Goal: Task Accomplishment & Management: Manage account settings

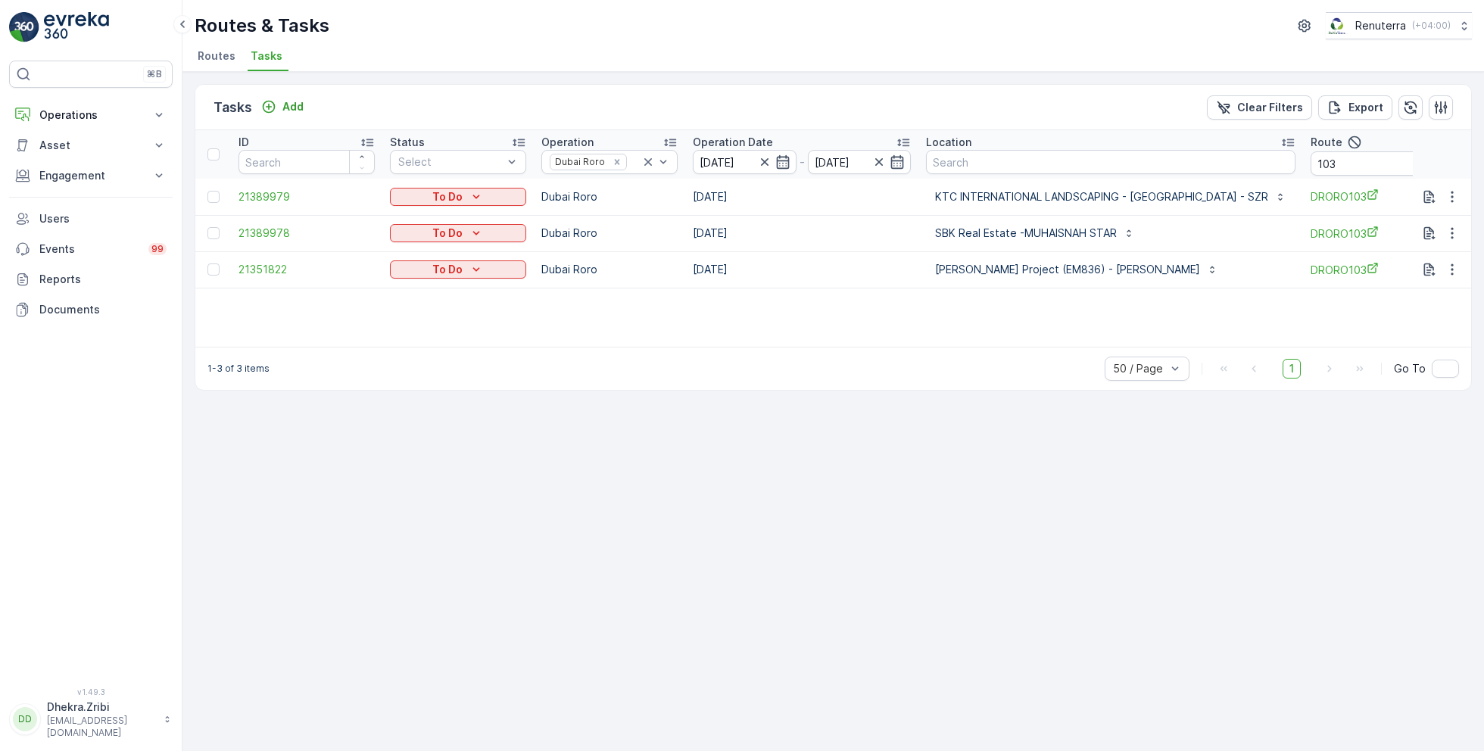
click at [216, 52] on span "Routes" at bounding box center [217, 55] width 38 height 15
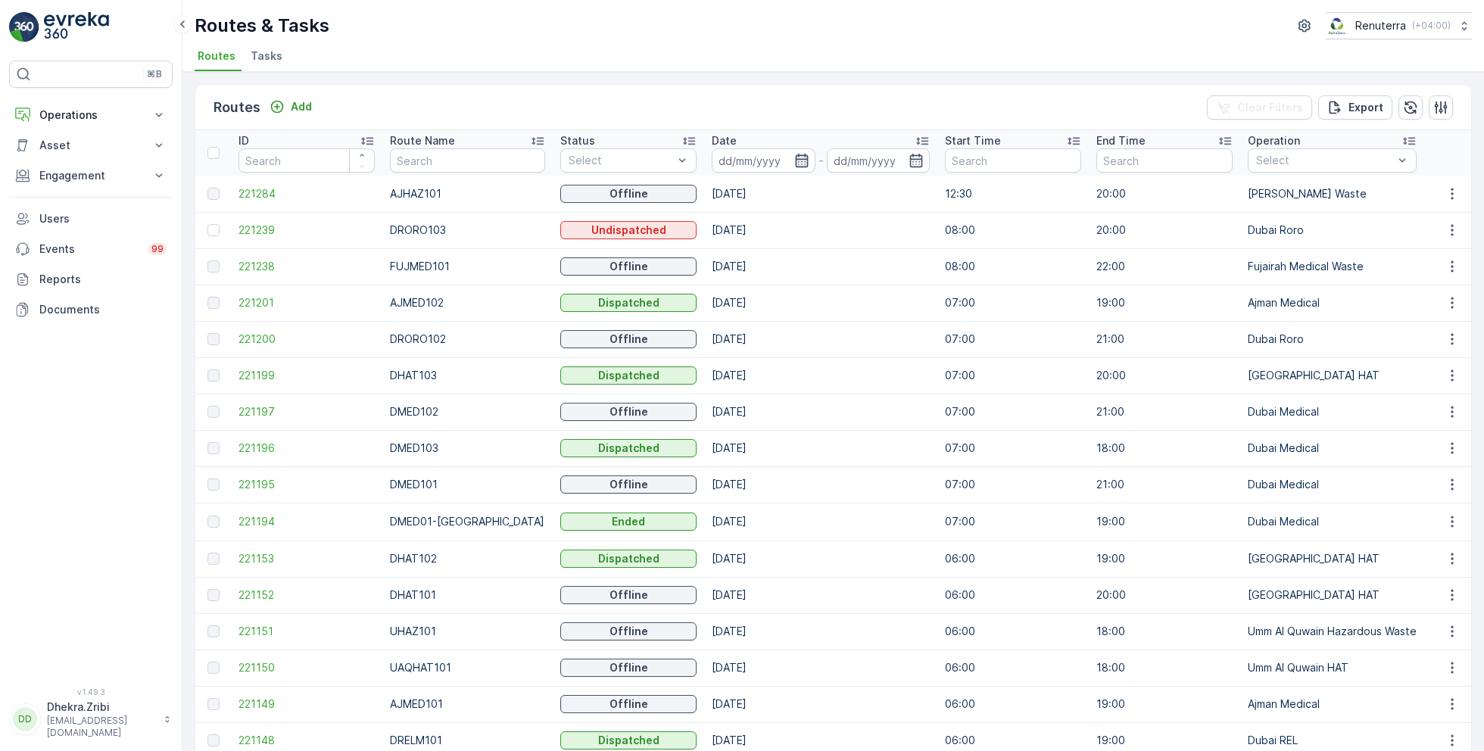
click at [794, 164] on icon "button" at bounding box center [801, 160] width 15 height 15
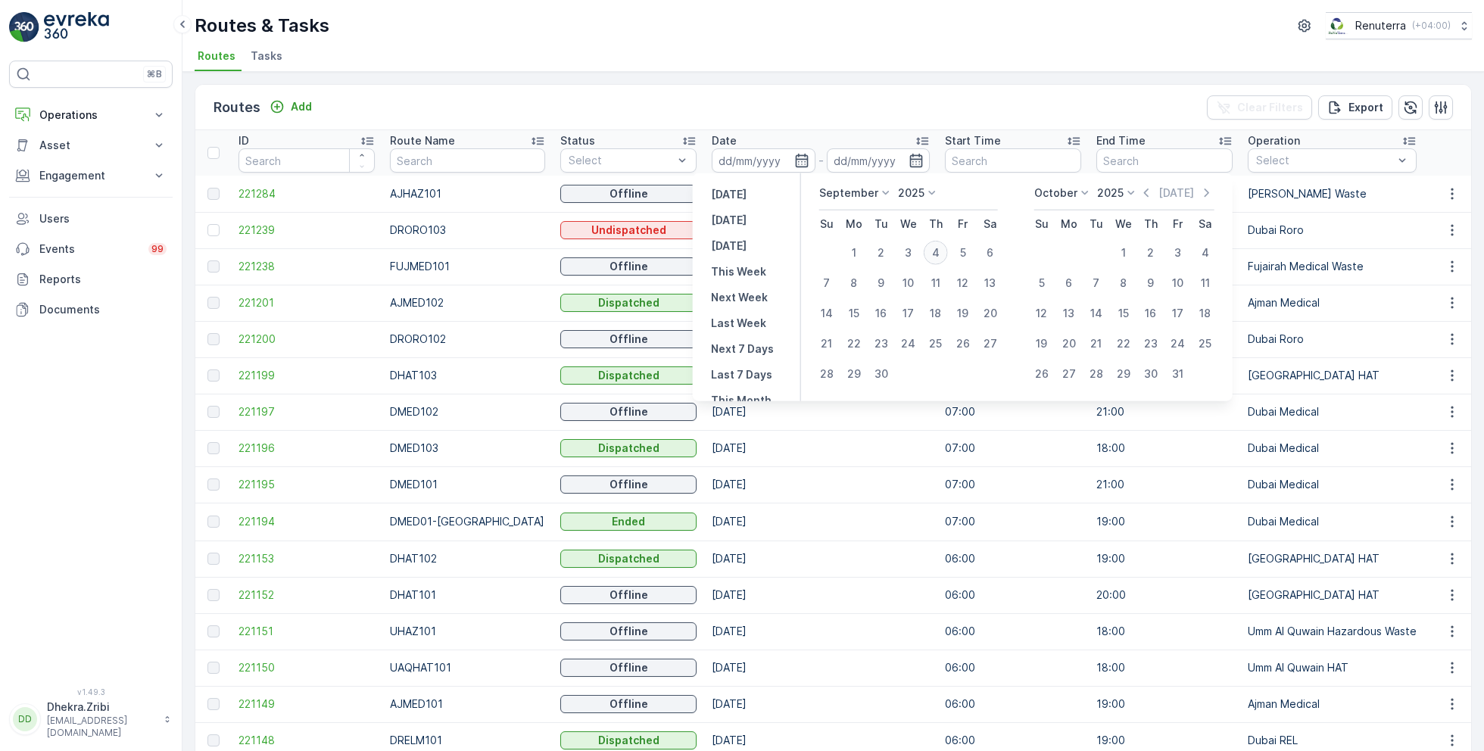
click at [934, 252] on div "4" at bounding box center [936, 253] width 24 height 24
type input "[DATE]"
click at [934, 252] on div "4" at bounding box center [936, 253] width 24 height 24
type input "[DATE]"
click at [927, 49] on ul "Routes Tasks" at bounding box center [827, 58] width 1265 height 26
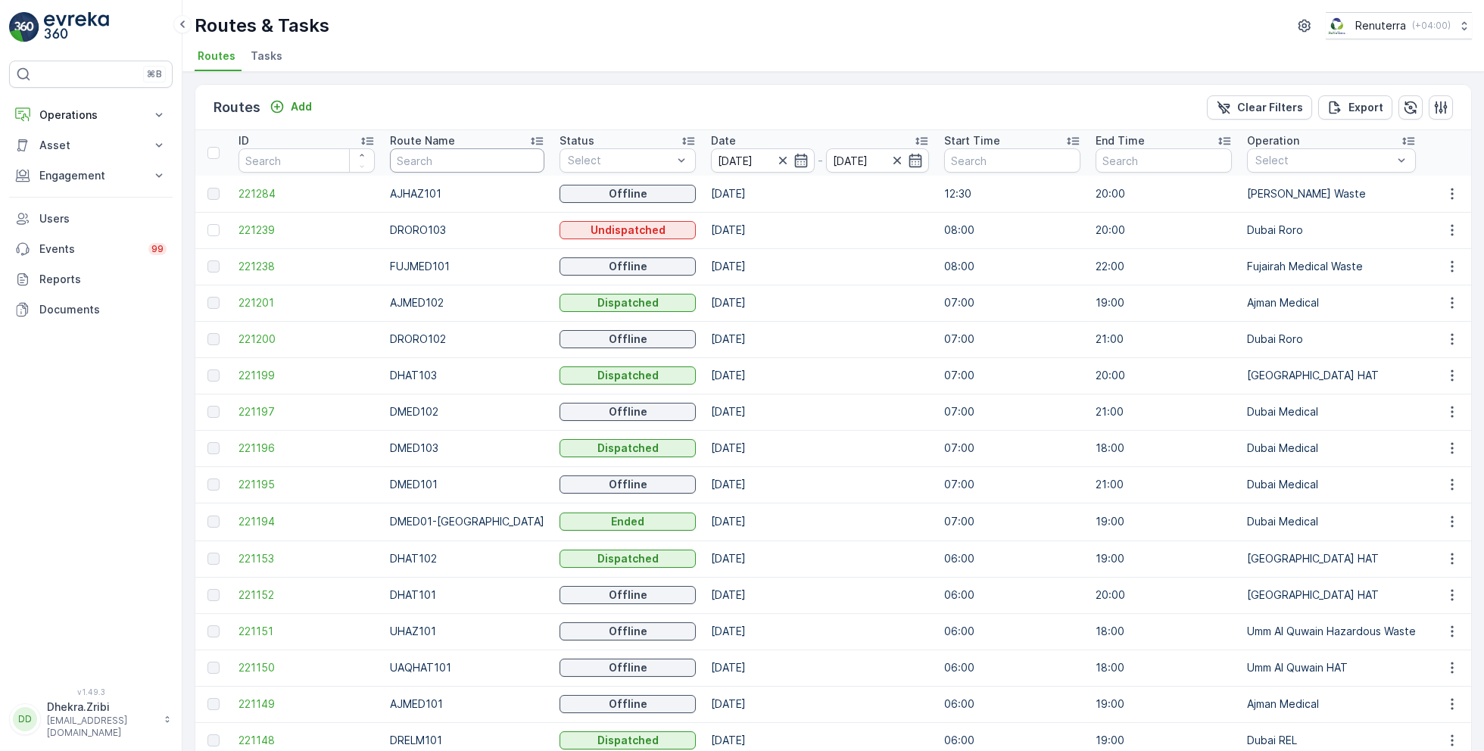
click at [447, 162] on input "text" at bounding box center [467, 160] width 154 height 24
type input "roro"
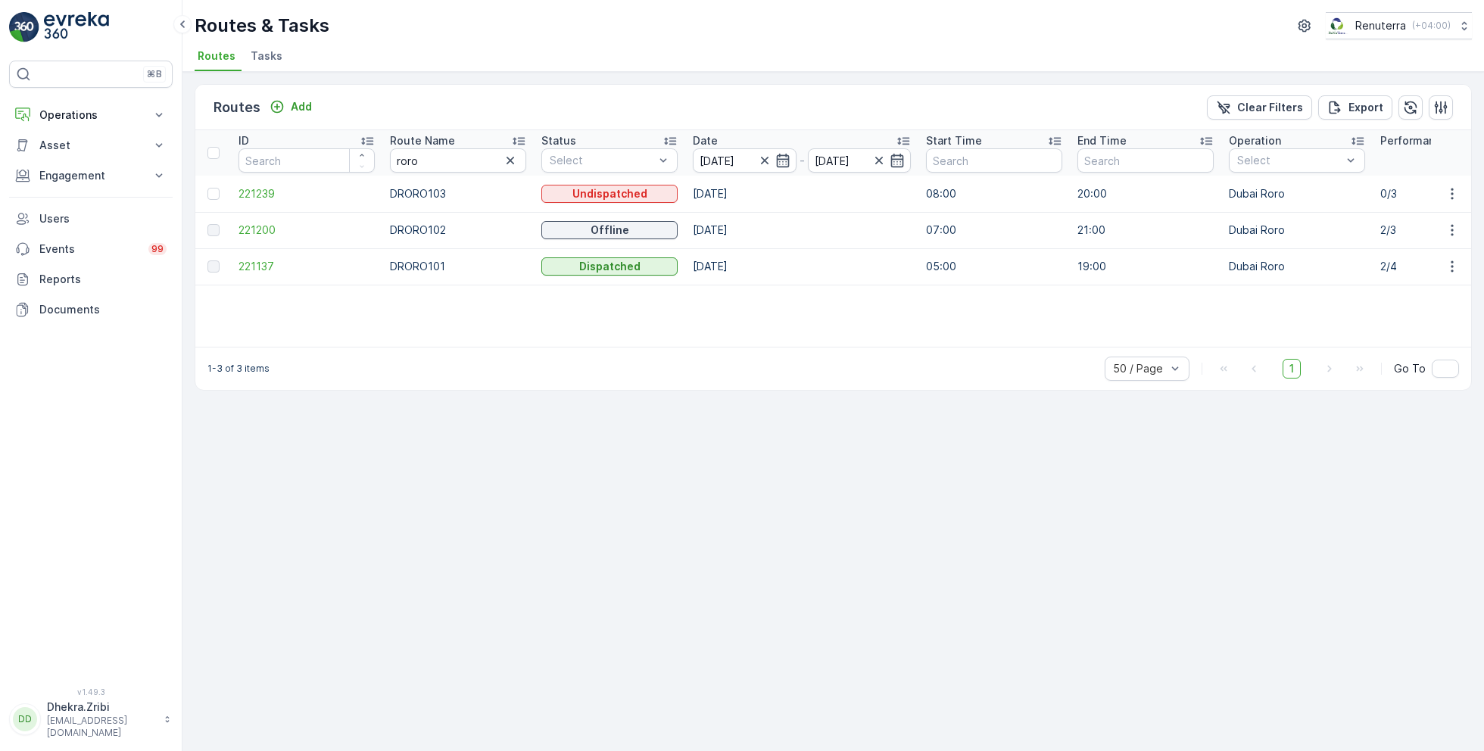
click at [522, 139] on icon at bounding box center [518, 140] width 15 height 15
click at [268, 191] on span "221137" at bounding box center [306, 193] width 136 height 15
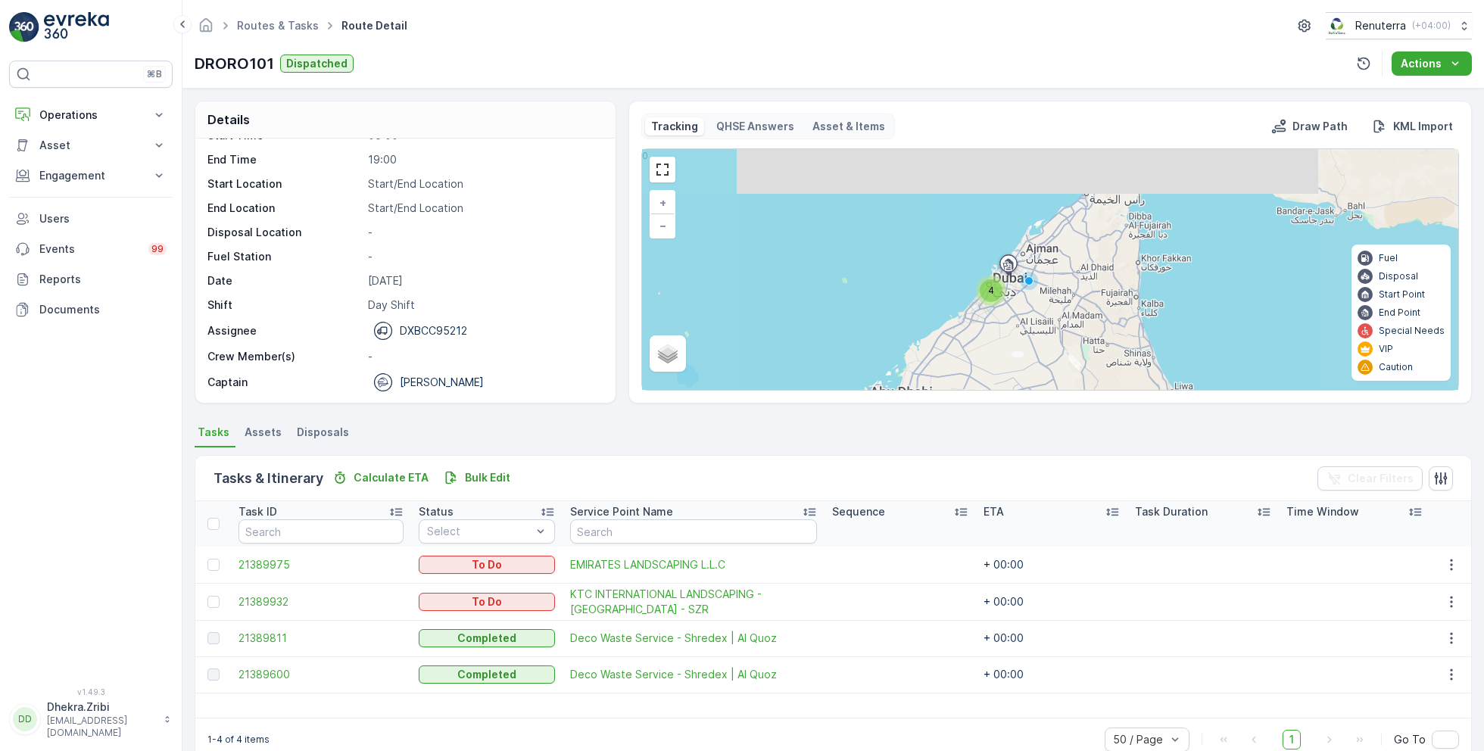
scroll to position [29, 0]
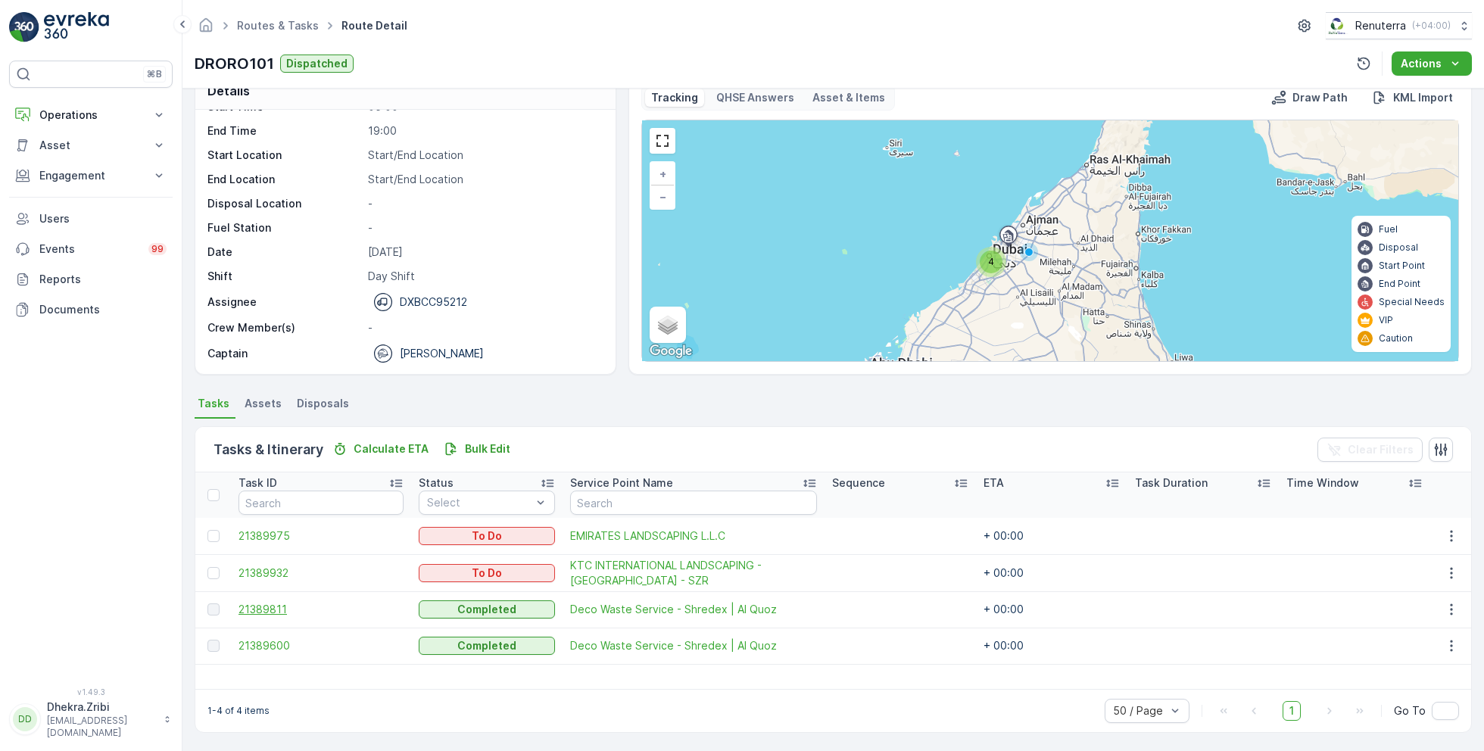
click at [279, 606] on span "21389811" at bounding box center [320, 609] width 165 height 15
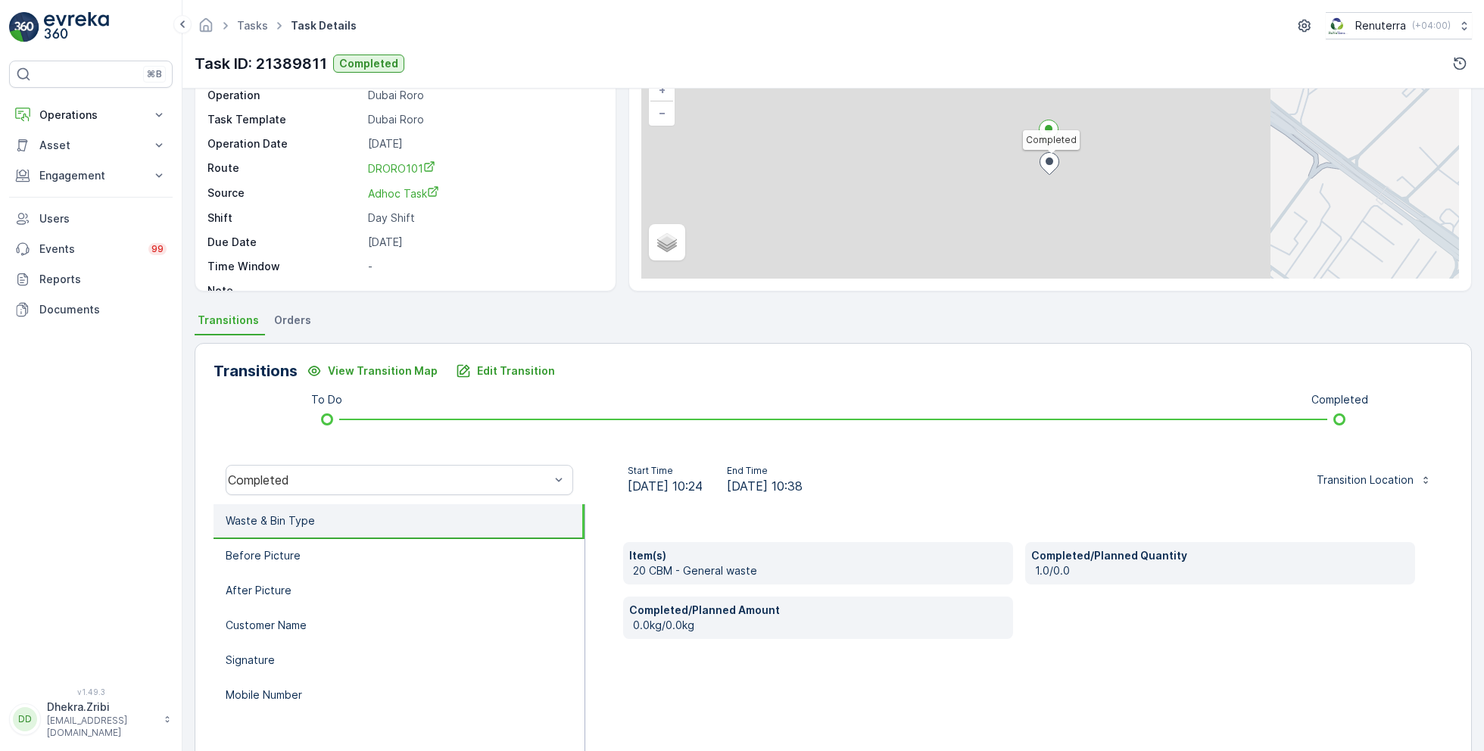
scroll to position [202, 0]
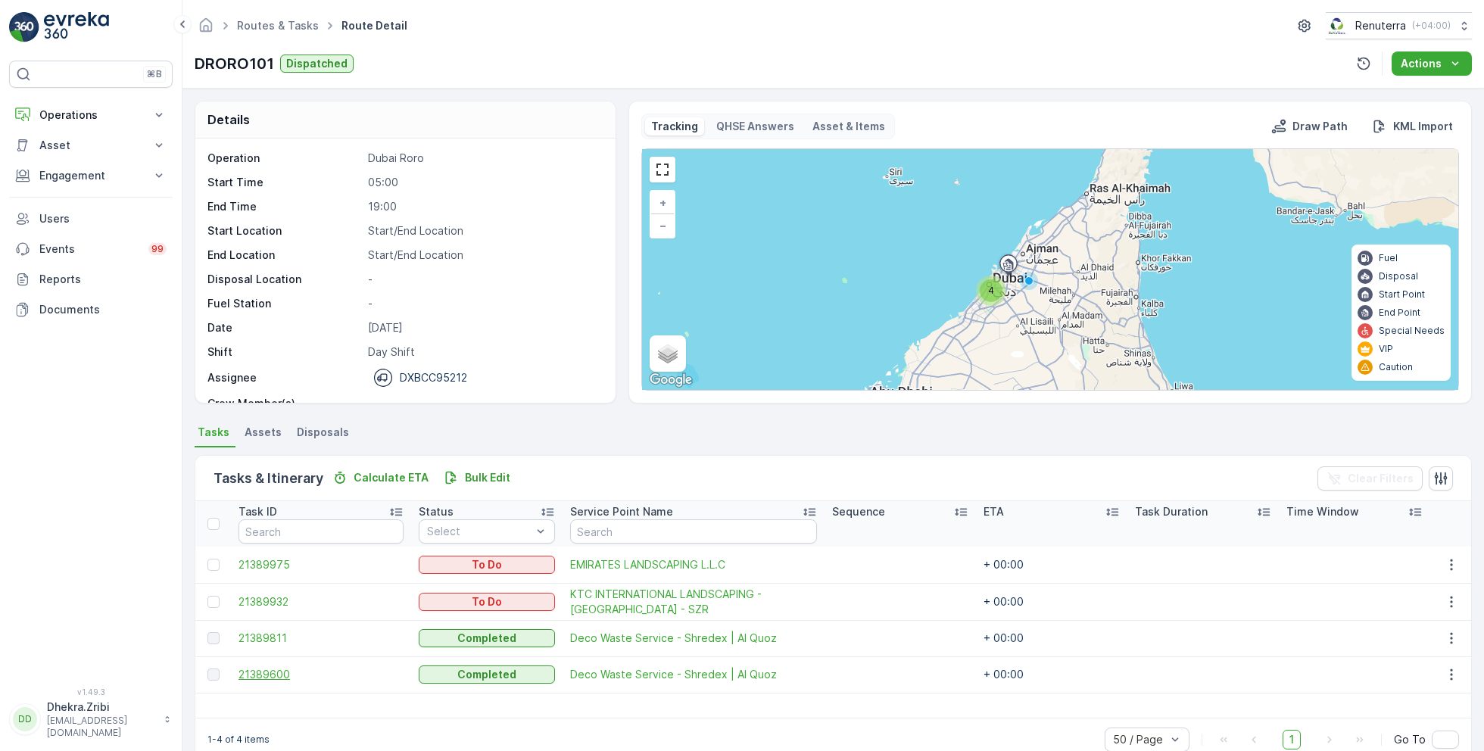
click at [274, 674] on span "21389600" at bounding box center [320, 674] width 165 height 15
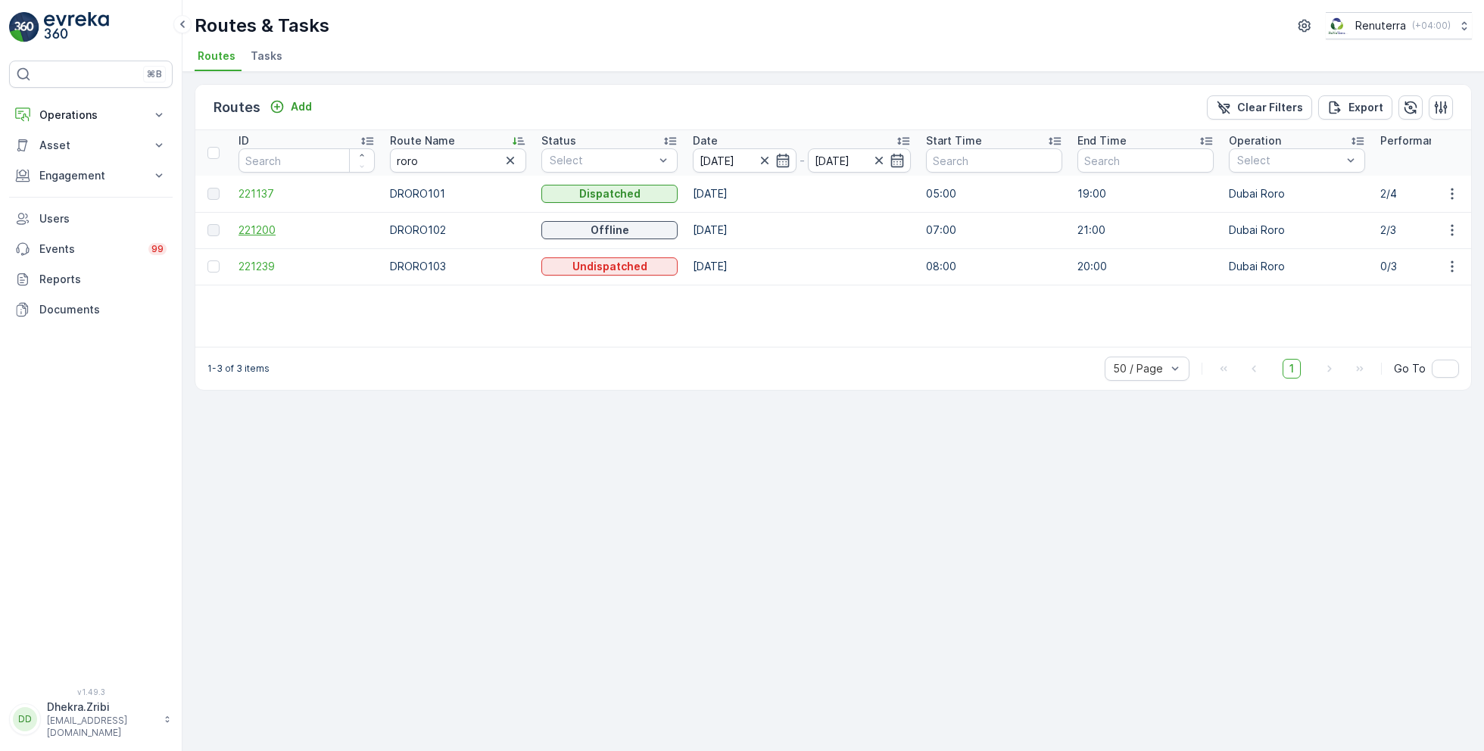
click at [268, 226] on span "221200" at bounding box center [306, 230] width 136 height 15
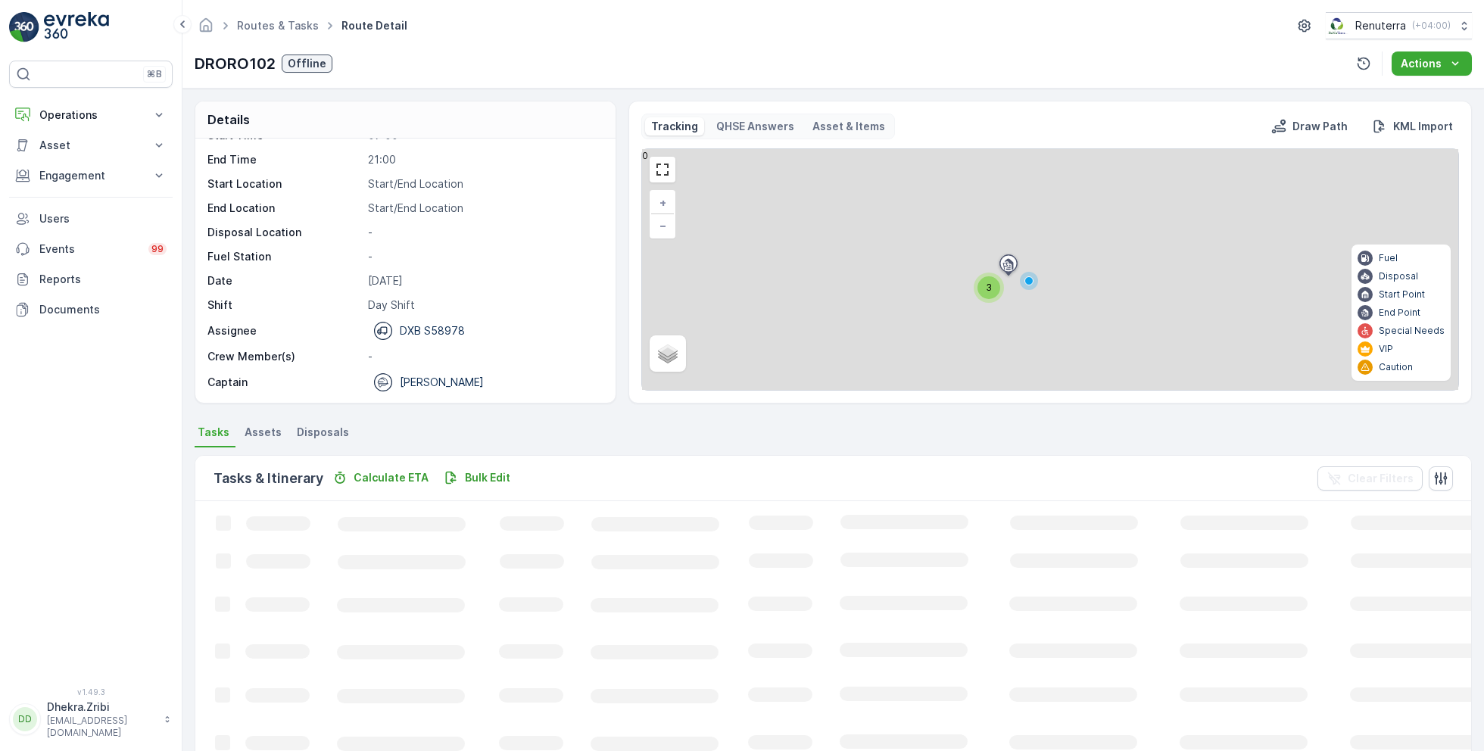
scroll to position [29, 0]
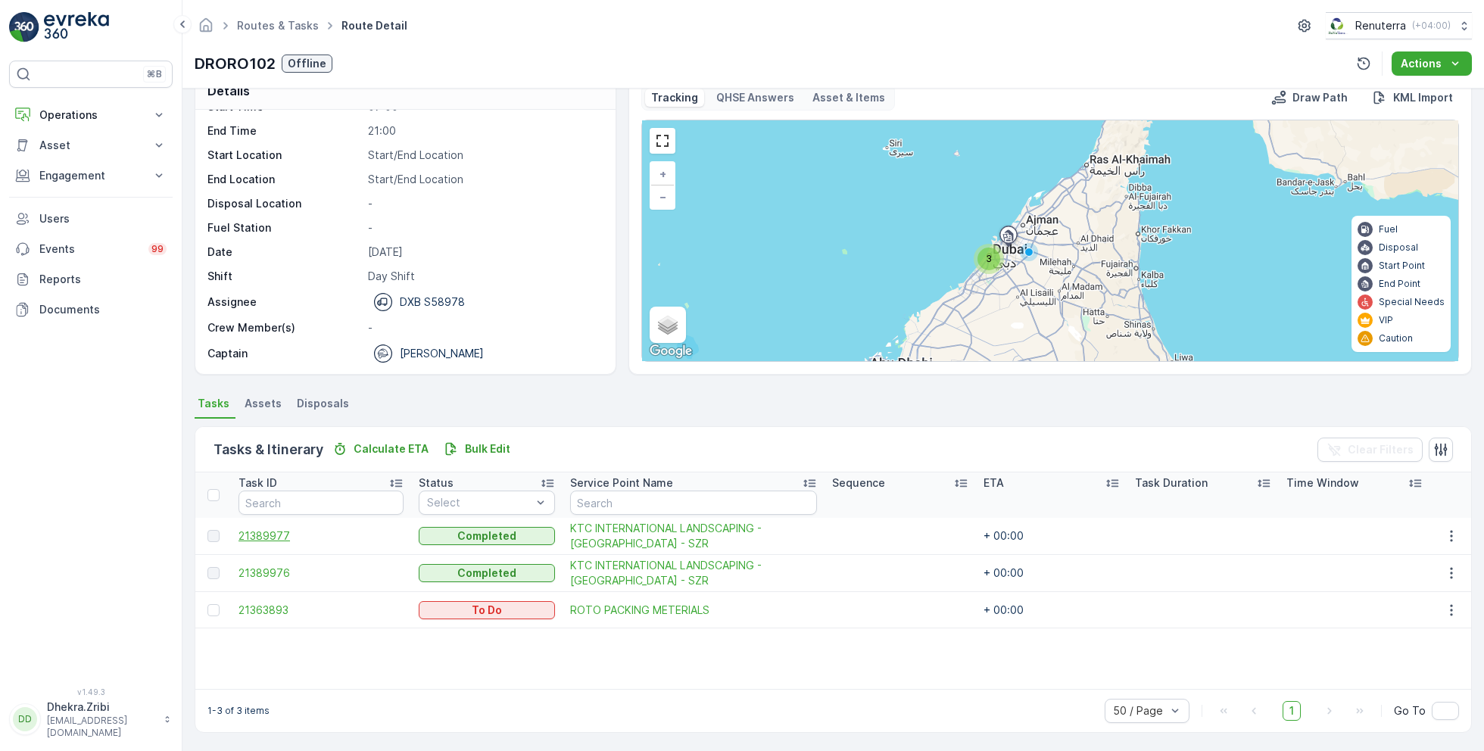
click at [272, 531] on span "21389977" at bounding box center [320, 535] width 165 height 15
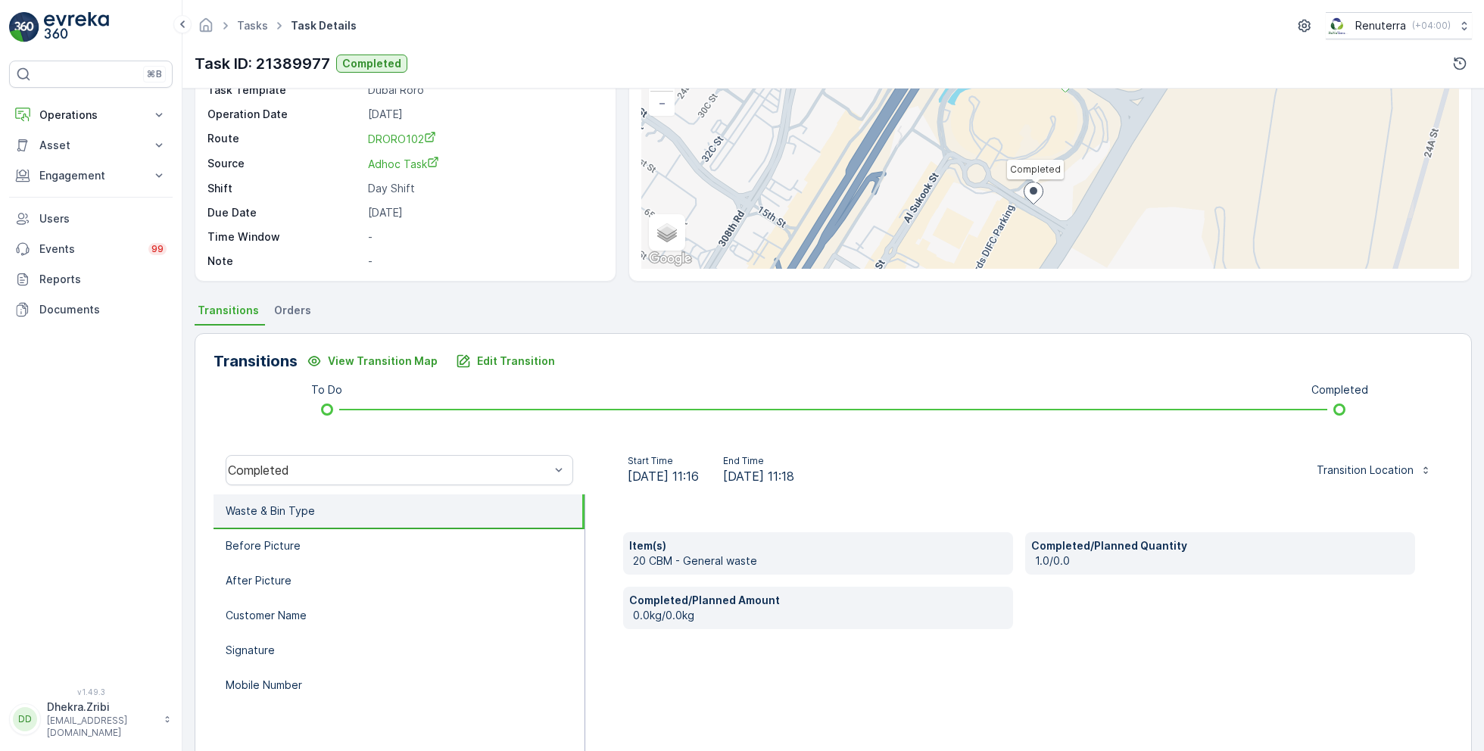
scroll to position [126, 0]
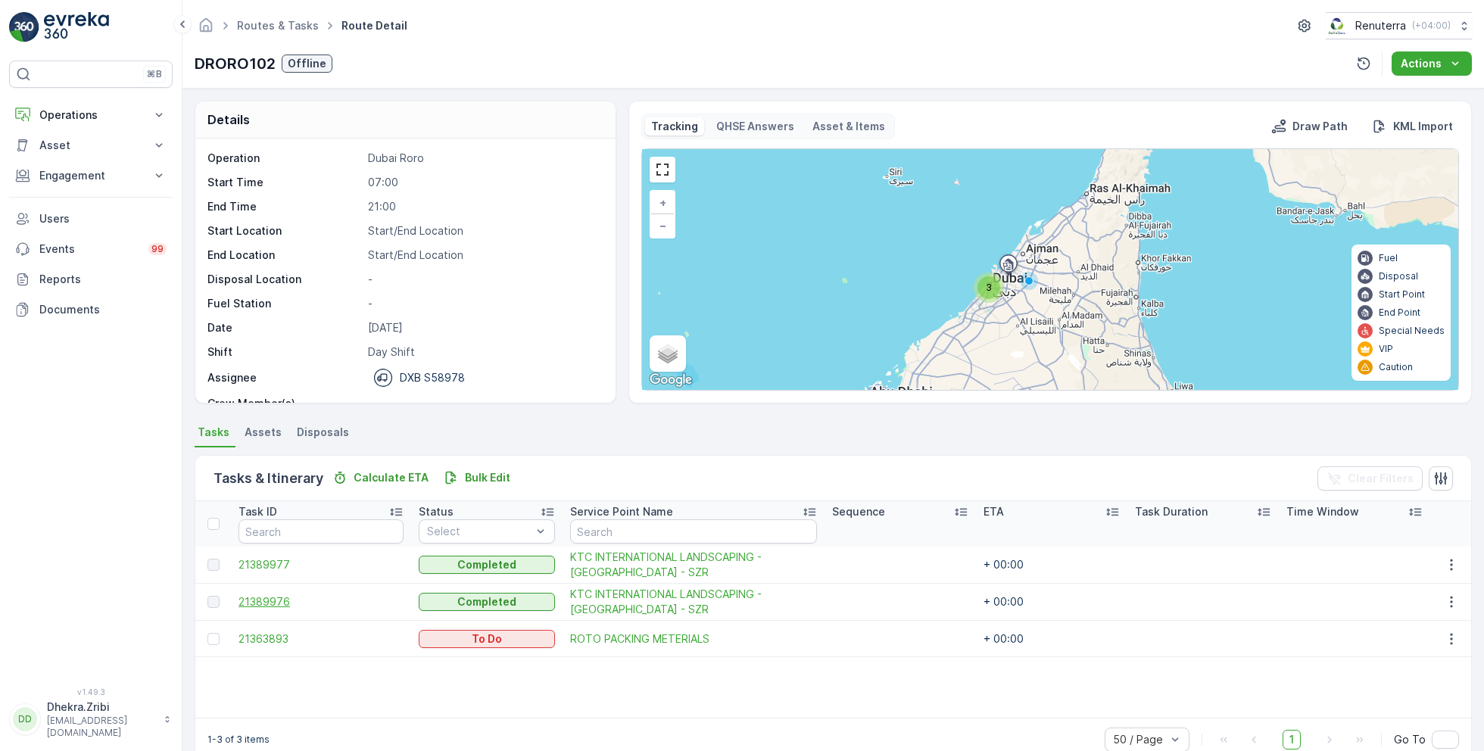
click at [270, 600] on span "21389976" at bounding box center [320, 601] width 165 height 15
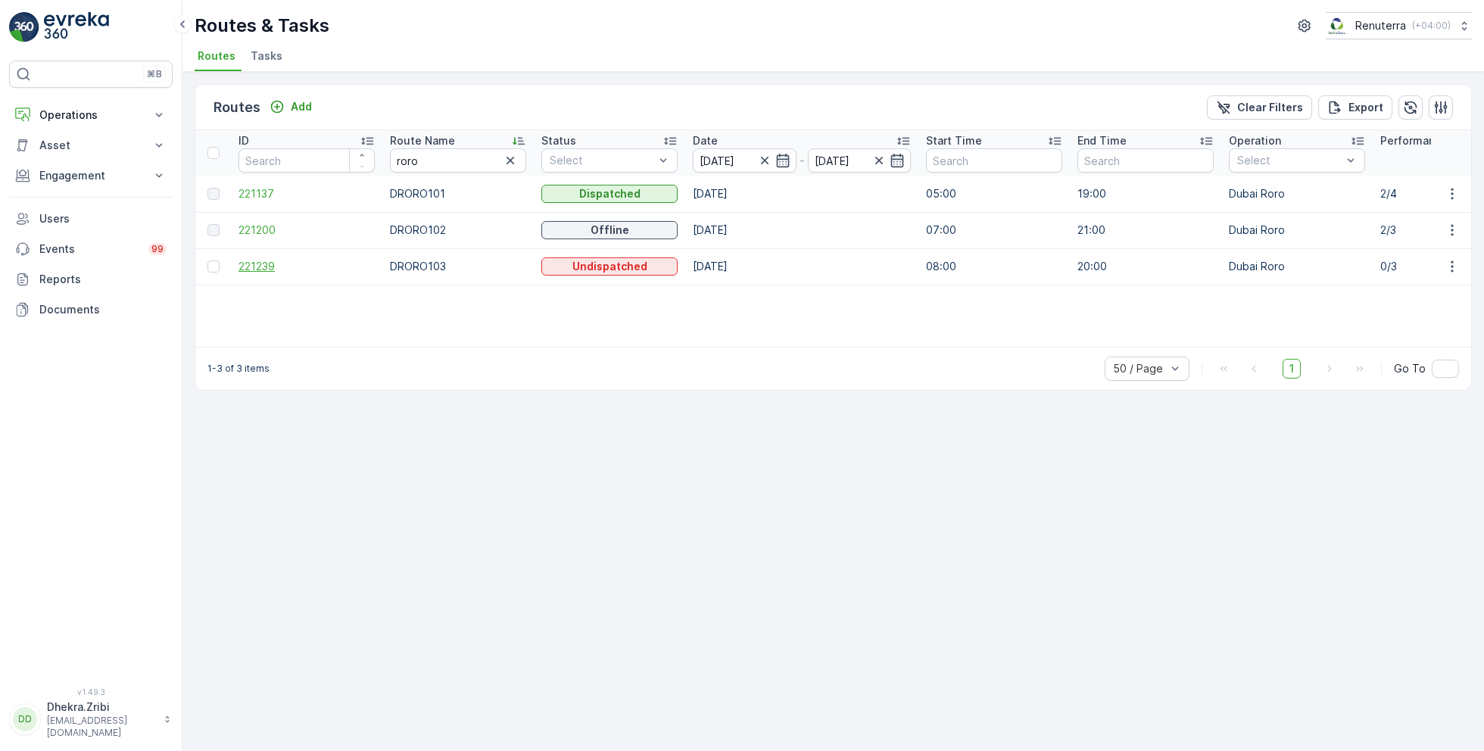
click at [257, 260] on span "221239" at bounding box center [306, 266] width 136 height 15
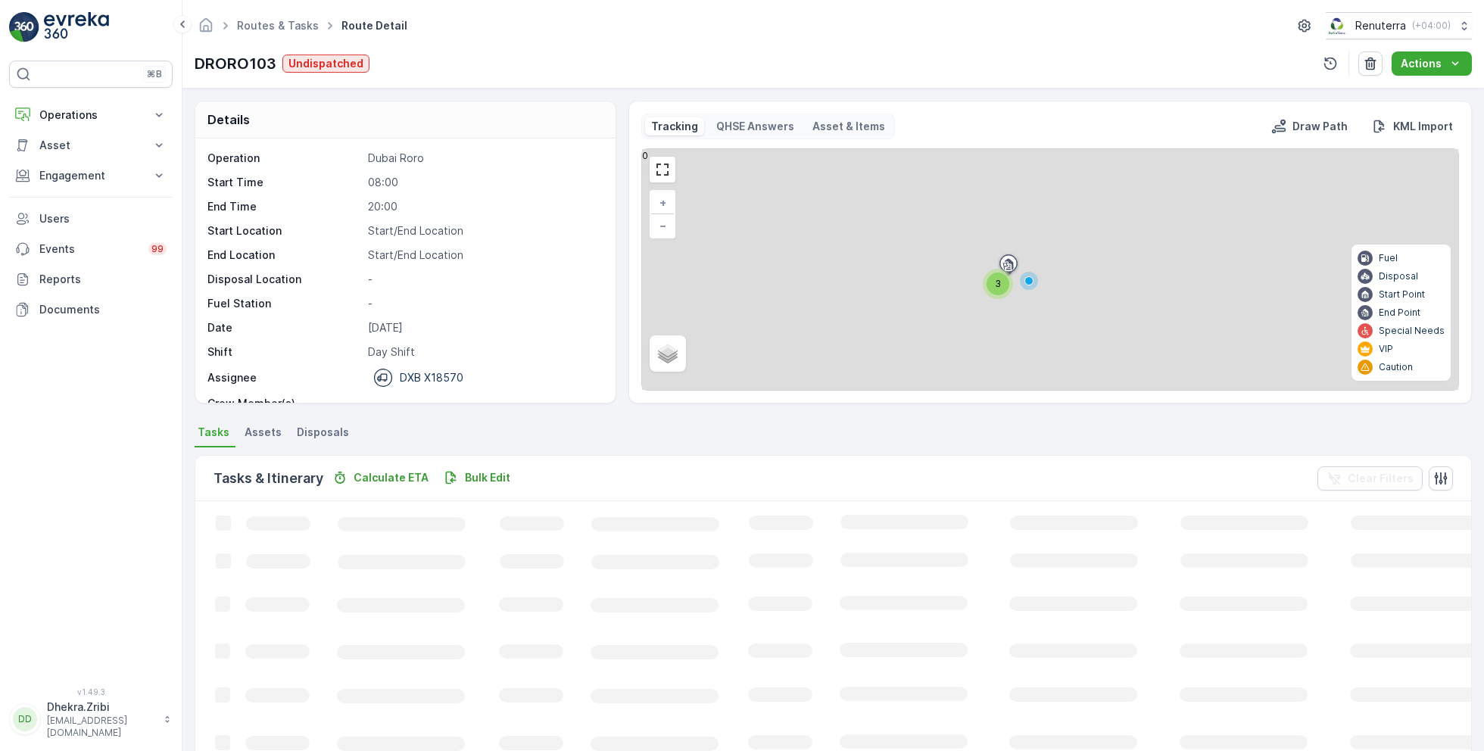
scroll to position [47, 0]
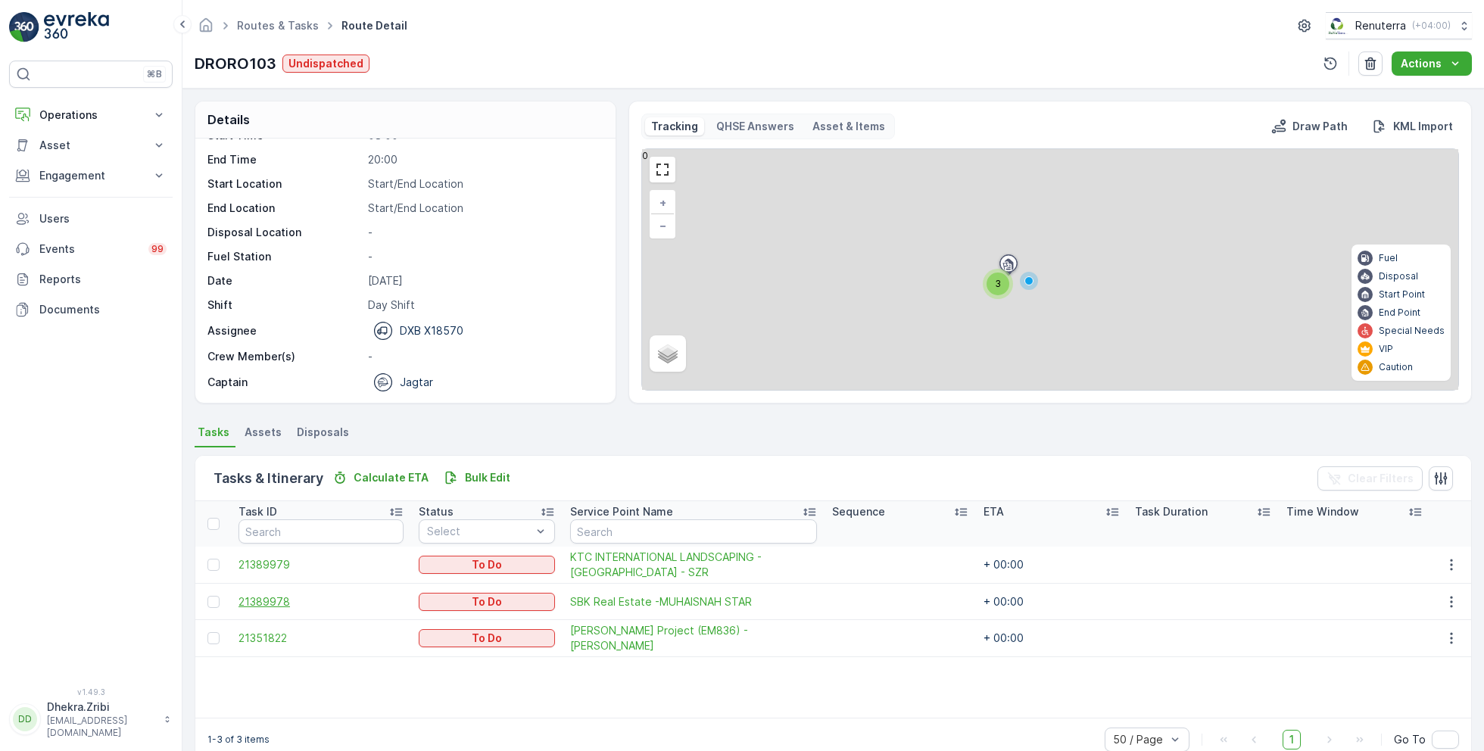
click at [285, 600] on span "21389978" at bounding box center [320, 601] width 165 height 15
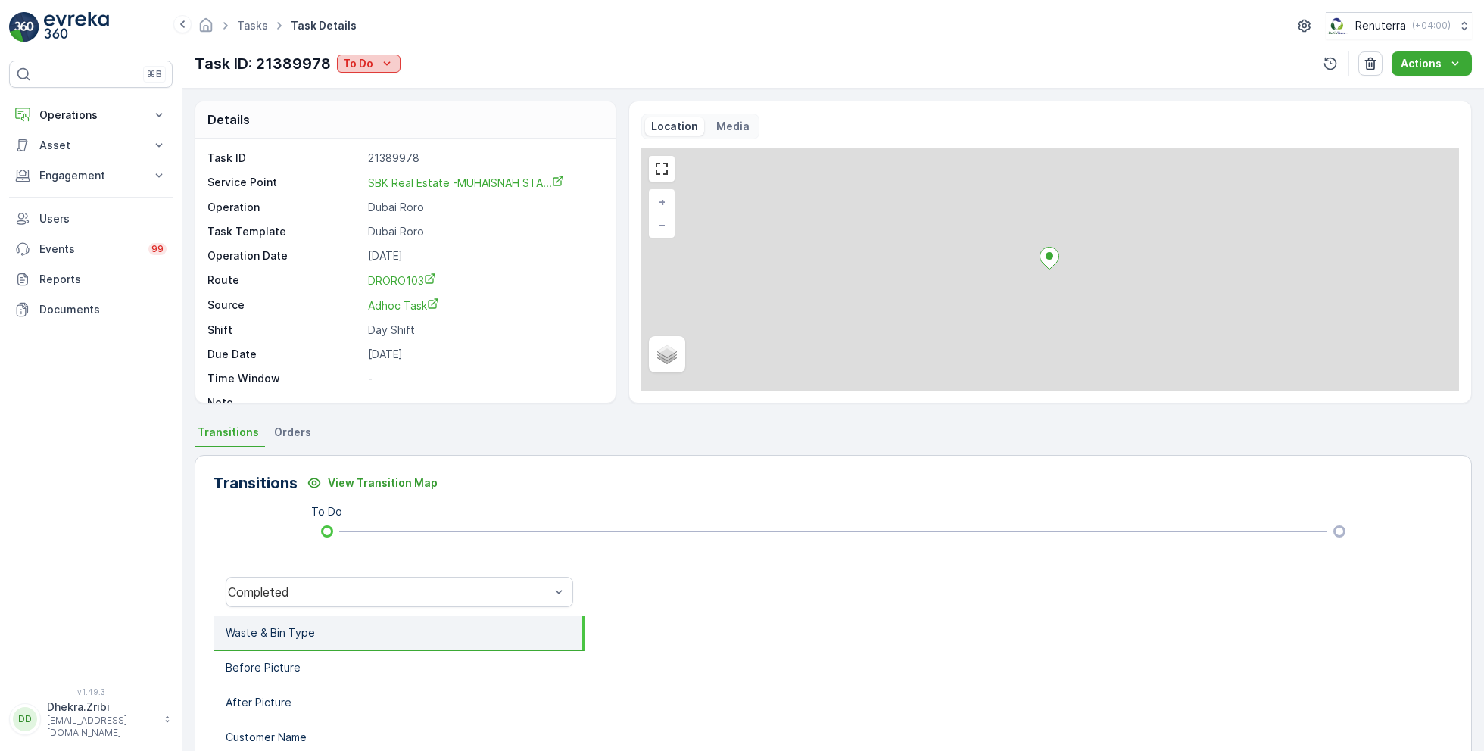
click at [379, 62] on icon "To Do" at bounding box center [386, 63] width 15 height 15
click at [415, 127] on span "Completed No one to sign" at bounding box center [412, 127] width 135 height 15
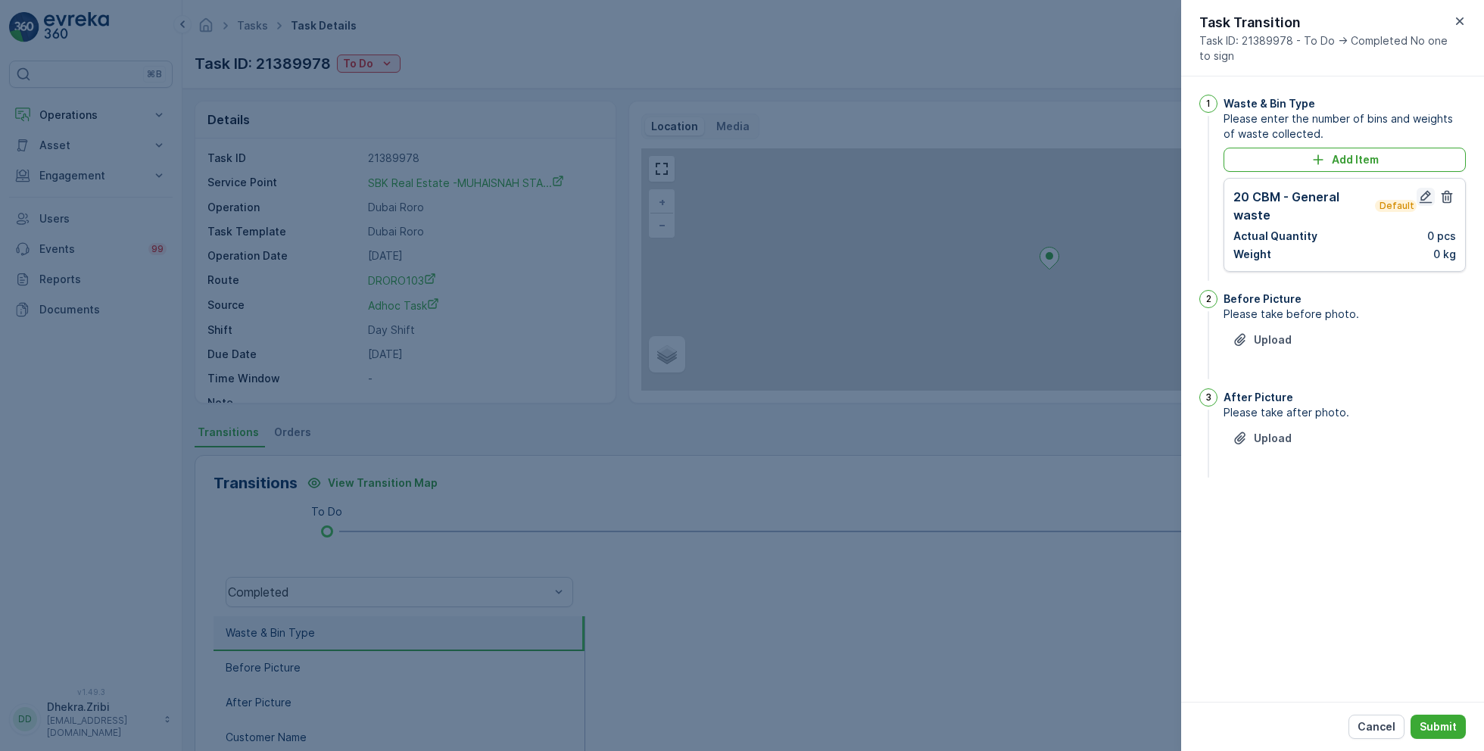
click at [1432, 197] on icon "button" at bounding box center [1425, 196] width 15 height 15
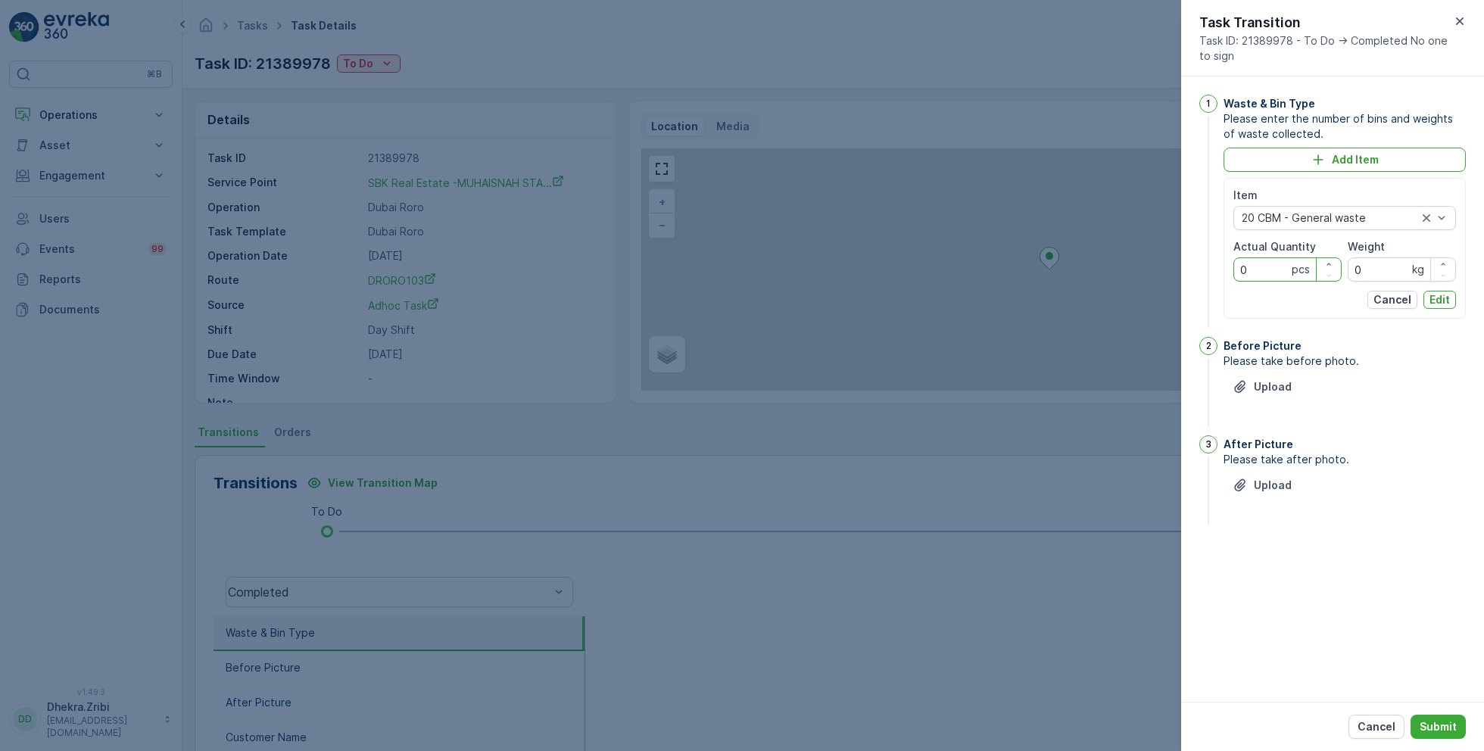
drag, startPoint x: 1271, startPoint y: 270, endPoint x: 1227, endPoint y: 268, distance: 44.7
click at [1227, 268] on div "Item 20 CBM - General waste Actual Quantity 0 pcs Weight 0 kg Cancel Edit" at bounding box center [1344, 248] width 242 height 141
type Quantity "1"
click at [1446, 302] on p "Edit" at bounding box center [1439, 299] width 20 height 15
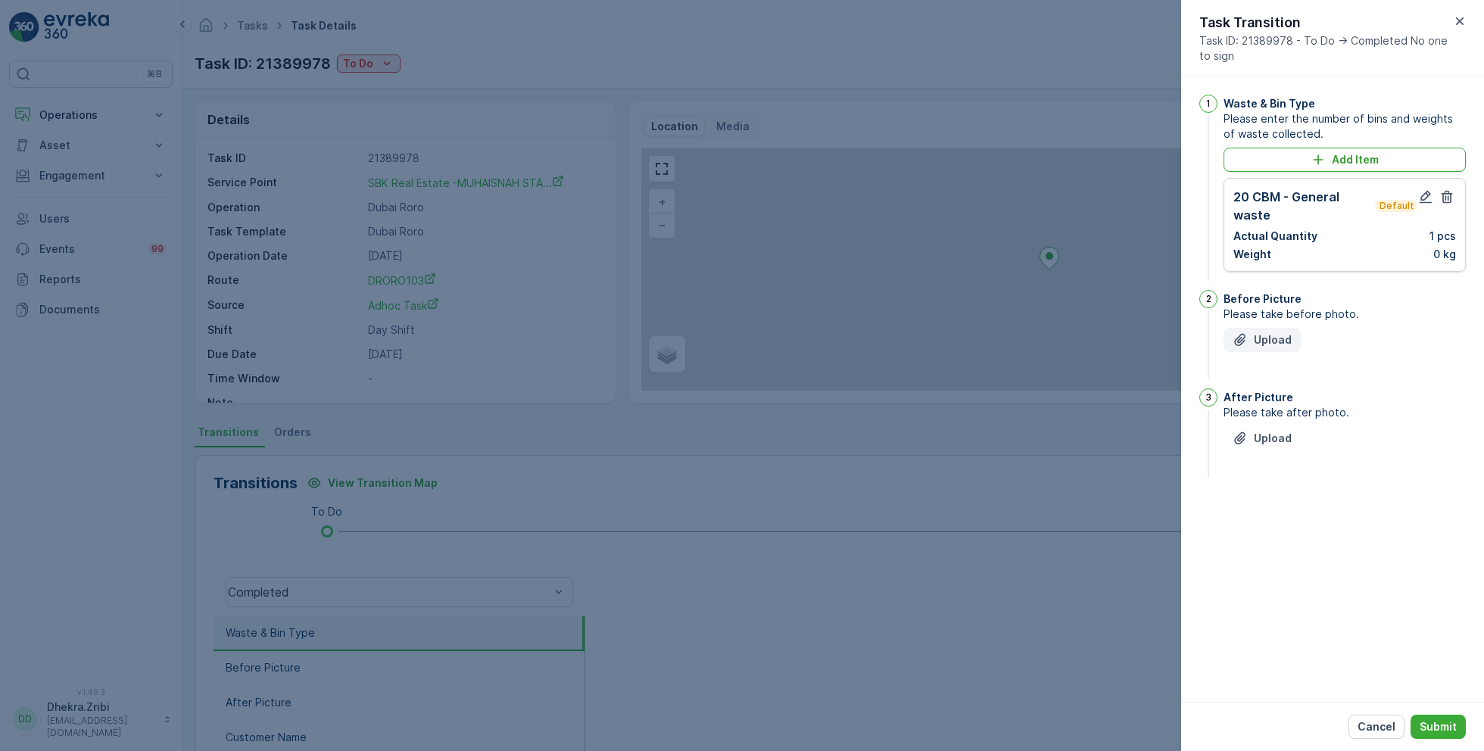
click at [1263, 335] on p "Upload" at bounding box center [1273, 339] width 38 height 15
click at [1274, 473] on p "Upload" at bounding box center [1273, 476] width 38 height 15
click at [1447, 723] on p "Submit" at bounding box center [1438, 726] width 37 height 15
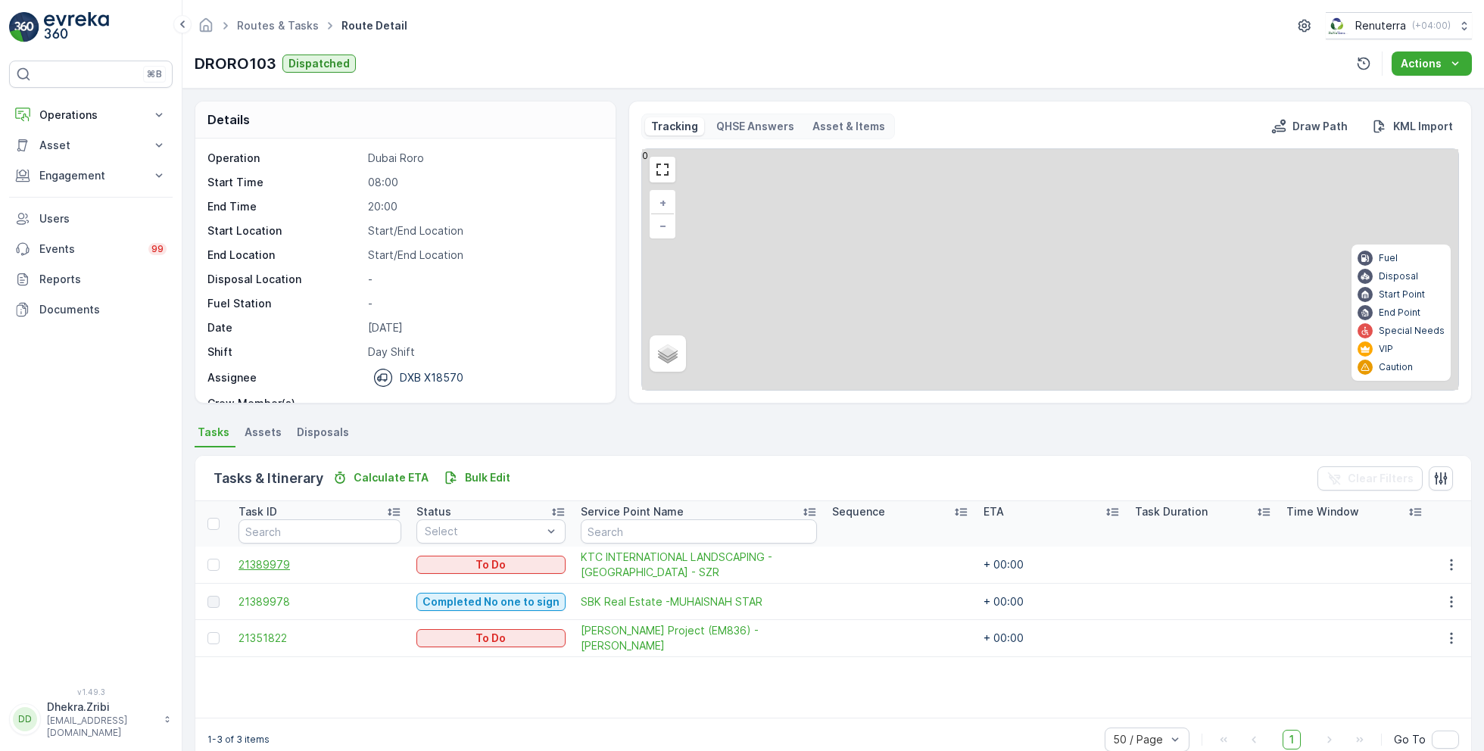
click at [259, 563] on span "21389979" at bounding box center [319, 564] width 163 height 15
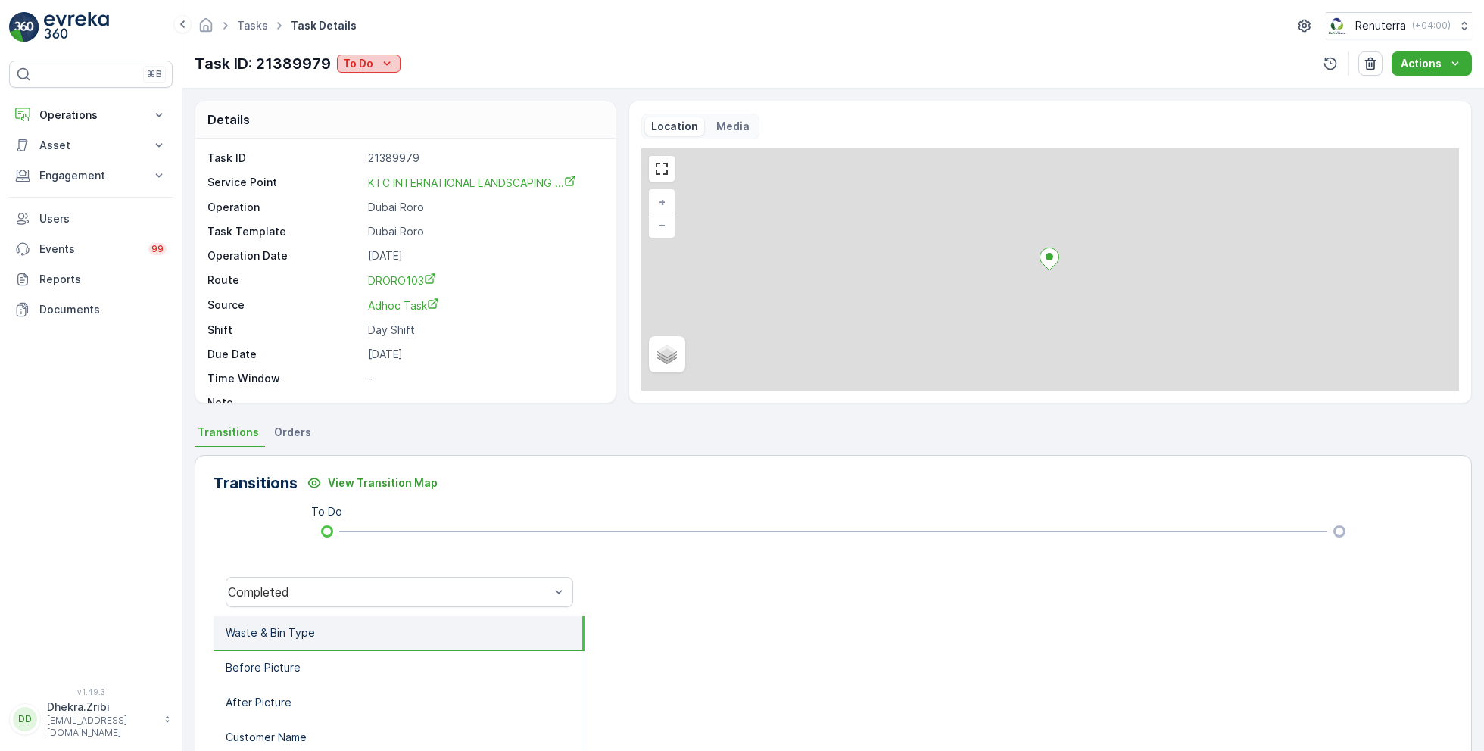
click at [372, 64] on div "To Do" at bounding box center [368, 63] width 51 height 15
click at [420, 126] on span "Completed No one to sign" at bounding box center [412, 127] width 135 height 15
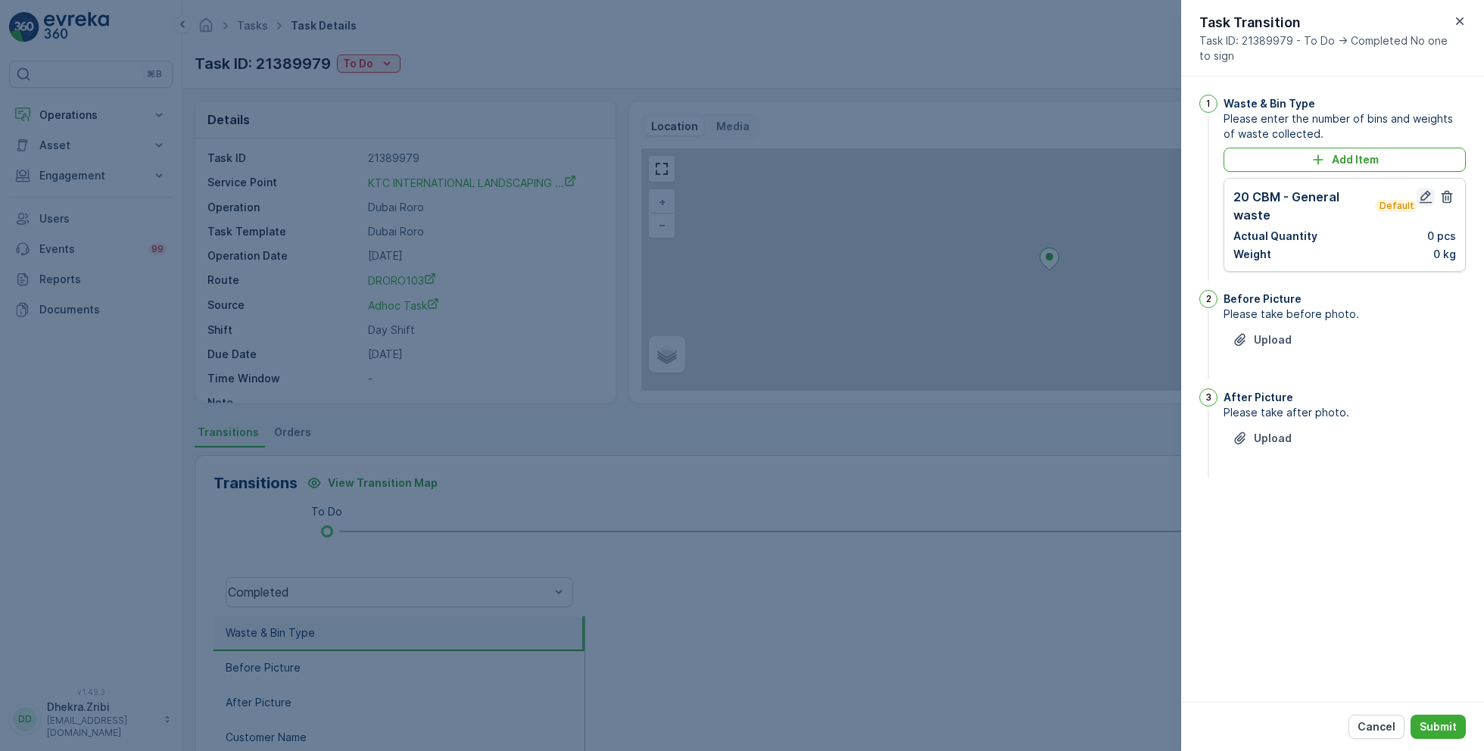
click at [1420, 195] on icon "button" at bounding box center [1425, 196] width 15 height 15
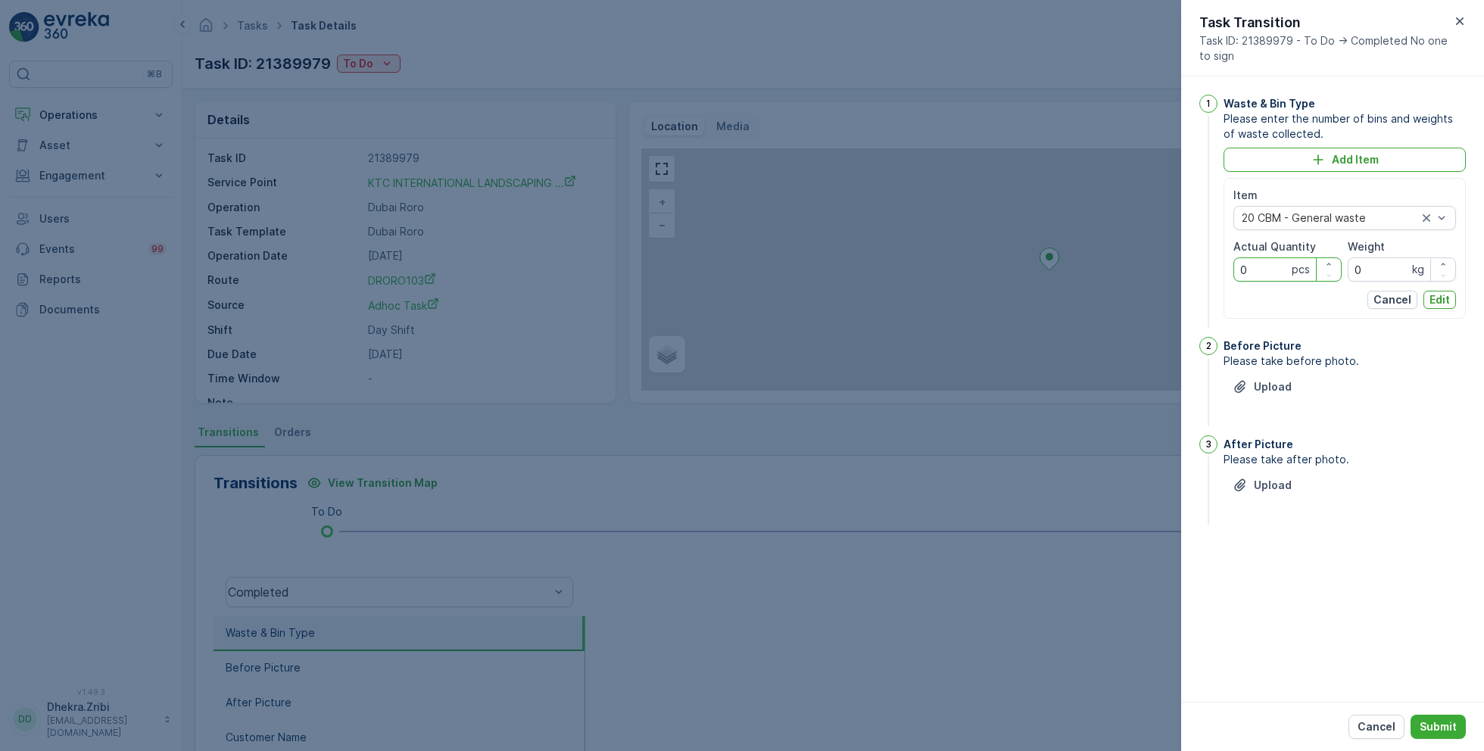
drag, startPoint x: 1263, startPoint y: 266, endPoint x: 1216, endPoint y: 266, distance: 46.9
click at [1216, 266] on div "1 Waste & Bin Type Please enter the number of bins and weights of waste collect…" at bounding box center [1332, 213] width 266 height 236
type Quantity "1"
click at [1441, 298] on p "Edit" at bounding box center [1439, 299] width 20 height 15
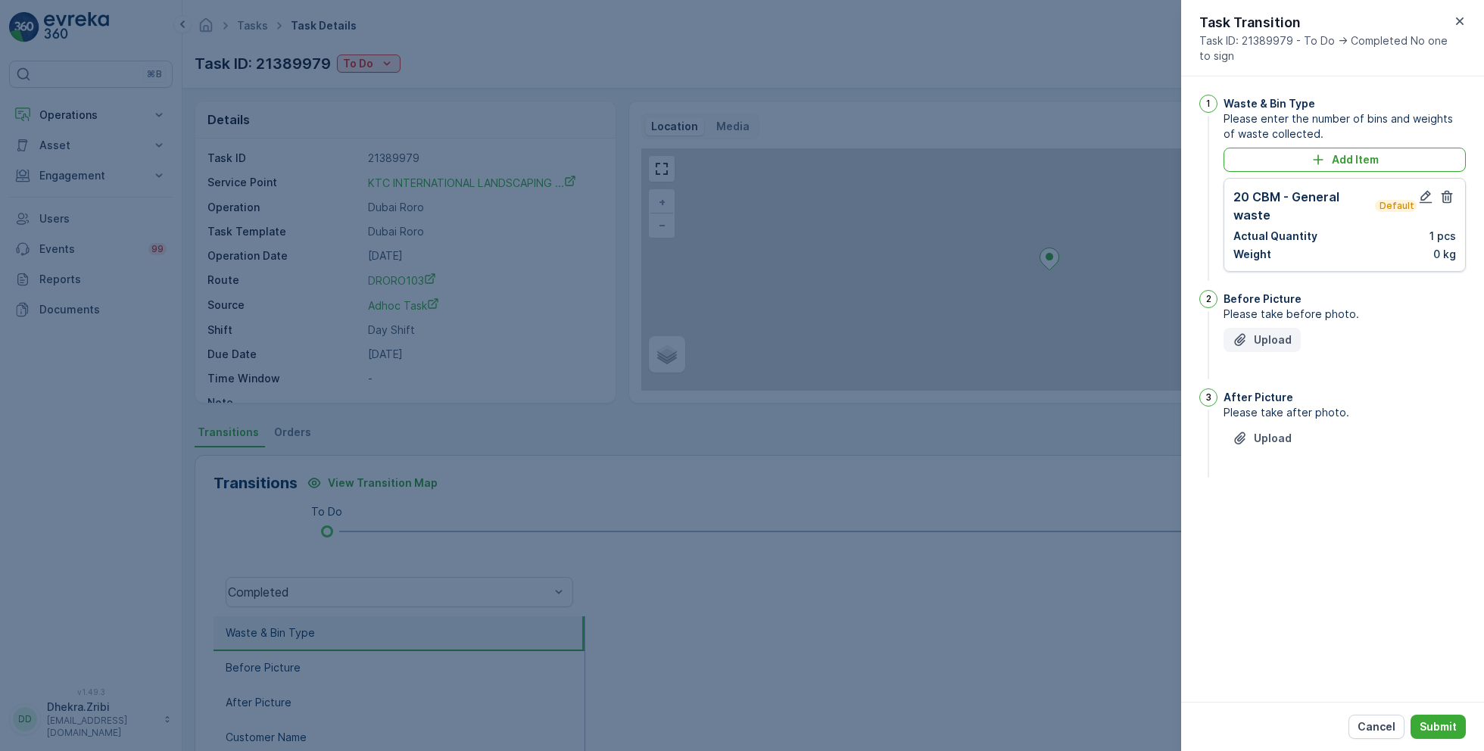
click at [1264, 336] on p "Upload" at bounding box center [1273, 339] width 38 height 15
click at [1271, 332] on p "Upload" at bounding box center [1273, 339] width 38 height 15
click at [1266, 475] on p "Upload" at bounding box center [1273, 476] width 38 height 15
click at [1434, 726] on p "Submit" at bounding box center [1438, 726] width 37 height 15
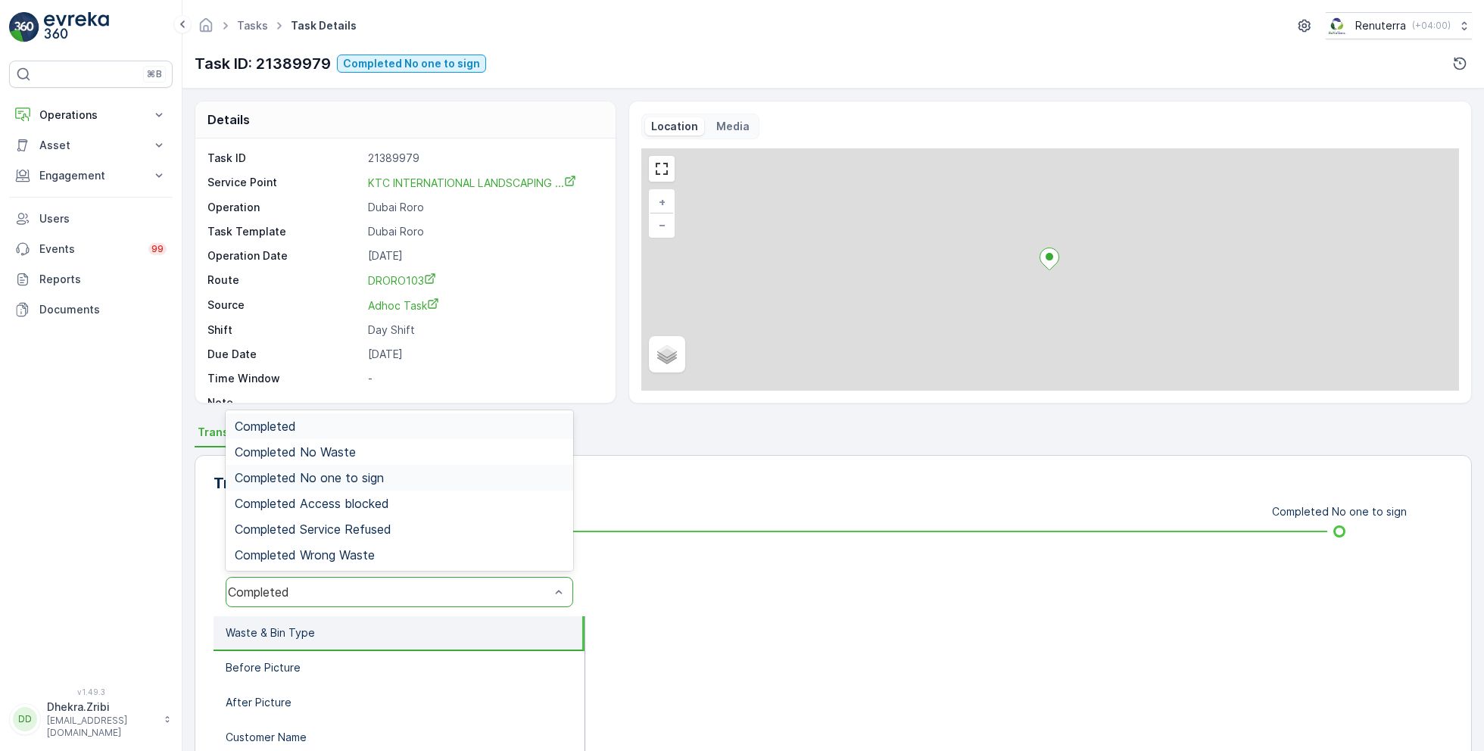
click at [347, 476] on span "Completed No one to sign" at bounding box center [309, 478] width 149 height 14
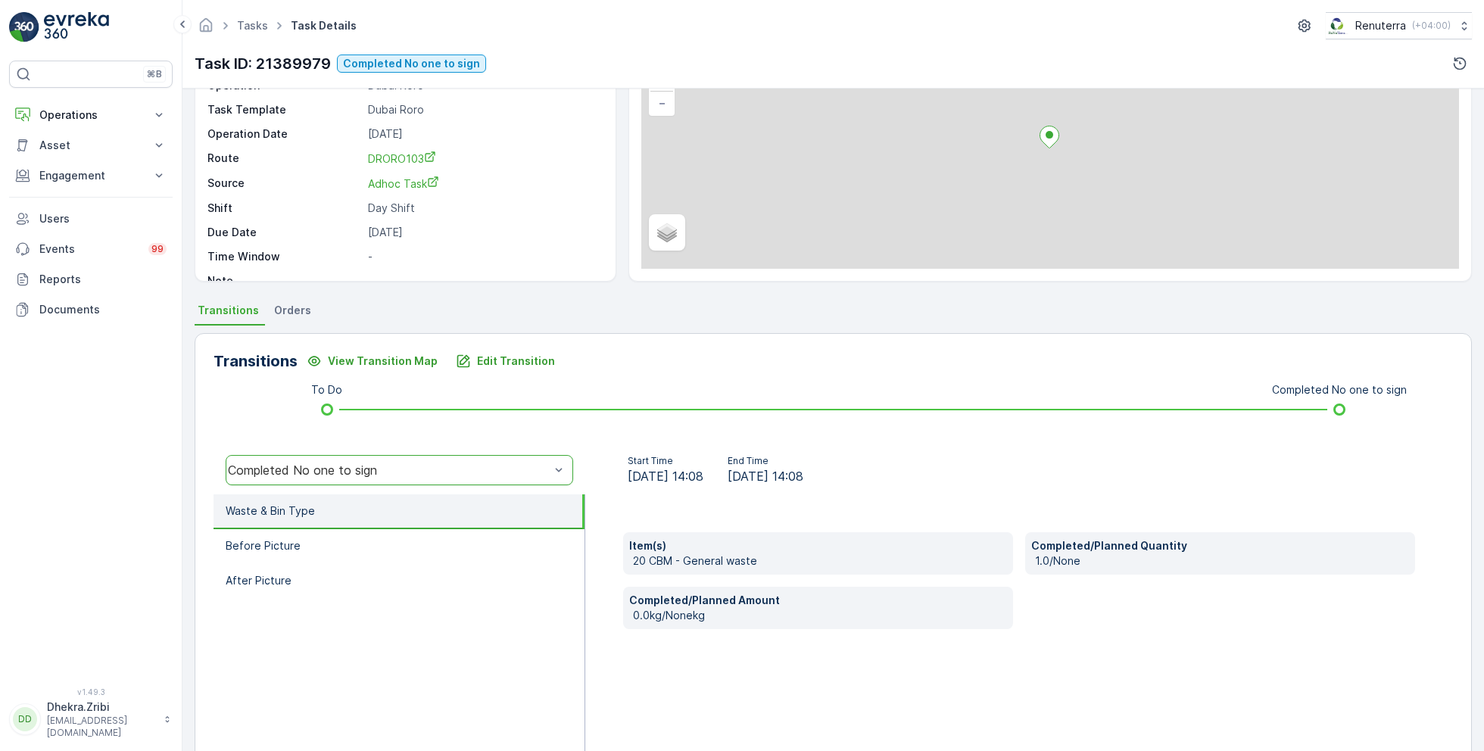
scroll to position [202, 0]
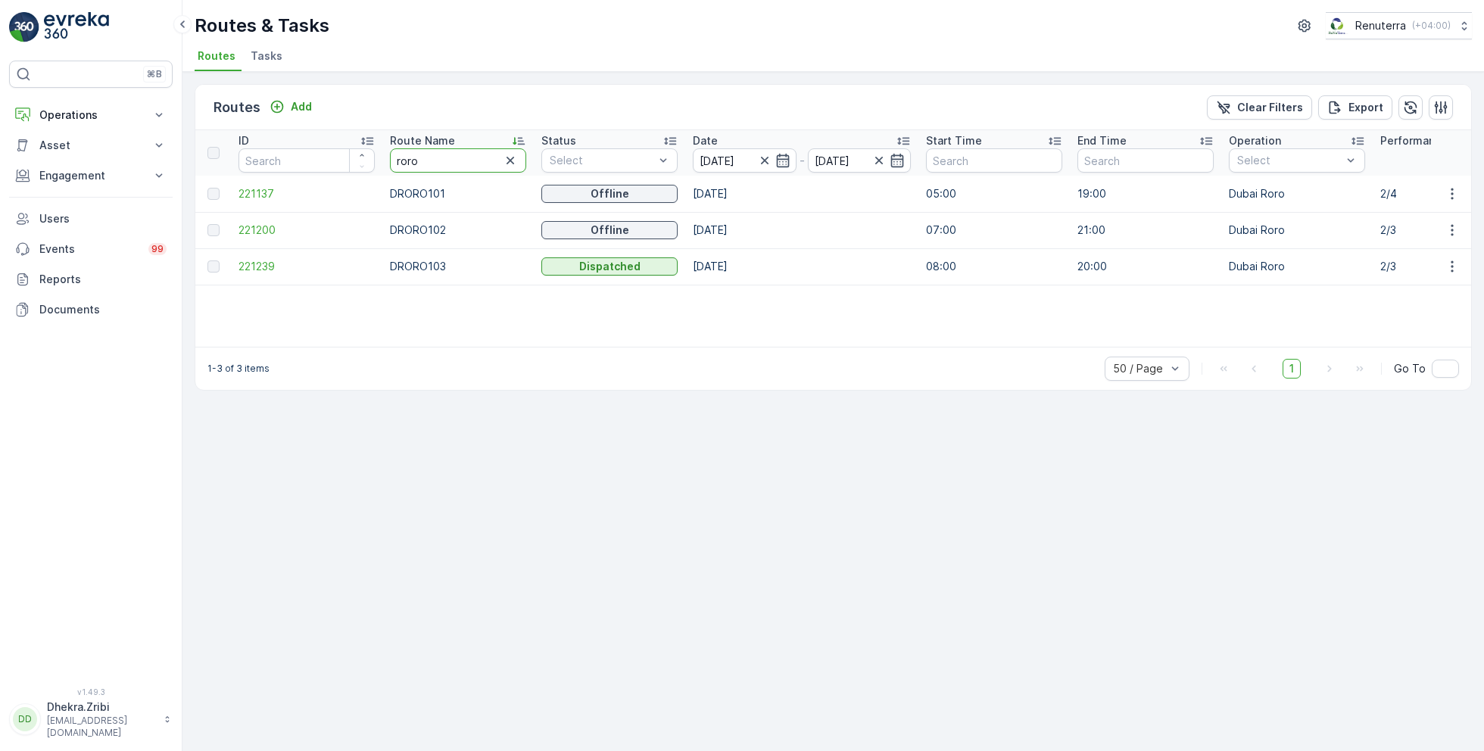
type input "hat"
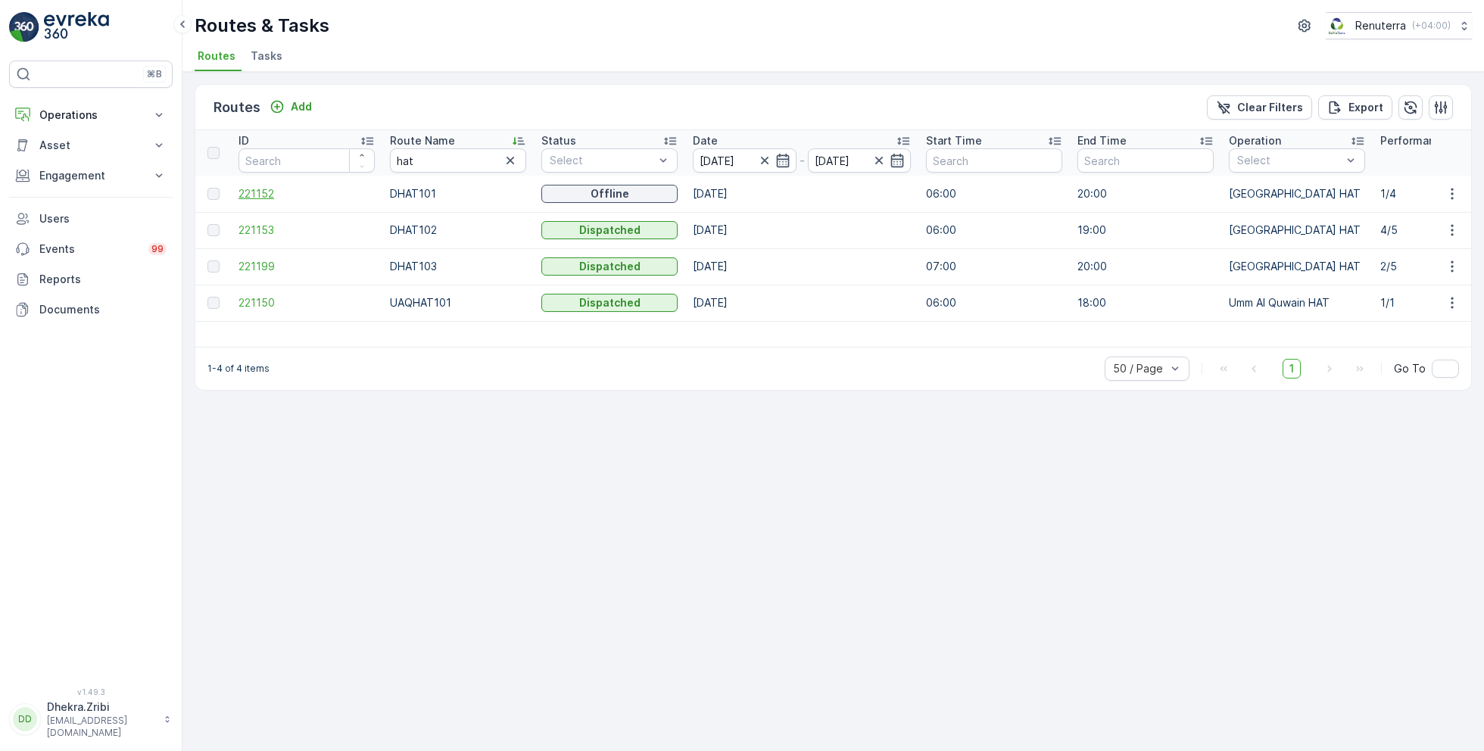
click at [257, 195] on span "221152" at bounding box center [306, 193] width 136 height 15
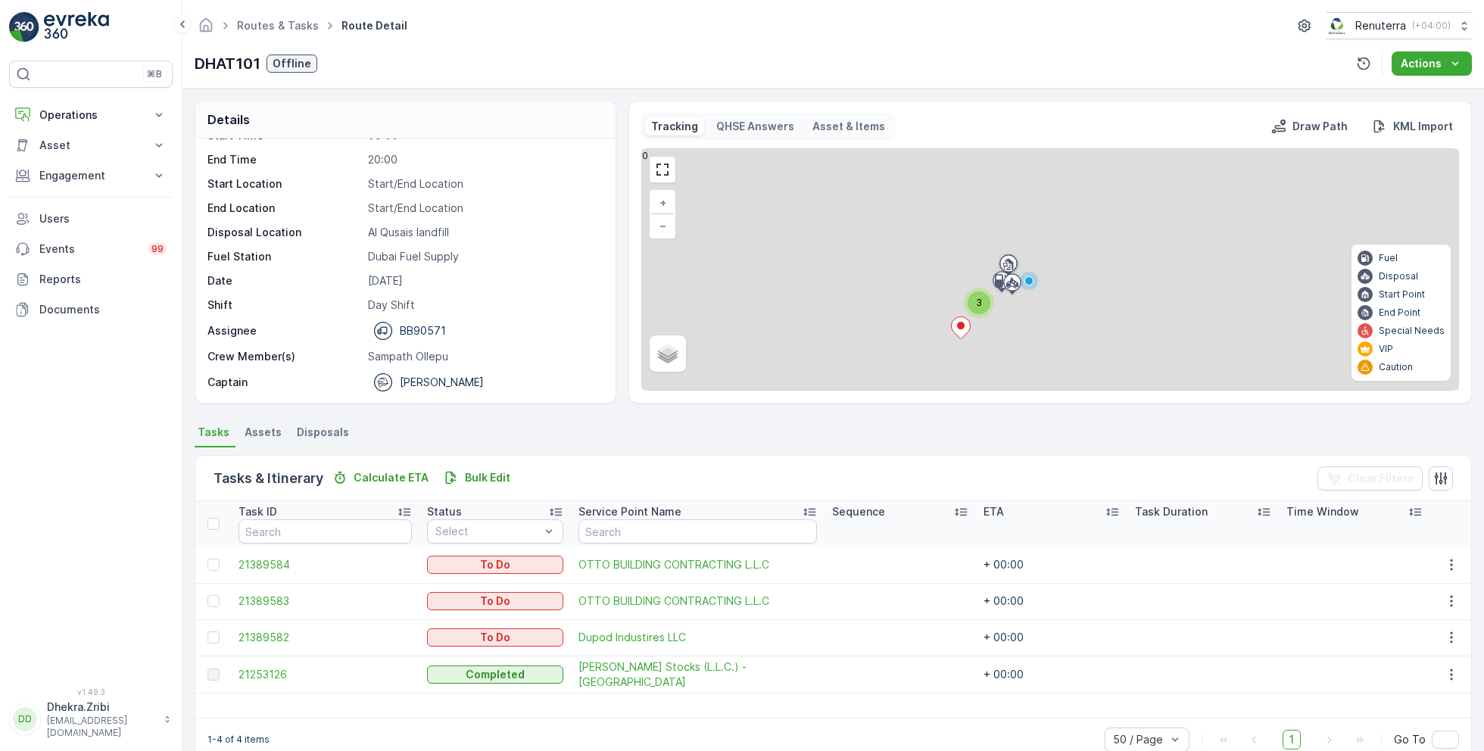
scroll to position [29, 0]
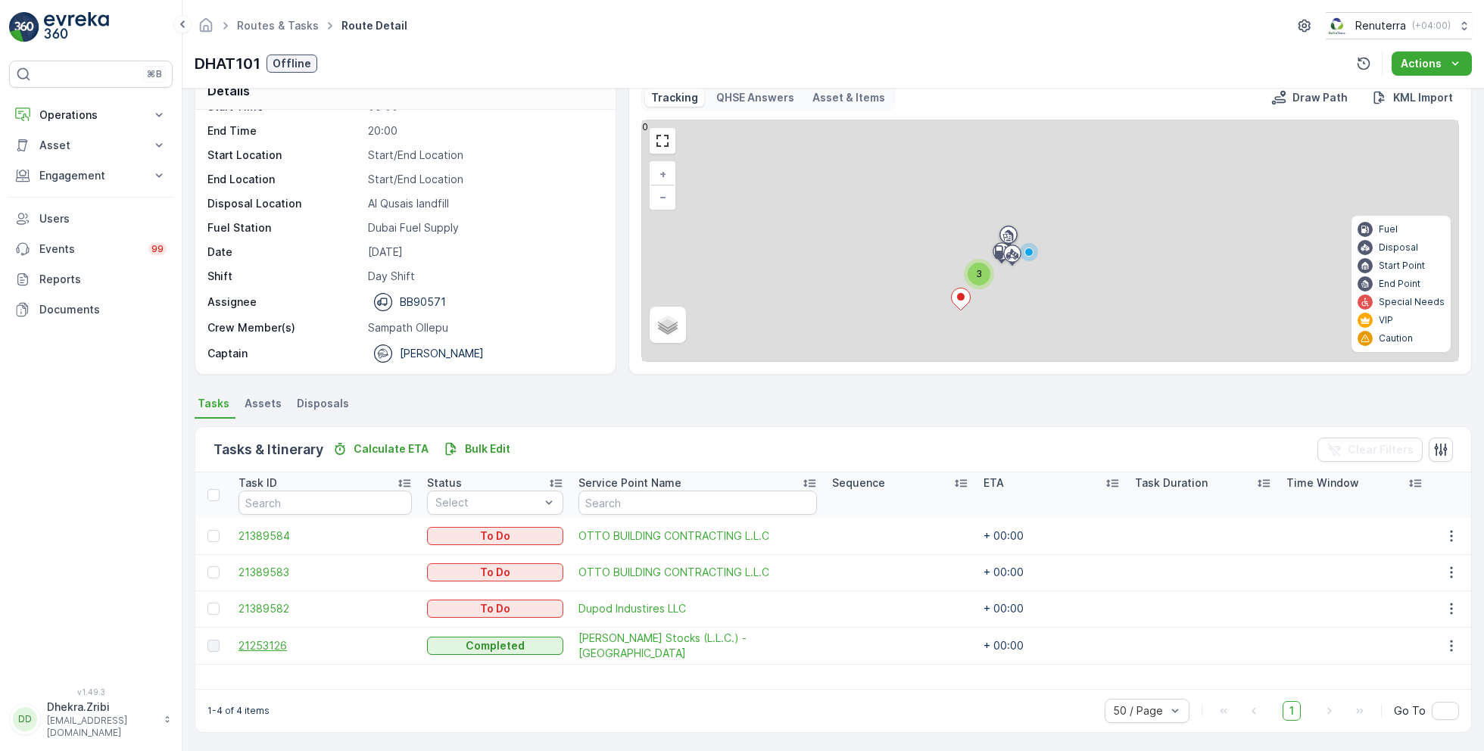
click at [284, 641] on span "21253126" at bounding box center [324, 645] width 173 height 15
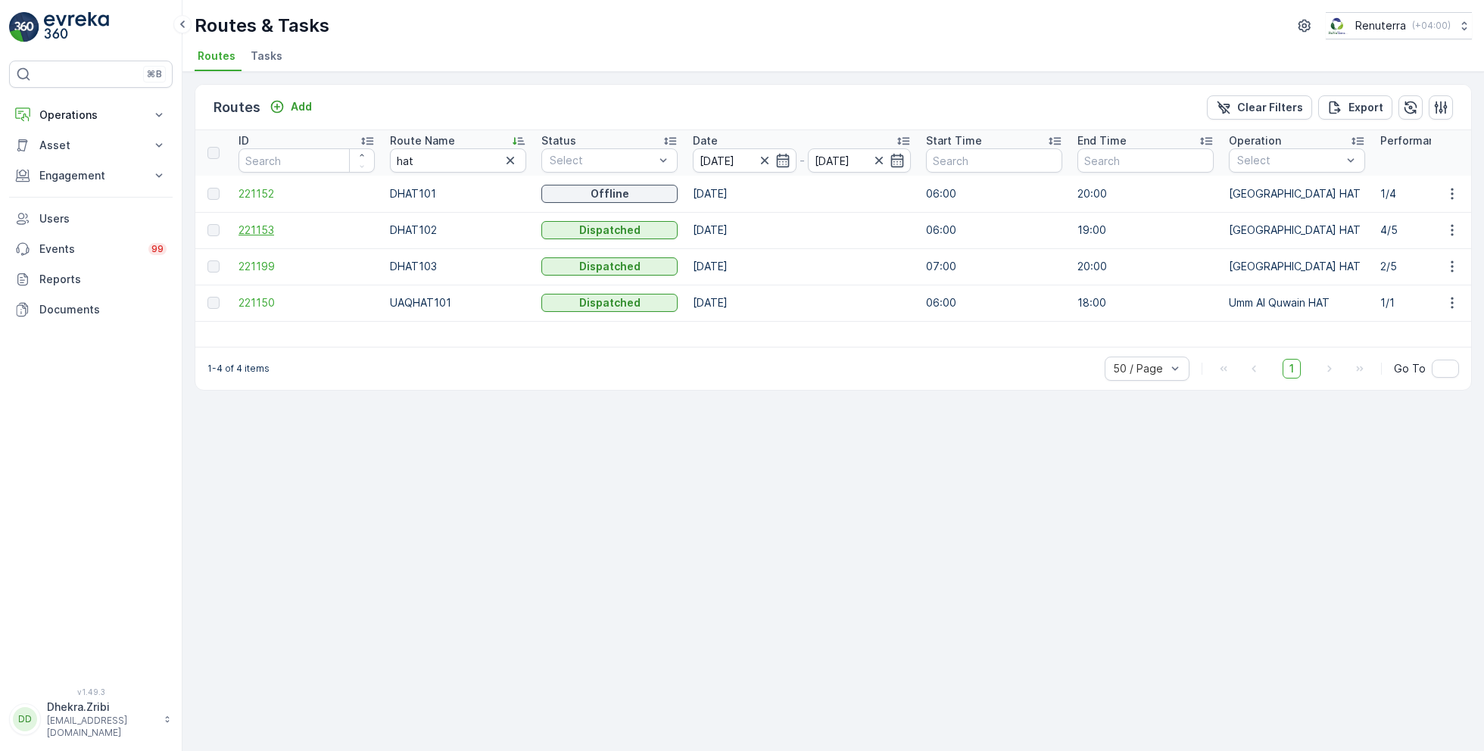
click at [264, 229] on span "221153" at bounding box center [306, 230] width 136 height 15
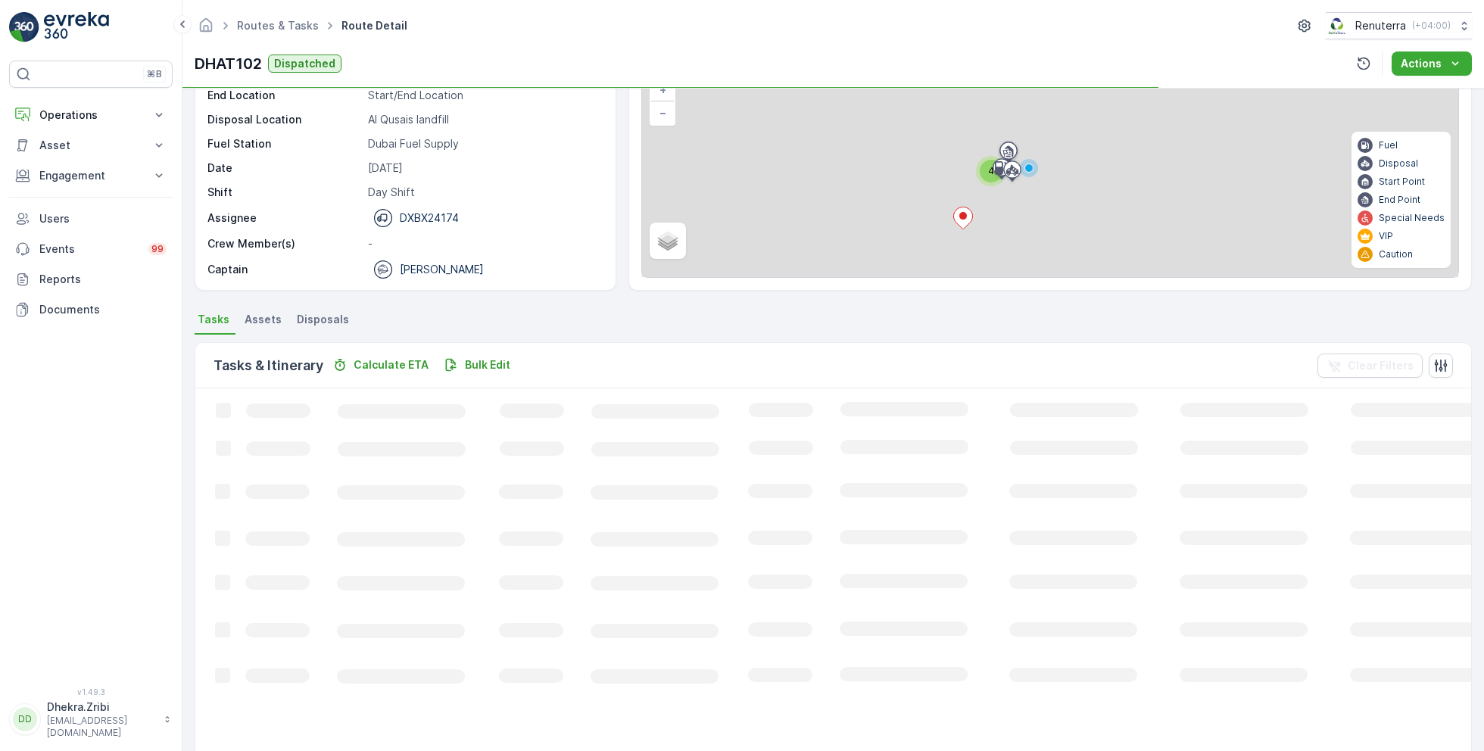
scroll to position [41, 0]
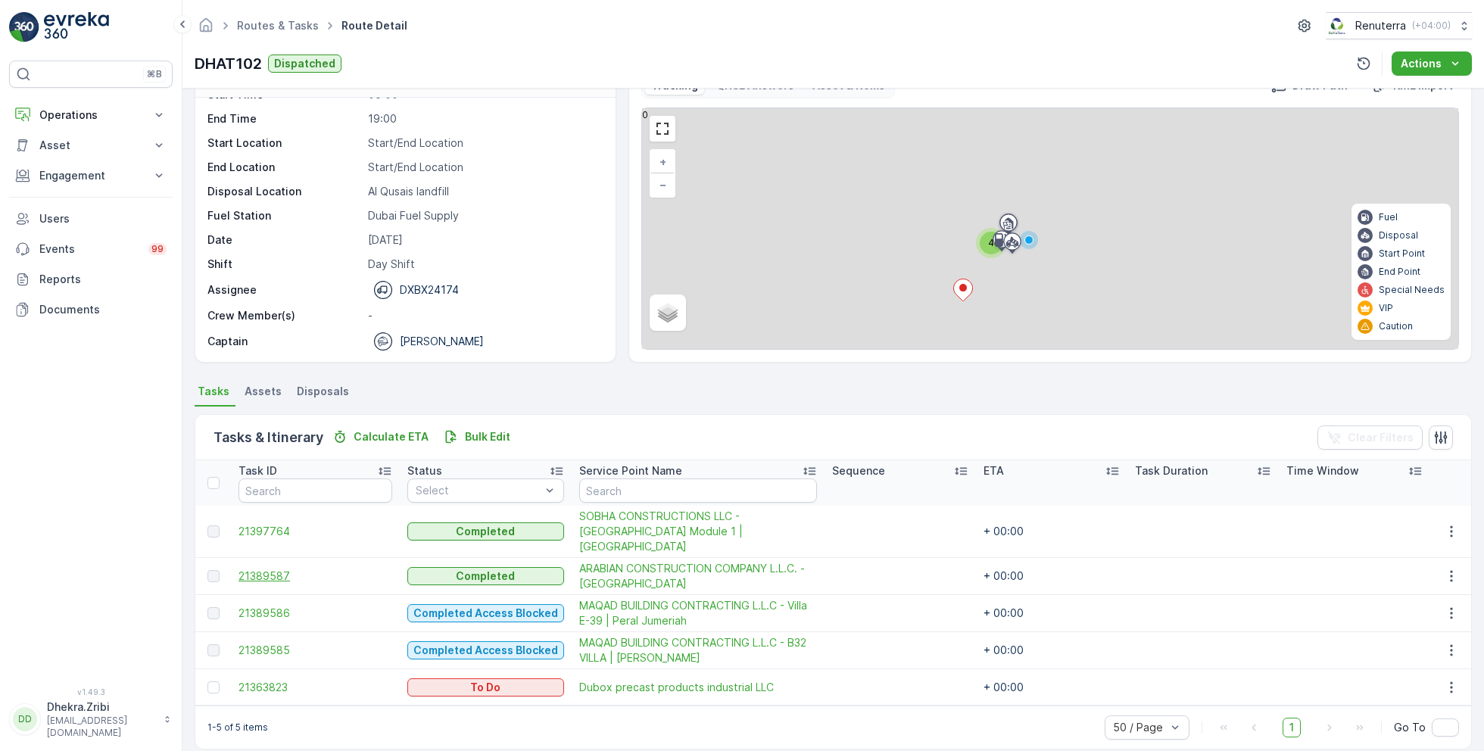
click at [273, 569] on span "21389587" at bounding box center [315, 576] width 154 height 15
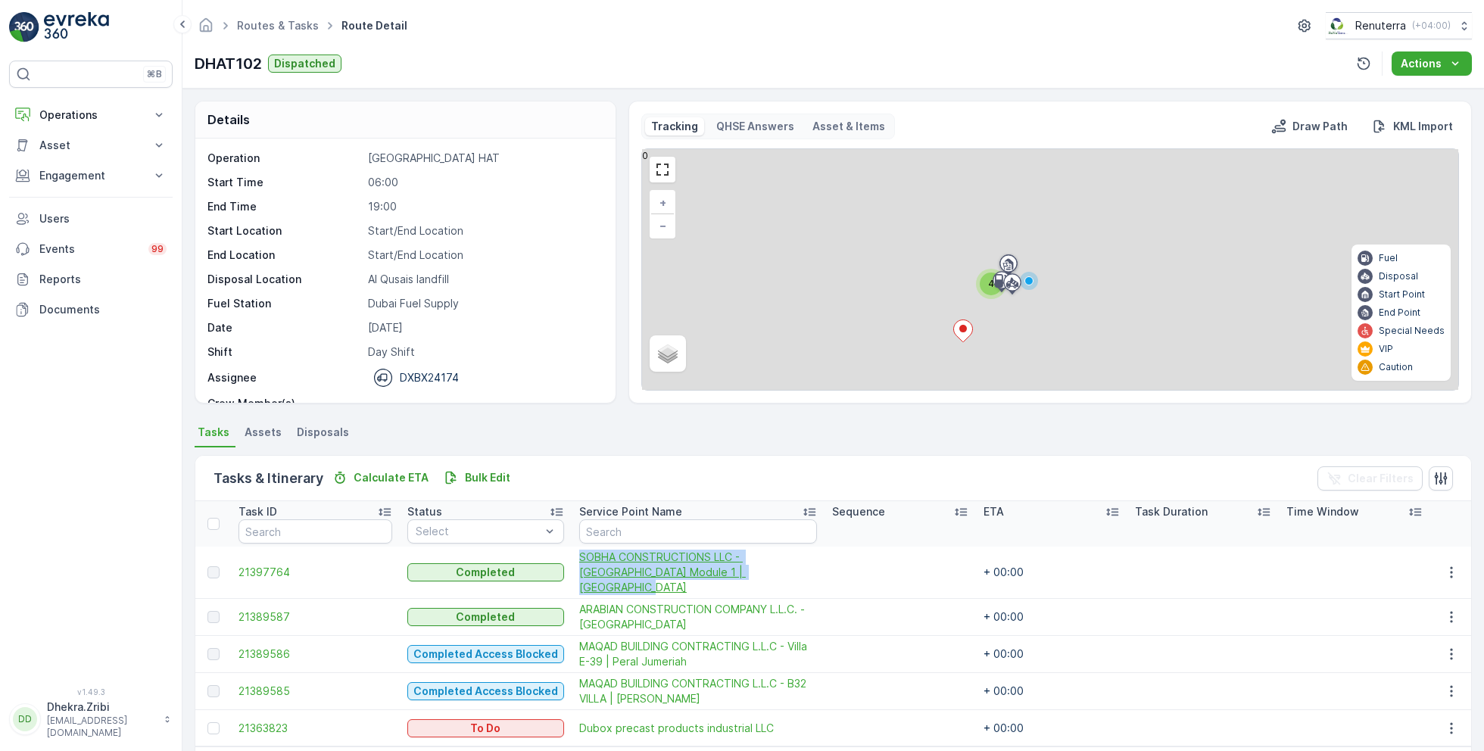
drag, startPoint x: 555, startPoint y: 551, endPoint x: 747, endPoint y: 569, distance: 192.3
click at [748, 571] on td "SOBHA CONSTRUCTIONS LLC - [GEOGRAPHIC_DATA] Module 1 | [GEOGRAPHIC_DATA]" at bounding box center [698, 573] width 253 height 52
copy span "SOBHA CONSTRUCTIONS LLC - [GEOGRAPHIC_DATA] Module 1 | [GEOGRAPHIC_DATA]"
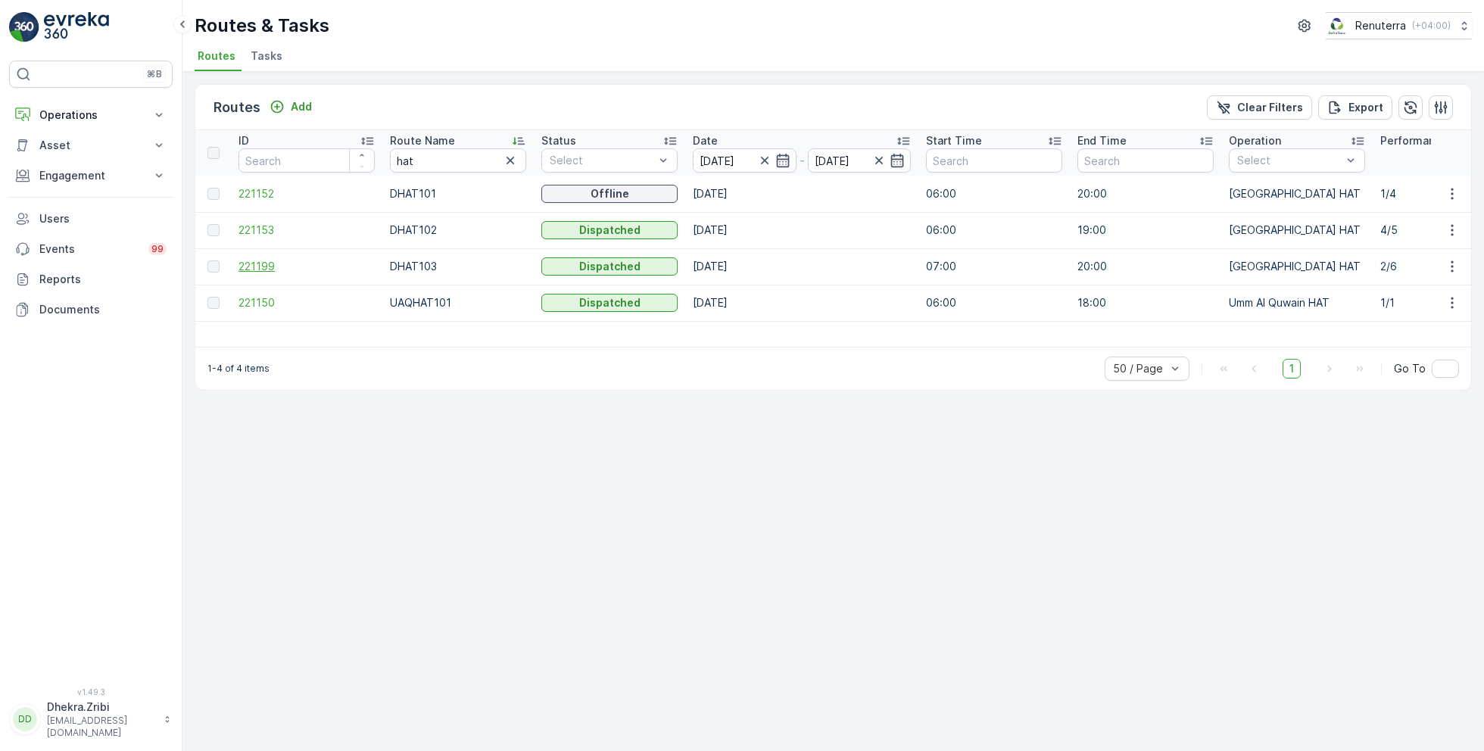
click at [271, 266] on span "221199" at bounding box center [306, 266] width 136 height 15
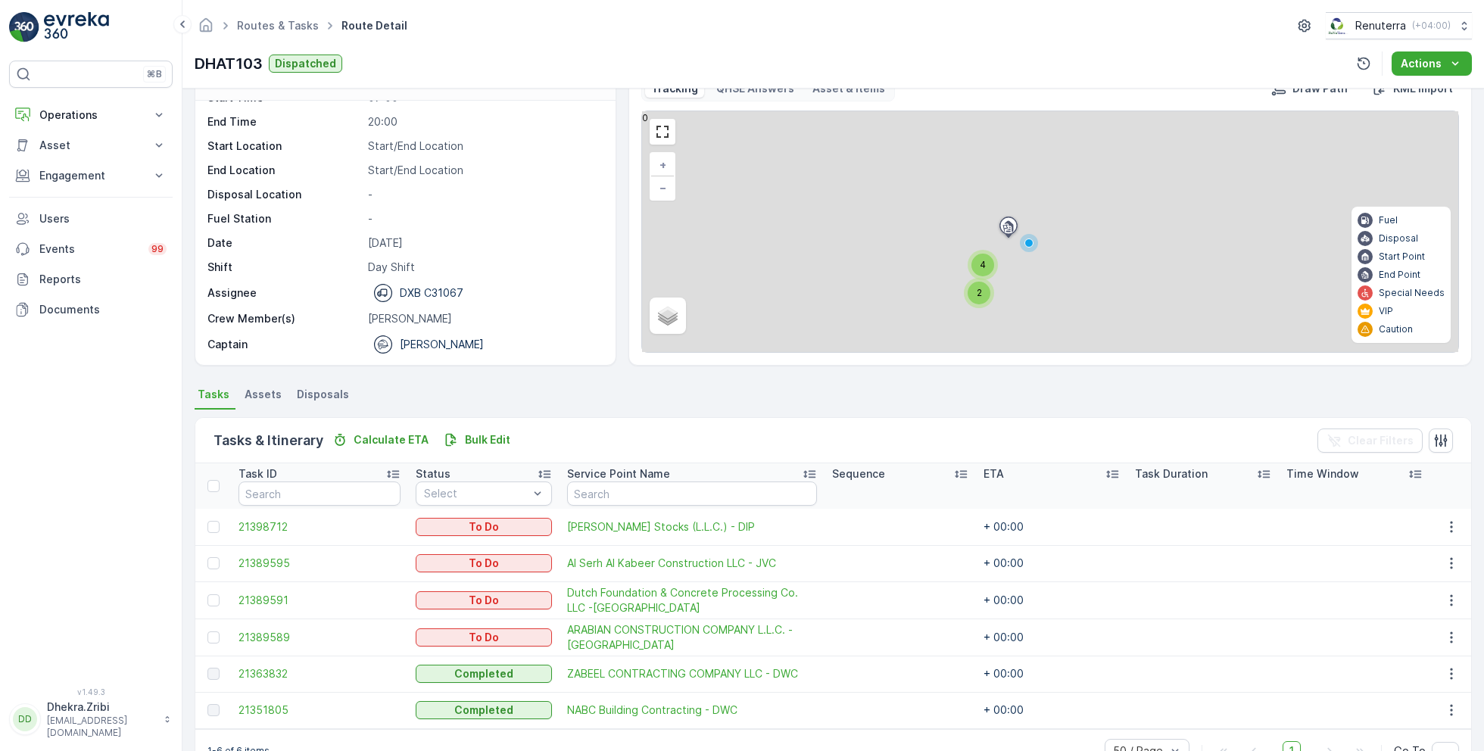
scroll to position [77, 0]
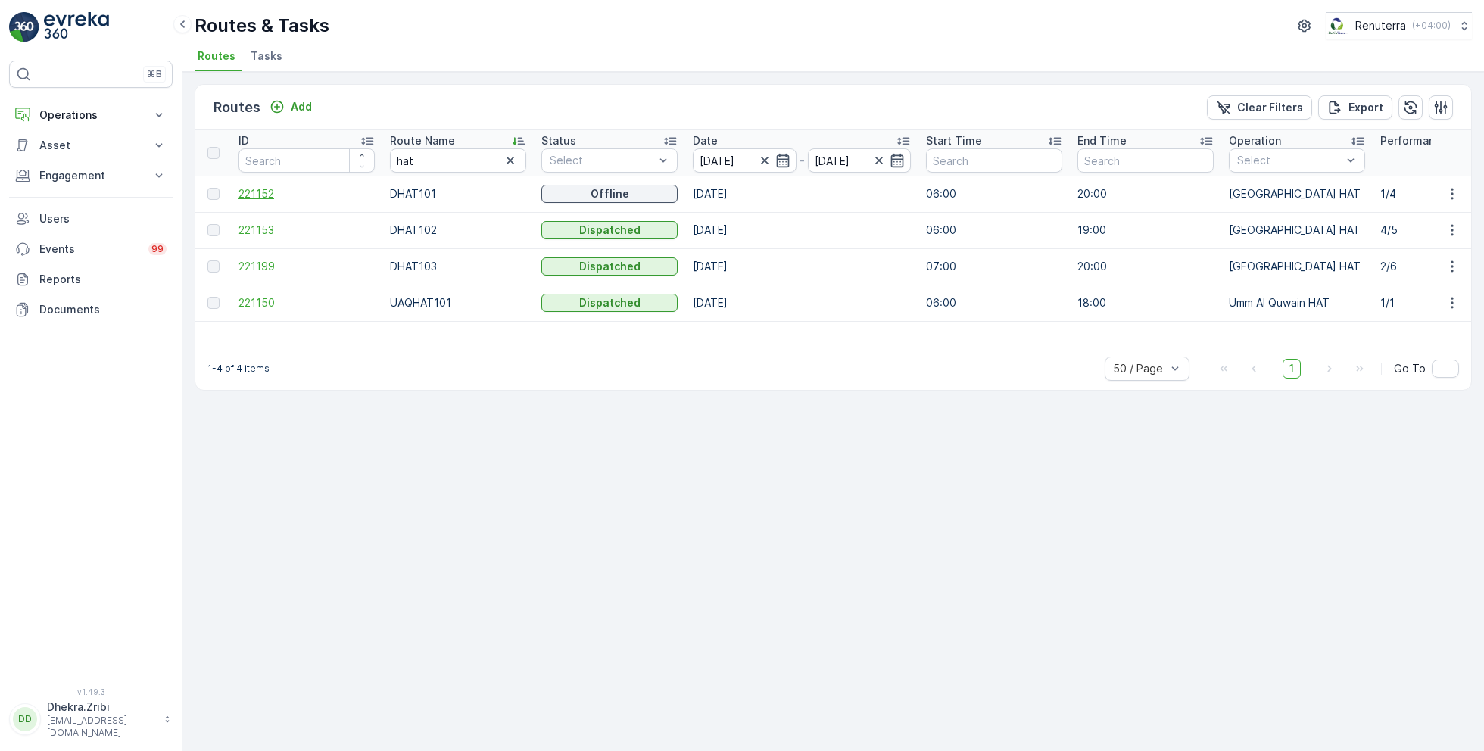
click at [256, 189] on span "221152" at bounding box center [306, 193] width 136 height 15
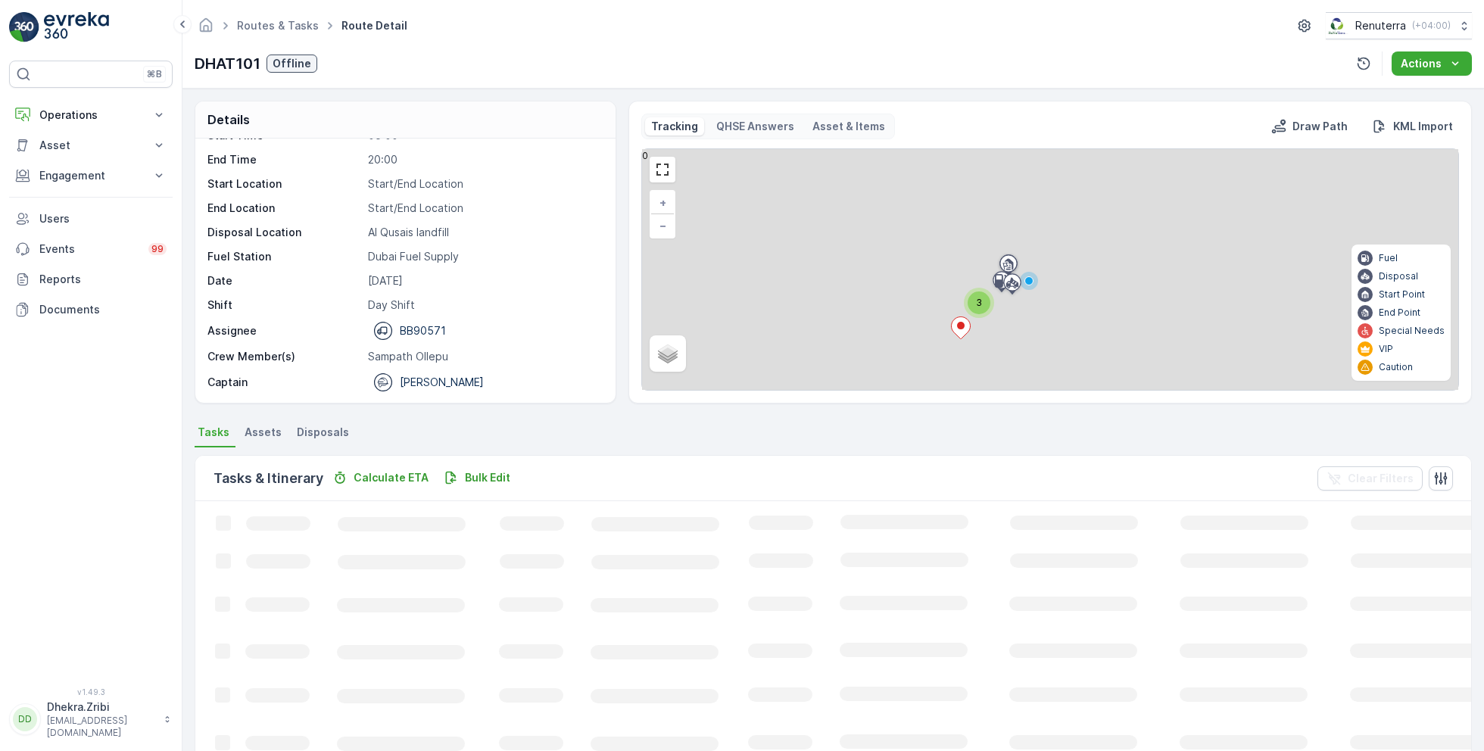
scroll to position [29, 0]
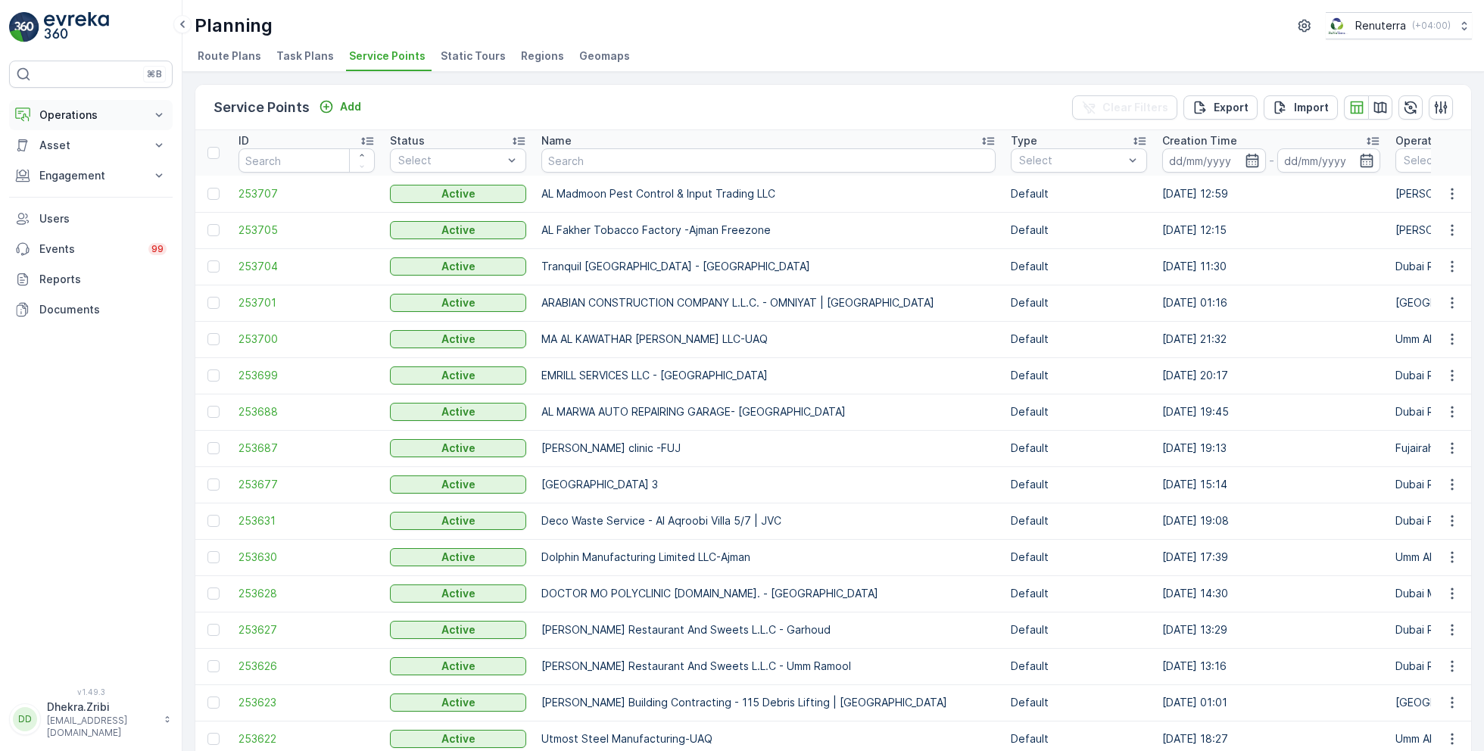
click at [90, 114] on p "Operations" at bounding box center [90, 115] width 103 height 15
click at [83, 161] on link "Planning" at bounding box center [103, 161] width 140 height 21
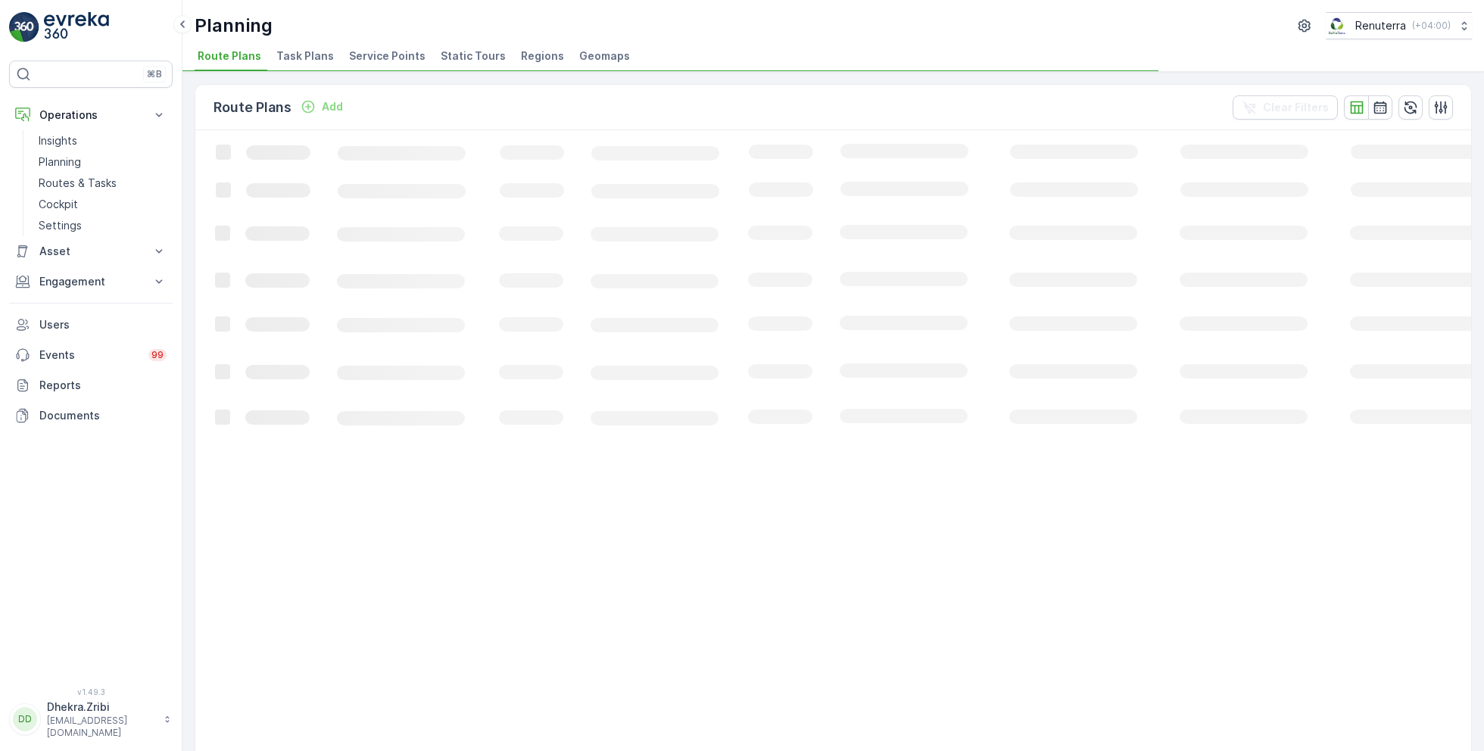
click at [376, 55] on span "Service Points" at bounding box center [387, 55] width 76 height 15
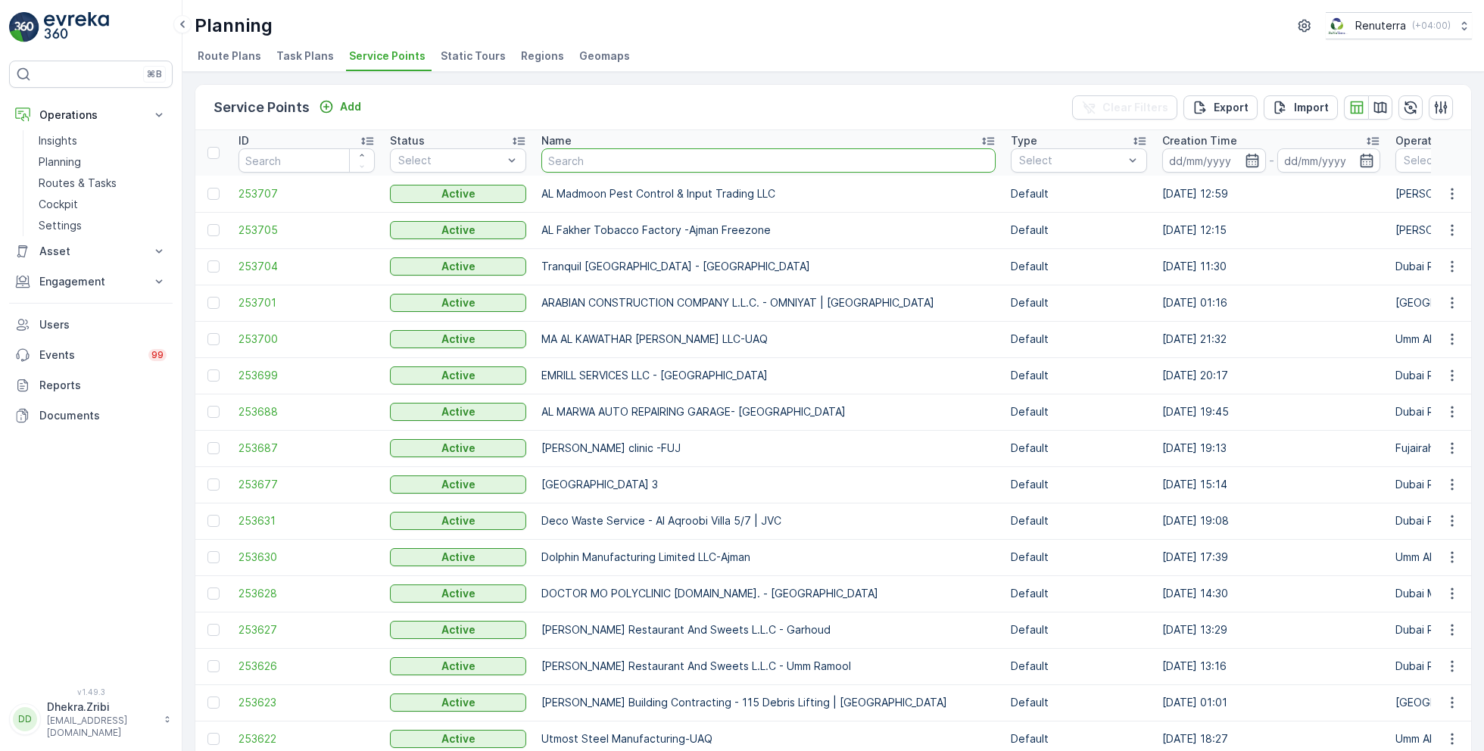
click at [601, 161] on input "text" at bounding box center [768, 160] width 454 height 24
type input "qalat"
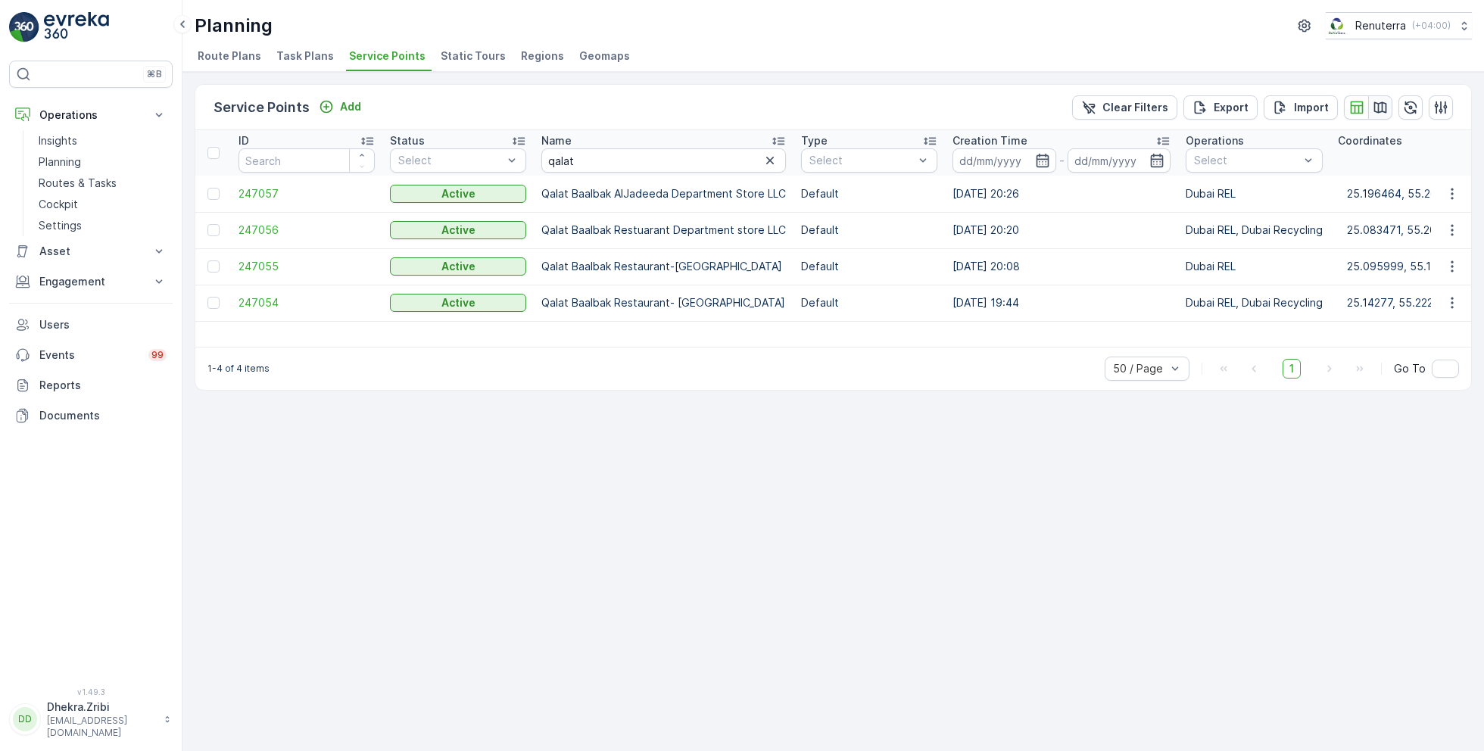
click at [1377, 108] on icon "button" at bounding box center [1380, 107] width 15 height 15
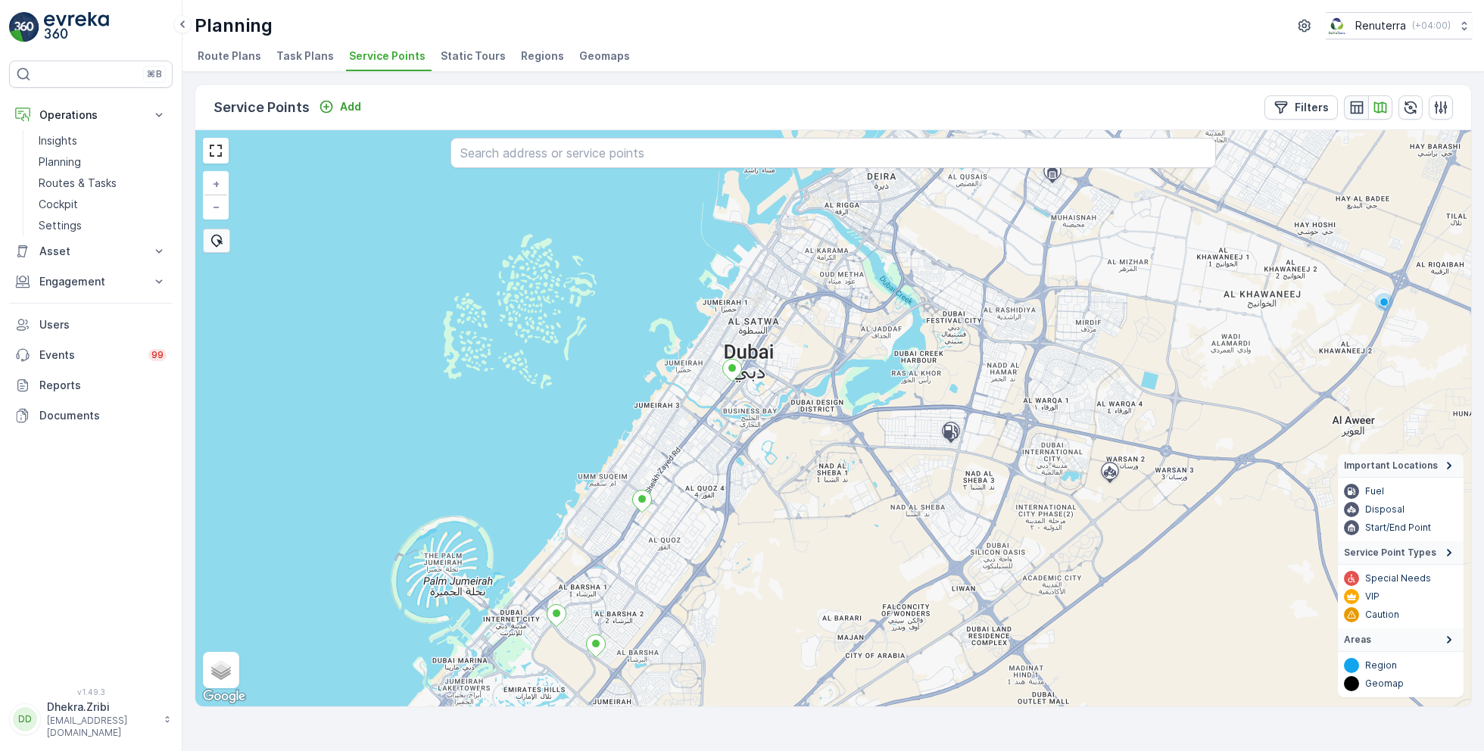
click at [1357, 105] on icon "button" at bounding box center [1356, 107] width 15 height 15
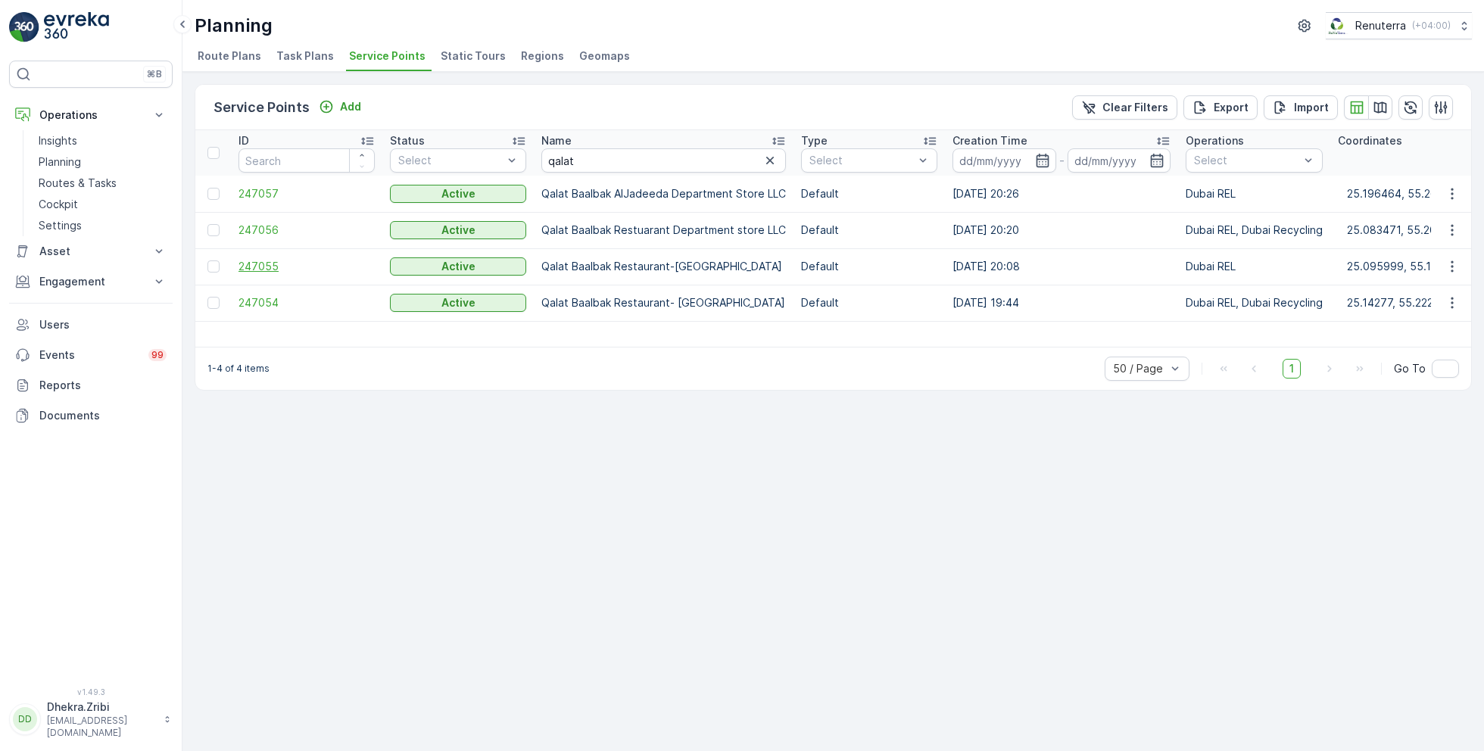
click at [263, 268] on span "247055" at bounding box center [306, 266] width 136 height 15
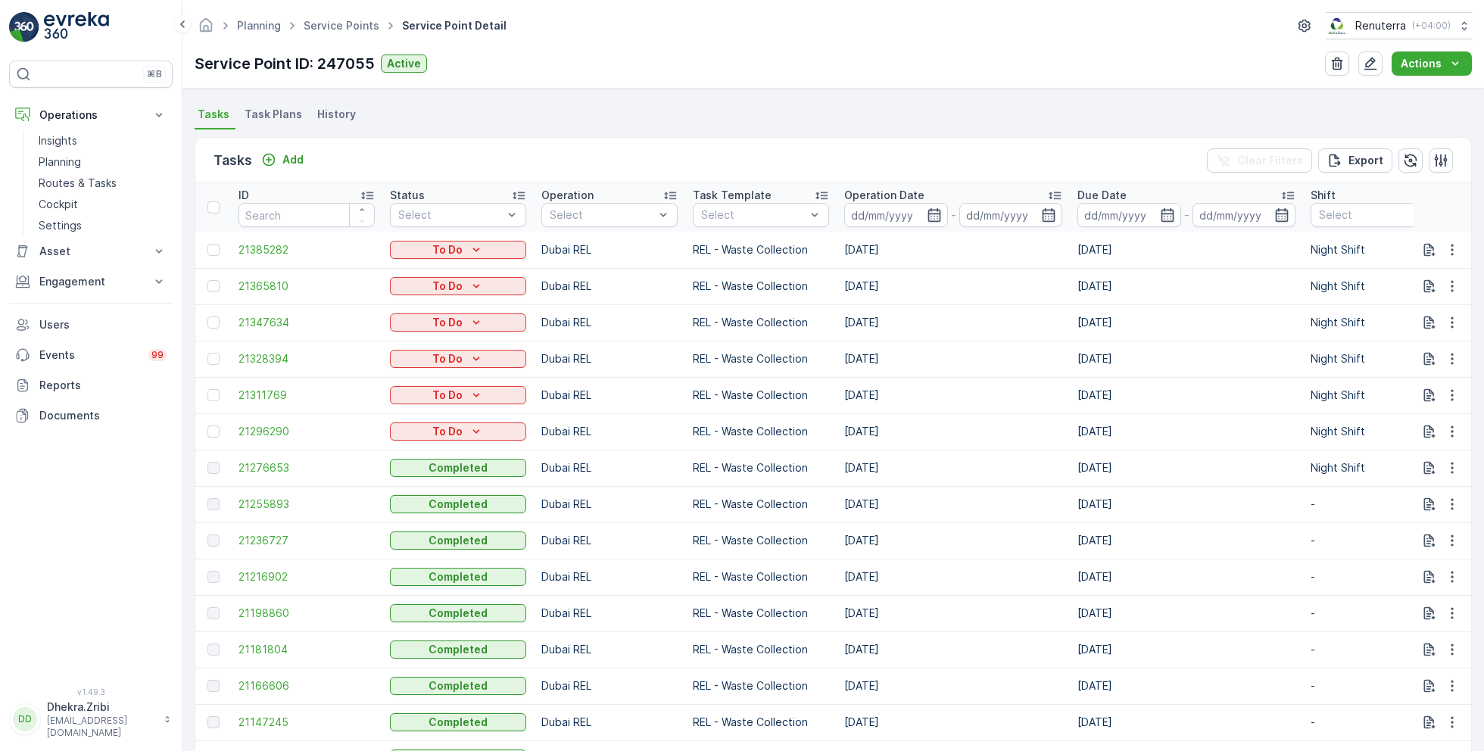
scroll to position [403, 0]
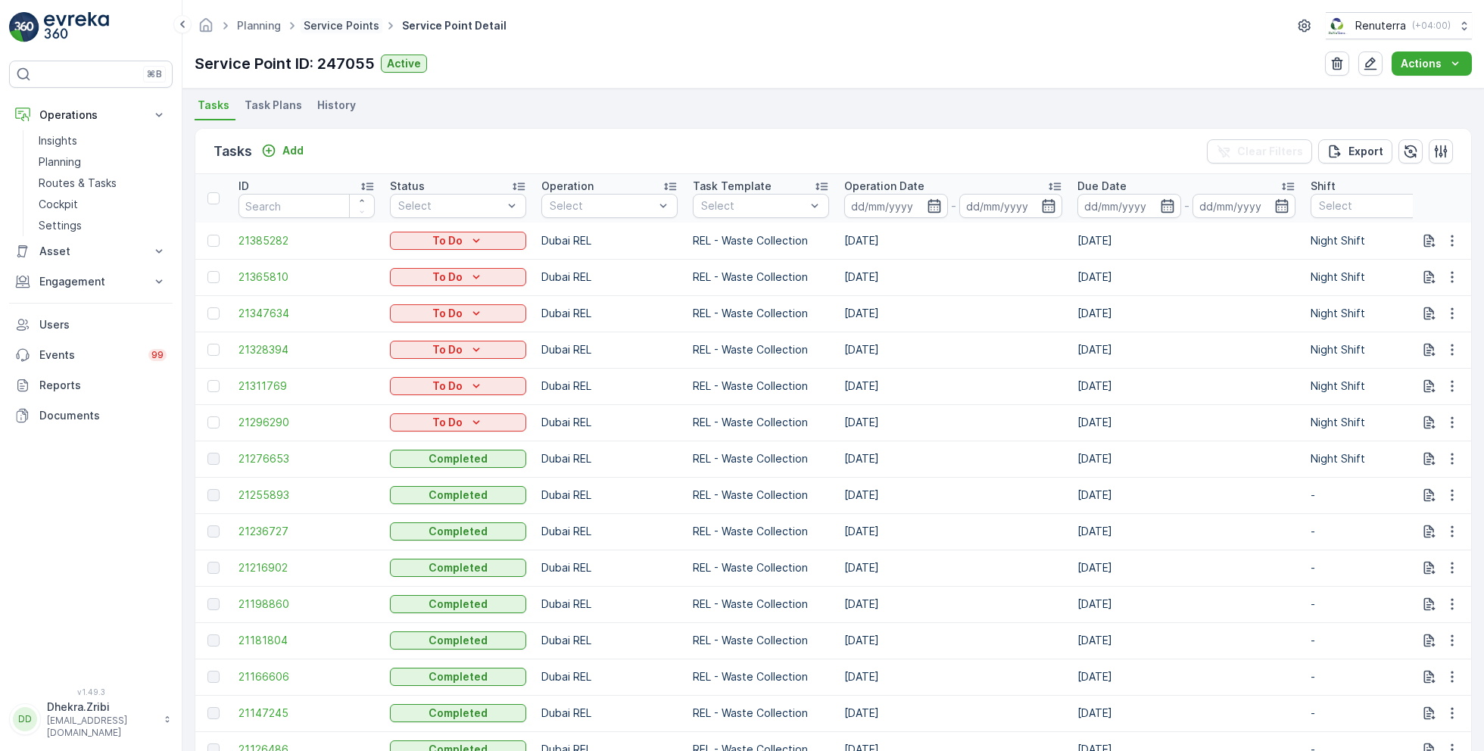
click at [329, 20] on link "Service Points" at bounding box center [342, 25] width 76 height 13
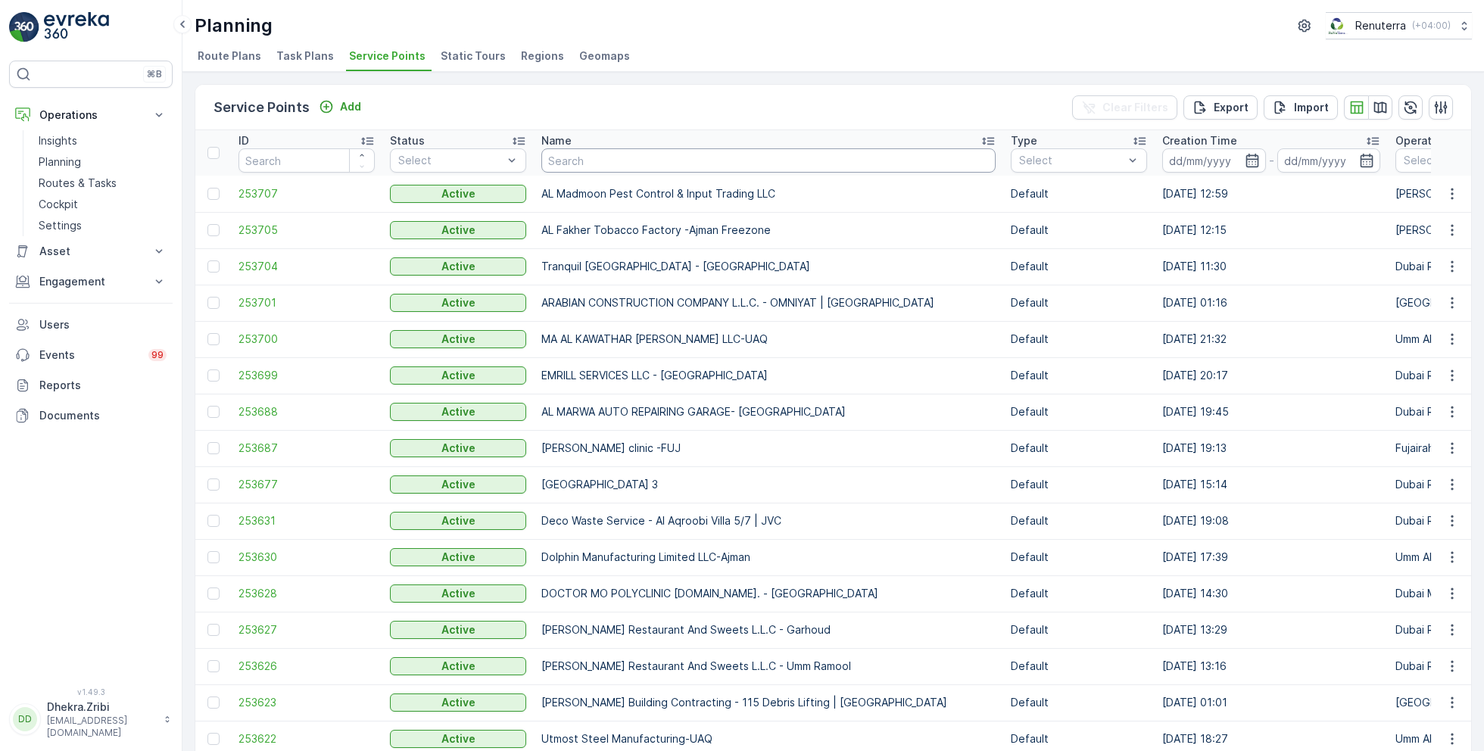
click at [657, 164] on input "text" at bounding box center [768, 160] width 454 height 24
type input "italian"
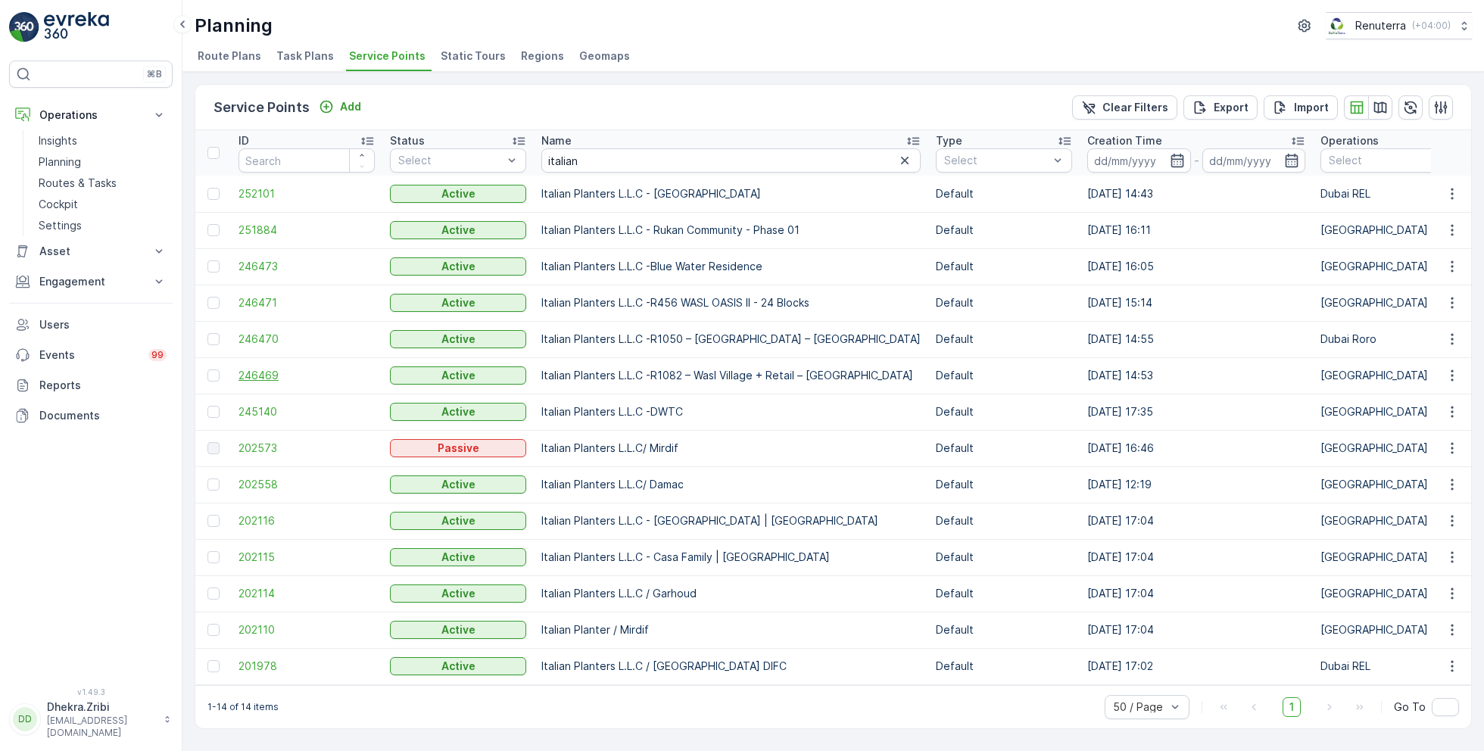
click at [265, 369] on span "246469" at bounding box center [306, 375] width 136 height 15
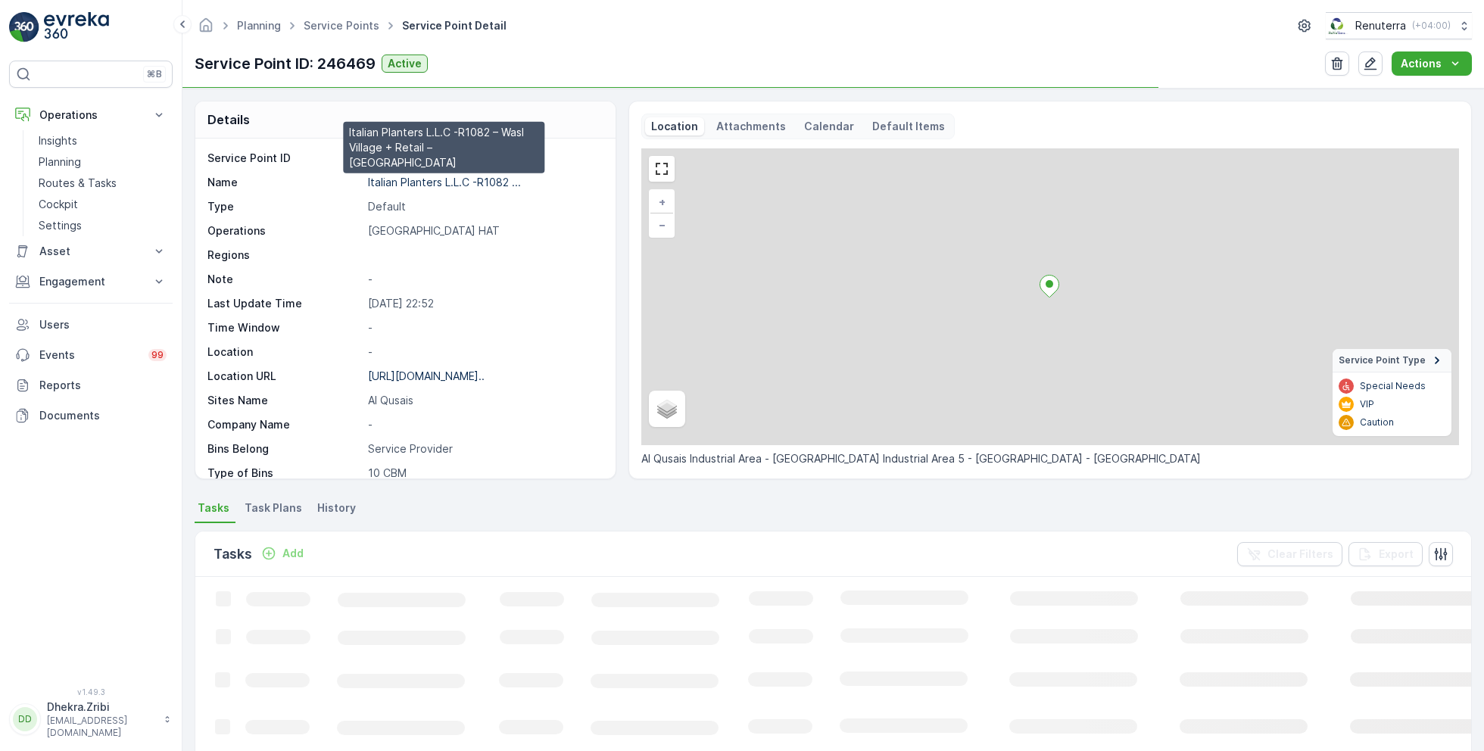
click at [460, 180] on p "Italian Planters L.L.C -R1082 ..." at bounding box center [444, 182] width 153 height 13
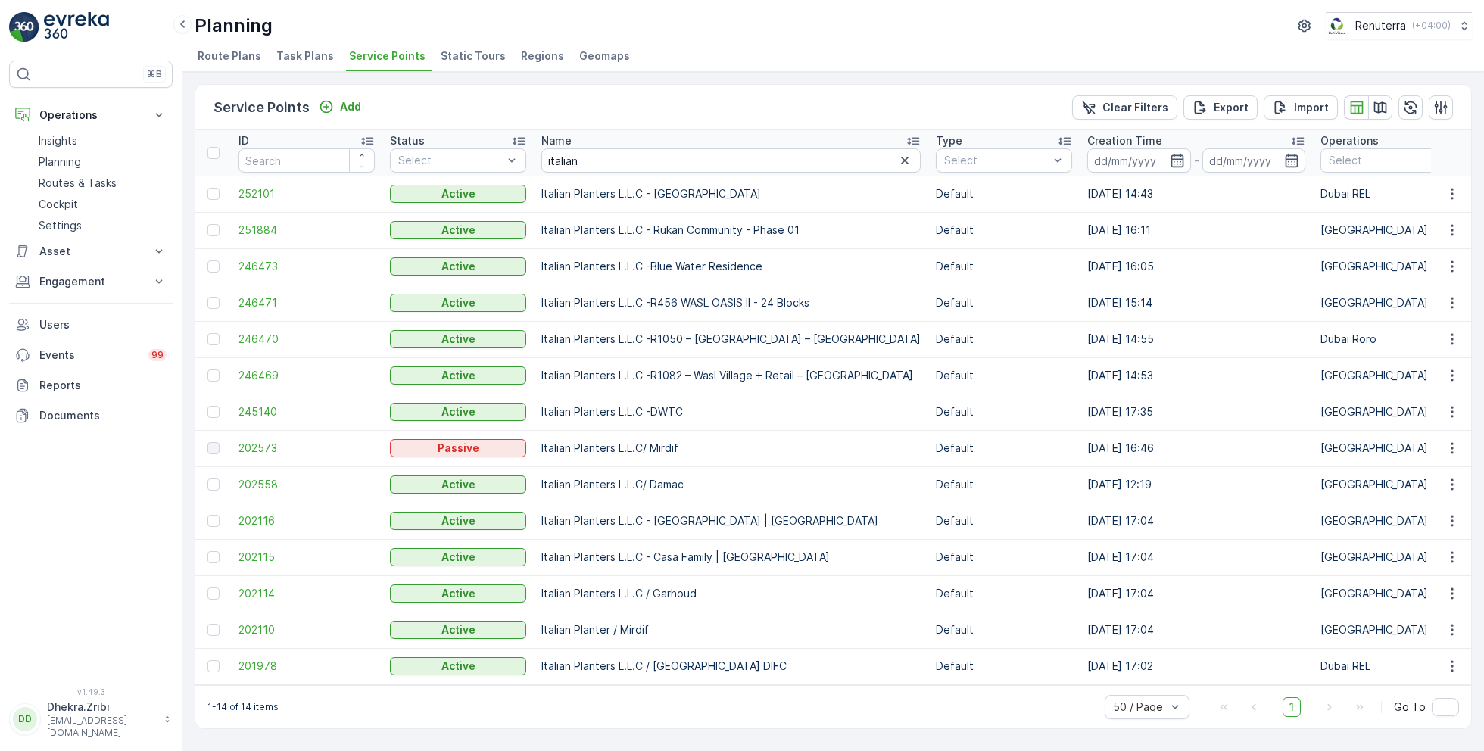
click at [279, 336] on span "246470" at bounding box center [306, 339] width 136 height 15
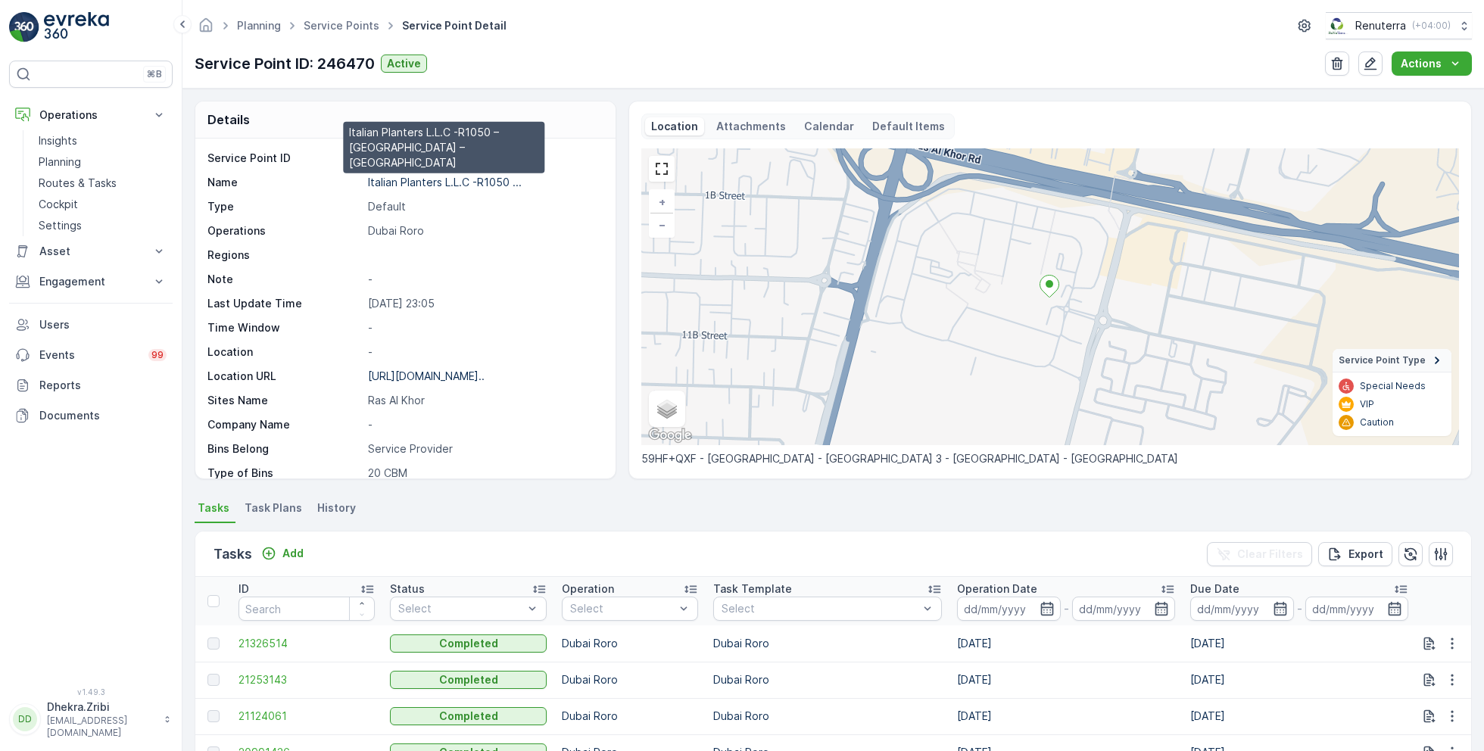
click at [462, 182] on p "Italian Planters L.L.C -R1050 ..." at bounding box center [445, 182] width 154 height 13
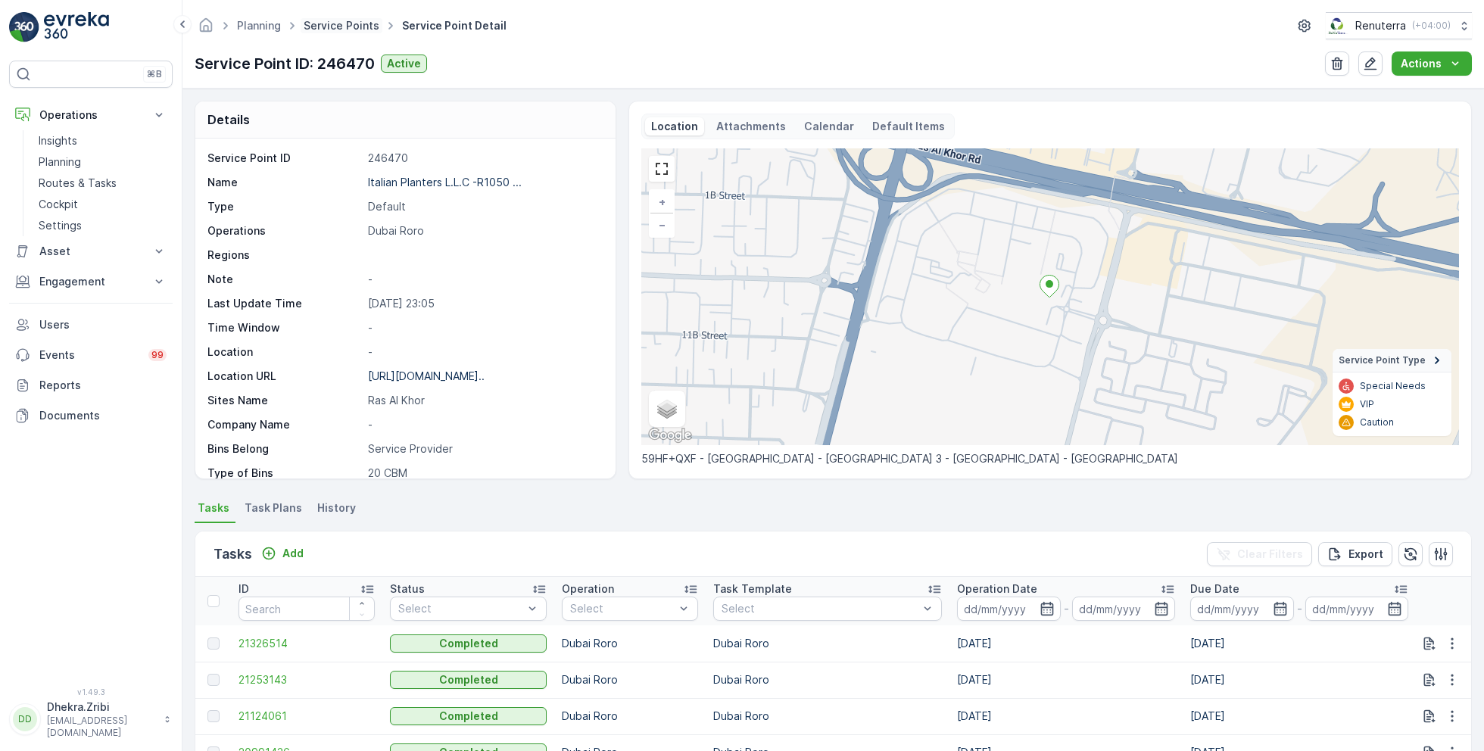
click at [336, 23] on link "Service Points" at bounding box center [342, 25] width 76 height 13
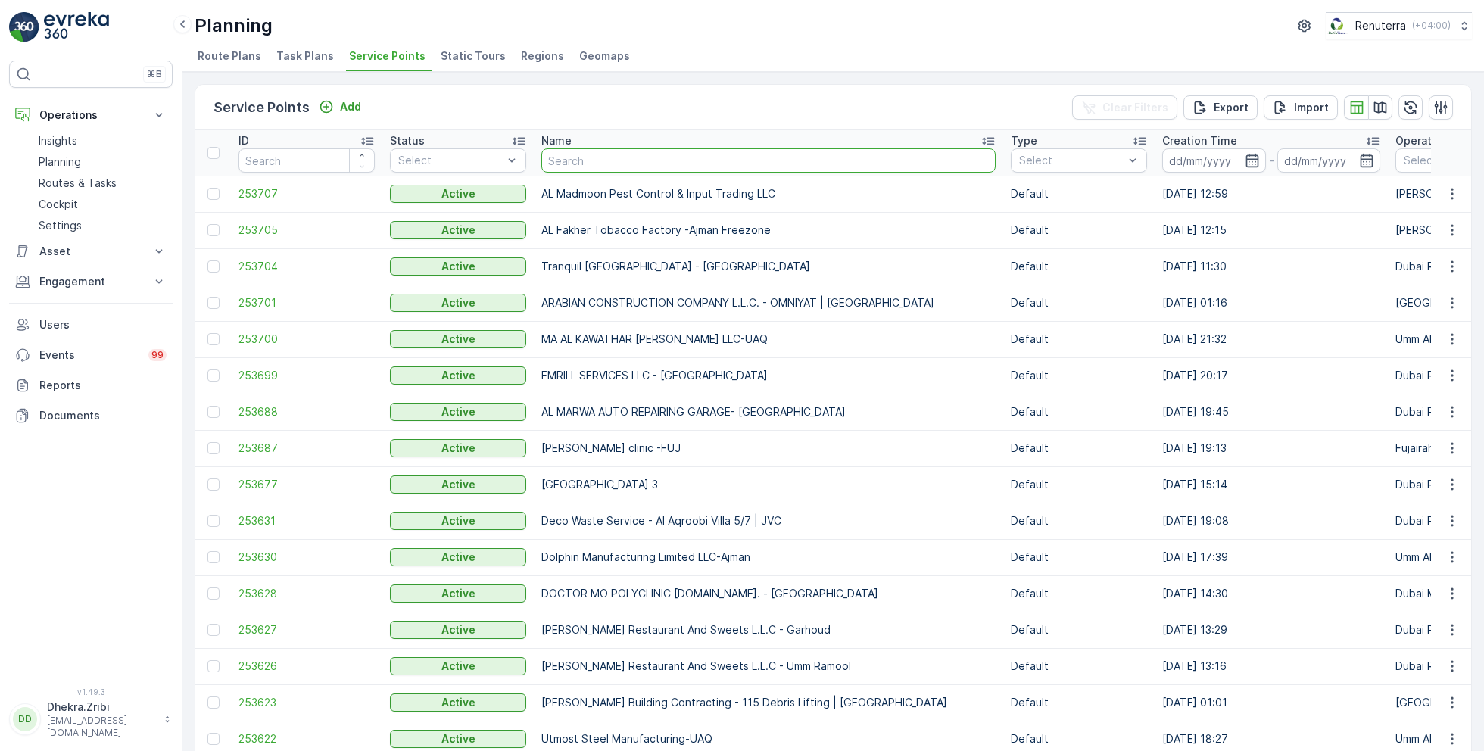
click at [647, 162] on input "text" at bounding box center [768, 160] width 454 height 24
type input "commi"
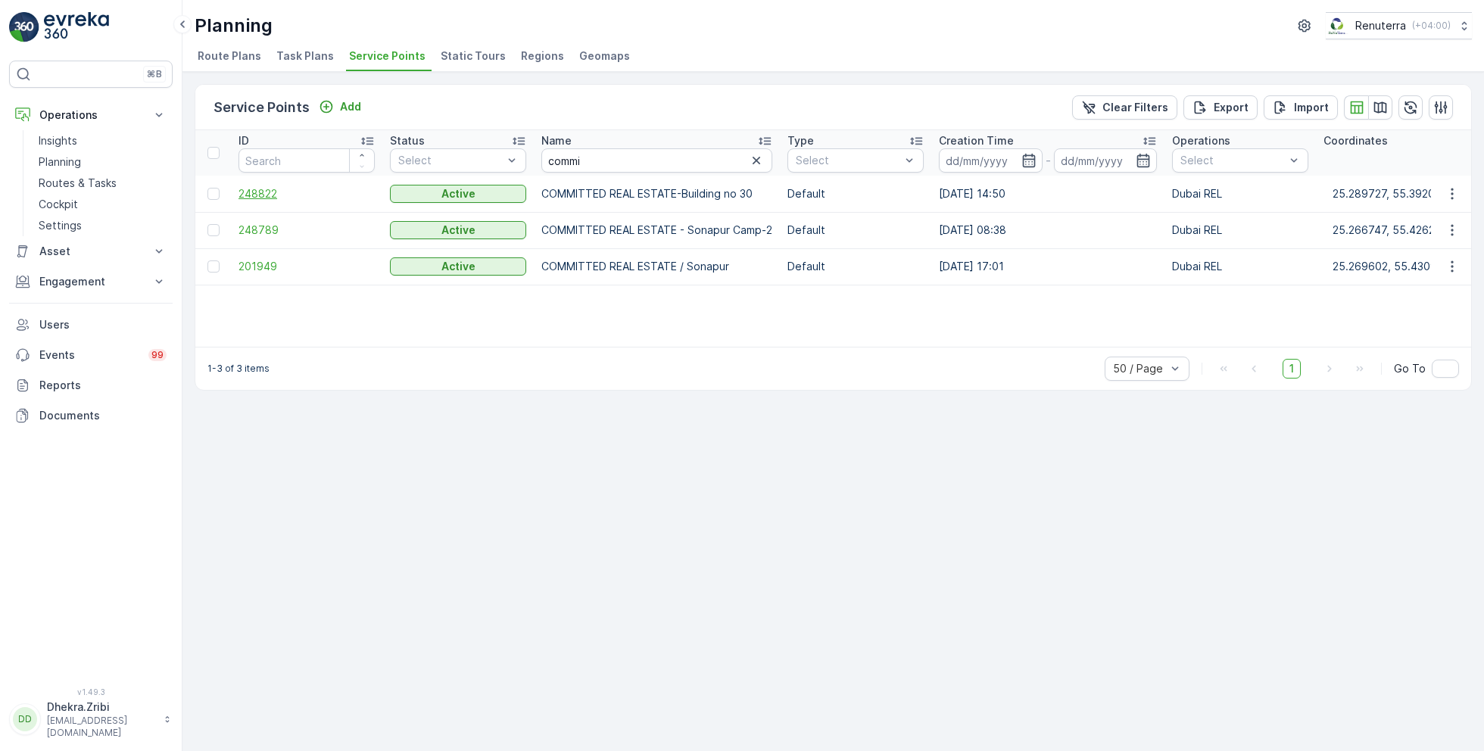
click at [293, 189] on span "248822" at bounding box center [306, 193] width 136 height 15
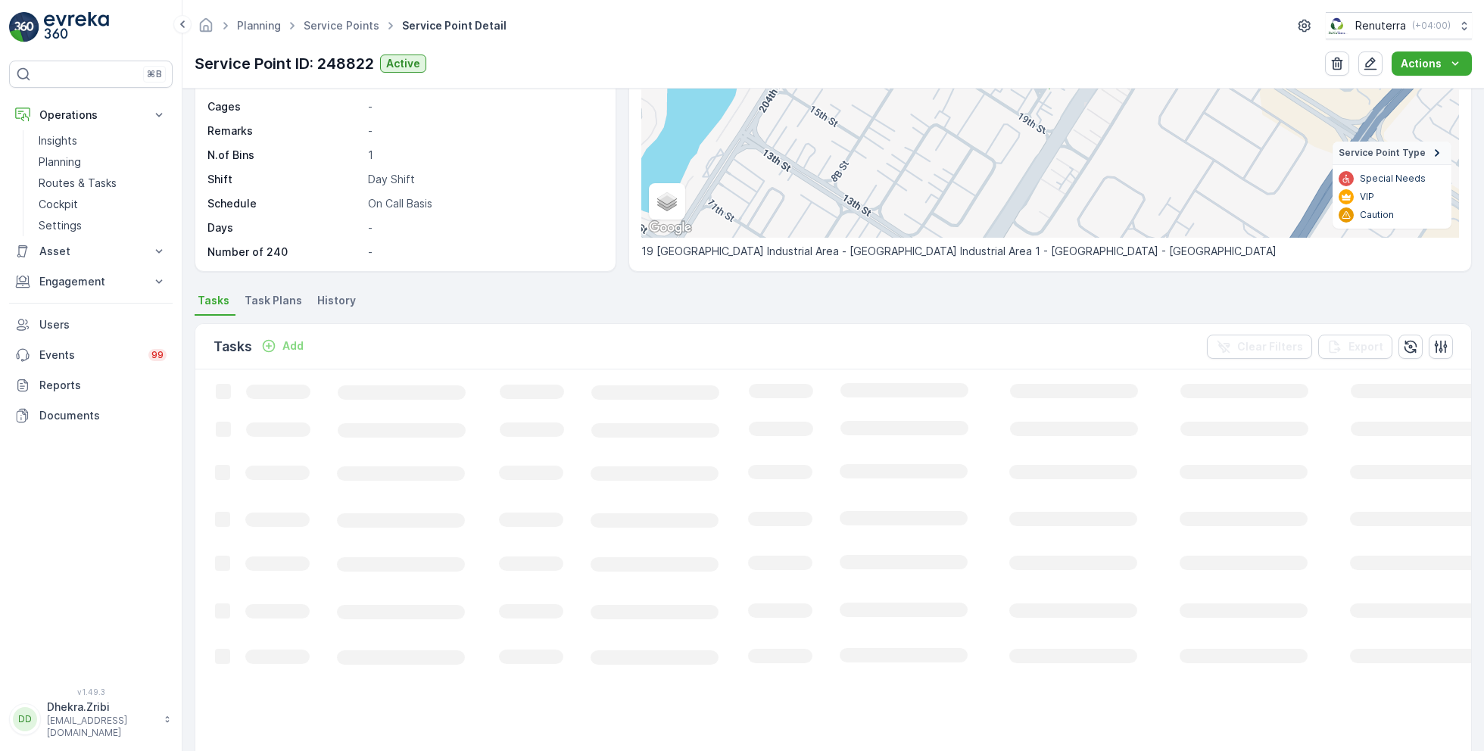
scroll to position [210, 0]
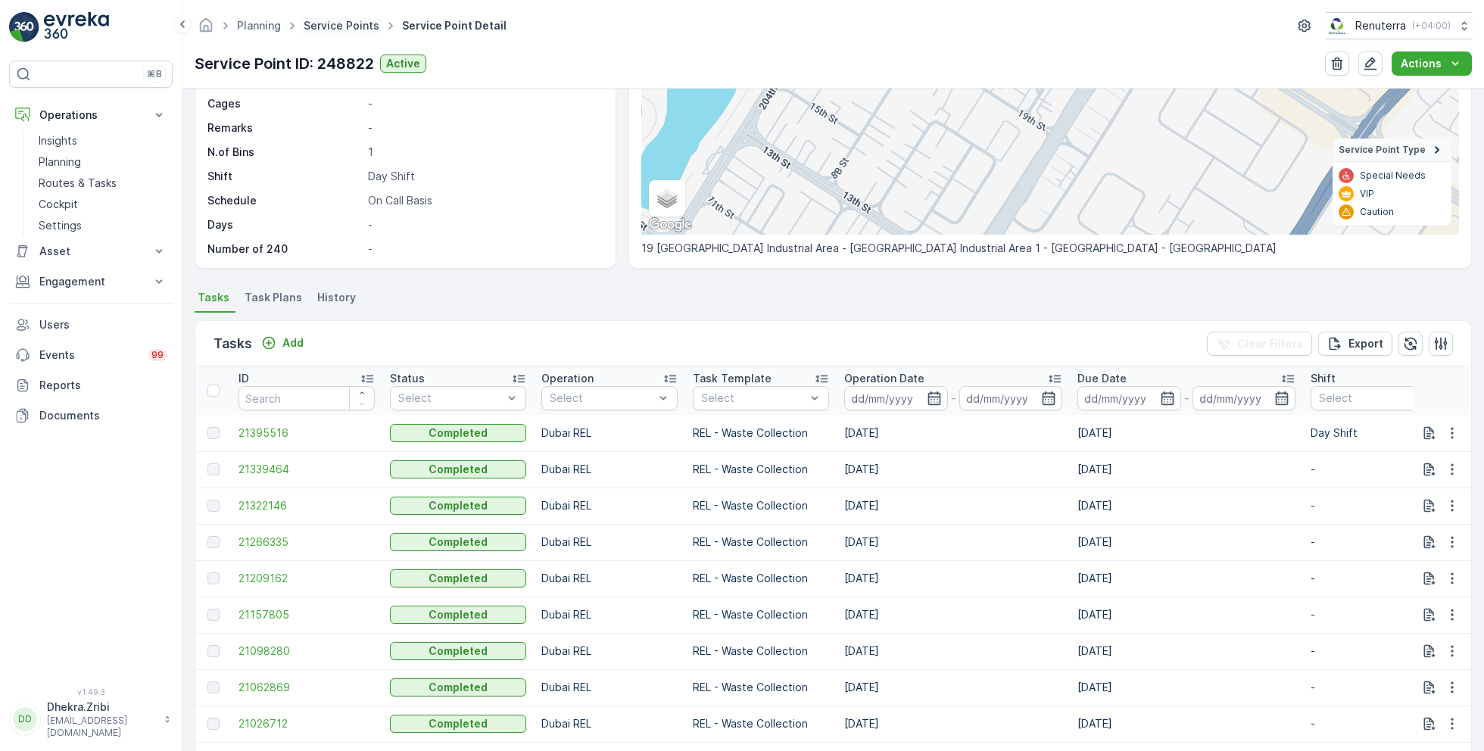
click at [351, 22] on link "Service Points" at bounding box center [342, 25] width 76 height 13
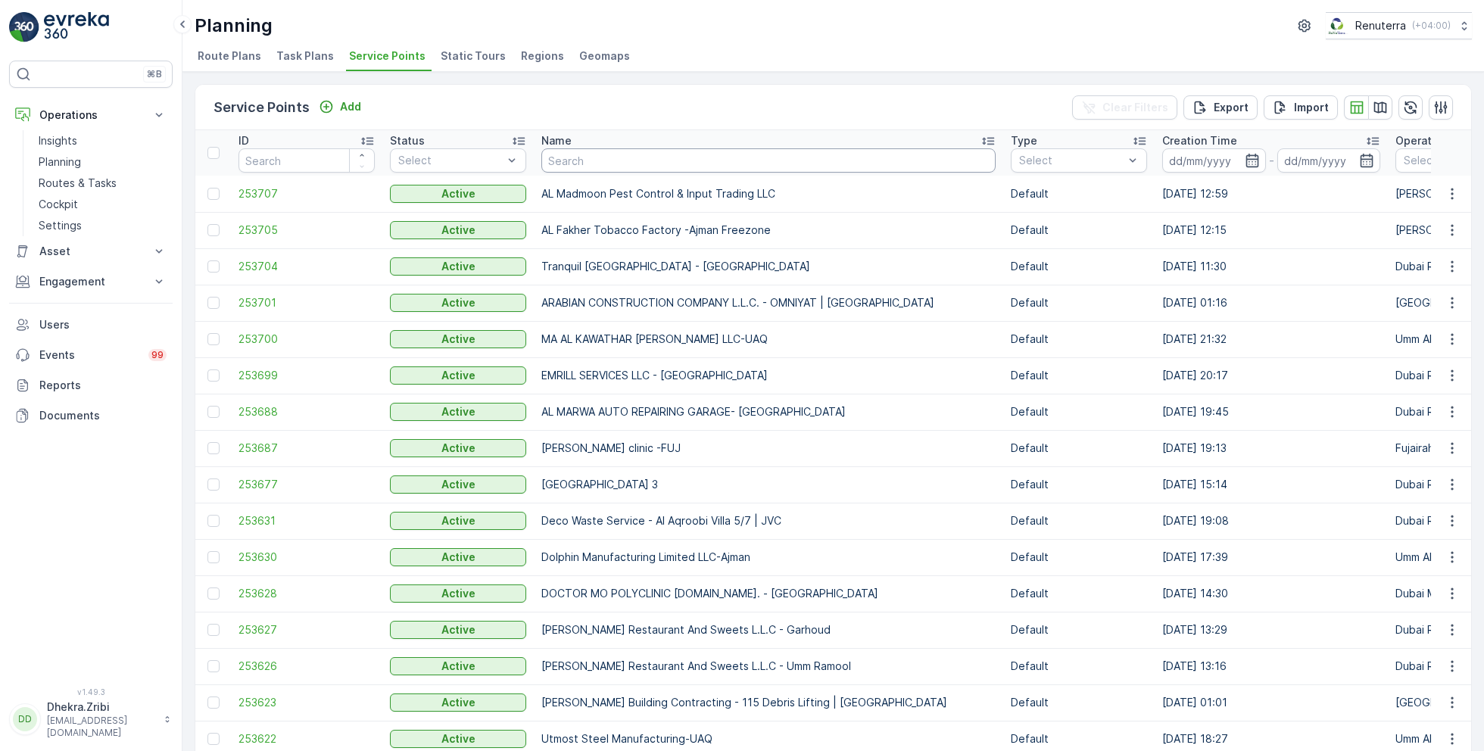
click at [588, 162] on input "text" at bounding box center [768, 160] width 454 height 24
type input "musab"
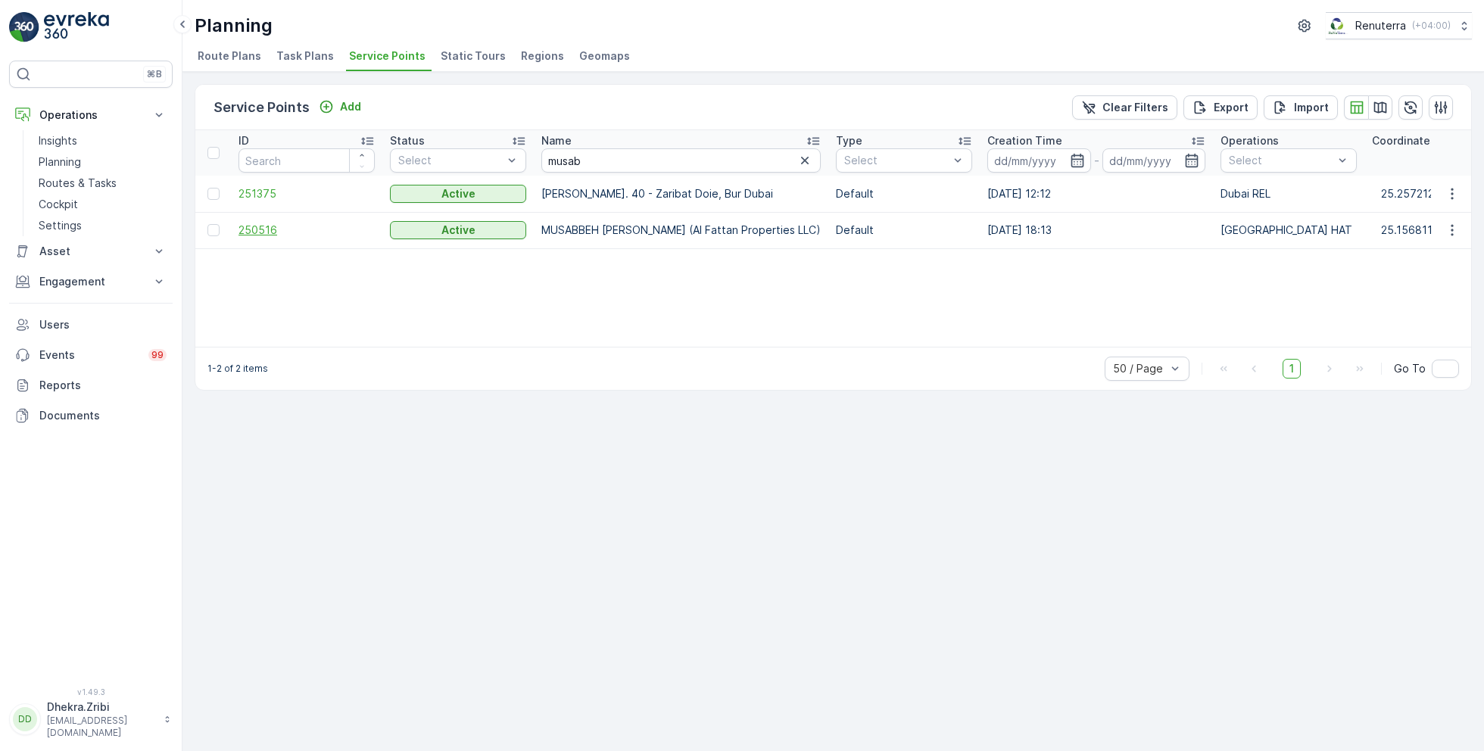
click at [265, 223] on span "250516" at bounding box center [306, 230] width 136 height 15
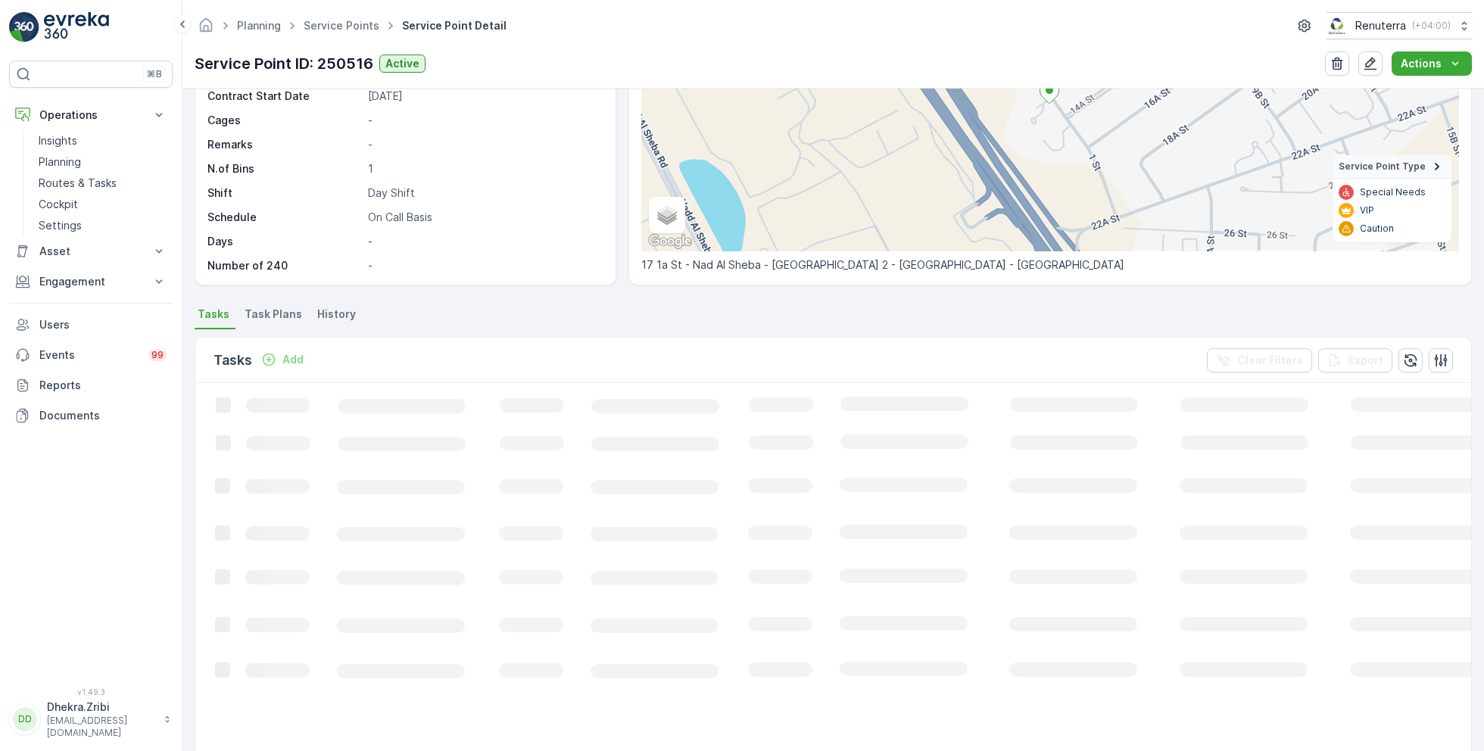
scroll to position [210, 0]
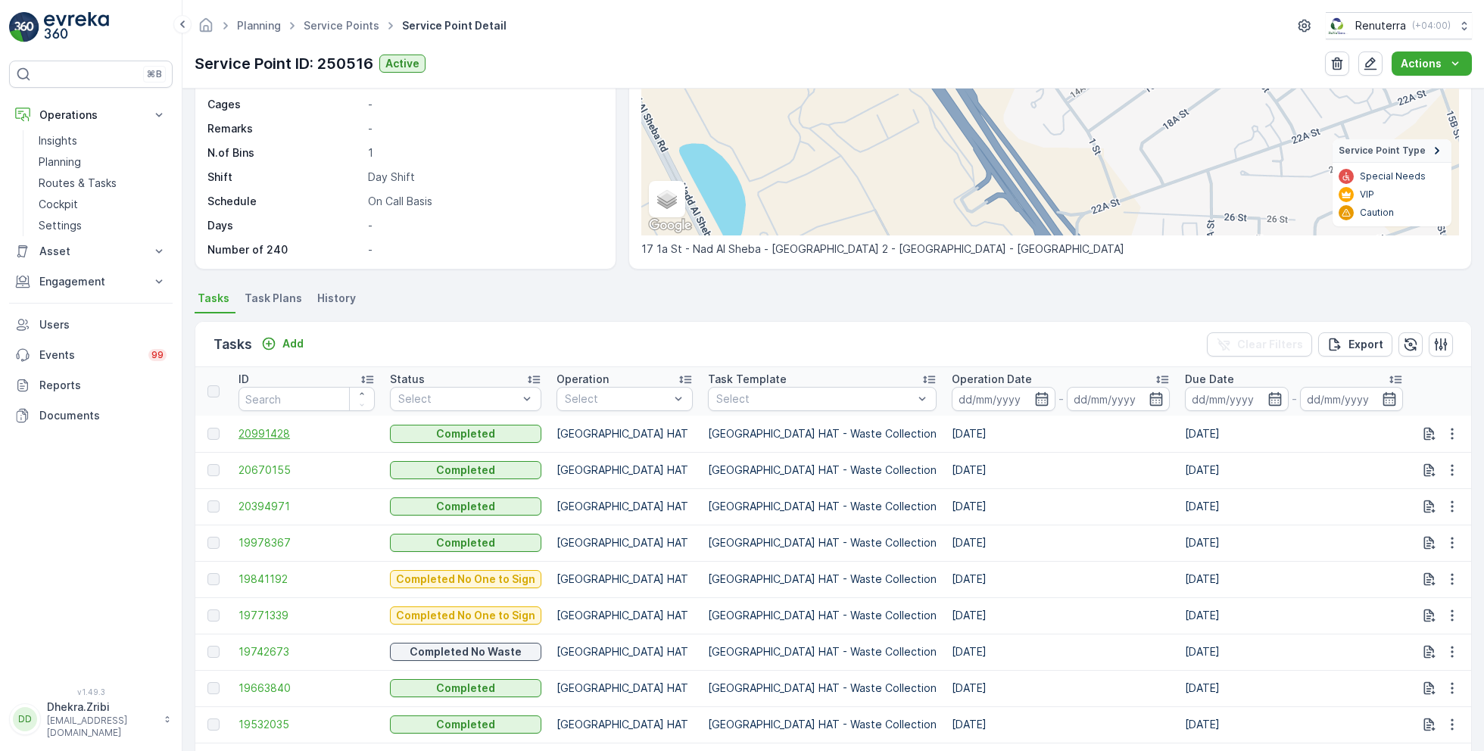
click at [279, 434] on span "20991428" at bounding box center [306, 433] width 136 height 15
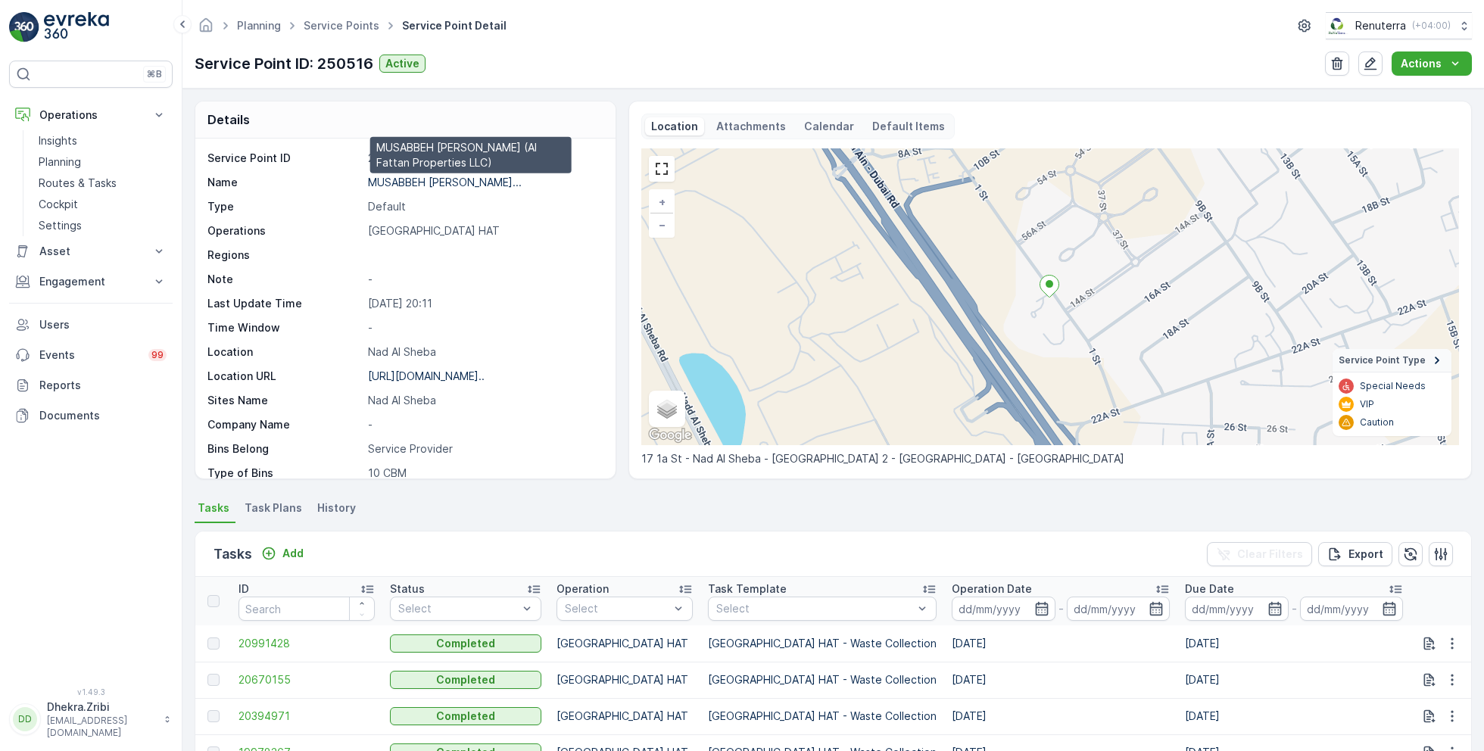
click at [429, 182] on p "MUSABBEH RASHID MUSABBEH ALFAT..." at bounding box center [445, 182] width 154 height 13
click at [329, 23] on link "Service Points" at bounding box center [342, 25] width 76 height 13
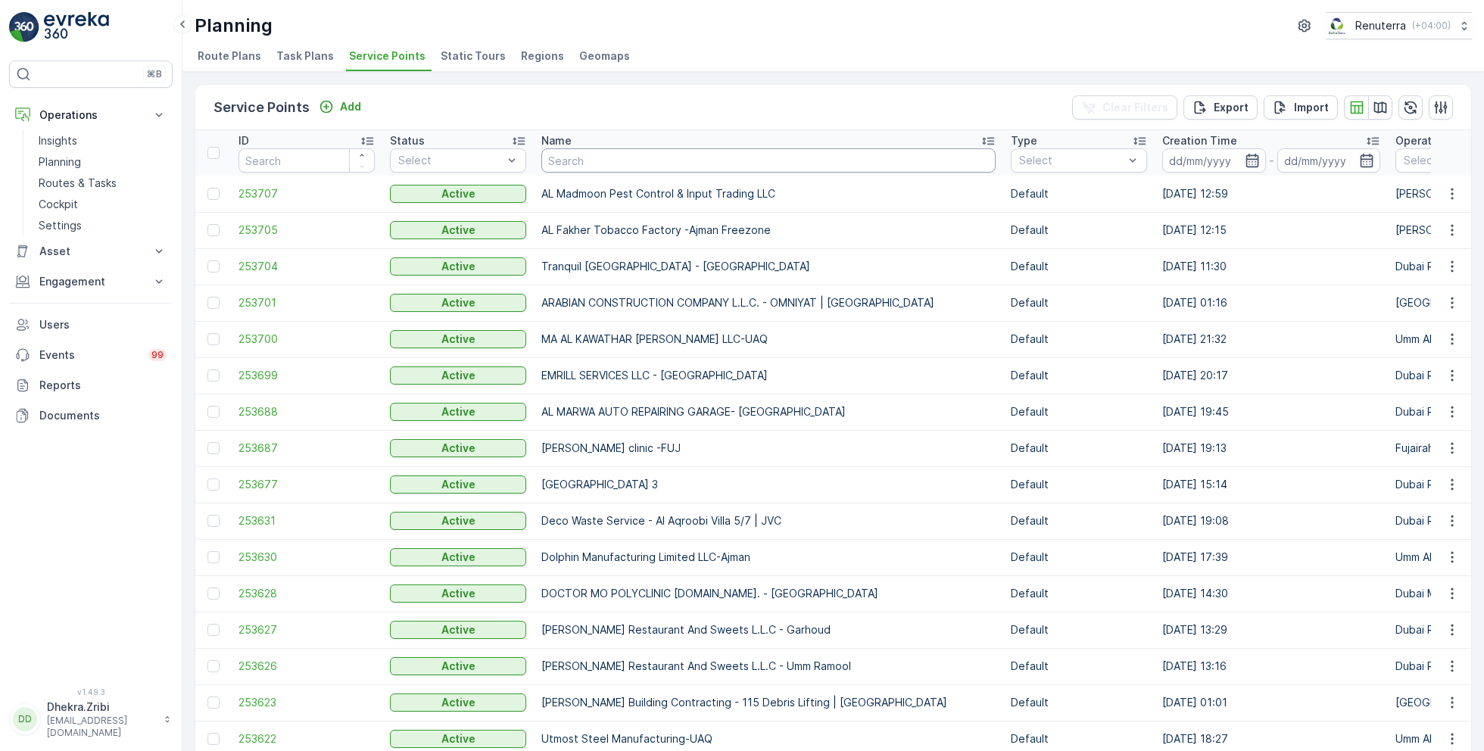
click at [559, 164] on input "text" at bounding box center [768, 160] width 454 height 24
type input "asak"
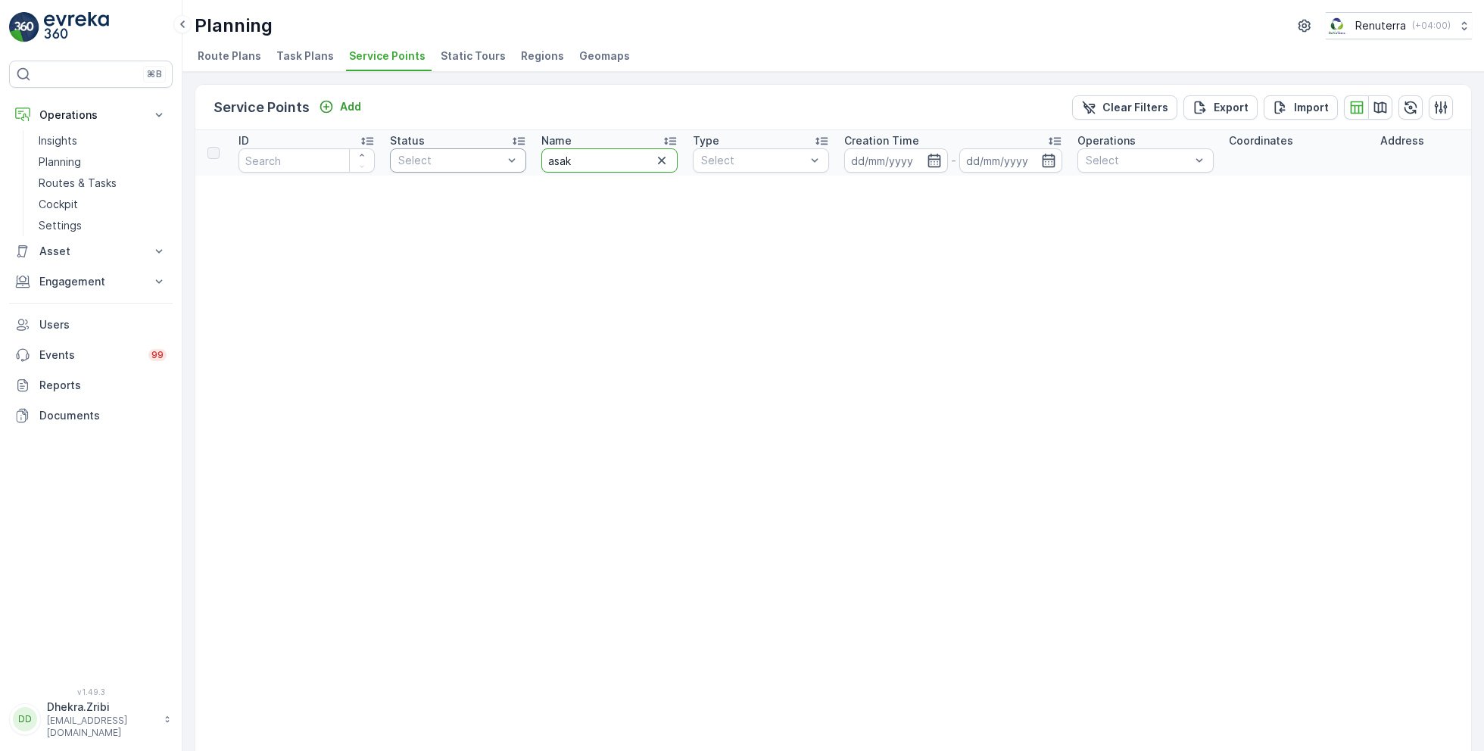
drag, startPoint x: 631, startPoint y: 161, endPoint x: 503, endPoint y: 158, distance: 128.0
type input "al serh"
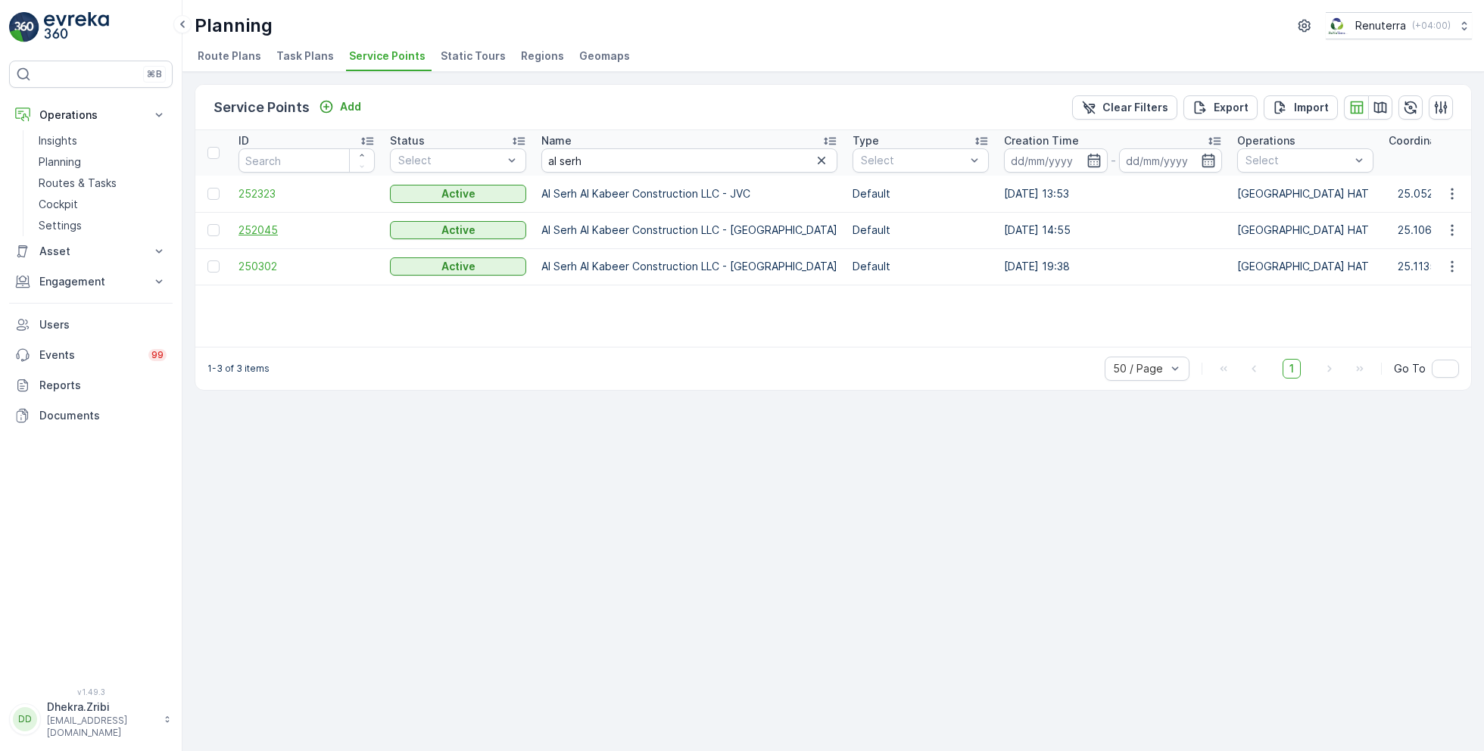
click at [267, 231] on span "252045" at bounding box center [306, 230] width 136 height 15
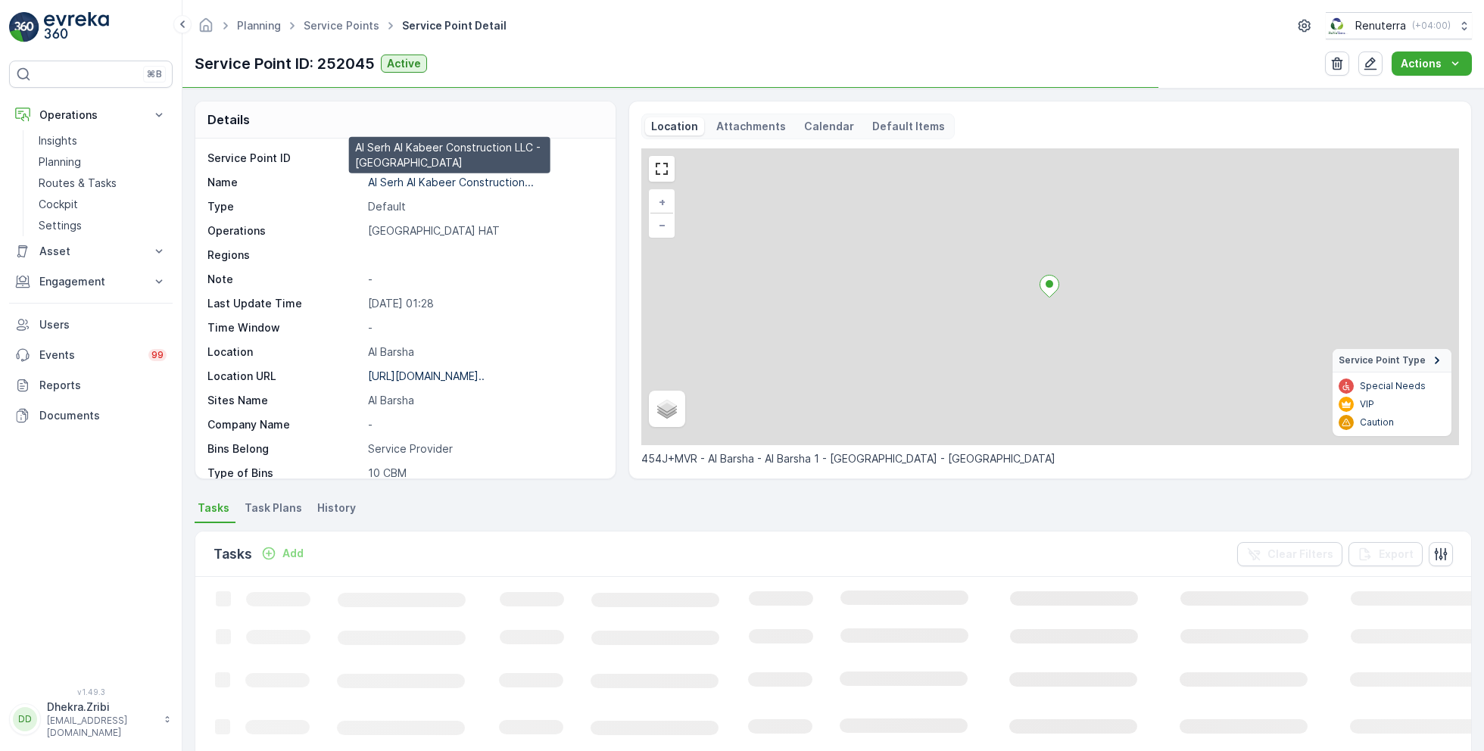
click at [463, 185] on p "Al Serh Al Kabeer Construction..." at bounding box center [451, 182] width 166 height 13
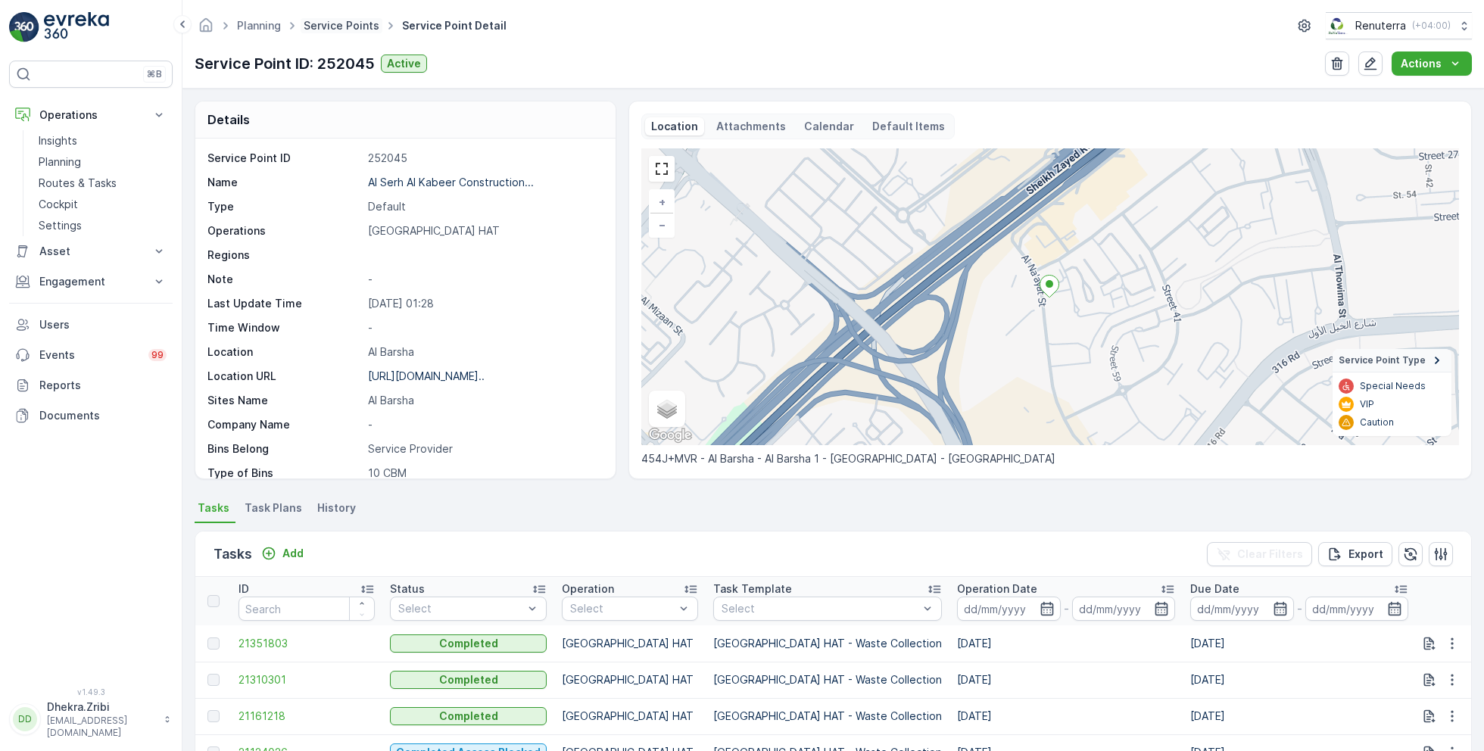
click at [351, 25] on link "Service Points" at bounding box center [342, 25] width 76 height 13
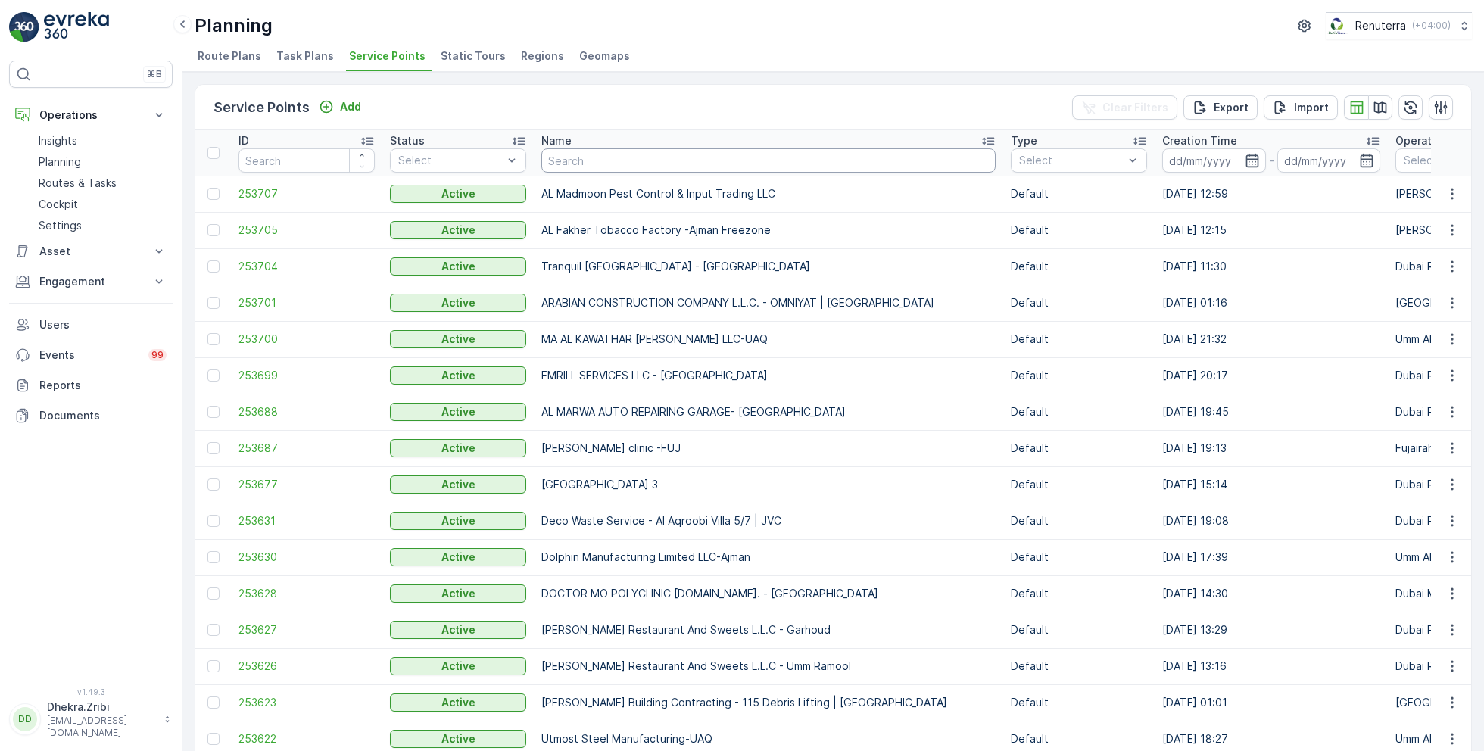
click at [631, 160] on input "text" at bounding box center [768, 160] width 454 height 24
type input "modern"
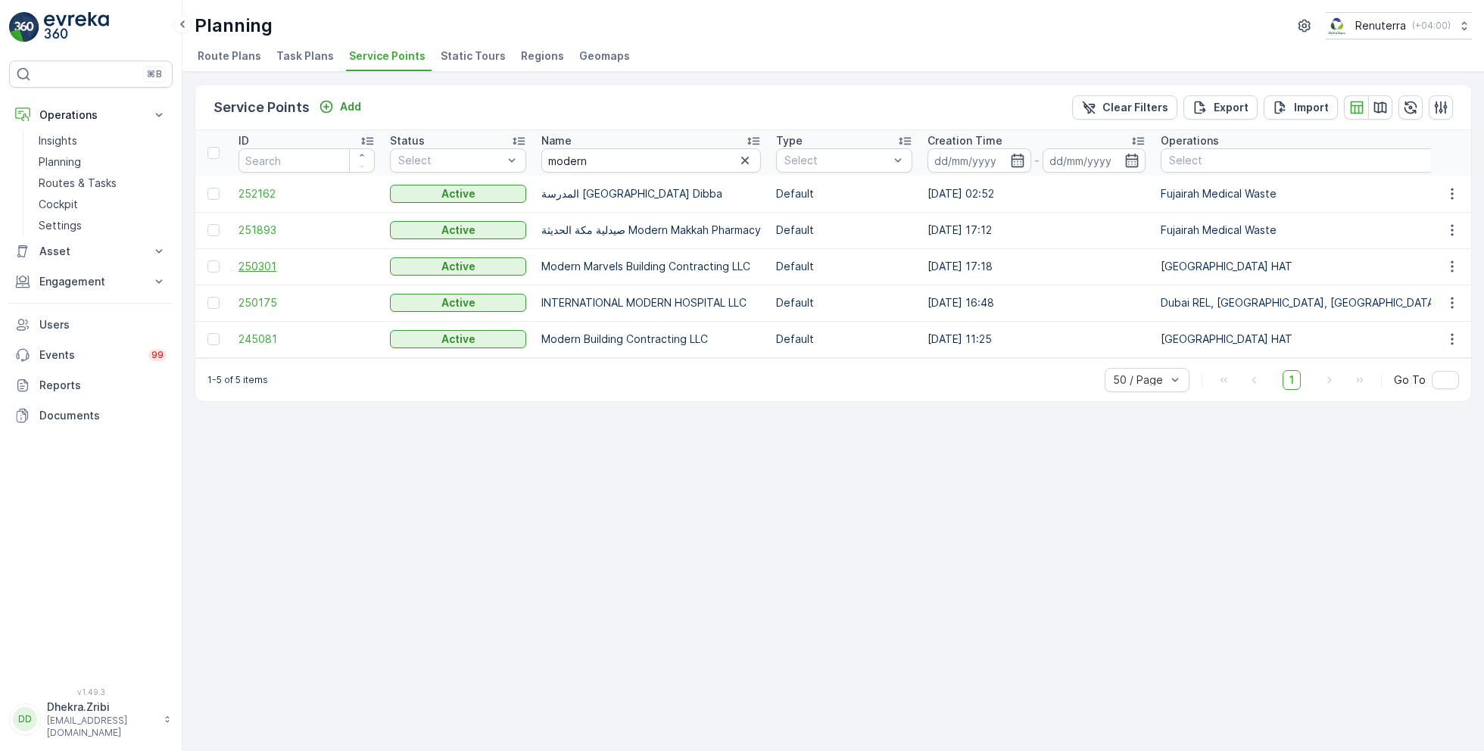
click at [254, 262] on span "250301" at bounding box center [306, 266] width 136 height 15
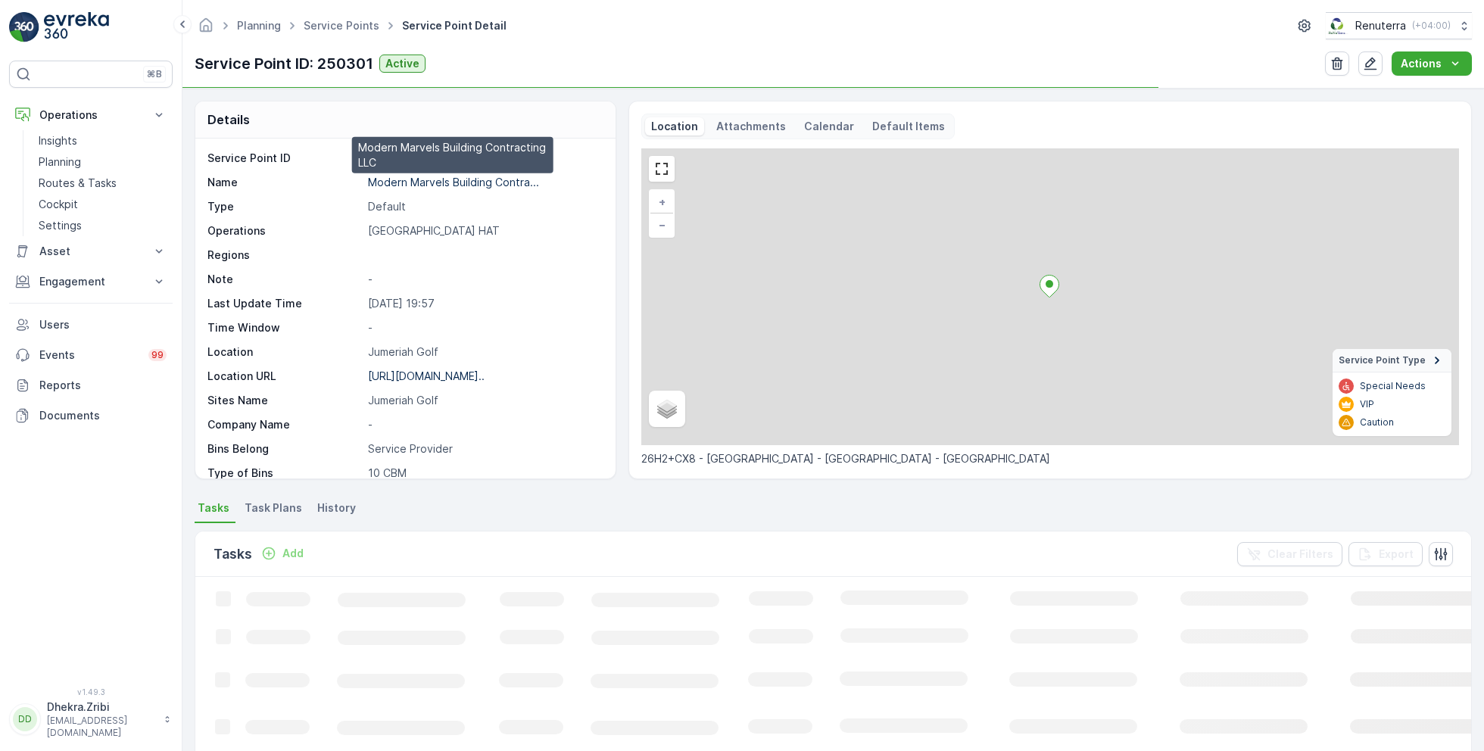
click at [462, 177] on p "Modern Marvels Building Contra..." at bounding box center [453, 182] width 171 height 13
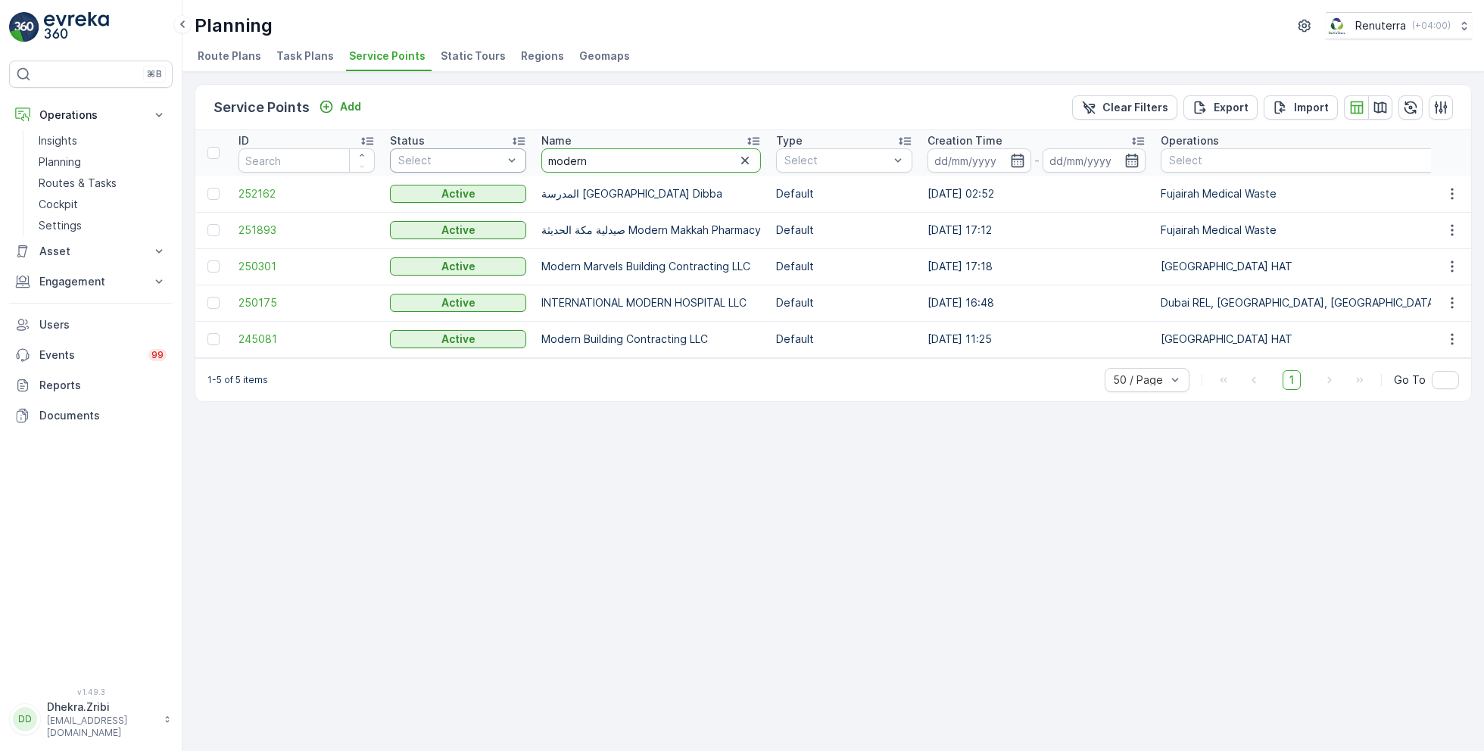
drag, startPoint x: 593, startPoint y: 163, endPoint x: 517, endPoint y: 158, distance: 75.8
type input "emrill"
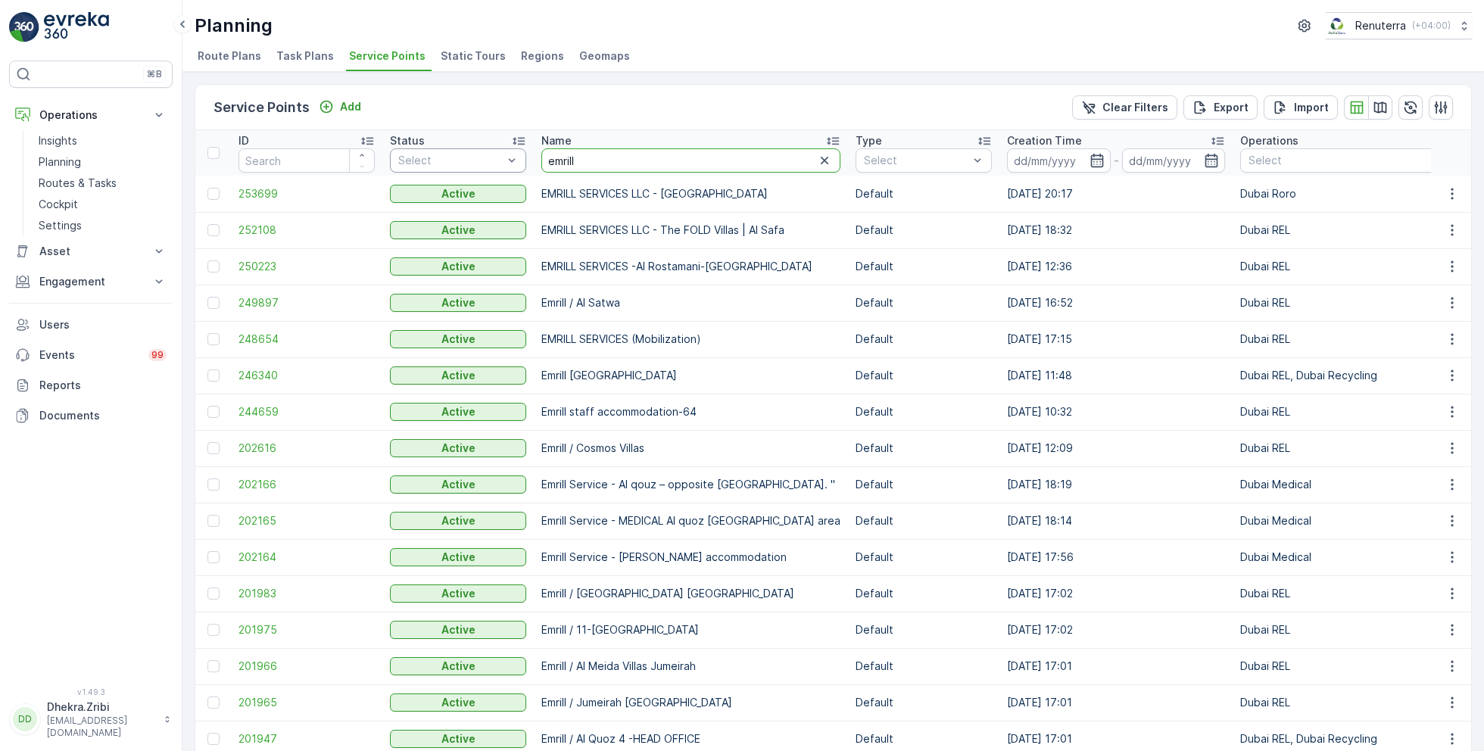
drag, startPoint x: 588, startPoint y: 164, endPoint x: 498, endPoint y: 151, distance: 90.2
type input "al tayer"
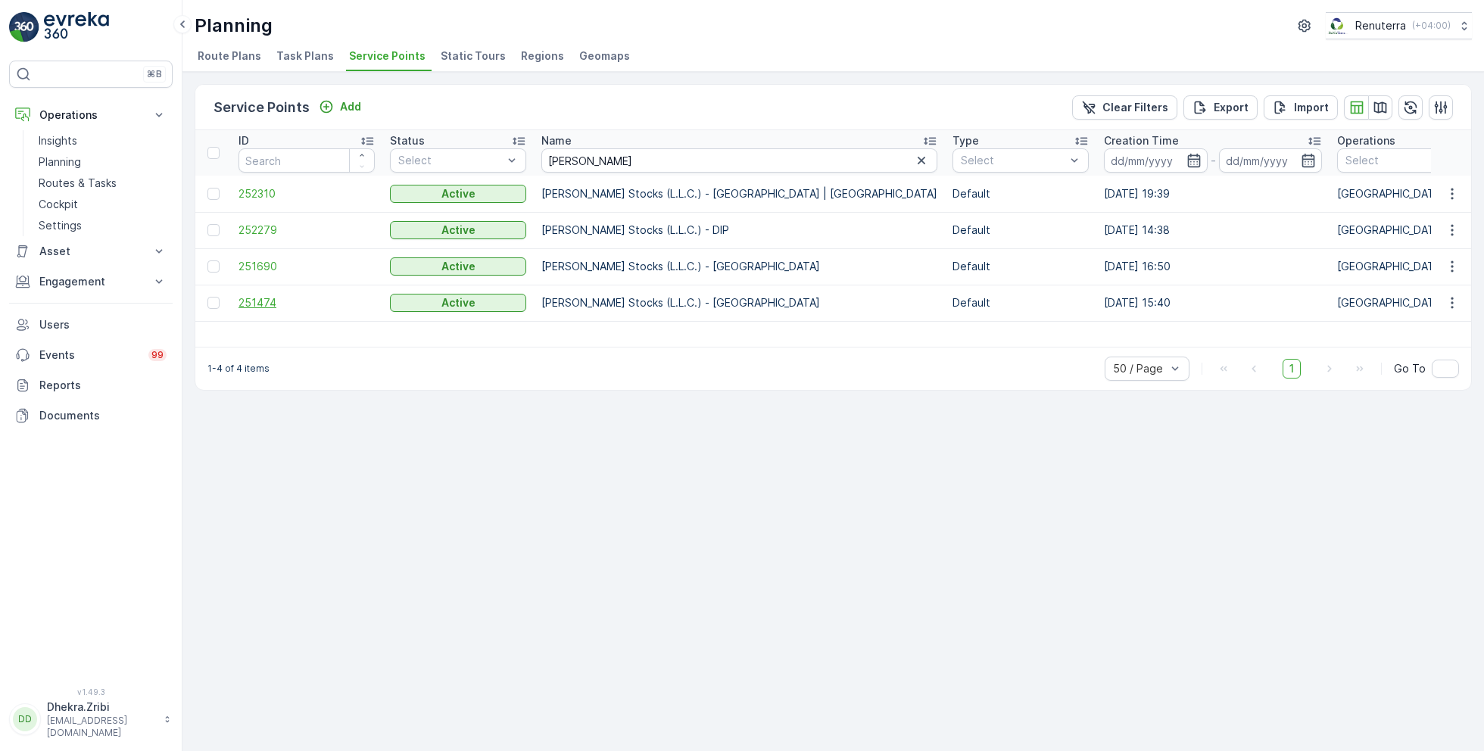
click at [279, 297] on span "251474" at bounding box center [306, 302] width 136 height 15
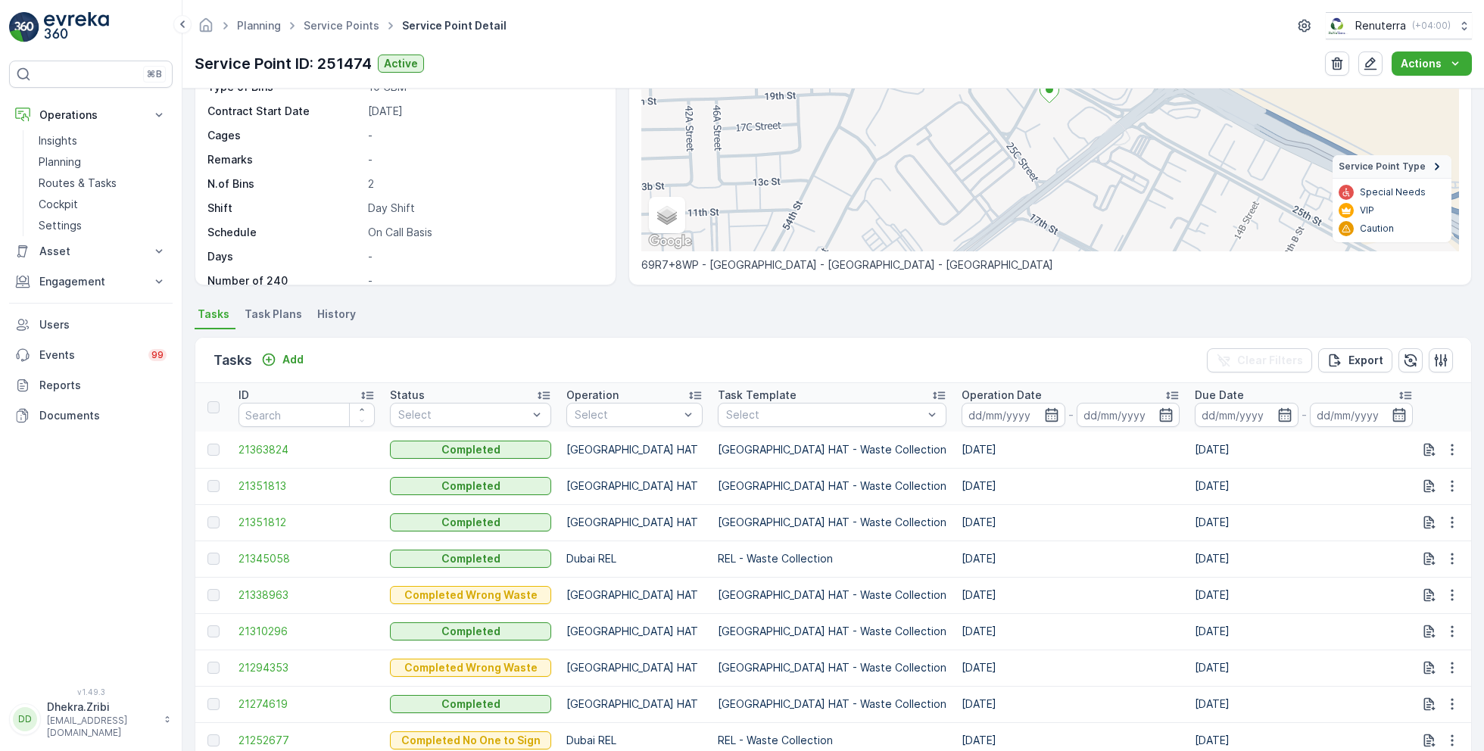
scroll to position [197, 0]
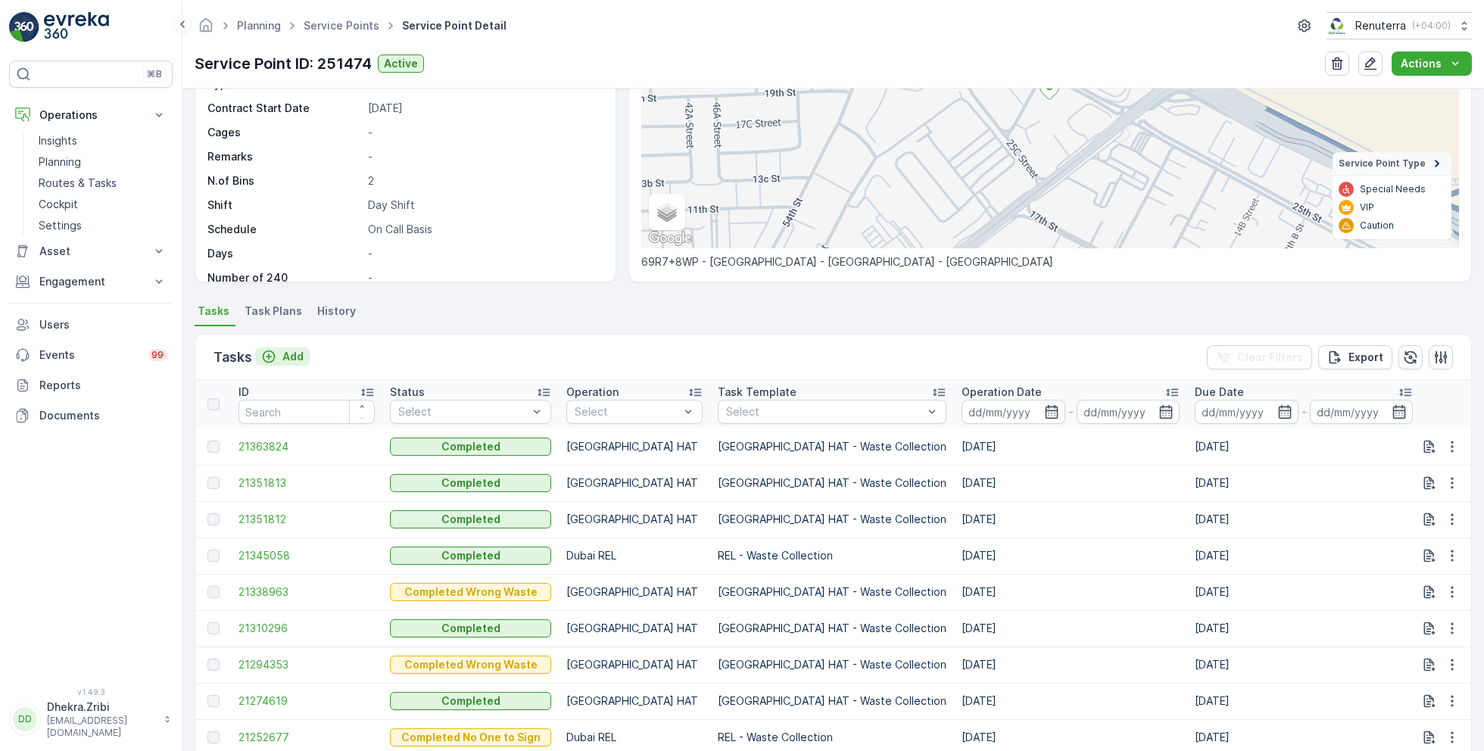
click at [278, 352] on div "Add" at bounding box center [282, 356] width 42 height 15
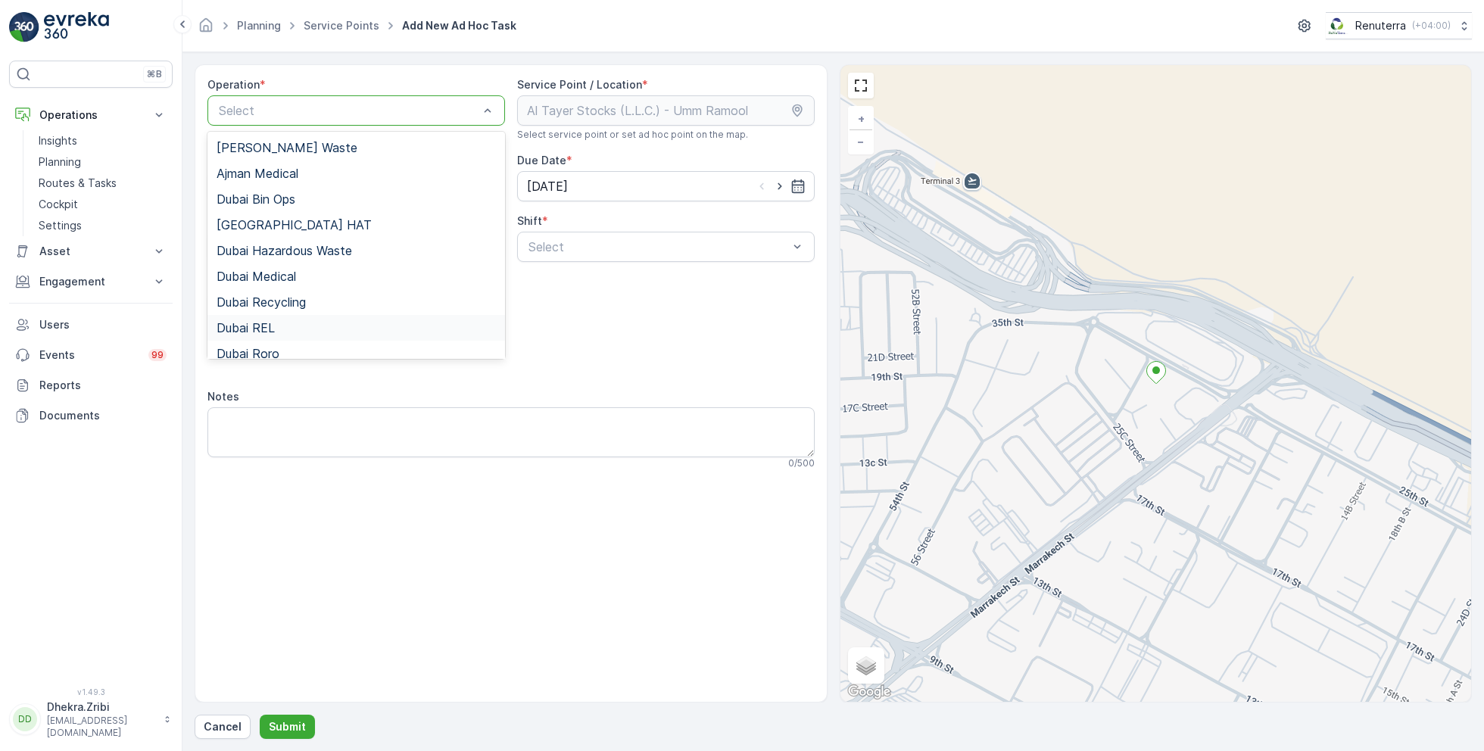
click at [279, 329] on div "Dubai REL" at bounding box center [356, 328] width 279 height 14
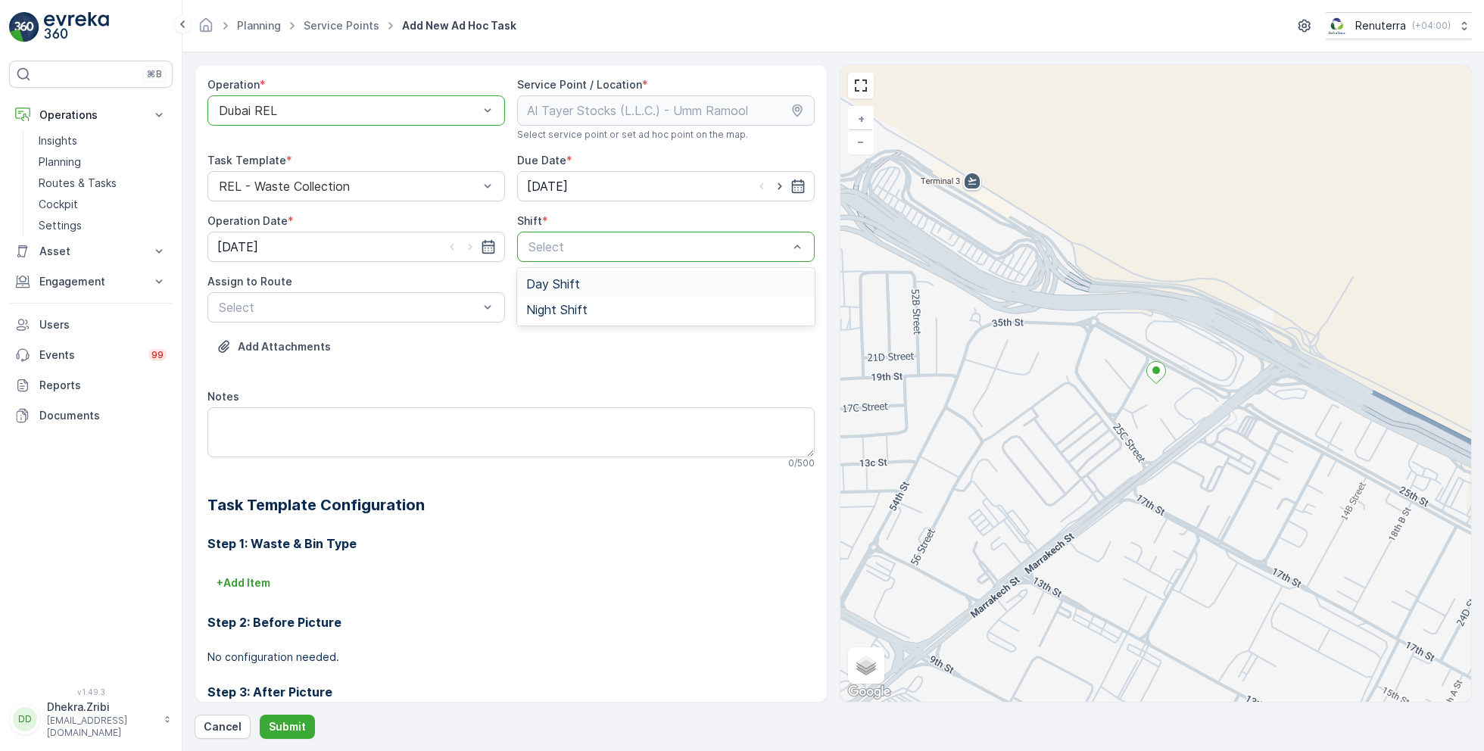
click at [555, 283] on span "Day Shift" at bounding box center [553, 284] width 54 height 14
click at [597, 243] on div at bounding box center [658, 247] width 263 height 14
click at [560, 303] on span "Night Shift" at bounding box center [556, 310] width 61 height 14
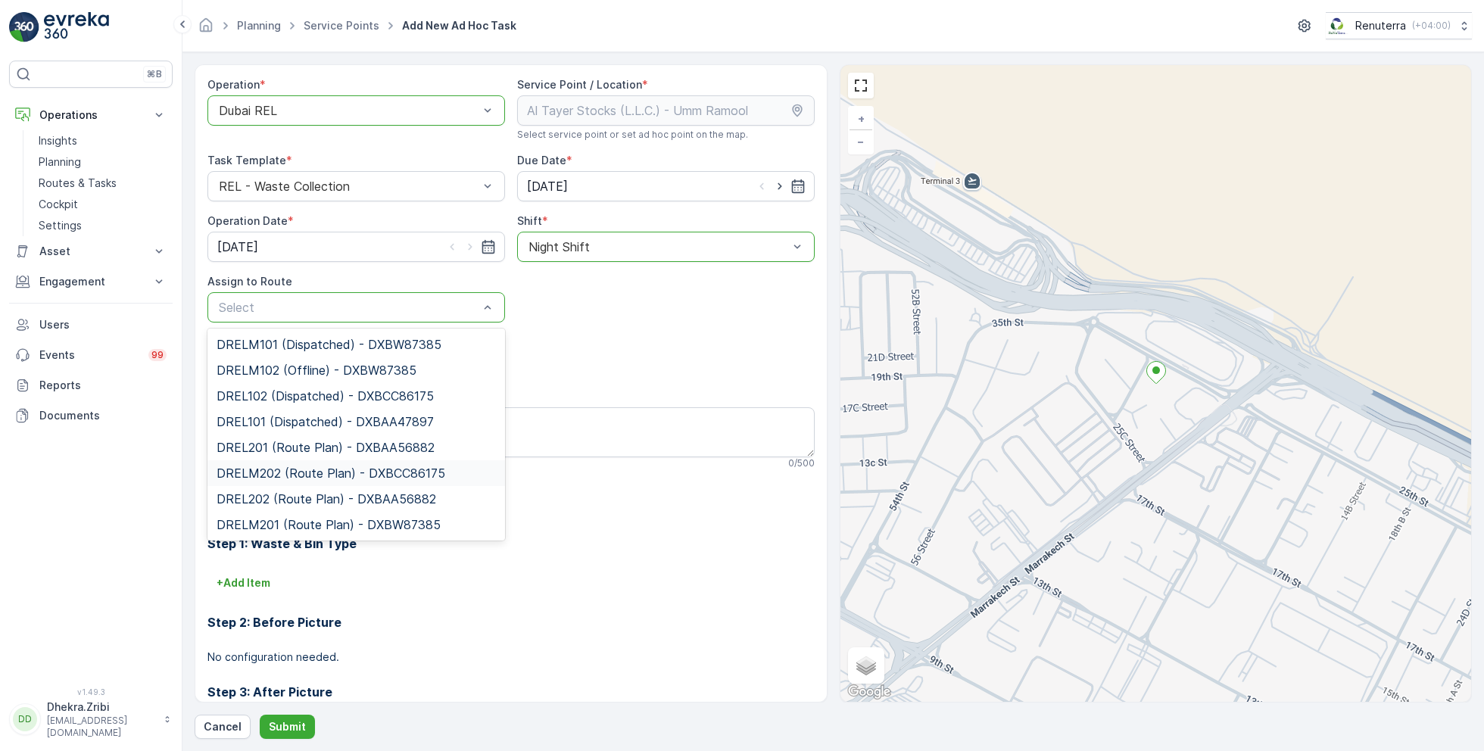
click at [316, 472] on span "DRELM202 (Route Plan) - DXBCC86175" at bounding box center [331, 473] width 229 height 14
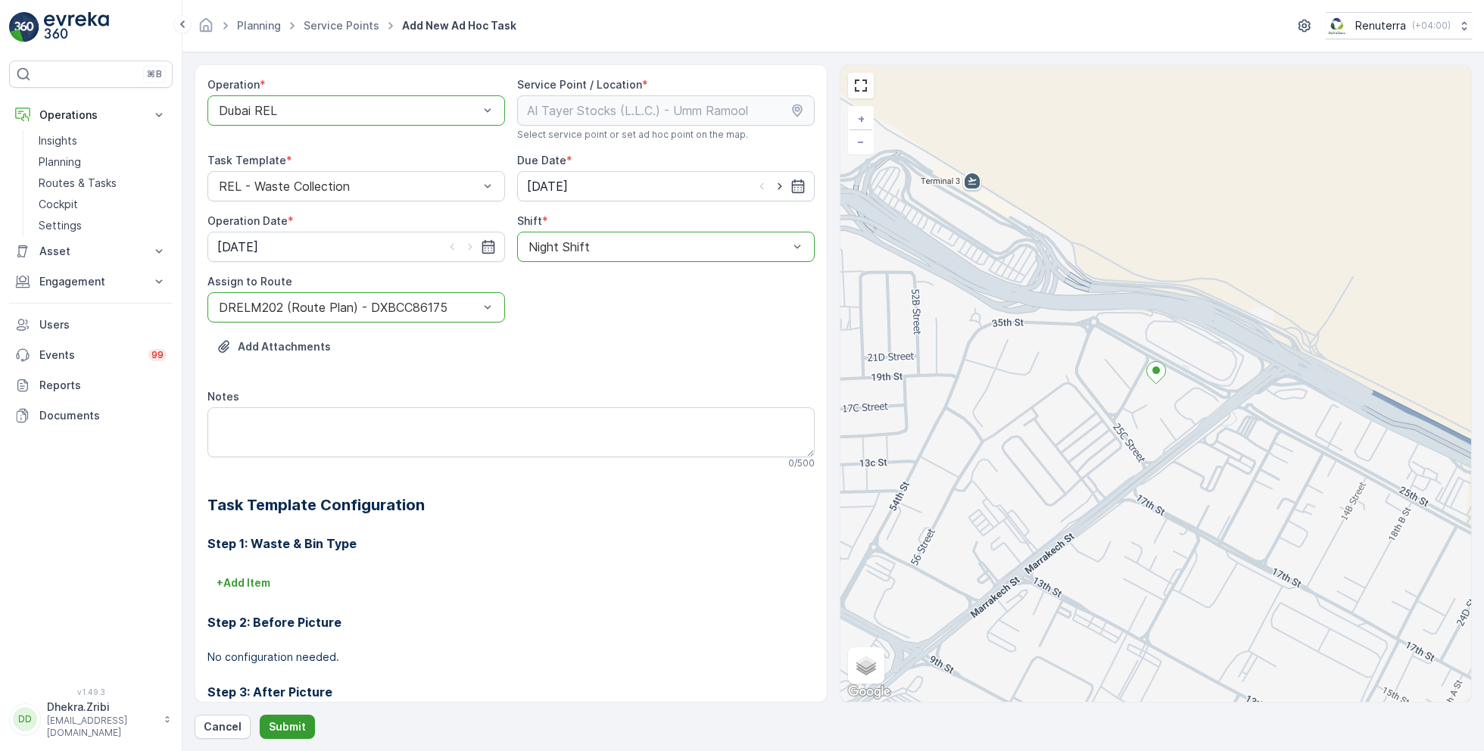
click at [284, 733] on p "Submit" at bounding box center [287, 726] width 37 height 15
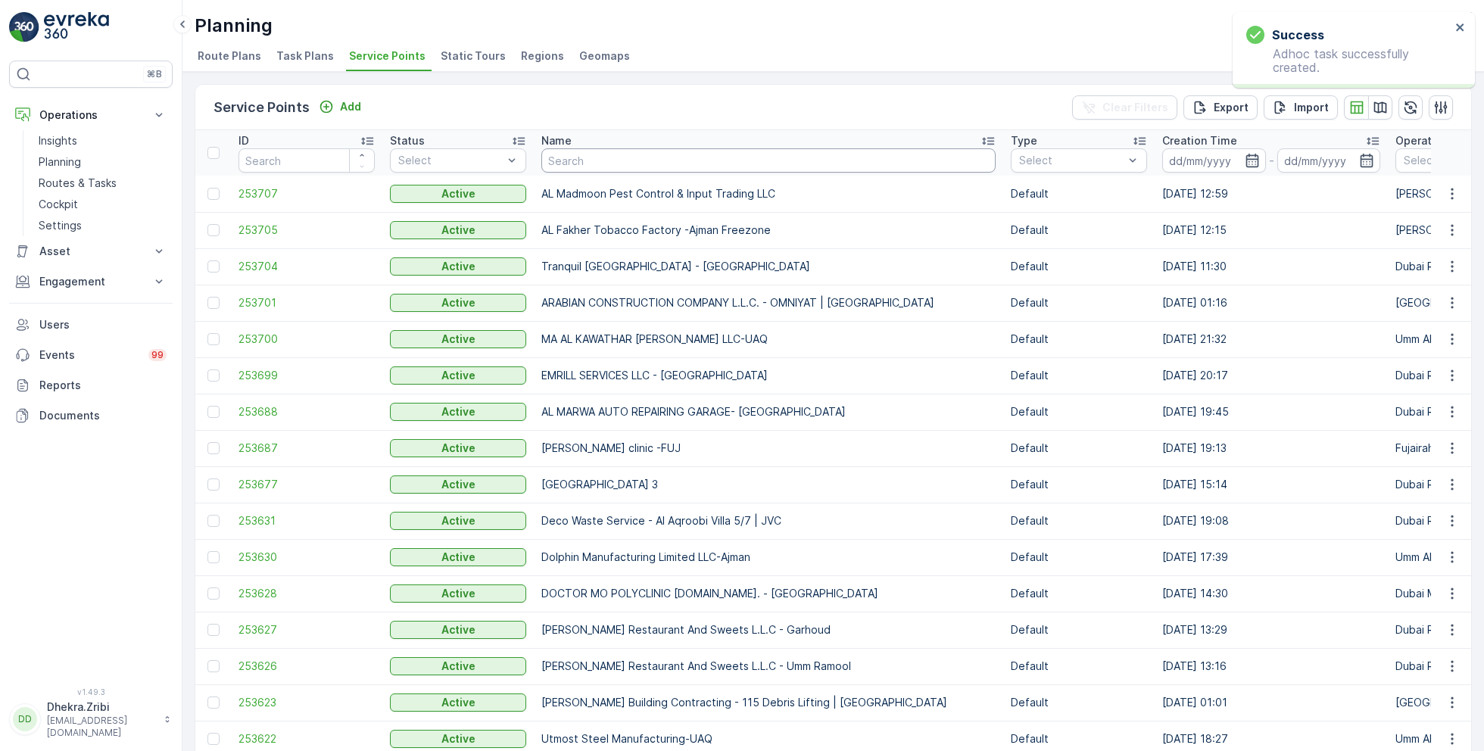
click at [597, 166] on input "text" at bounding box center [768, 160] width 454 height 24
type input "besix"
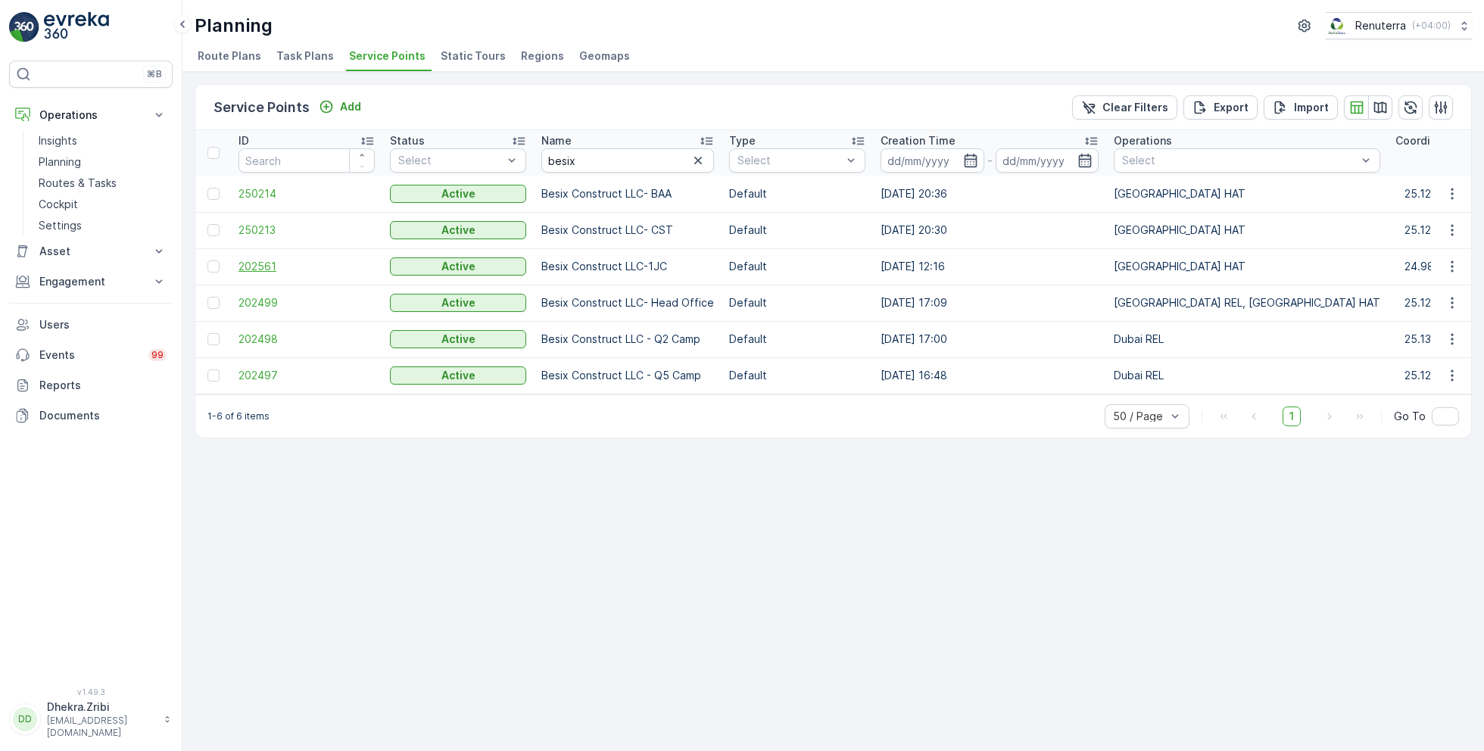
click at [263, 261] on span "202561" at bounding box center [306, 266] width 136 height 15
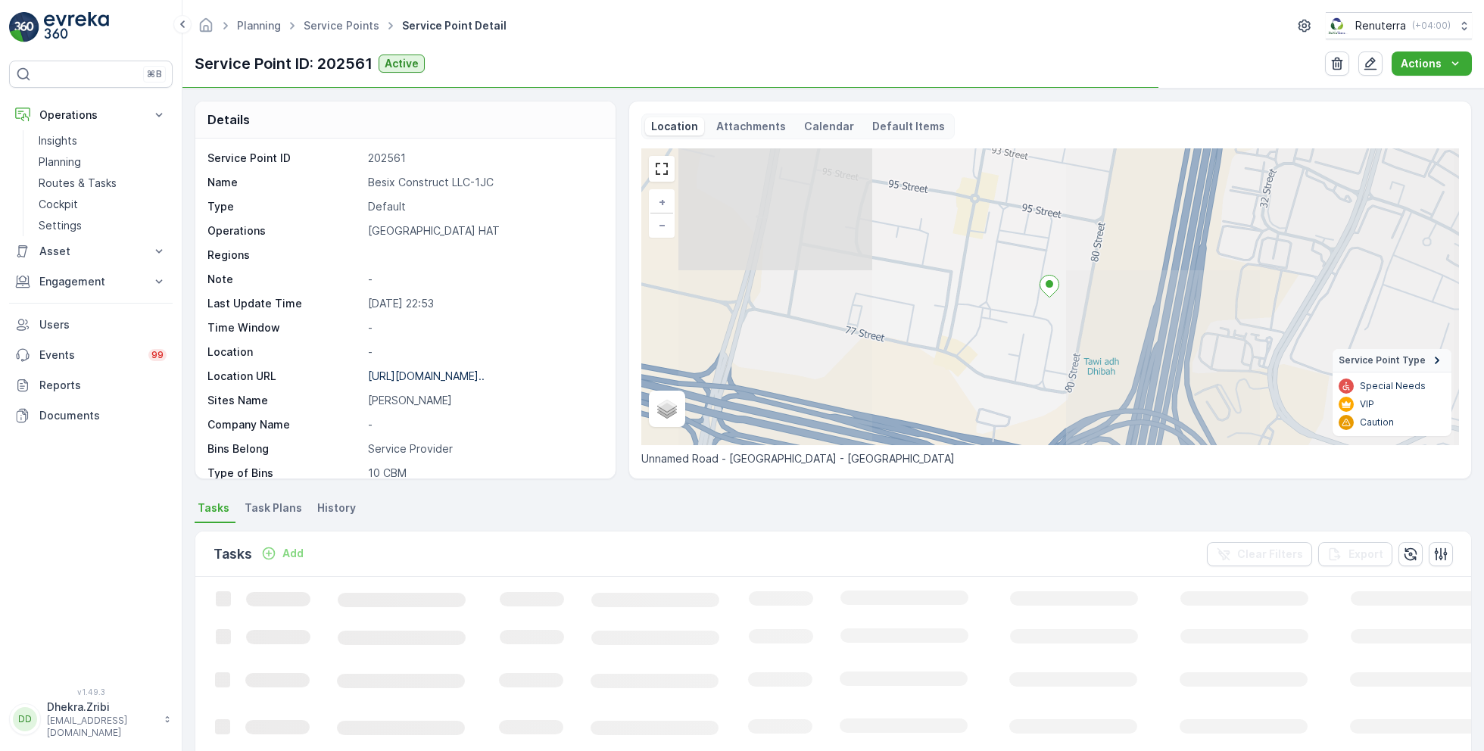
click at [431, 182] on p "Besix Construct LLC-1JC" at bounding box center [484, 182] width 232 height 15
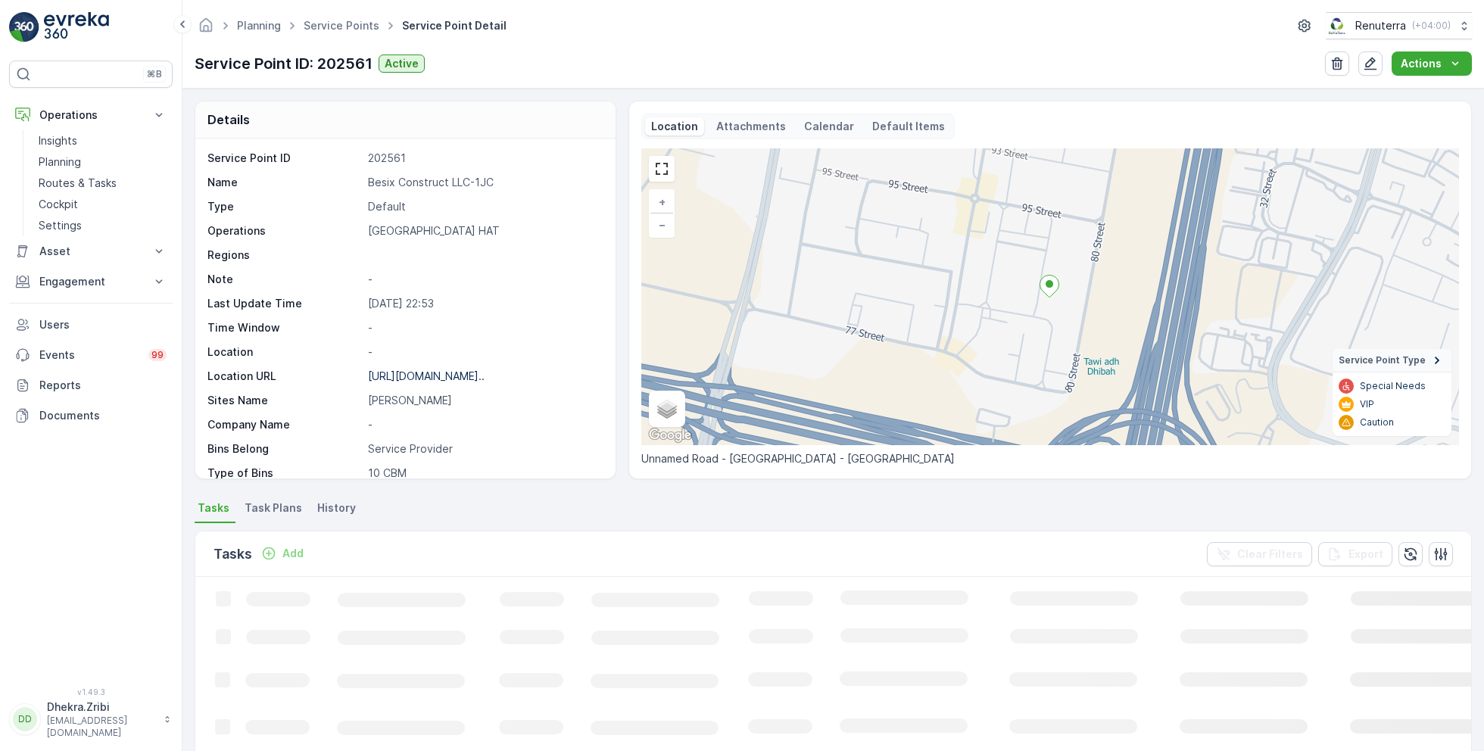
click at [431, 182] on p "Besix Construct LLC-1JC" at bounding box center [484, 182] width 232 height 15
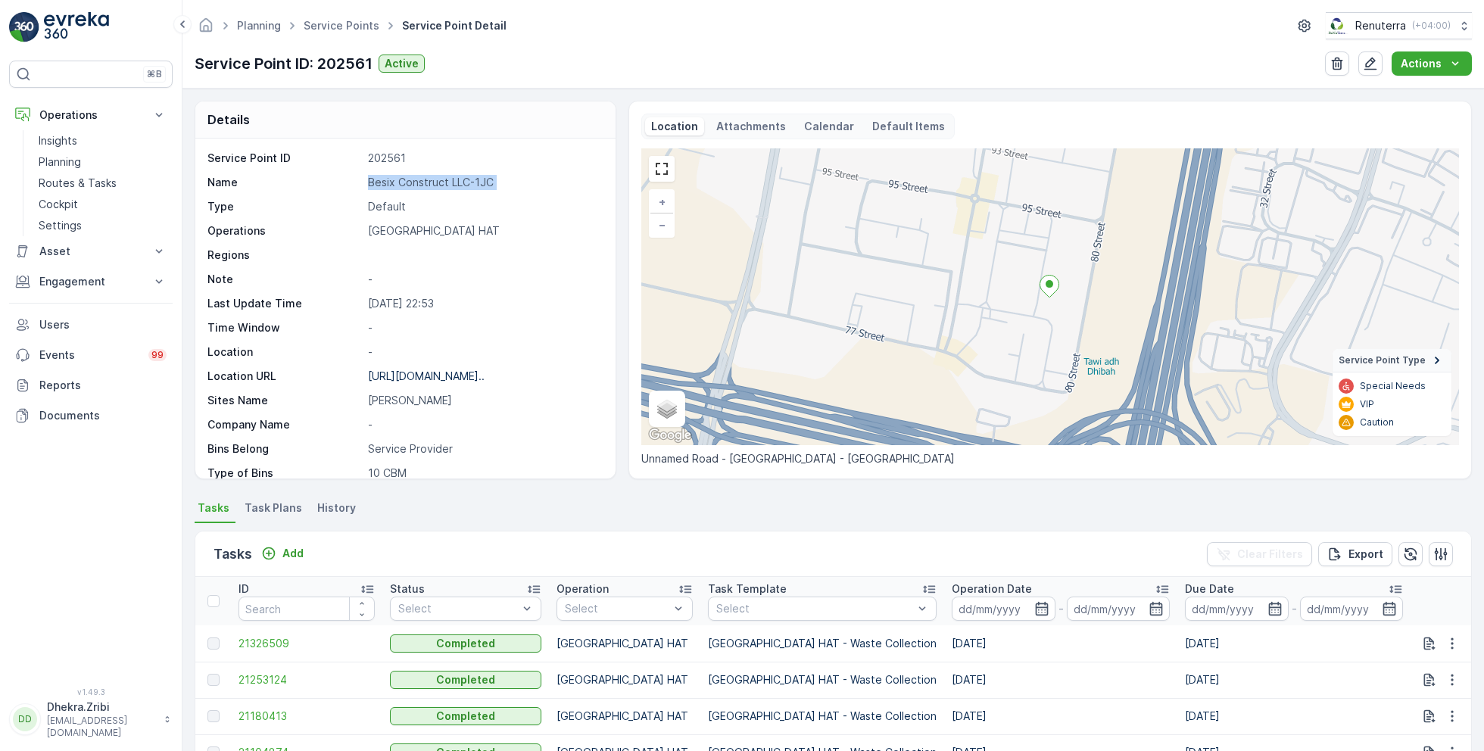
copy p "Besix Construct LLC-1JC"
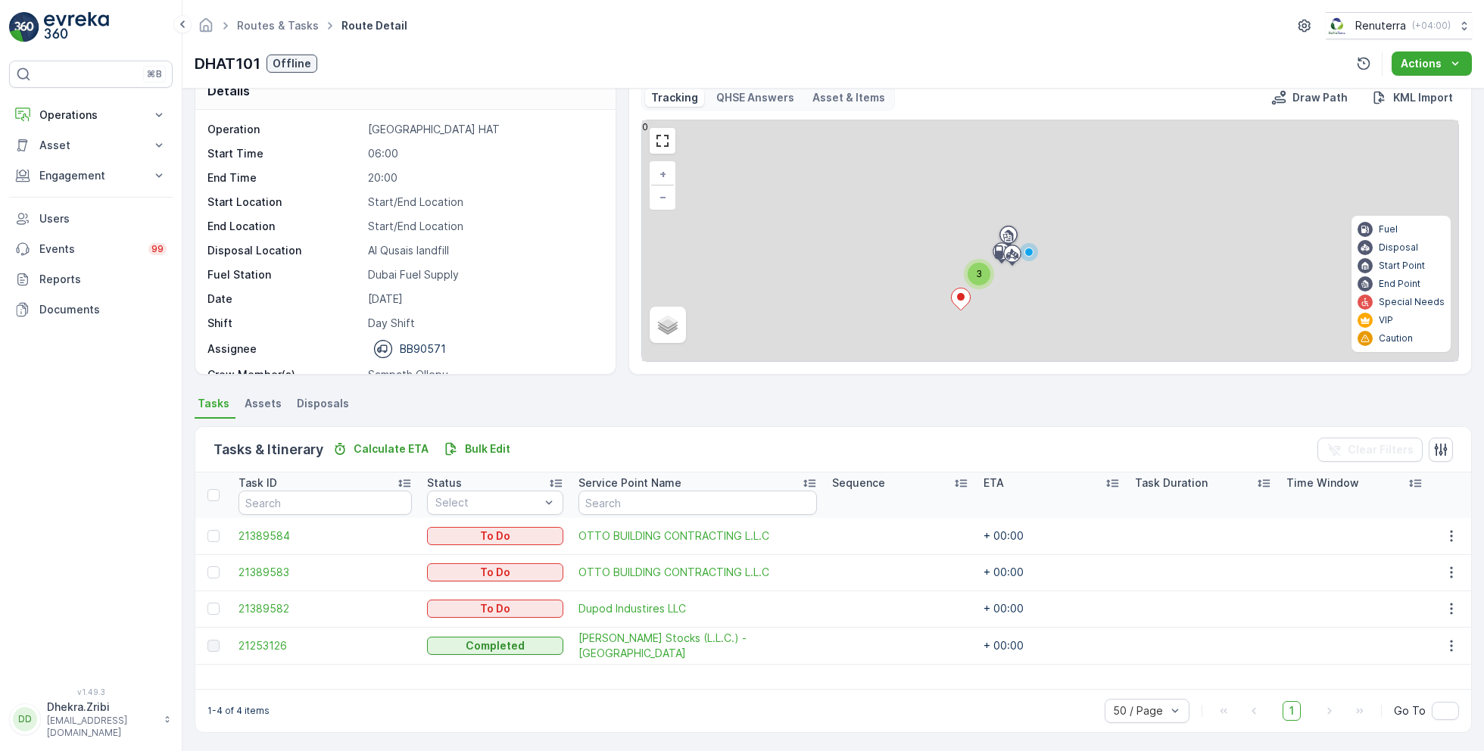
scroll to position [47, 0]
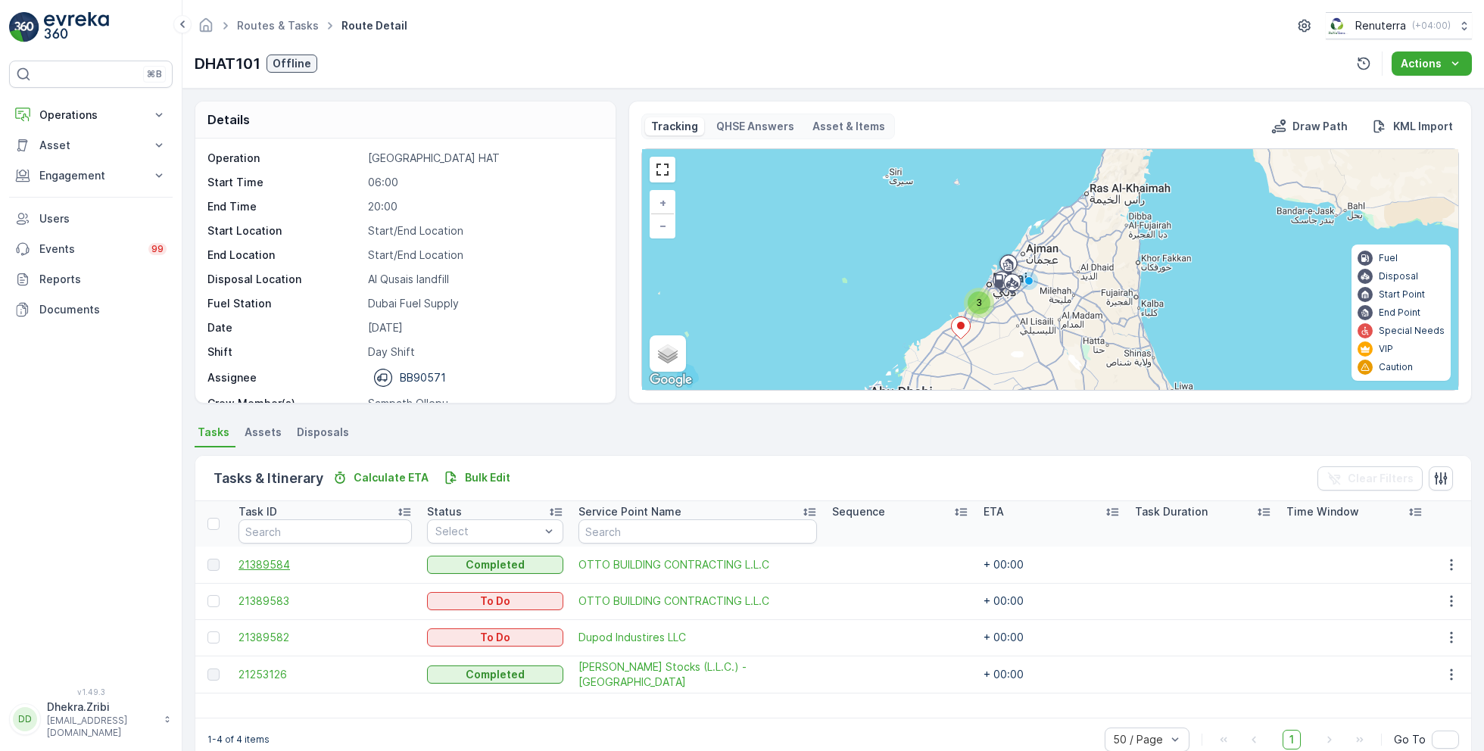
click at [270, 569] on span "21389584" at bounding box center [324, 564] width 173 height 15
click at [1448, 599] on icon "button" at bounding box center [1451, 601] width 15 height 15
click at [1400, 682] on span "Remove from Route" at bounding box center [1427, 686] width 102 height 15
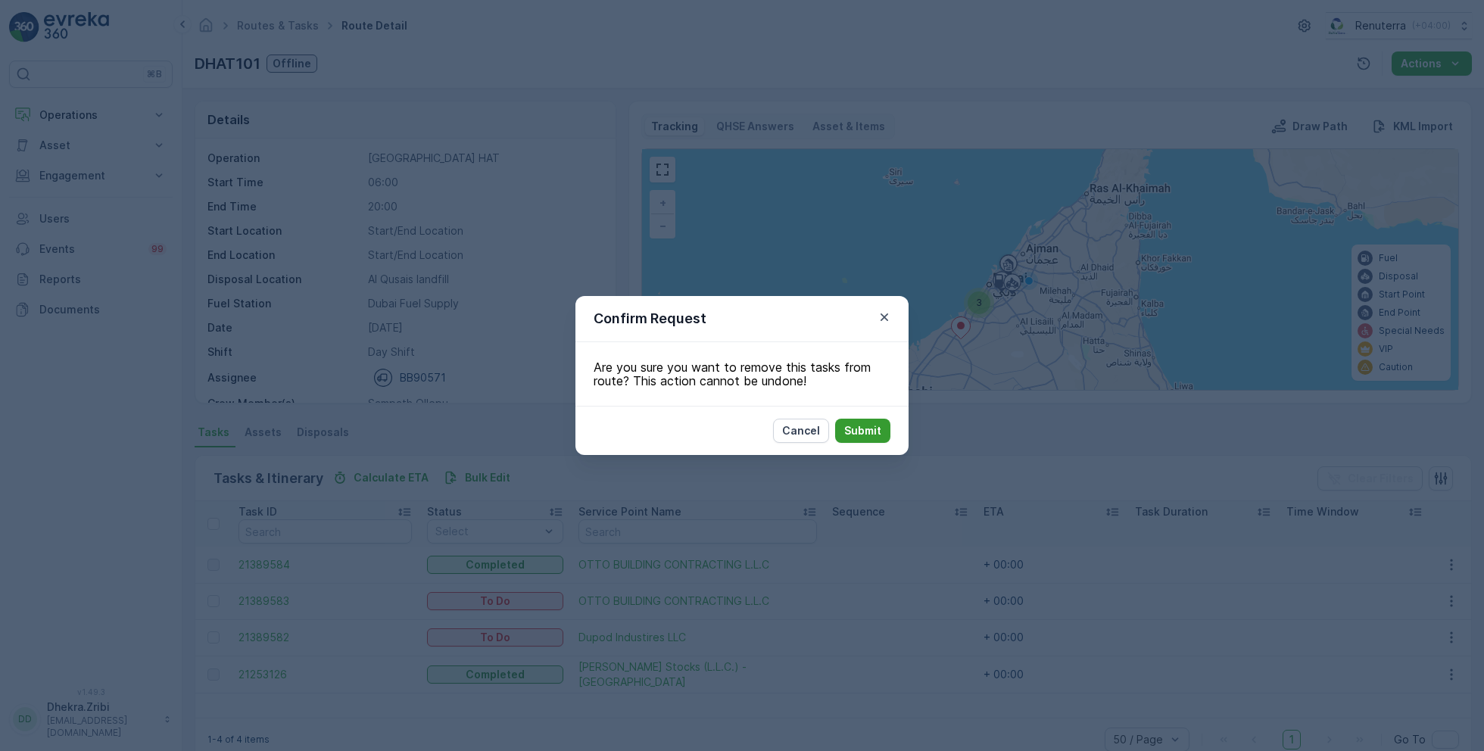
click at [861, 428] on p "Submit" at bounding box center [862, 430] width 37 height 15
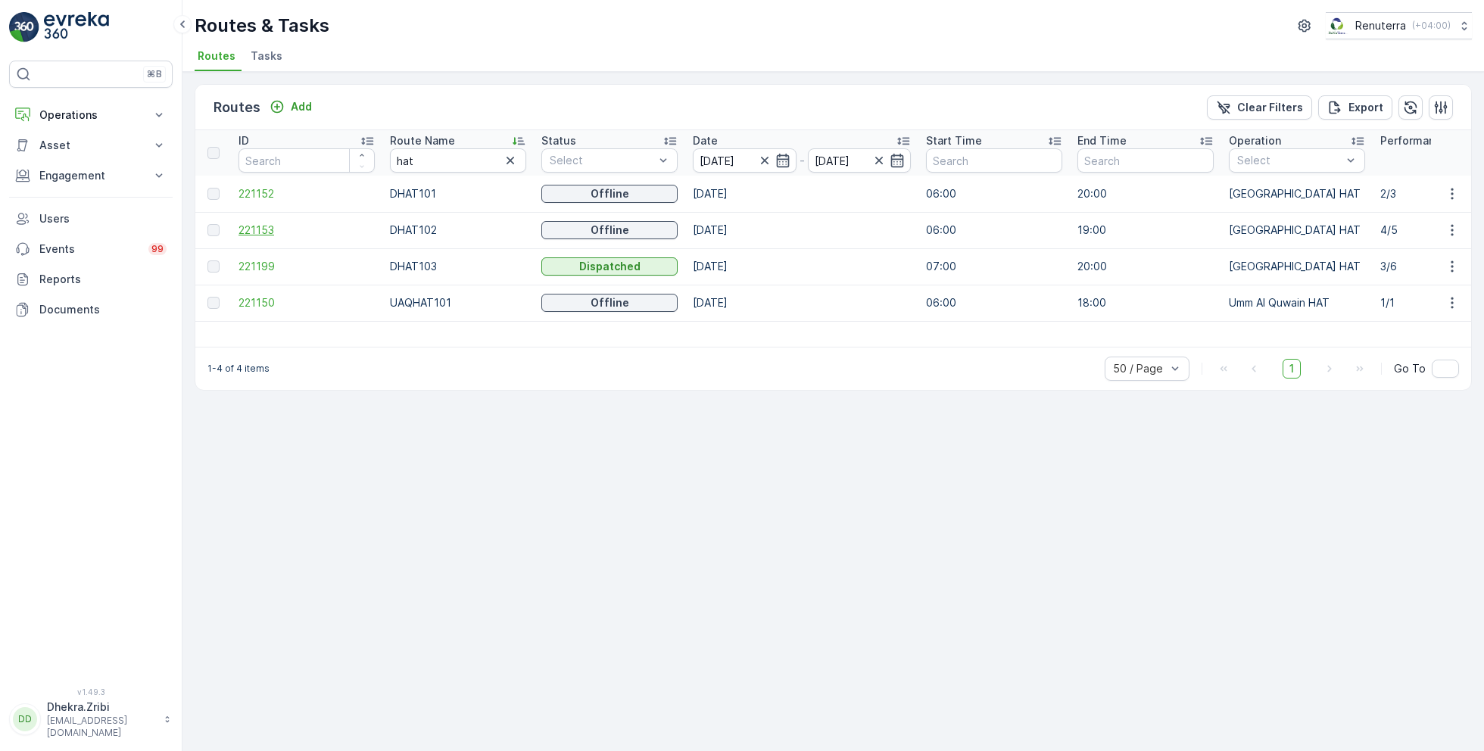
click at [267, 230] on span "221153" at bounding box center [306, 230] width 136 height 15
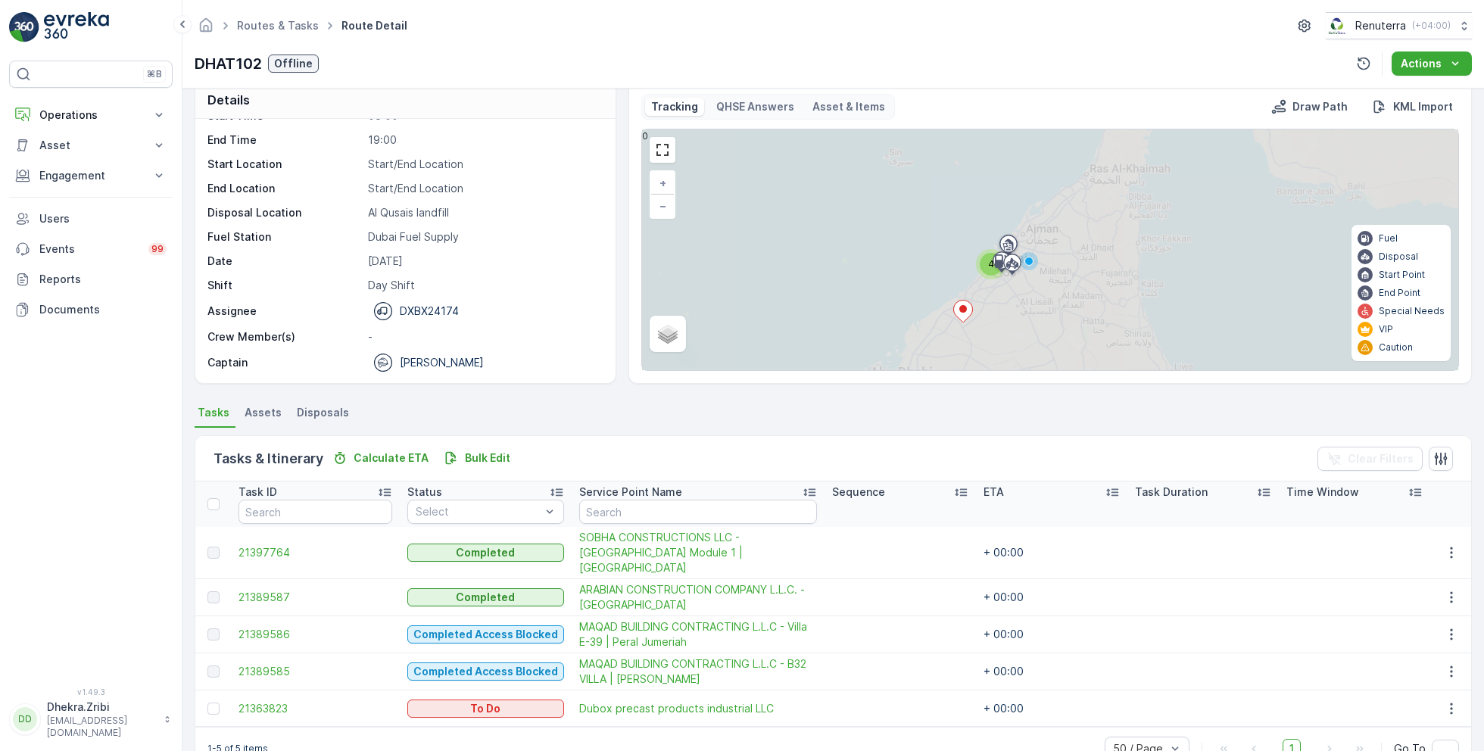
scroll to position [41, 0]
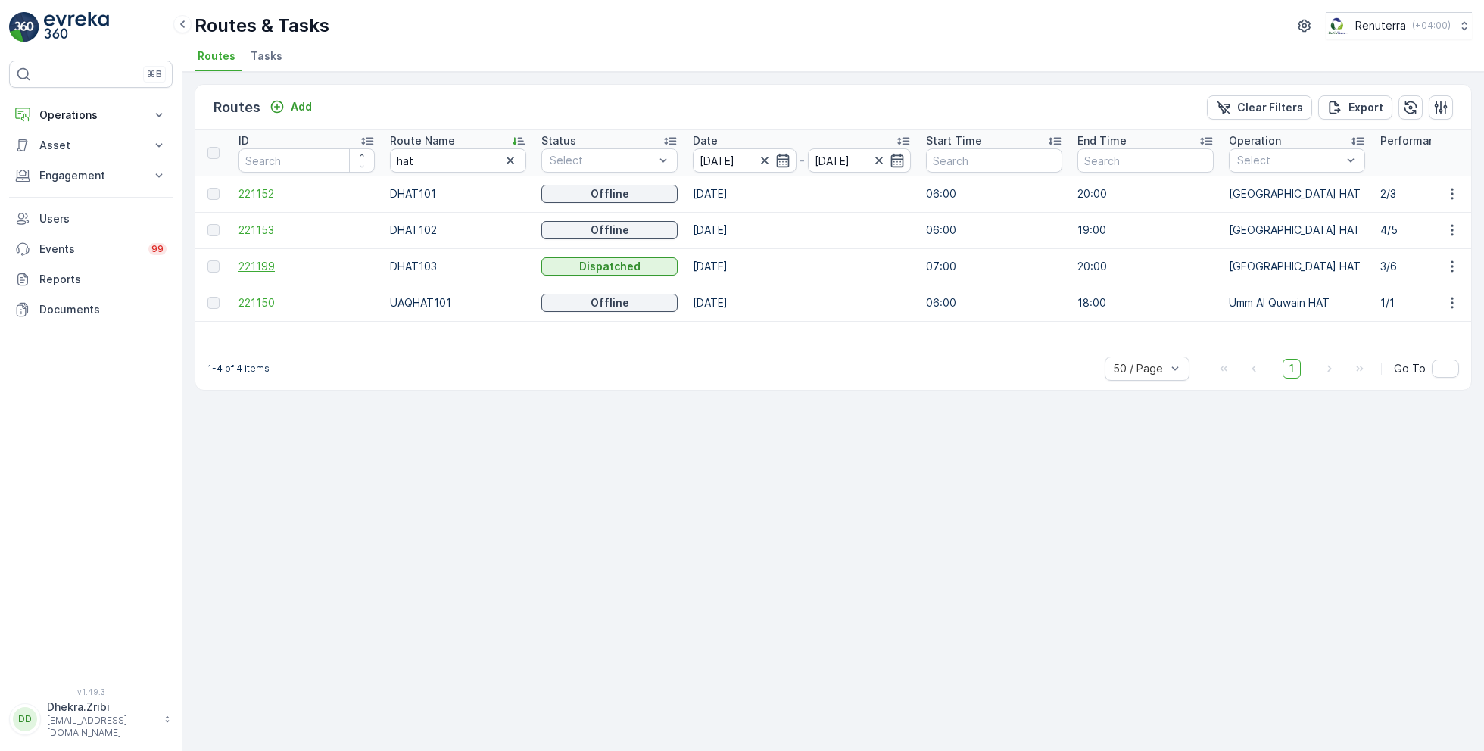
click at [259, 266] on span "221199" at bounding box center [306, 266] width 136 height 15
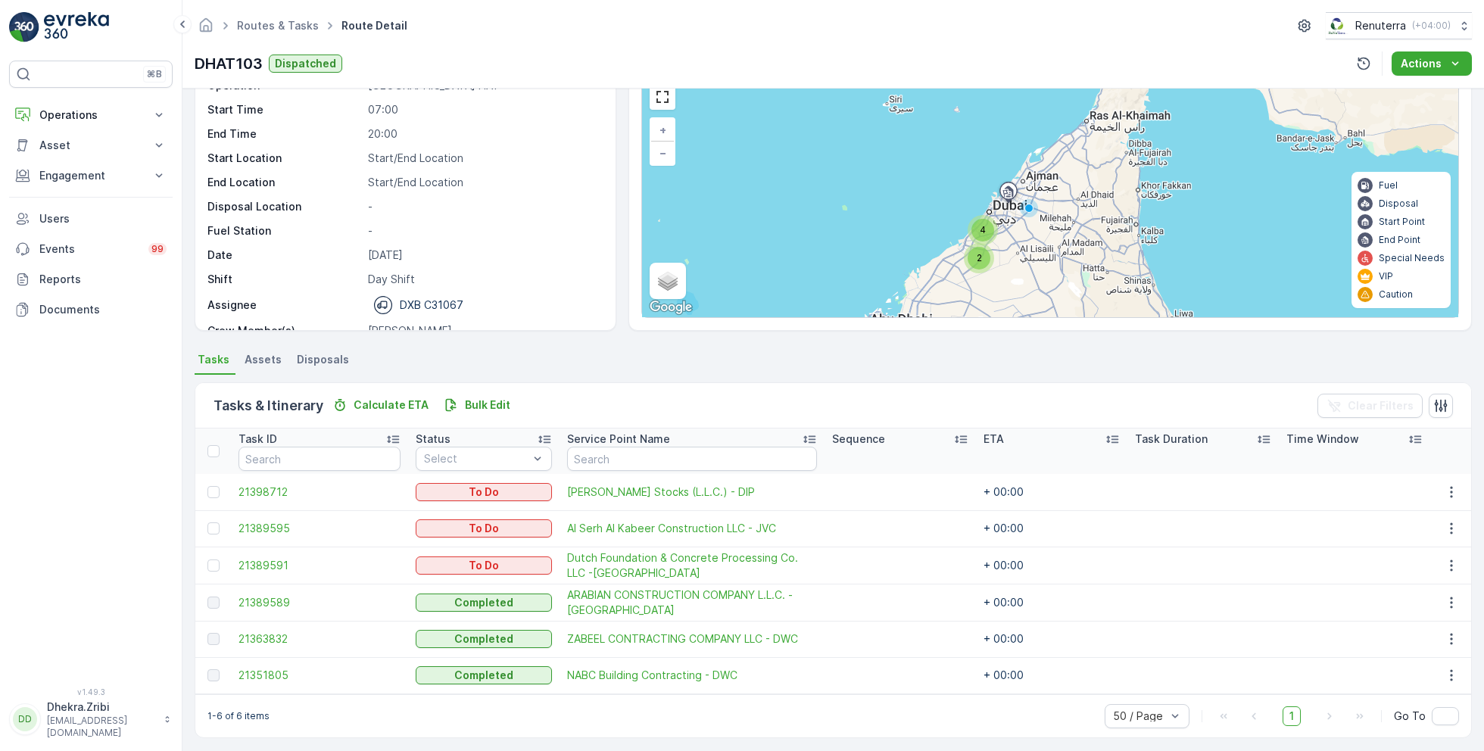
scroll to position [77, 0]
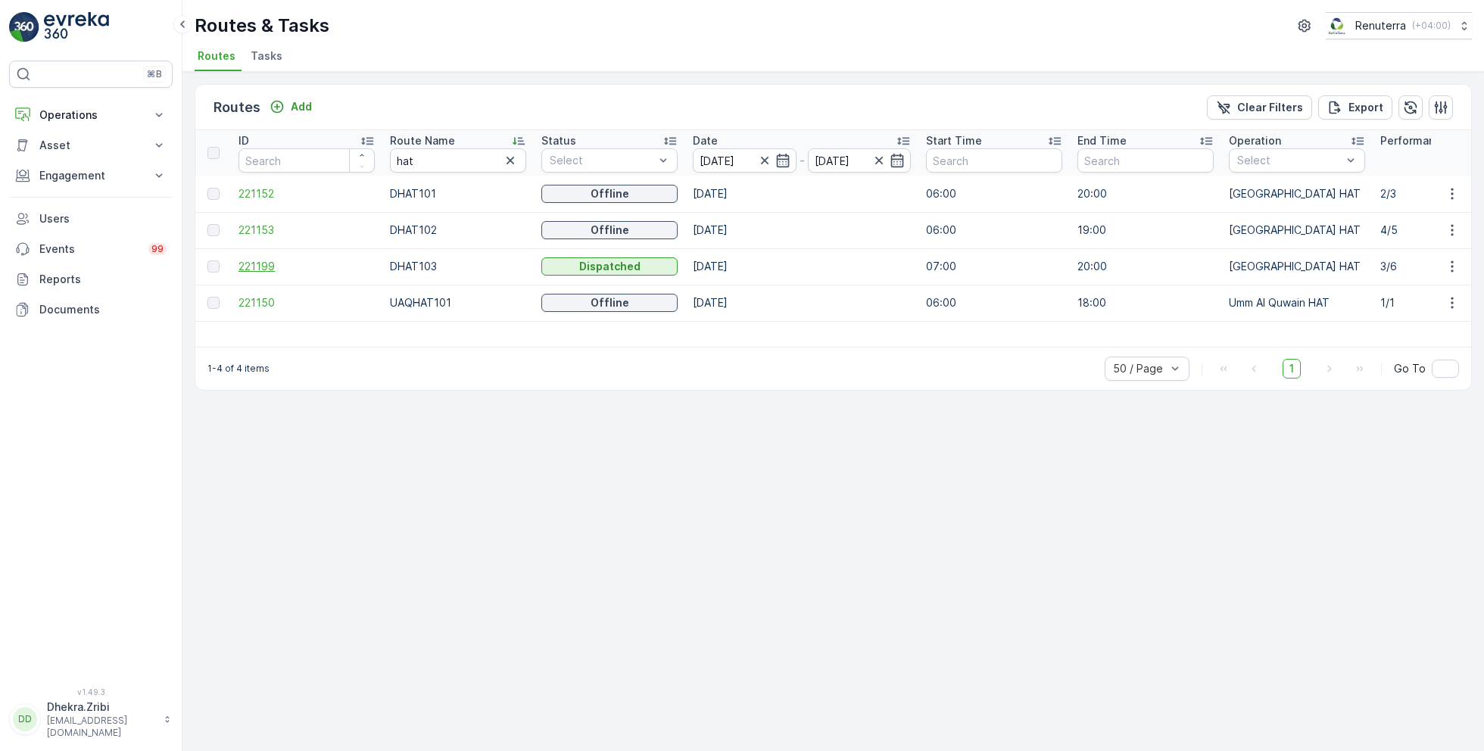
click at [253, 265] on span "221199" at bounding box center [306, 266] width 136 height 15
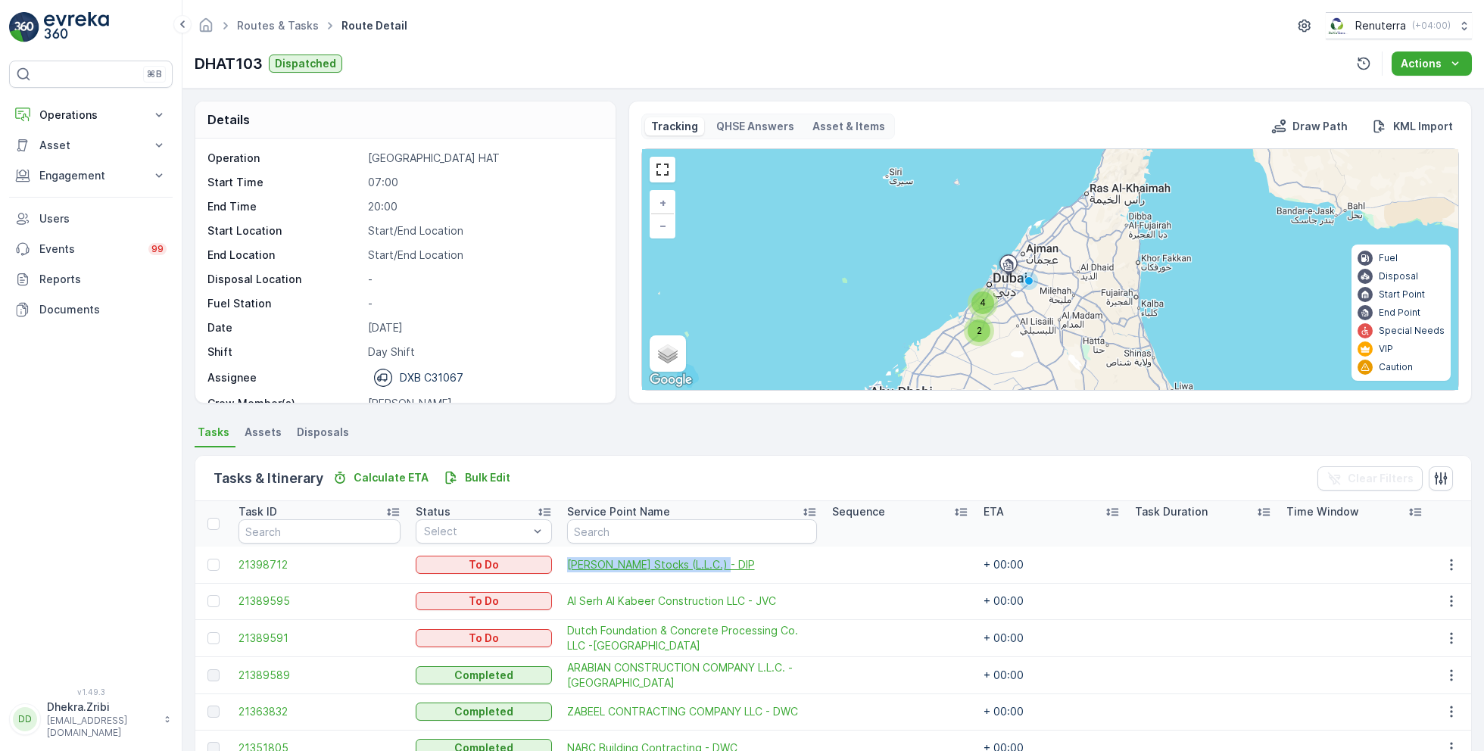
drag, startPoint x: 540, startPoint y: 559, endPoint x: 713, endPoint y: 563, distance: 173.4
click at [713, 563] on td "Al Tayer Stocks (L.L.C.) - DIP" at bounding box center [691, 565] width 265 height 36
copy span "Al Tayer Stocks (L.L.C.) - DIP"
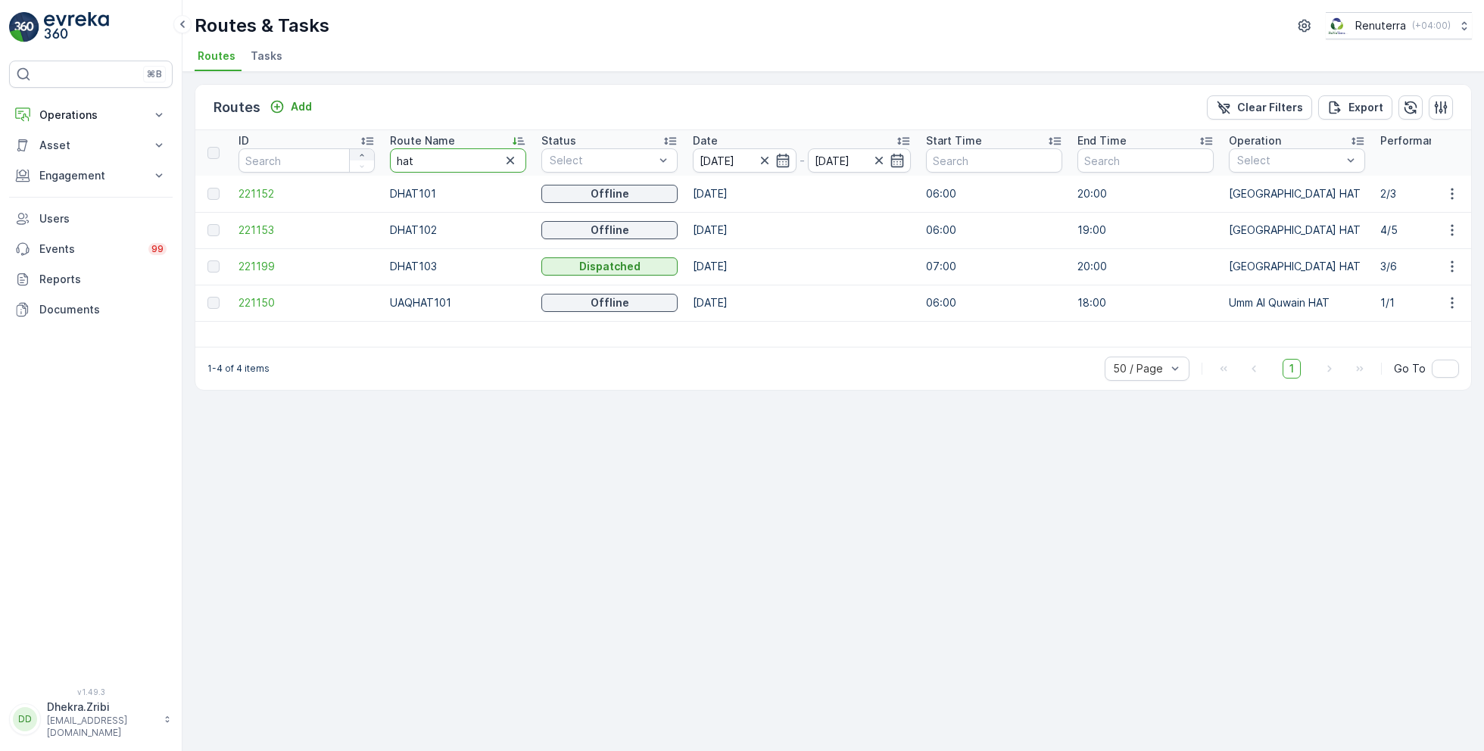
drag, startPoint x: 431, startPoint y: 157, endPoint x: 363, endPoint y: 153, distance: 67.5
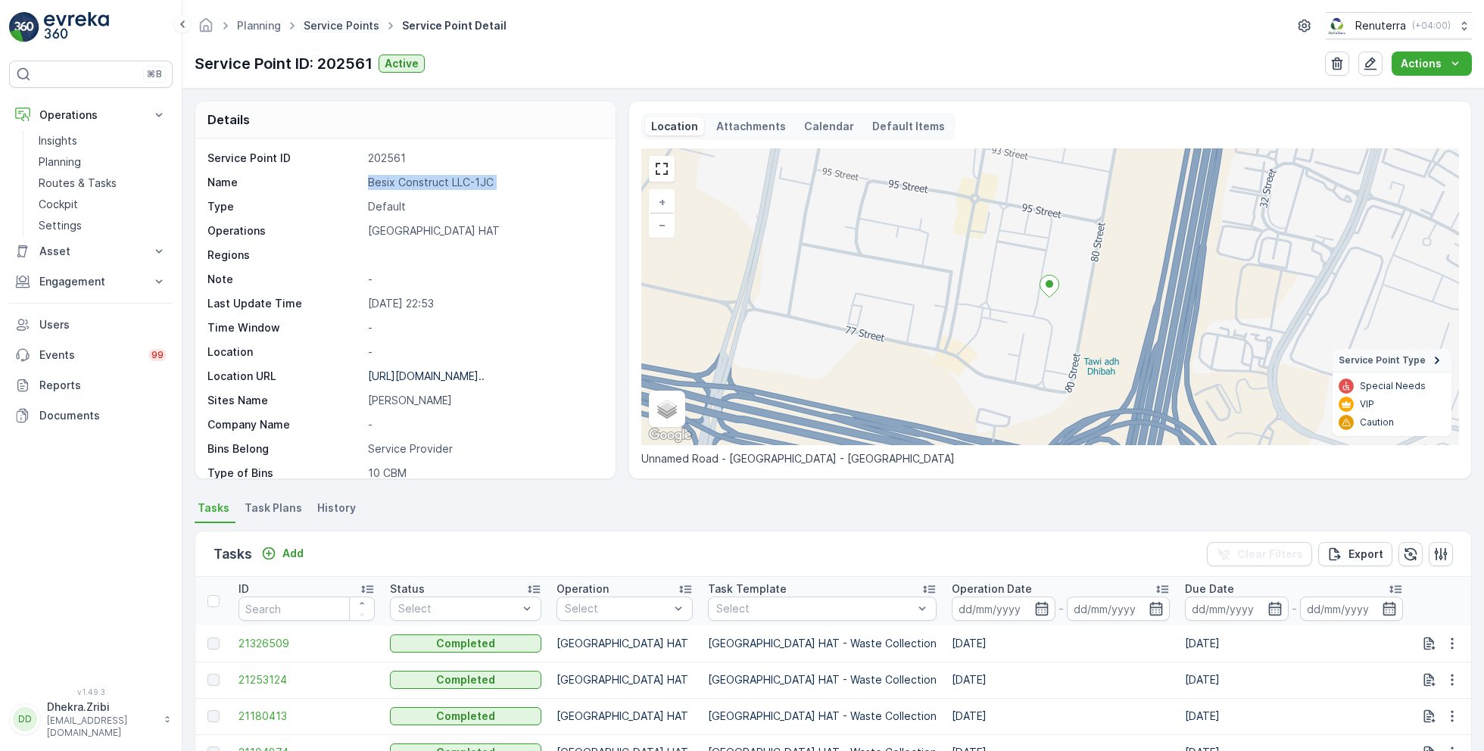
click at [343, 29] on link "Service Points" at bounding box center [342, 25] width 76 height 13
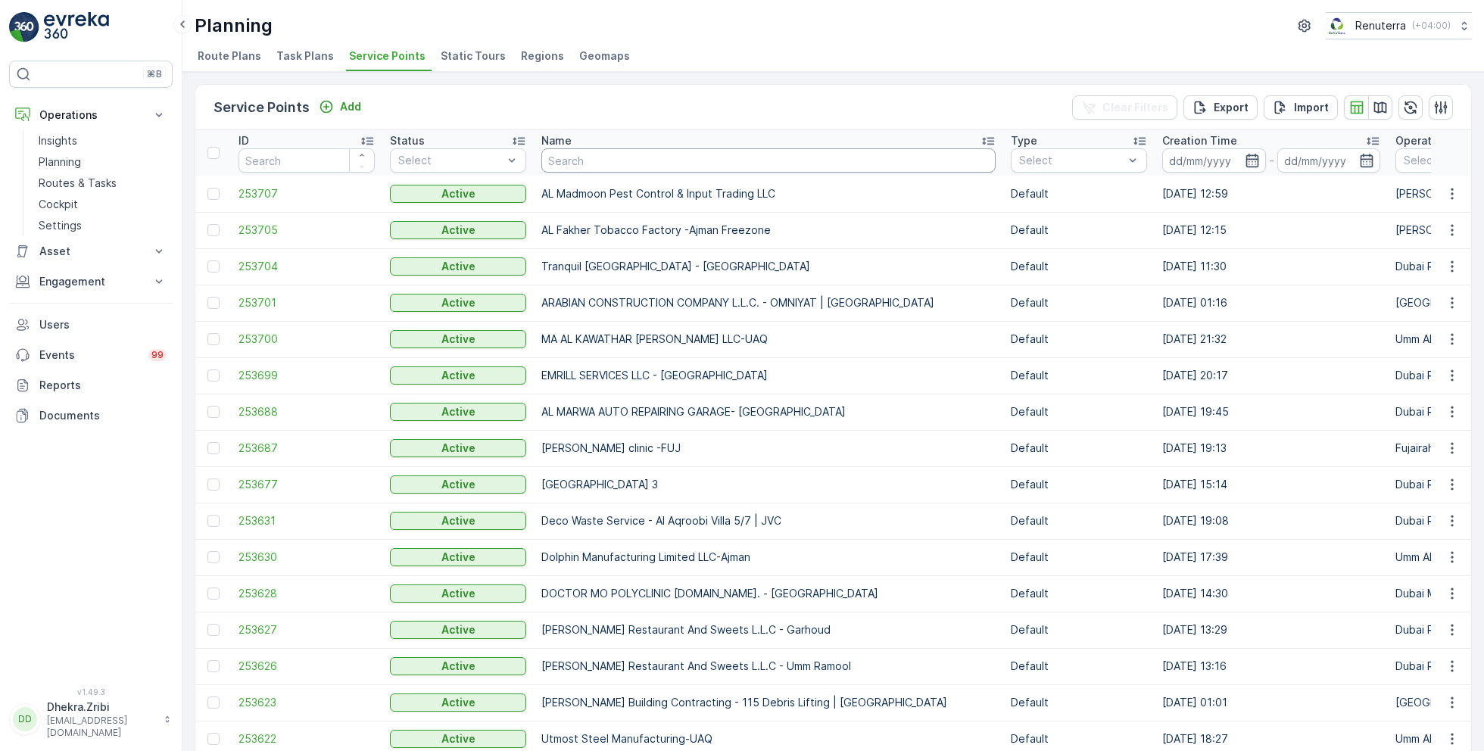
click at [602, 158] on input "text" at bounding box center [768, 160] width 454 height 24
type input "beach"
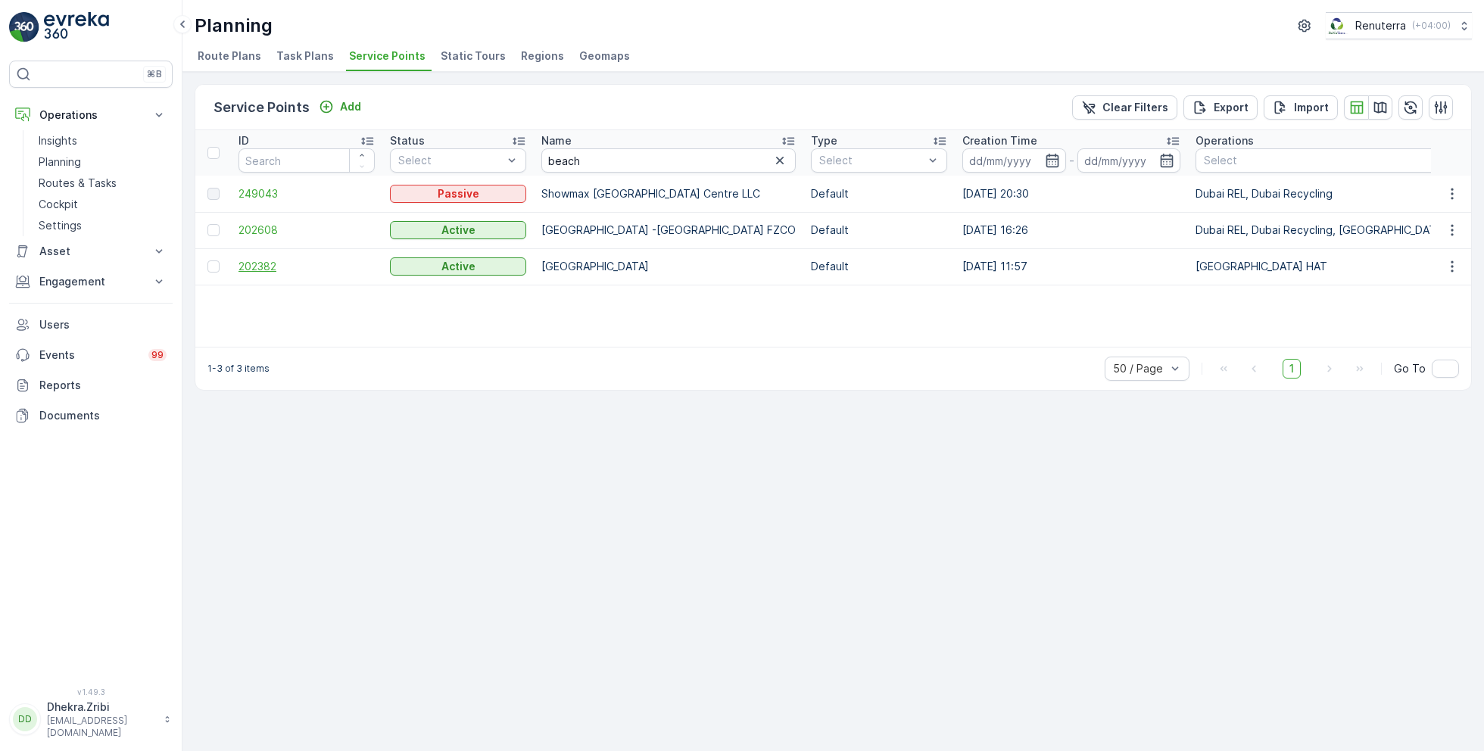
click at [261, 266] on span "202382" at bounding box center [306, 266] width 136 height 15
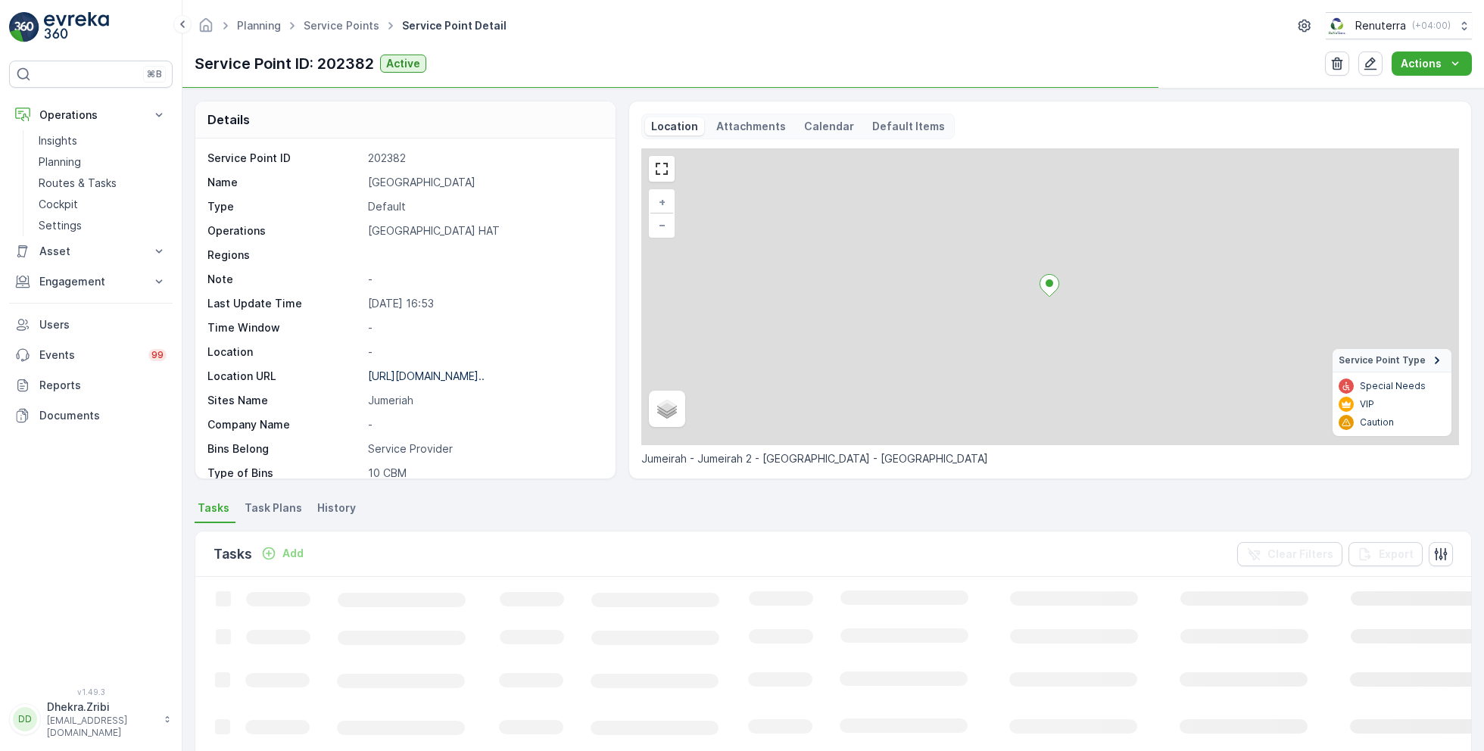
click at [432, 183] on p "[GEOGRAPHIC_DATA]" at bounding box center [484, 182] width 232 height 15
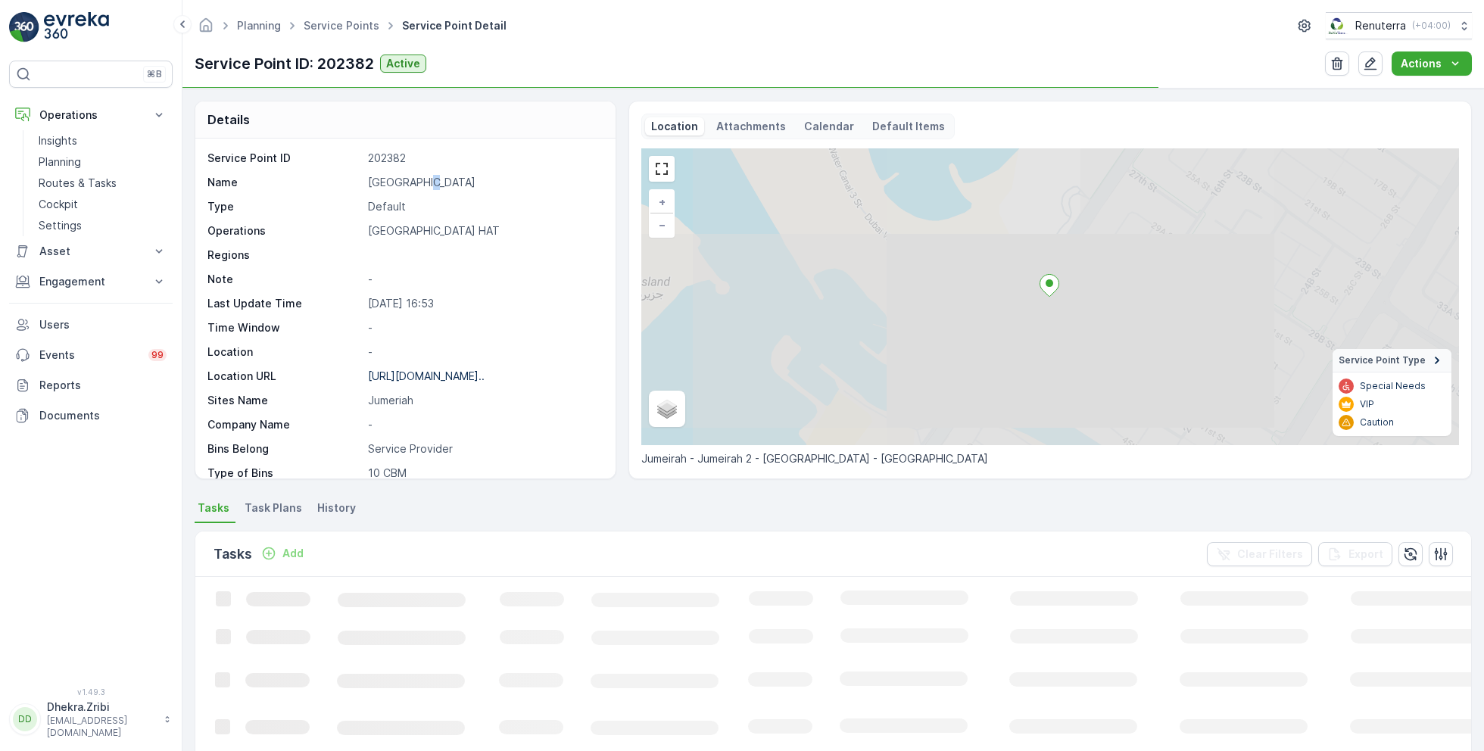
click at [432, 183] on p "[GEOGRAPHIC_DATA]" at bounding box center [484, 182] width 232 height 15
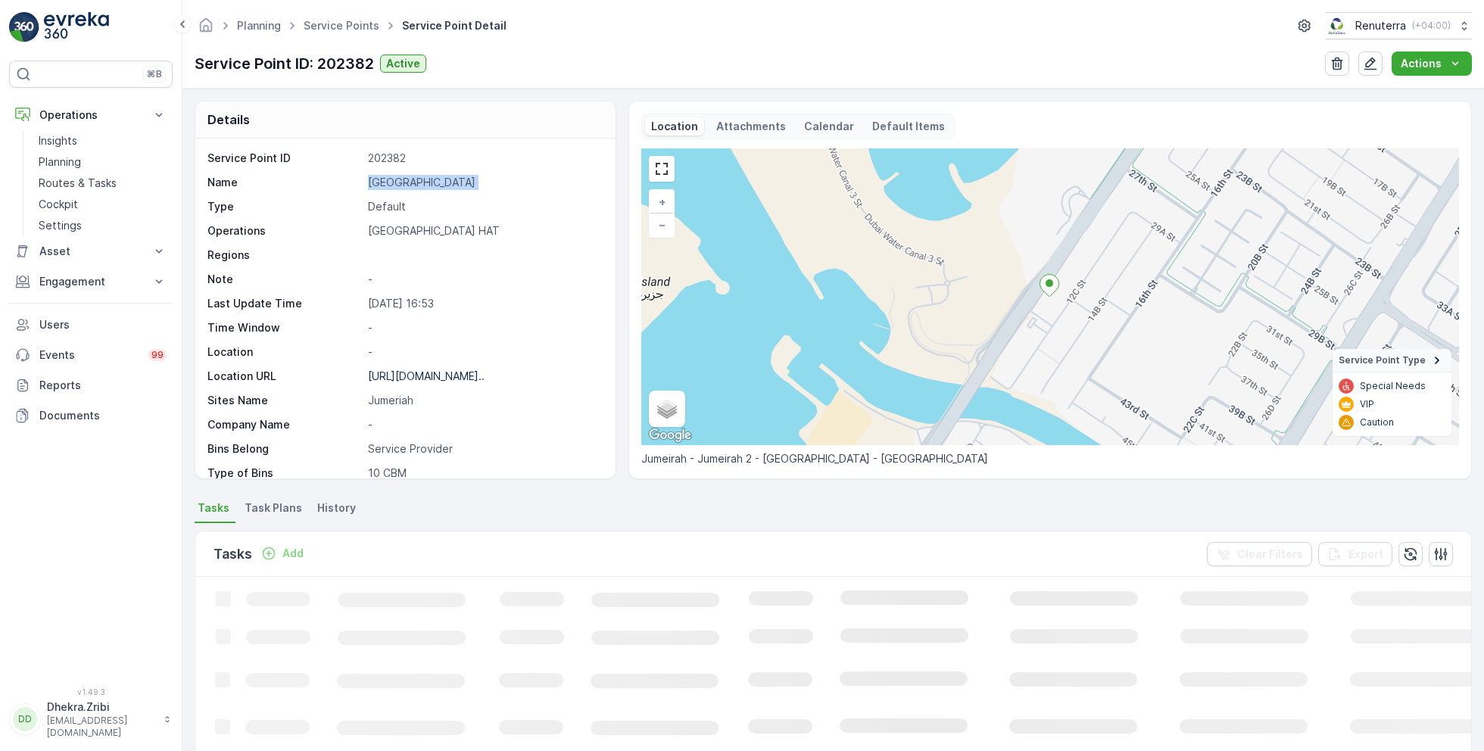
copy p "[GEOGRAPHIC_DATA]"
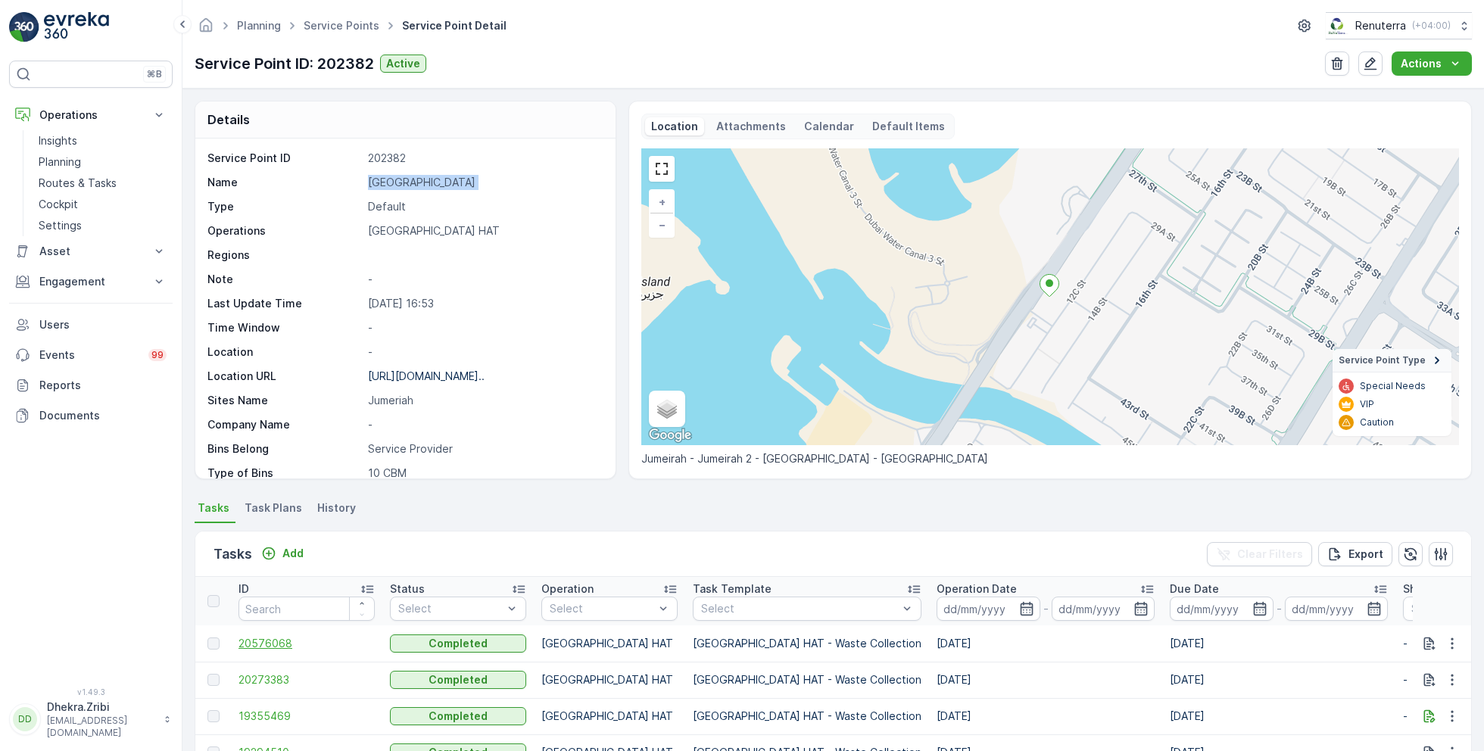
click at [265, 644] on span "20576068" at bounding box center [306, 643] width 136 height 15
click at [284, 677] on span "20273383" at bounding box center [306, 679] width 136 height 15
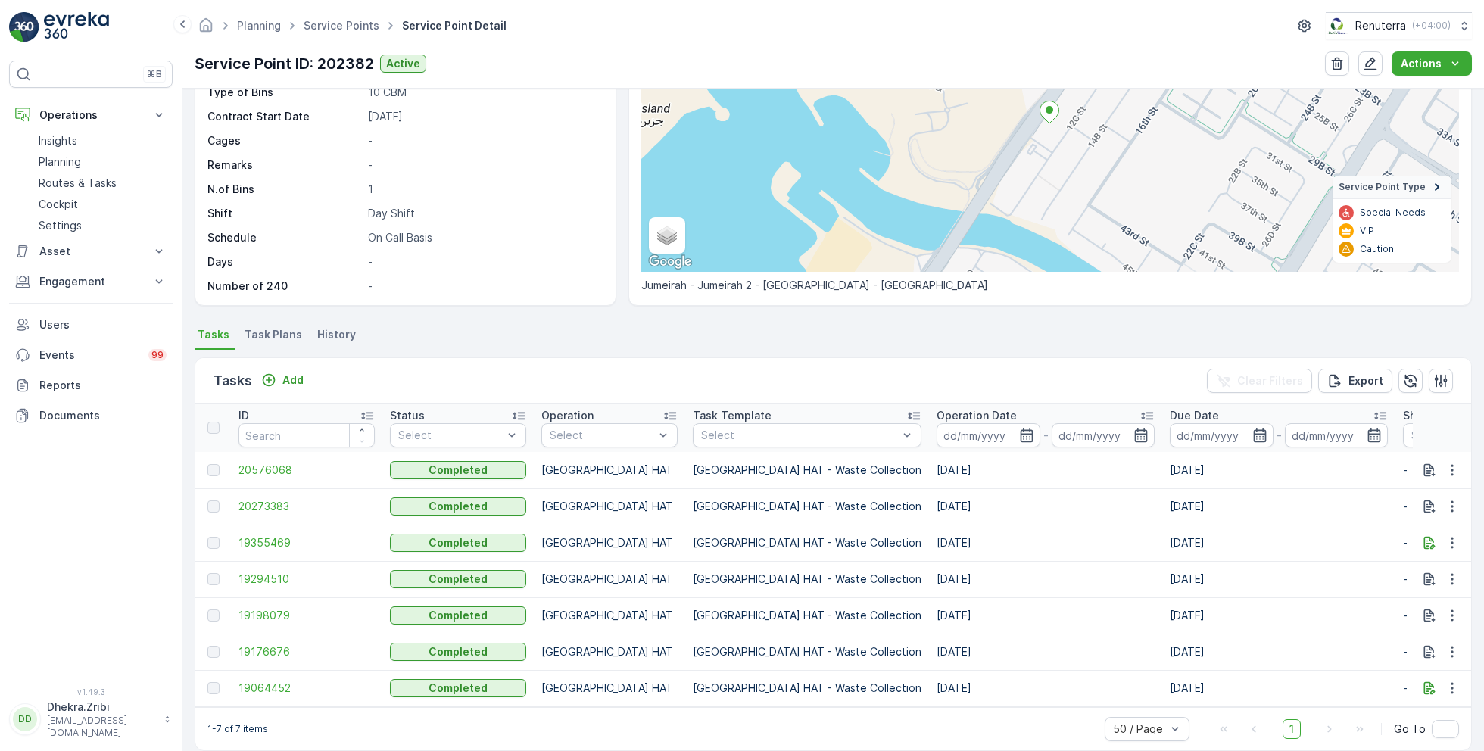
scroll to position [198, 0]
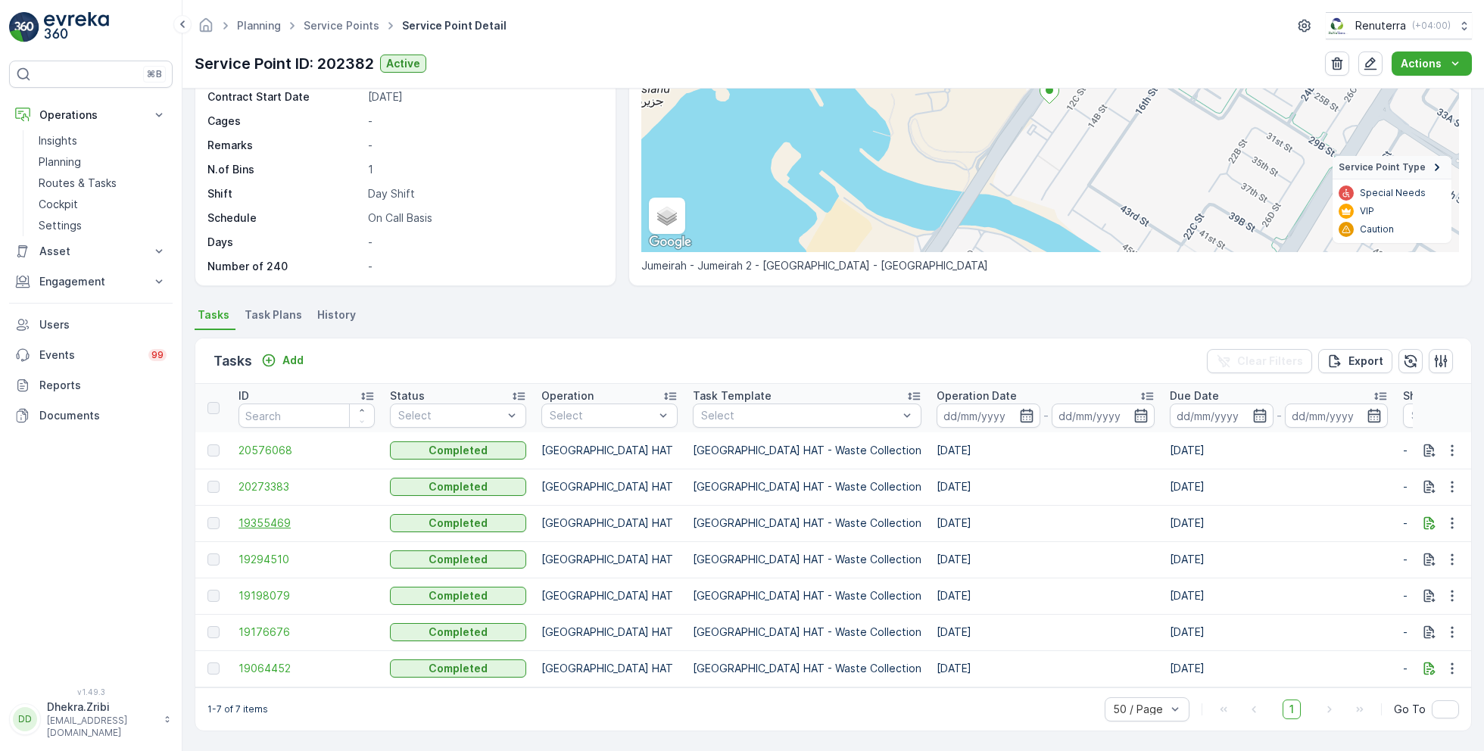
click at [265, 517] on span "19355469" at bounding box center [306, 523] width 136 height 15
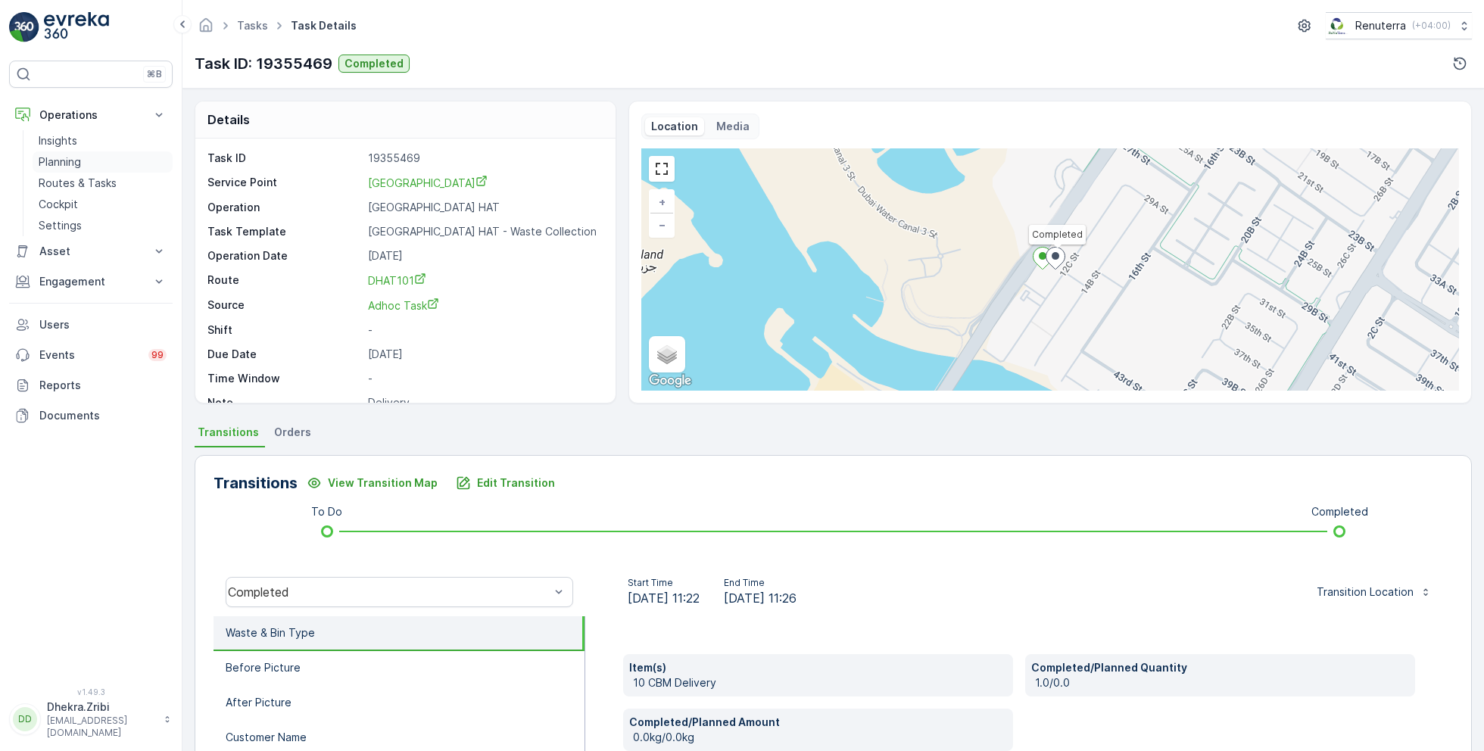
click at [76, 161] on p "Planning" at bounding box center [60, 161] width 42 height 15
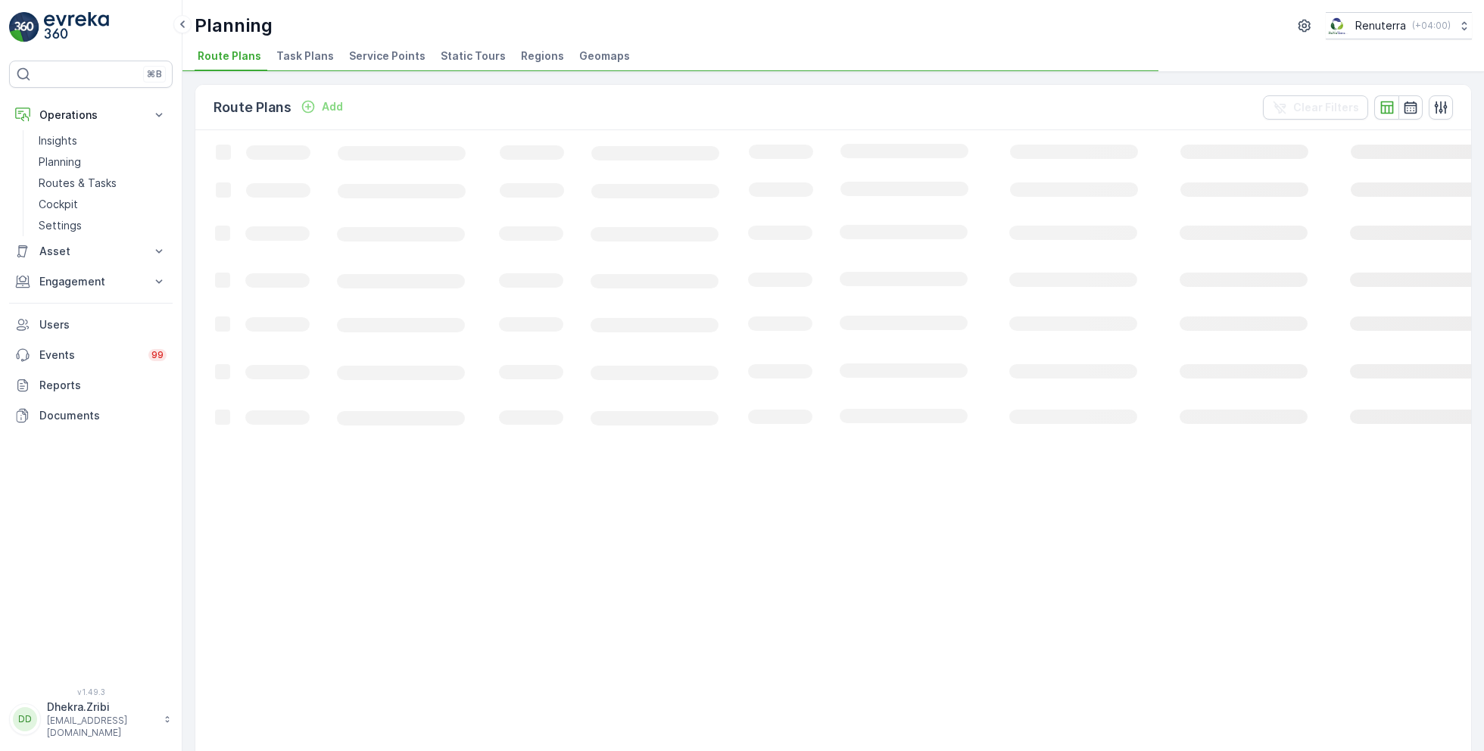
click at [400, 52] on span "Service Points" at bounding box center [387, 55] width 76 height 15
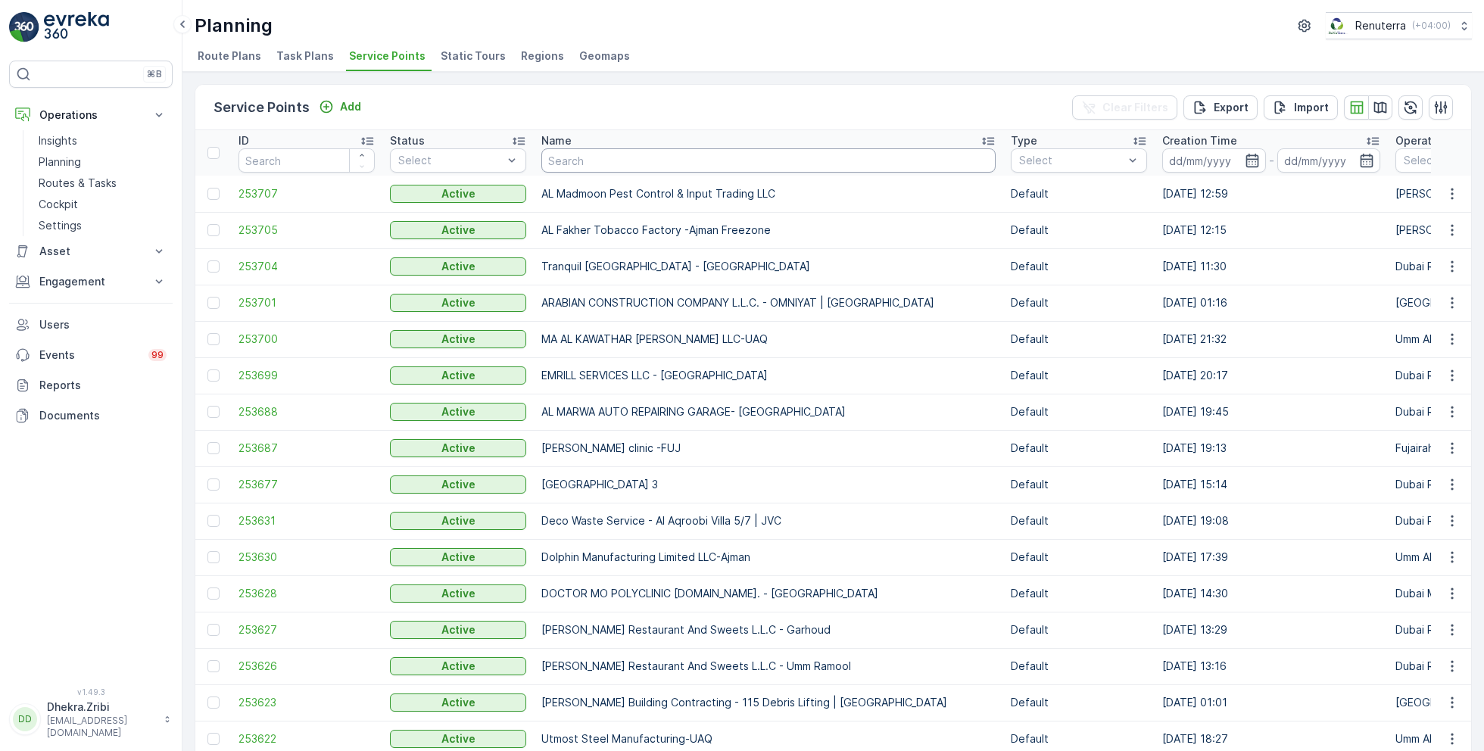
click at [614, 163] on input "text" at bounding box center [768, 160] width 454 height 24
type input "red p"
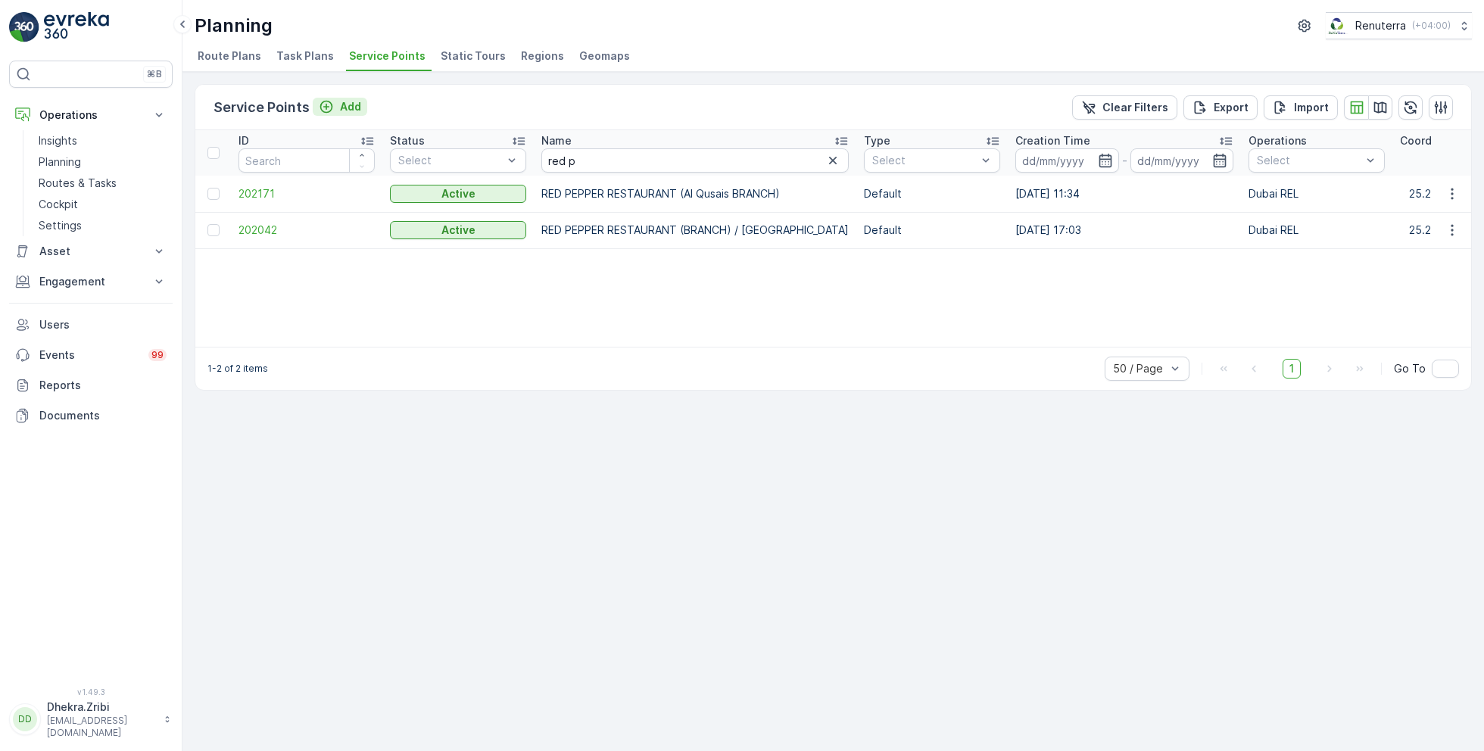
click at [335, 101] on div "Add" at bounding box center [340, 106] width 42 height 15
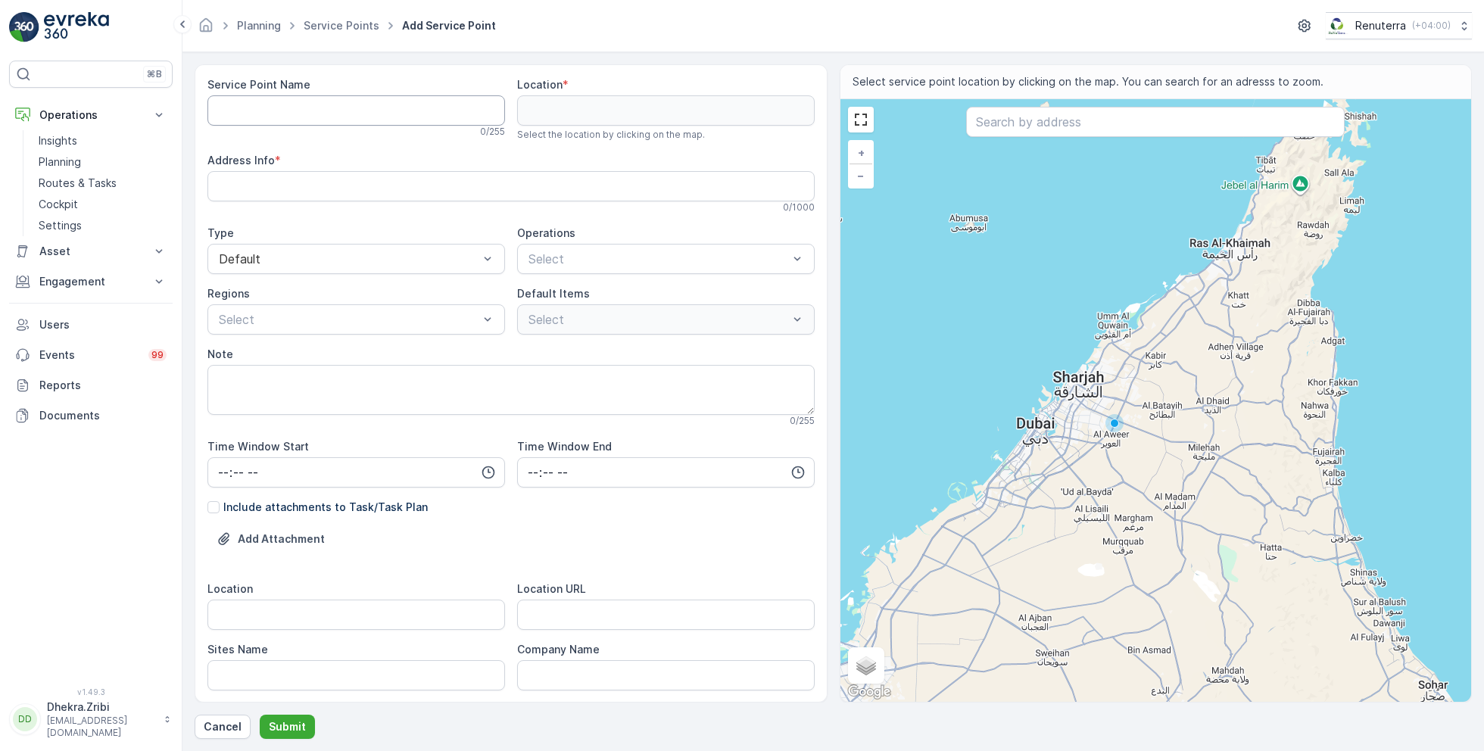
click at [348, 111] on Name "Service Point Name" at bounding box center [356, 110] width 298 height 30
paste Name "RED PEPPER RESTAURANT - [GEOGRAPHIC_DATA]"
type Name "RED PEPPER RESTAURANT - [GEOGRAPHIC_DATA]"
click at [568, 616] on URL "Location URL" at bounding box center [666, 615] width 298 height 30
paste URL "[URL][DOMAIN_NAME]"
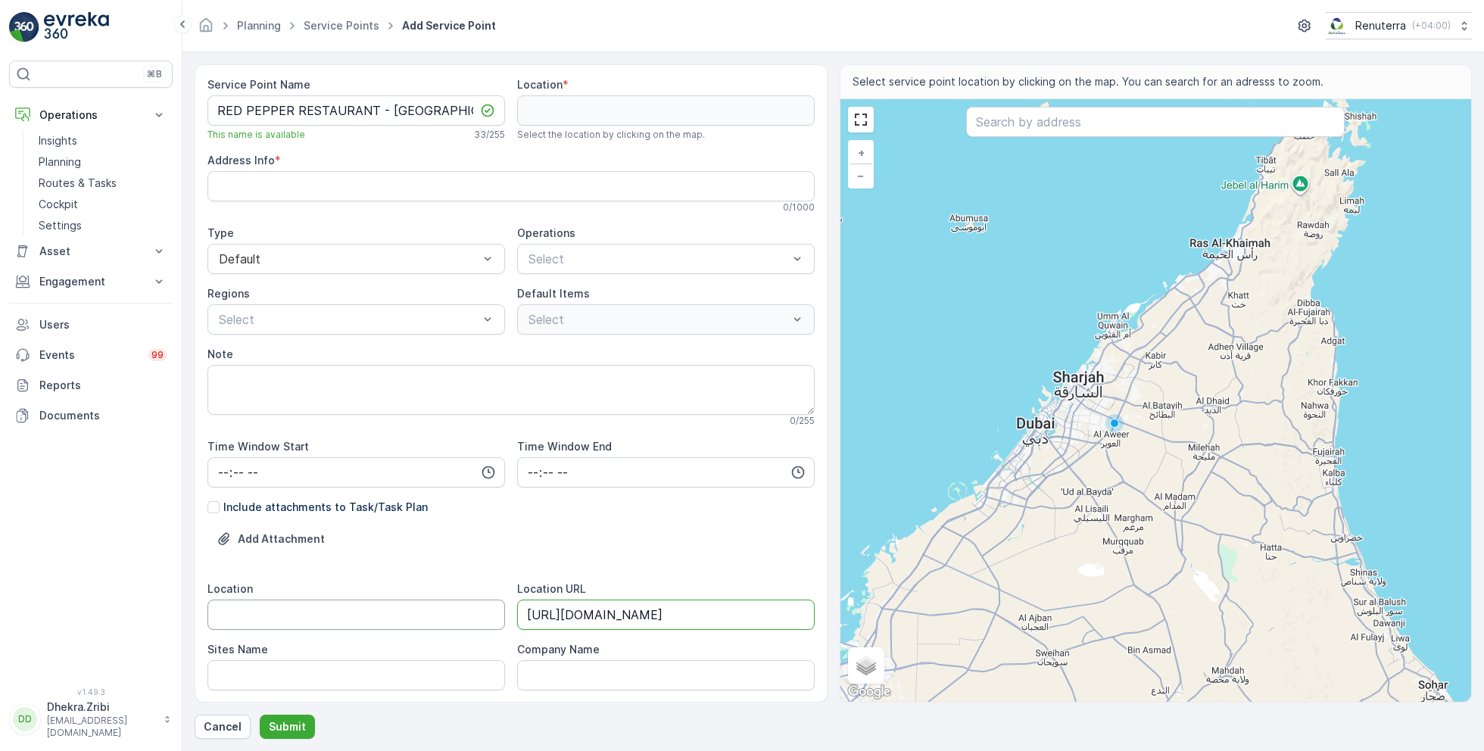
type URL "[URL][DOMAIN_NAME]"
click at [426, 615] on input "Location" at bounding box center [356, 615] width 298 height 30
type input "Al Karama"
click at [319, 669] on Name "Sites Name" at bounding box center [356, 675] width 298 height 30
paste Name "Al Karama"
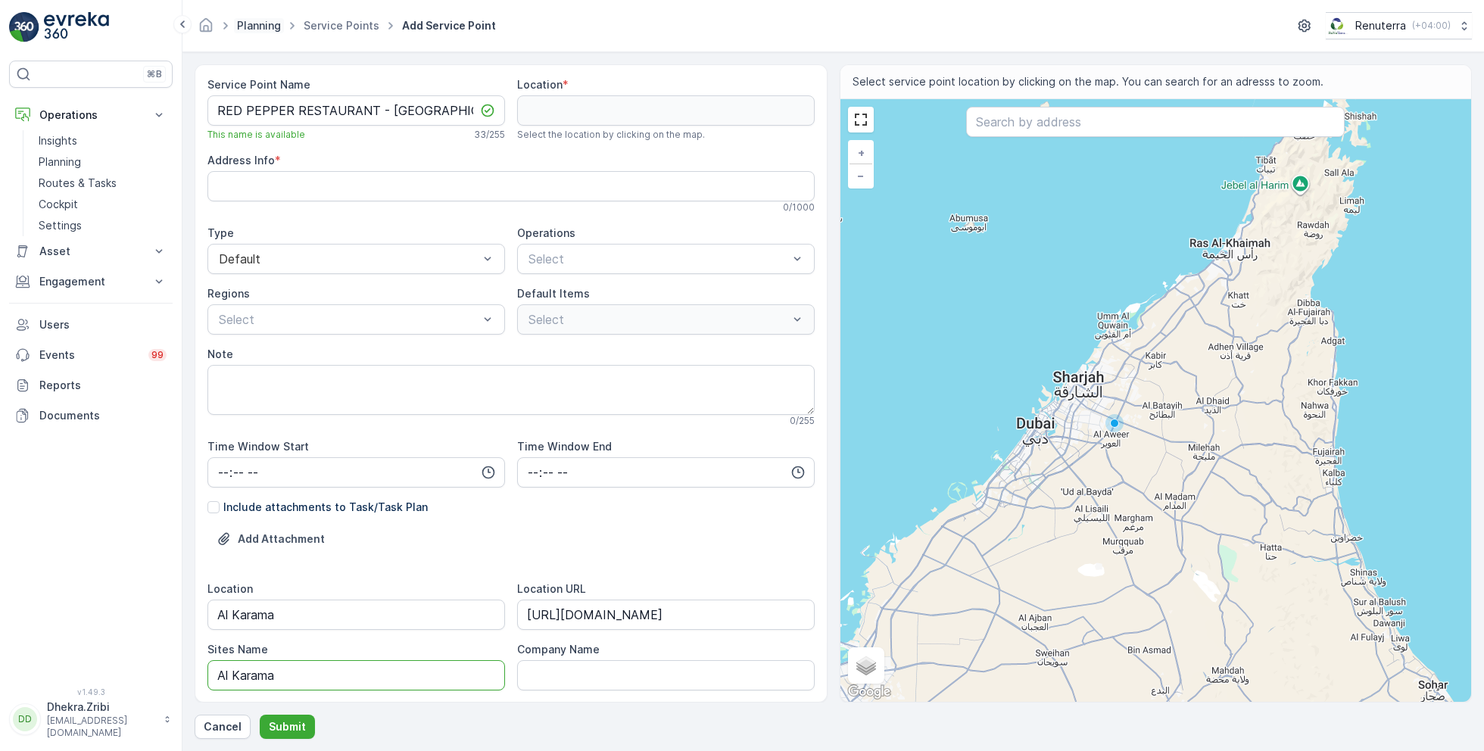
type Name "Al Karama"
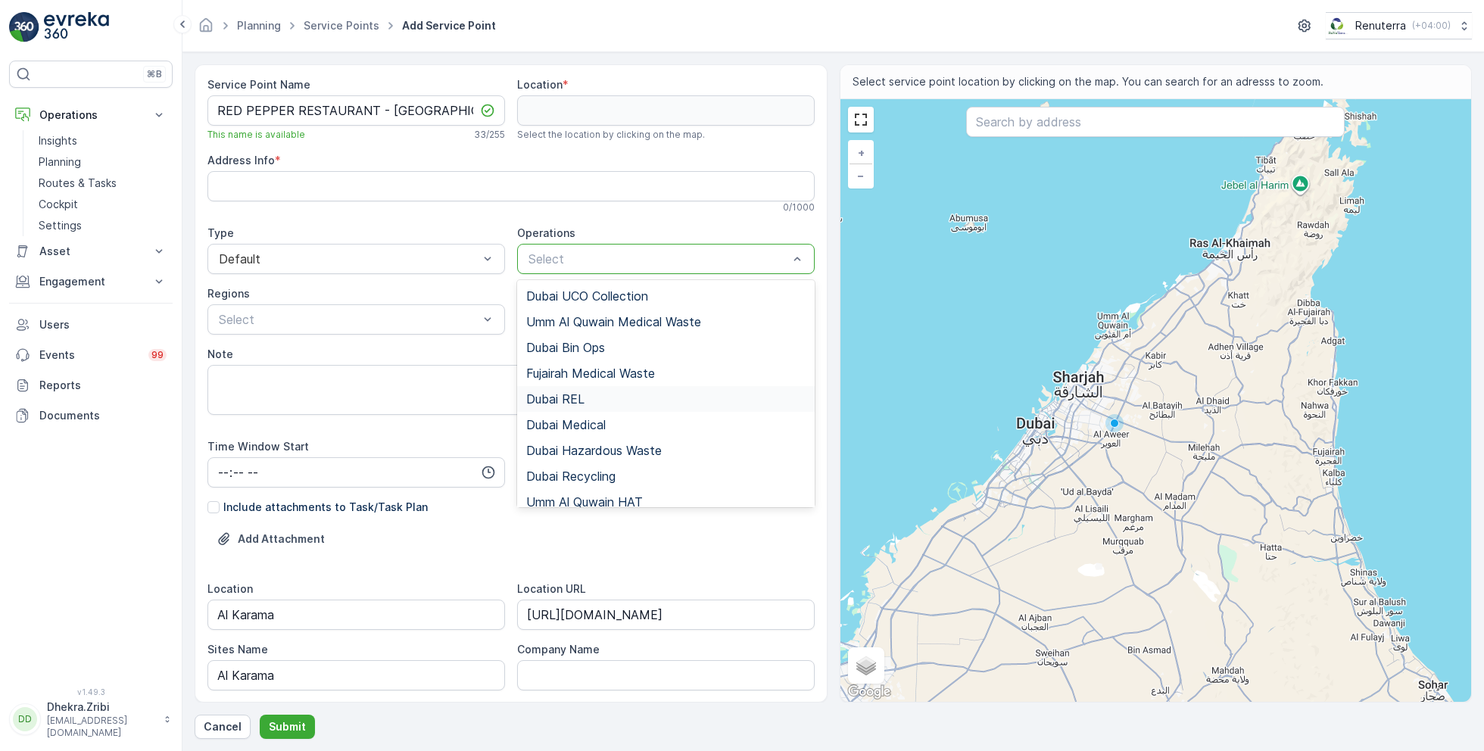
click at [585, 401] on div "Dubai REL" at bounding box center [665, 399] width 279 height 14
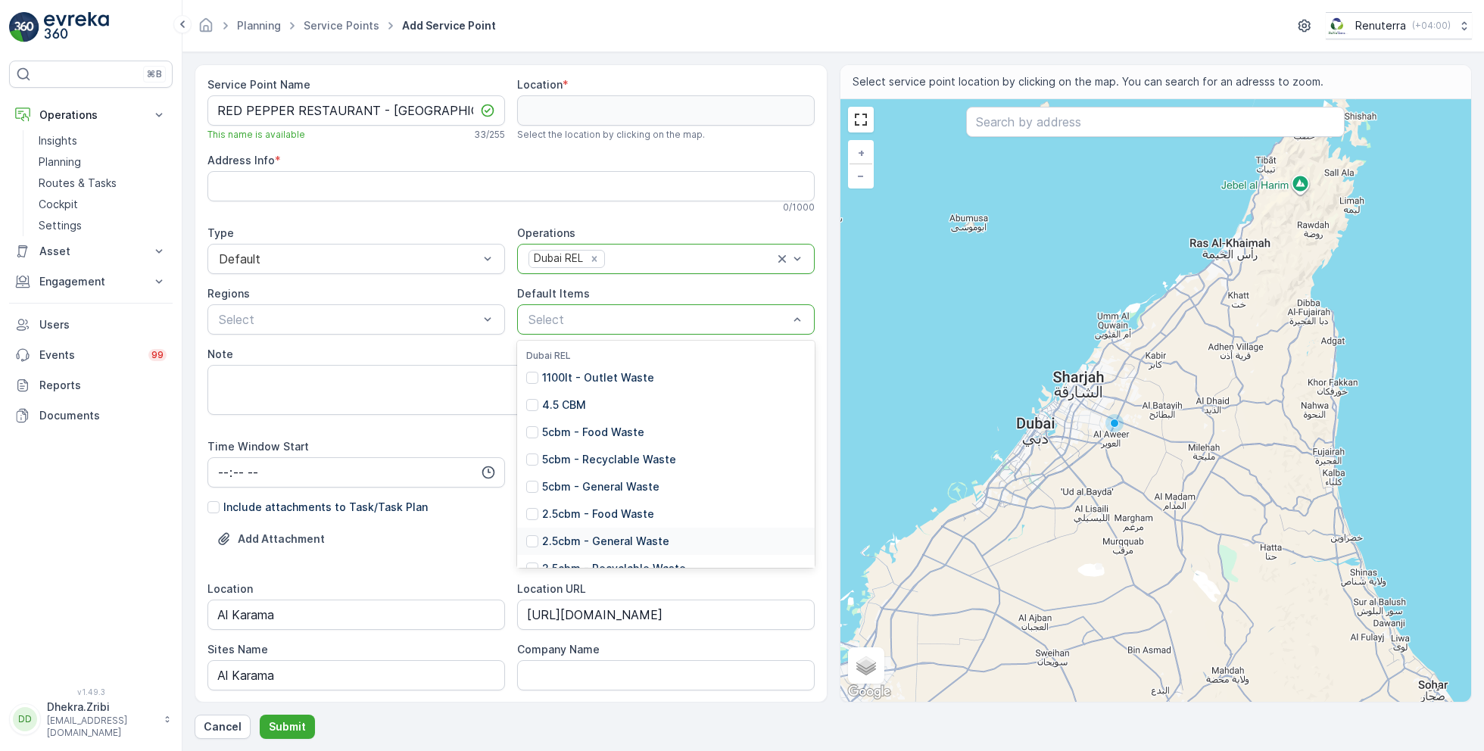
click at [586, 541] on p "2.5cbm - General Waste" at bounding box center [605, 541] width 127 height 15
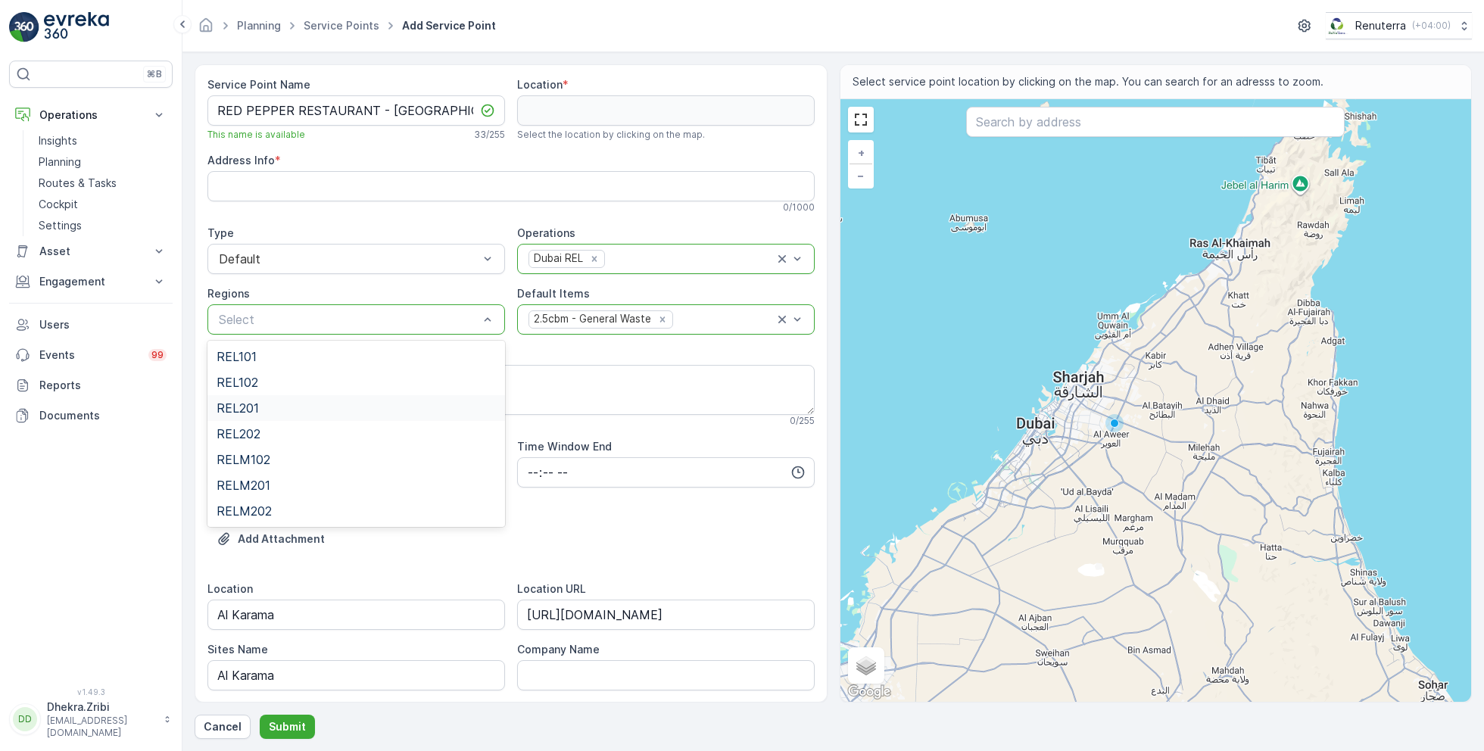
click at [262, 414] on div "REL201" at bounding box center [356, 408] width 298 height 26
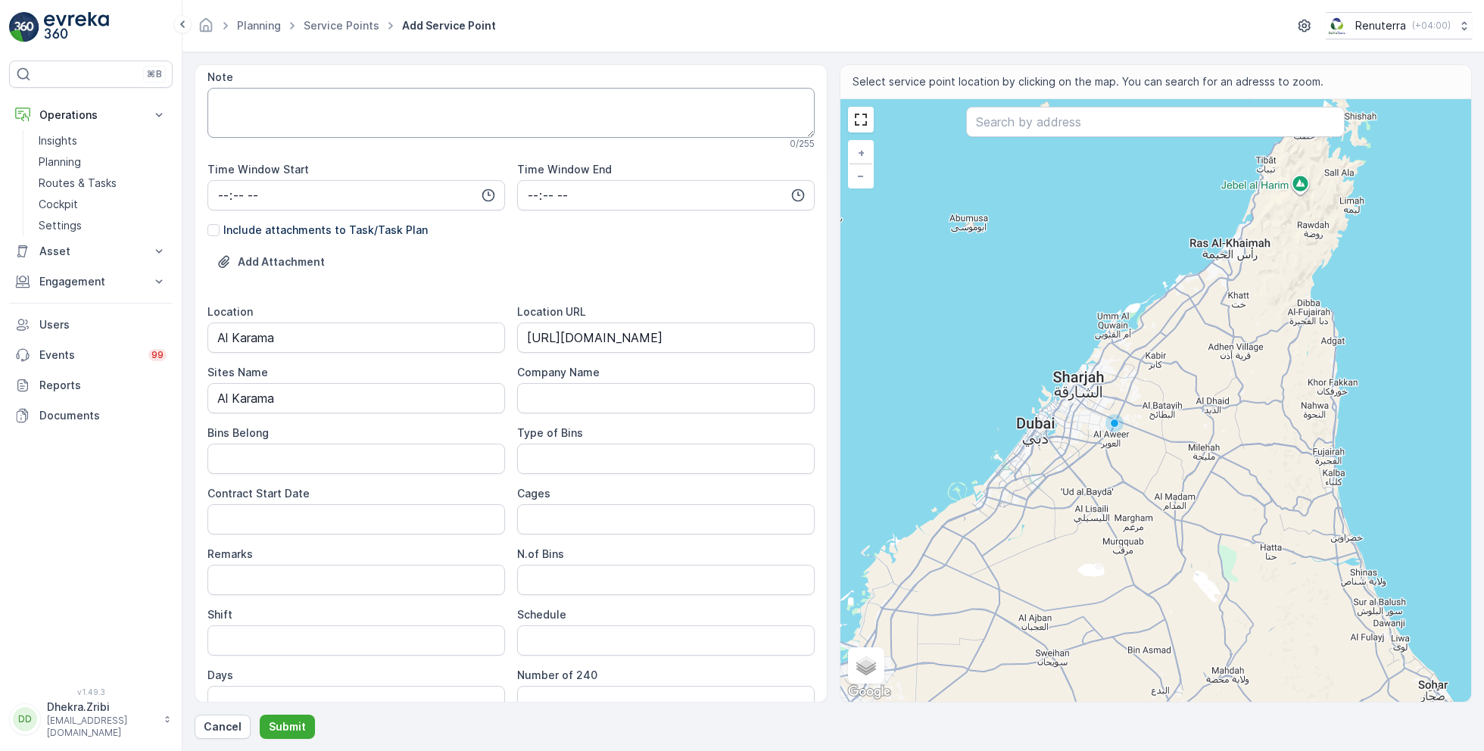
scroll to position [279, 0]
click at [357, 458] on Belong "Bins Belong" at bounding box center [356, 456] width 298 height 30
type Belong "Service Provider"
click at [575, 451] on Bins "Type of Bins" at bounding box center [666, 456] width 298 height 30
type Bins "2.5 CBM"
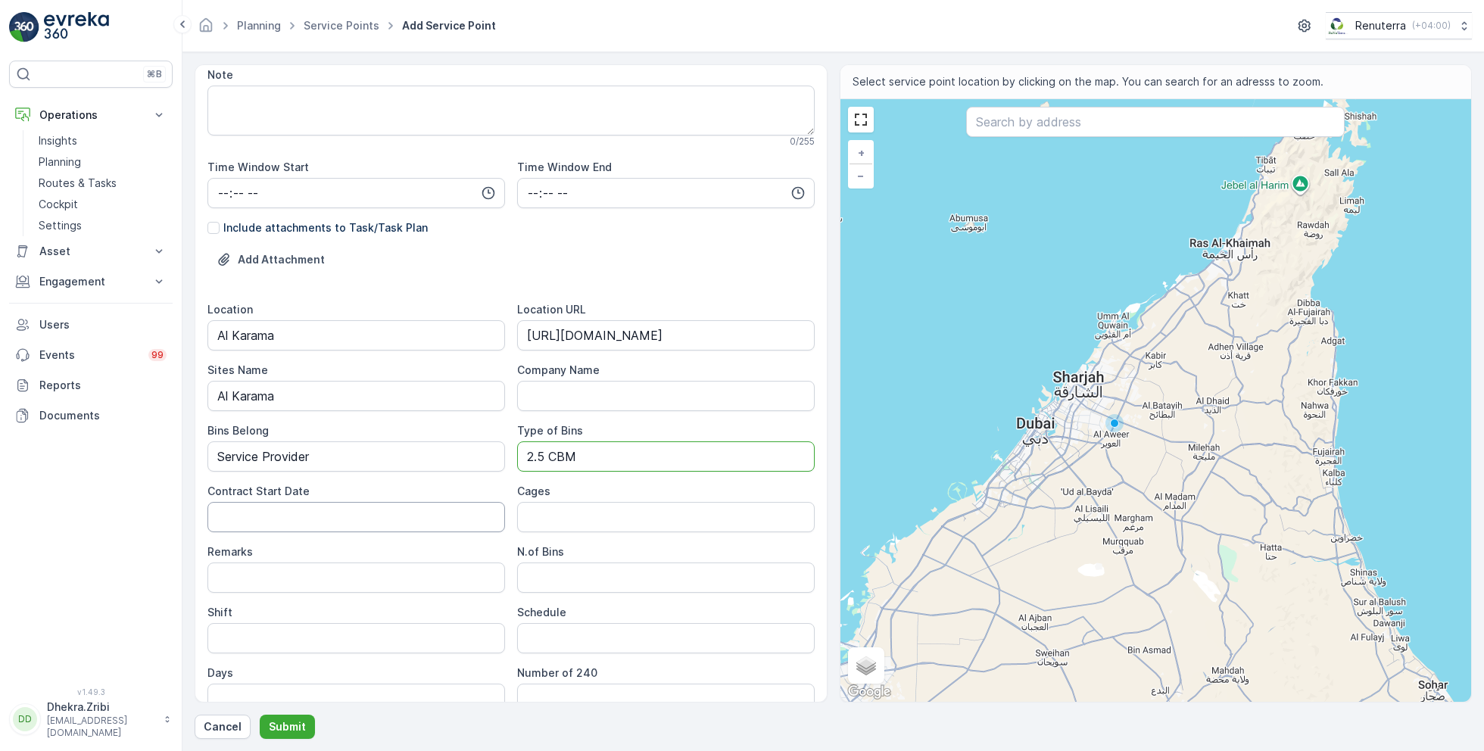
click at [348, 524] on Date "Contract Start Date" at bounding box center [356, 517] width 298 height 30
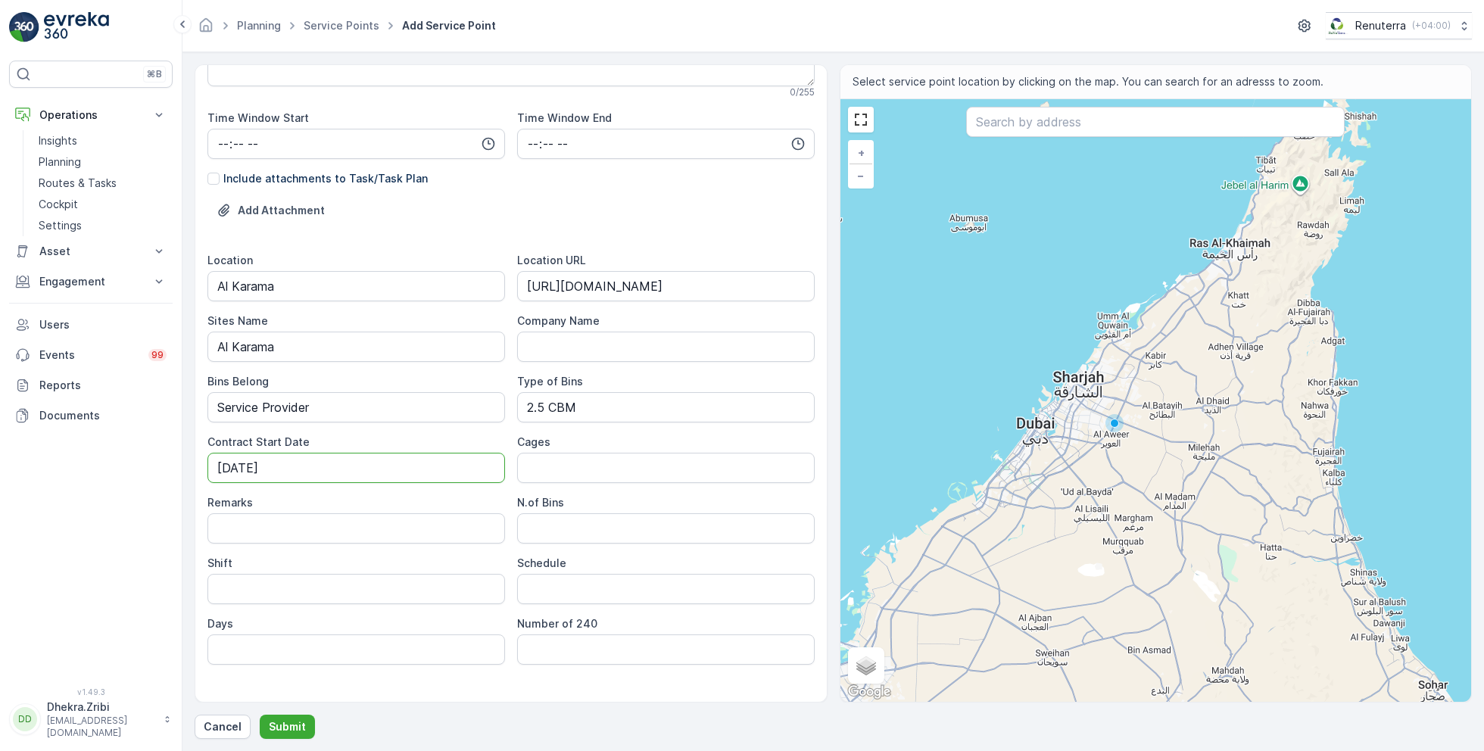
scroll to position [350, 0]
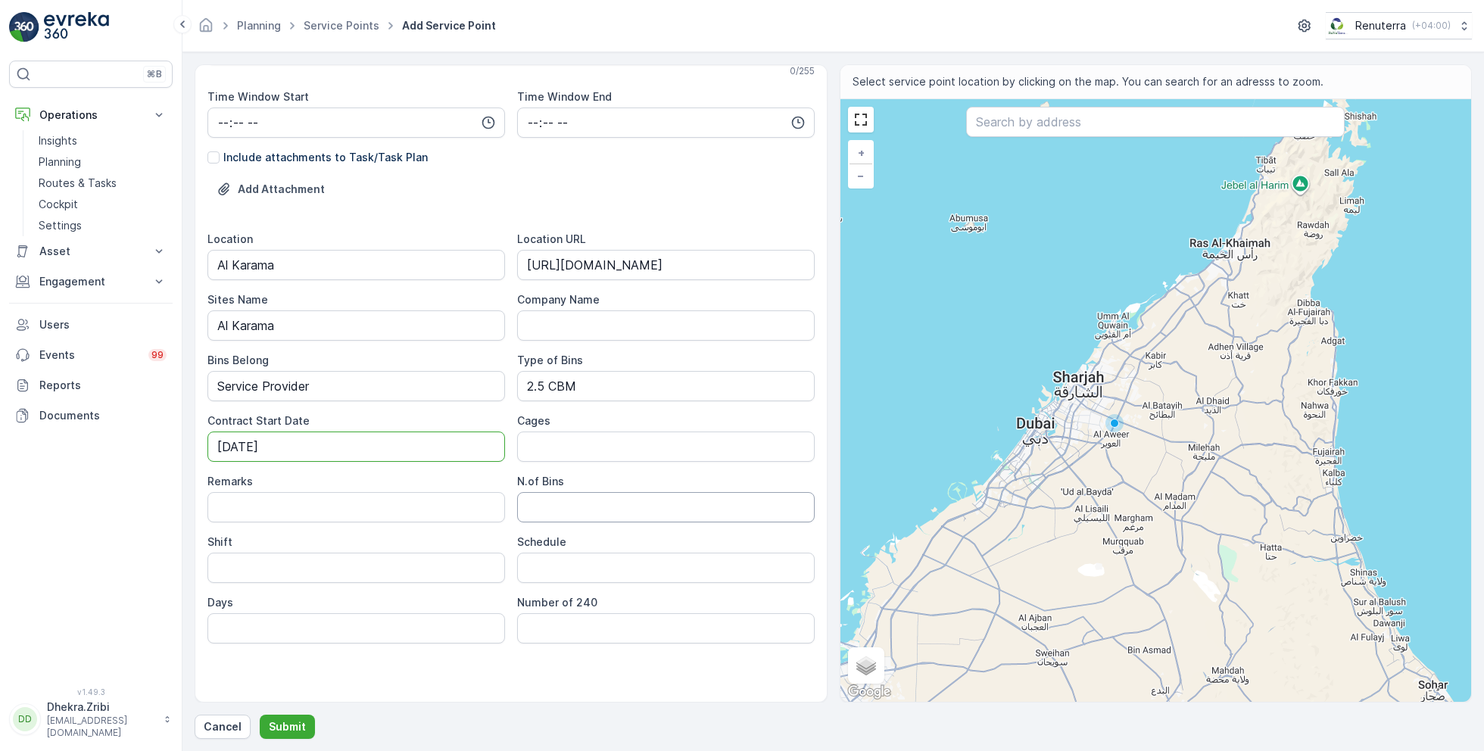
type Date "[DATE]"
click at [573, 512] on Bins "N.of Bins" at bounding box center [666, 507] width 298 height 30
type Bins "1"
click at [338, 569] on input "Shift" at bounding box center [356, 568] width 298 height 30
type input "Day Shift"
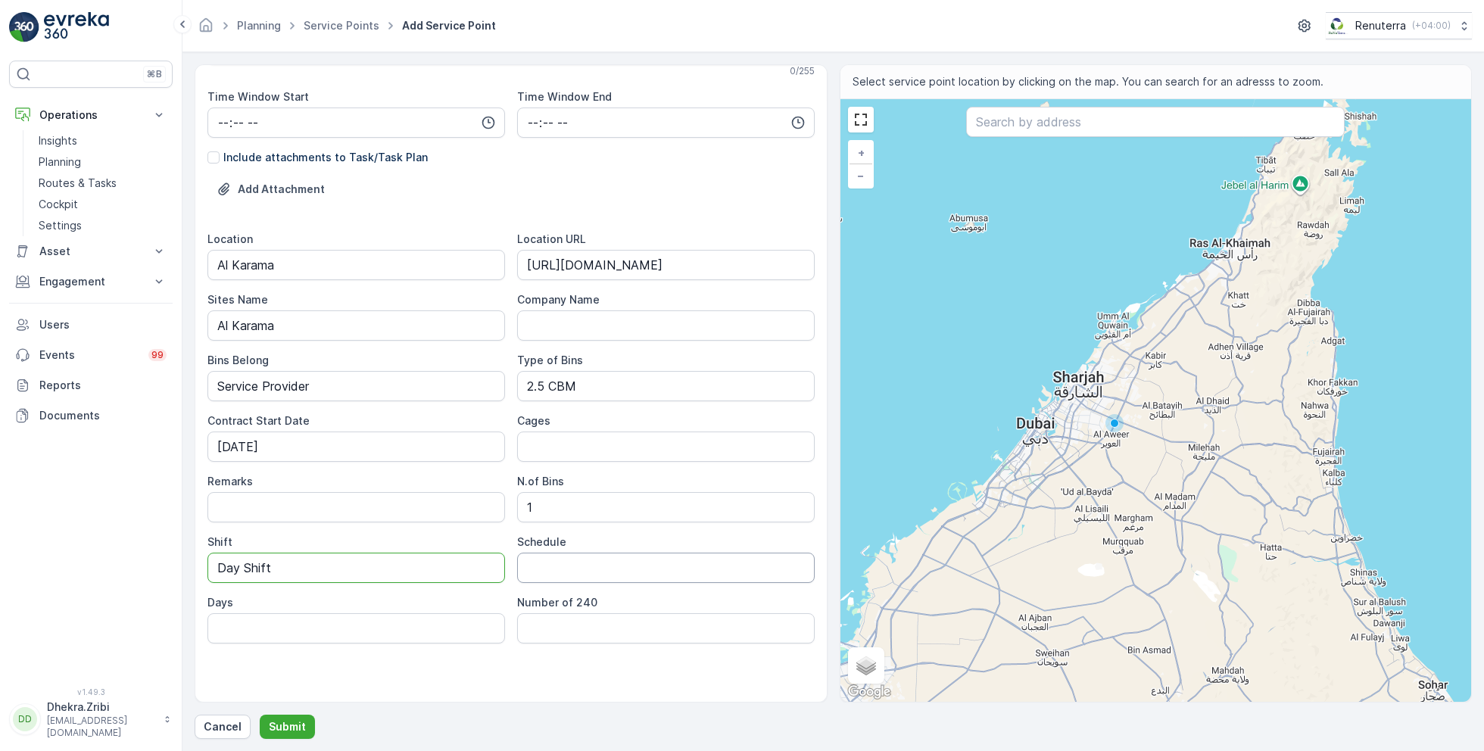
click at [566, 567] on input "Schedule" at bounding box center [666, 568] width 298 height 30
type input "Alternative"
click at [404, 622] on input "Days" at bounding box center [356, 628] width 298 height 30
type input "Every 2 Days"
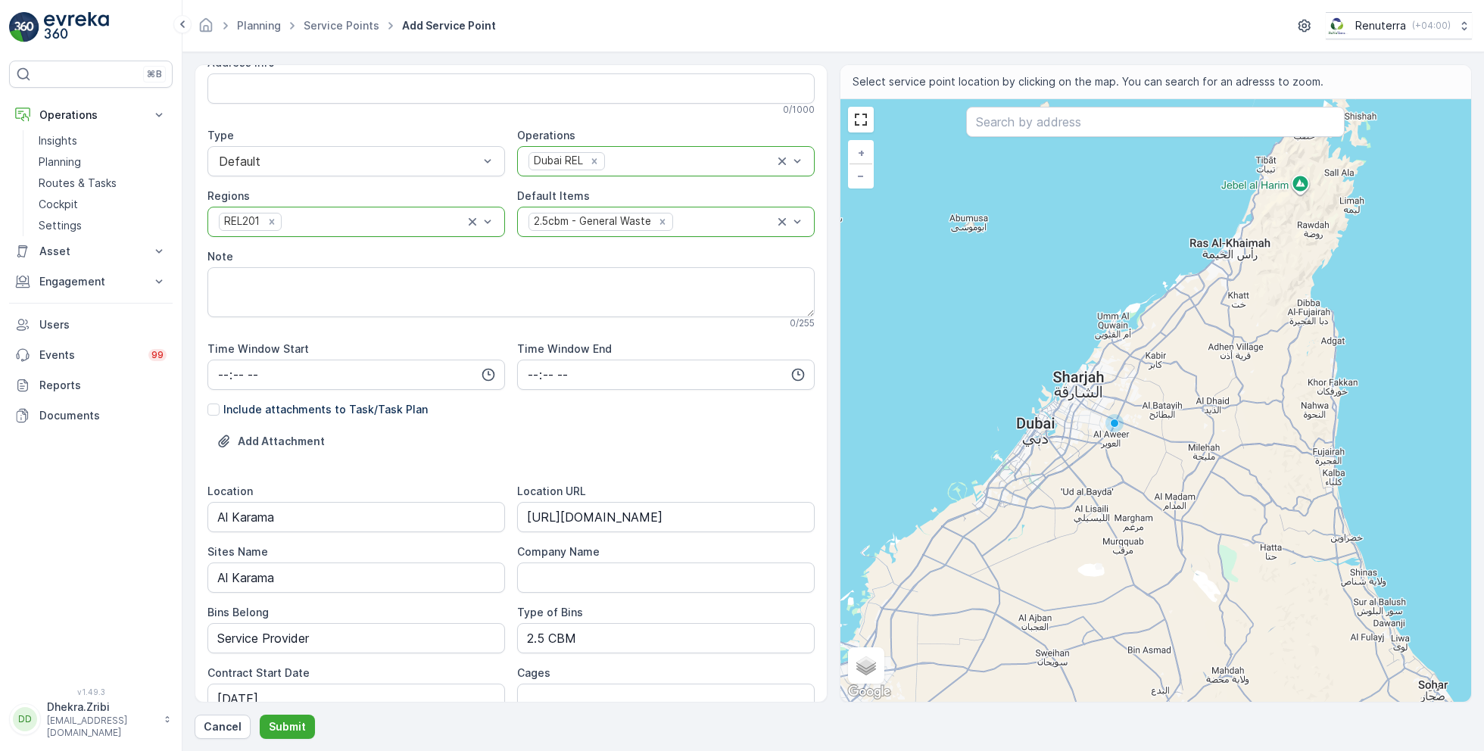
scroll to position [0, 0]
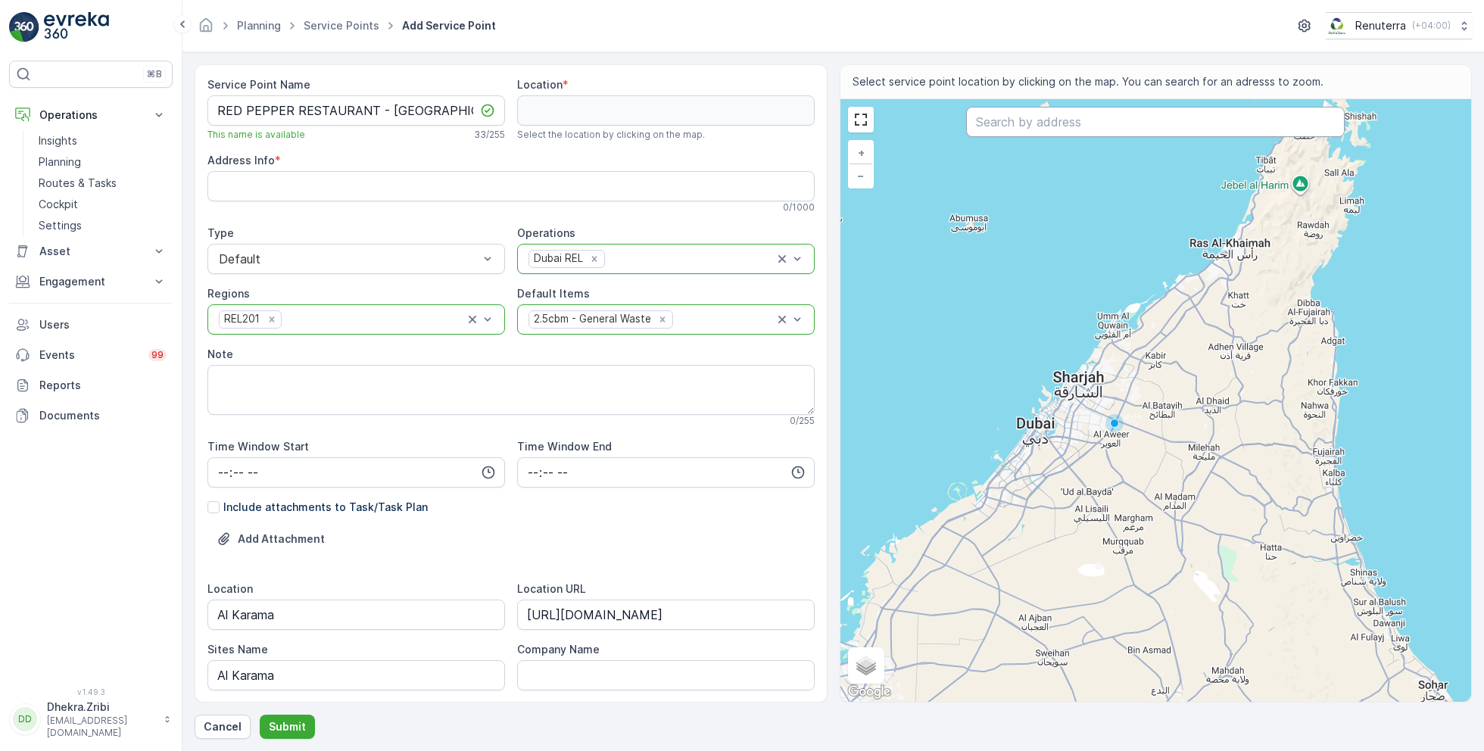
click at [1043, 134] on input "text" at bounding box center [1155, 122] width 379 height 30
paste input "Red Pepper Restaurant - [GEOGRAPHIC_DATA]"
type input "Red Pepper Restaurant - [GEOGRAPHIC_DATA]"
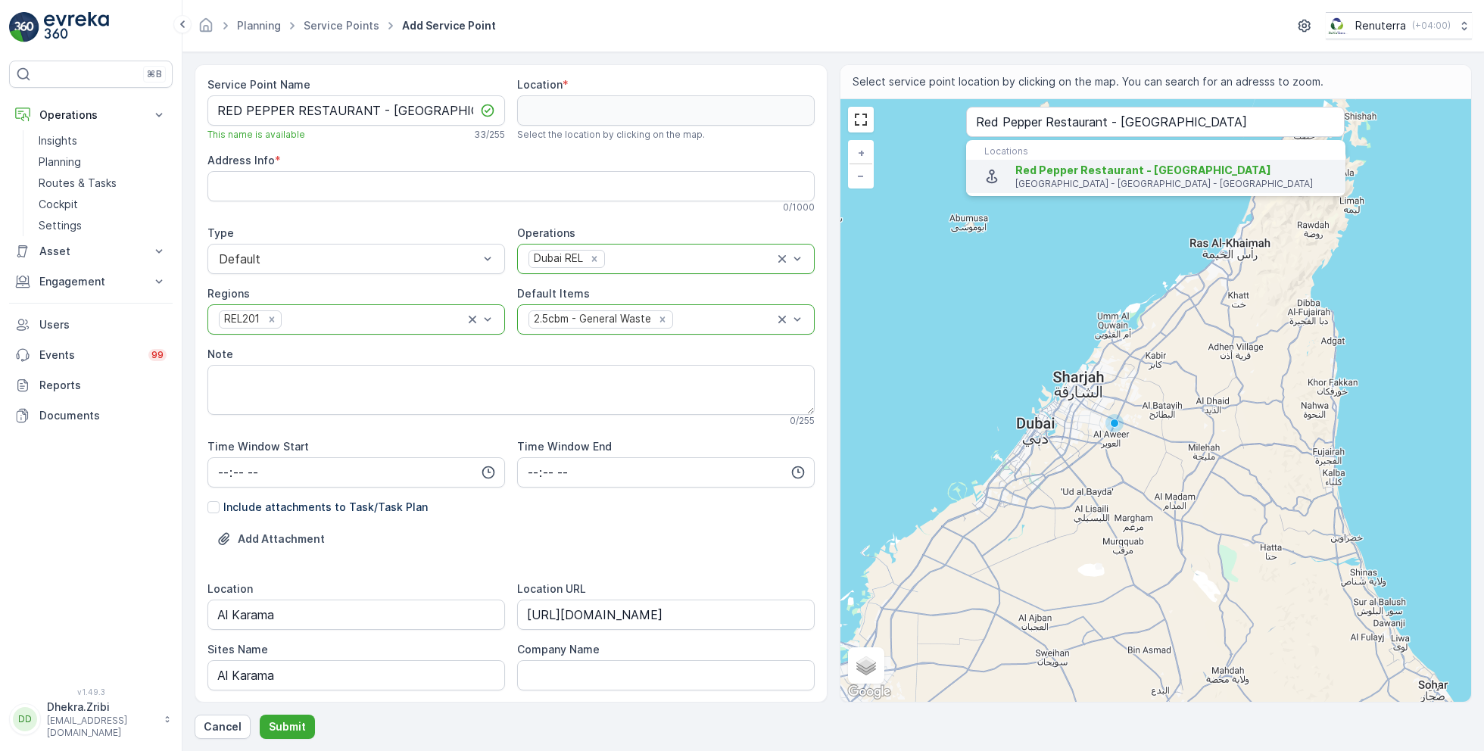
click at [1043, 171] on span "Red Pepper Restaurant - Al Karama" at bounding box center [1143, 170] width 256 height 13
type input "25.2497229,55.30618459999999"
type Info "6 14B St - Al Karama - Sheikh Hamdan Colony - Dubai - United Arab Emirates"
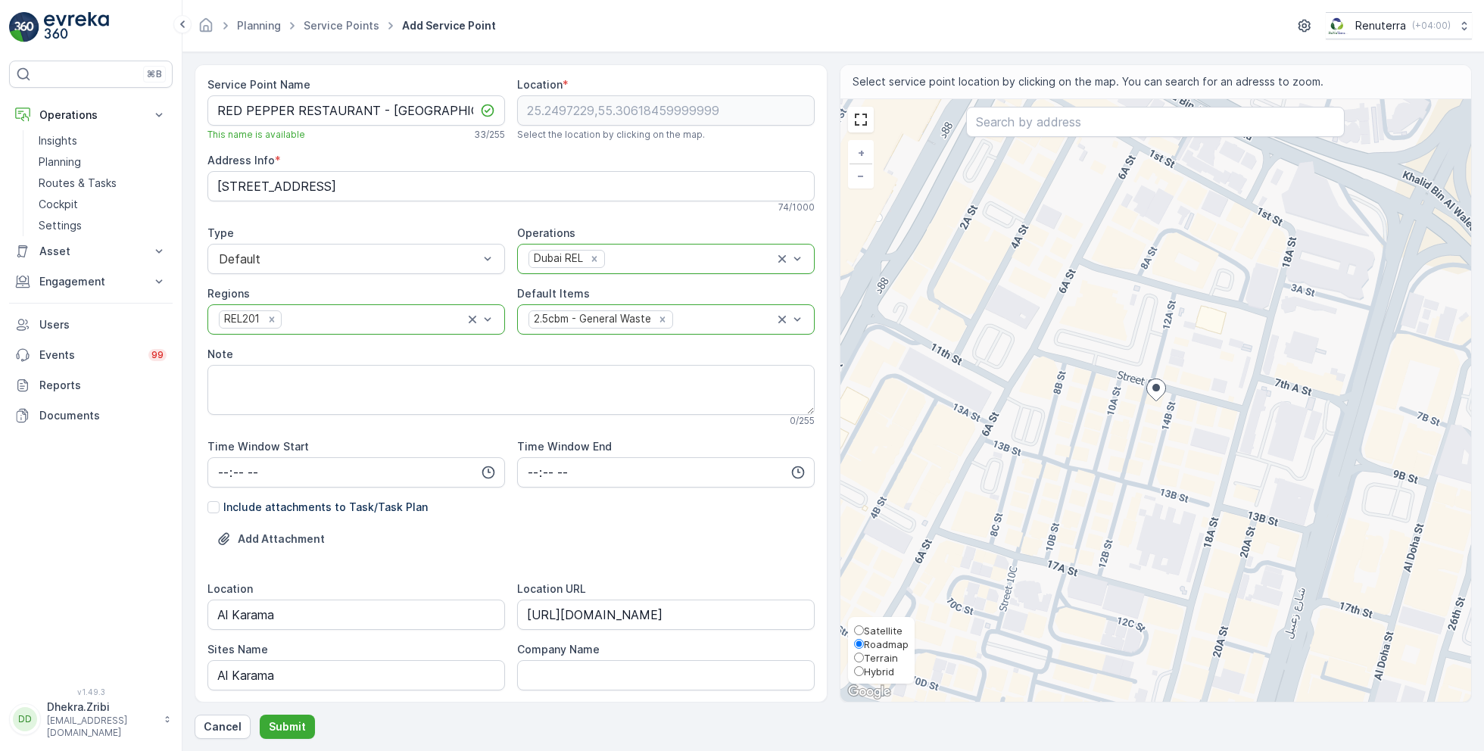
click at [881, 631] on span "Satellite" at bounding box center [883, 631] width 39 height 12
click at [864, 631] on input "Satellite" at bounding box center [859, 630] width 10 height 10
radio input "true"
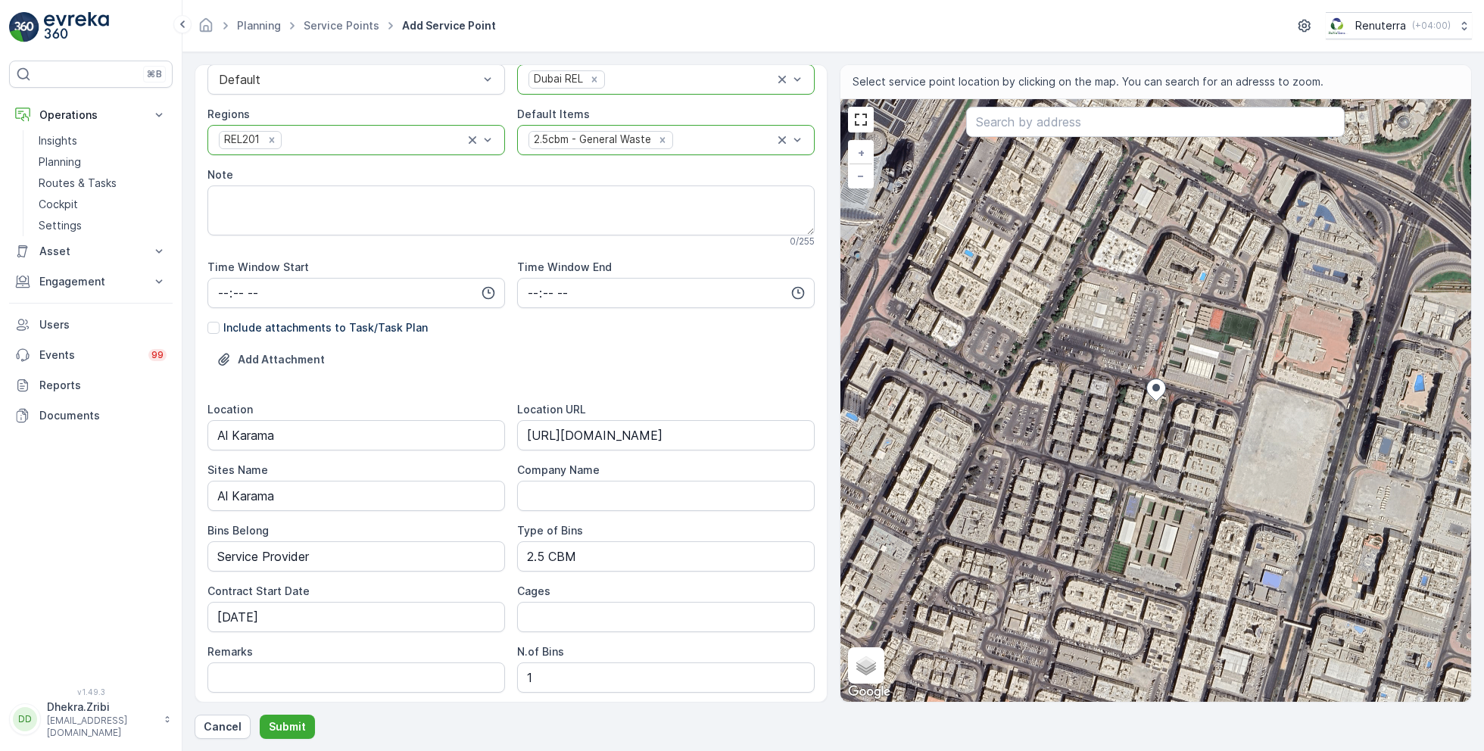
scroll to position [350, 0]
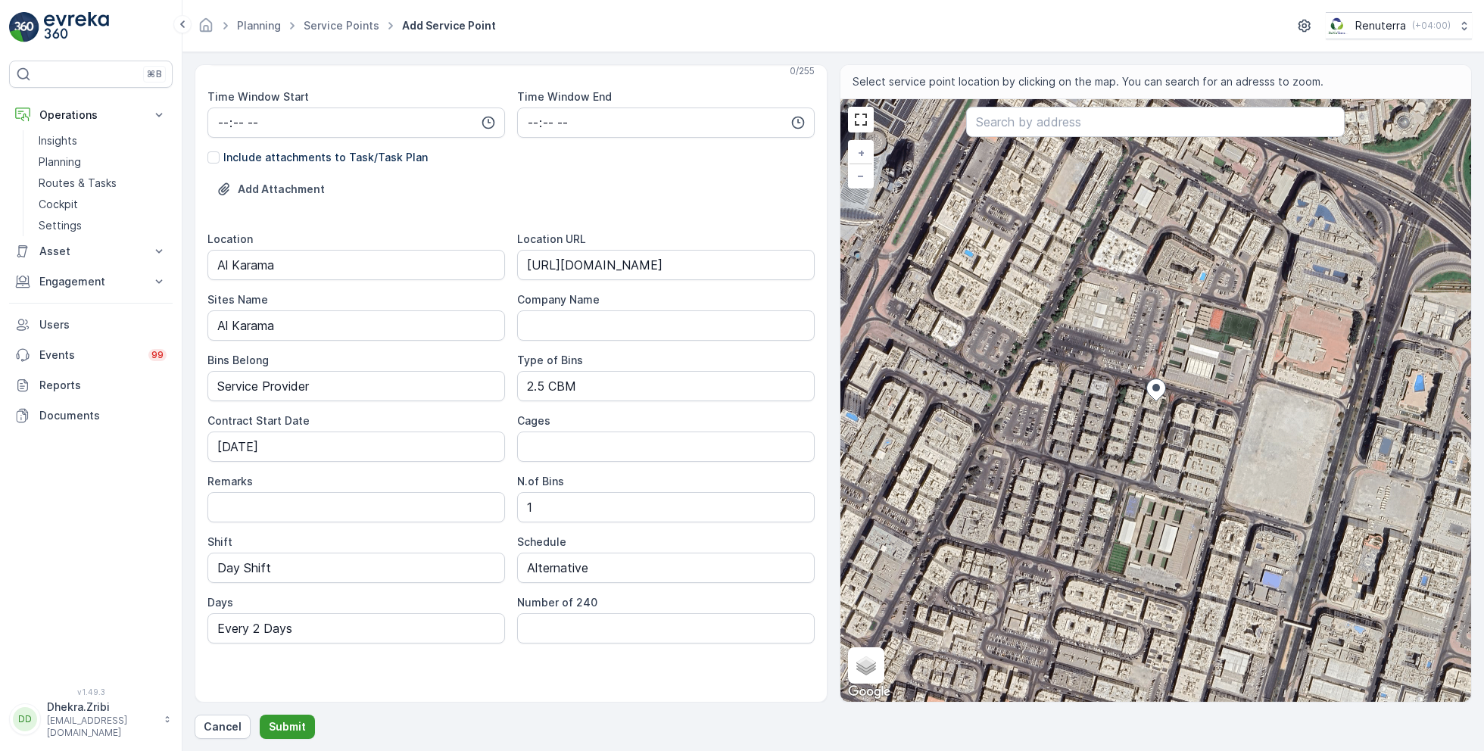
click at [285, 728] on p "Submit" at bounding box center [287, 726] width 37 height 15
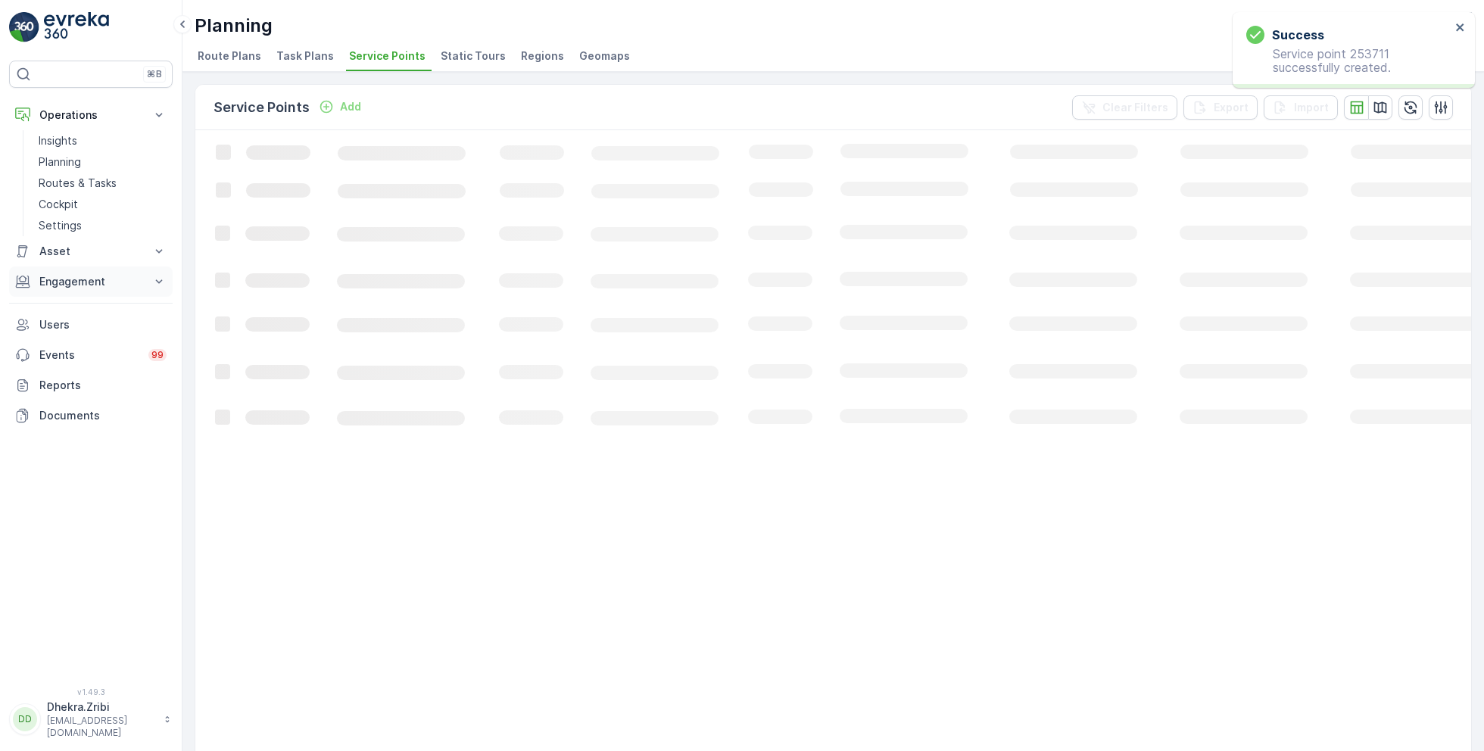
click at [120, 279] on p "Engagement" at bounding box center [90, 281] width 103 height 15
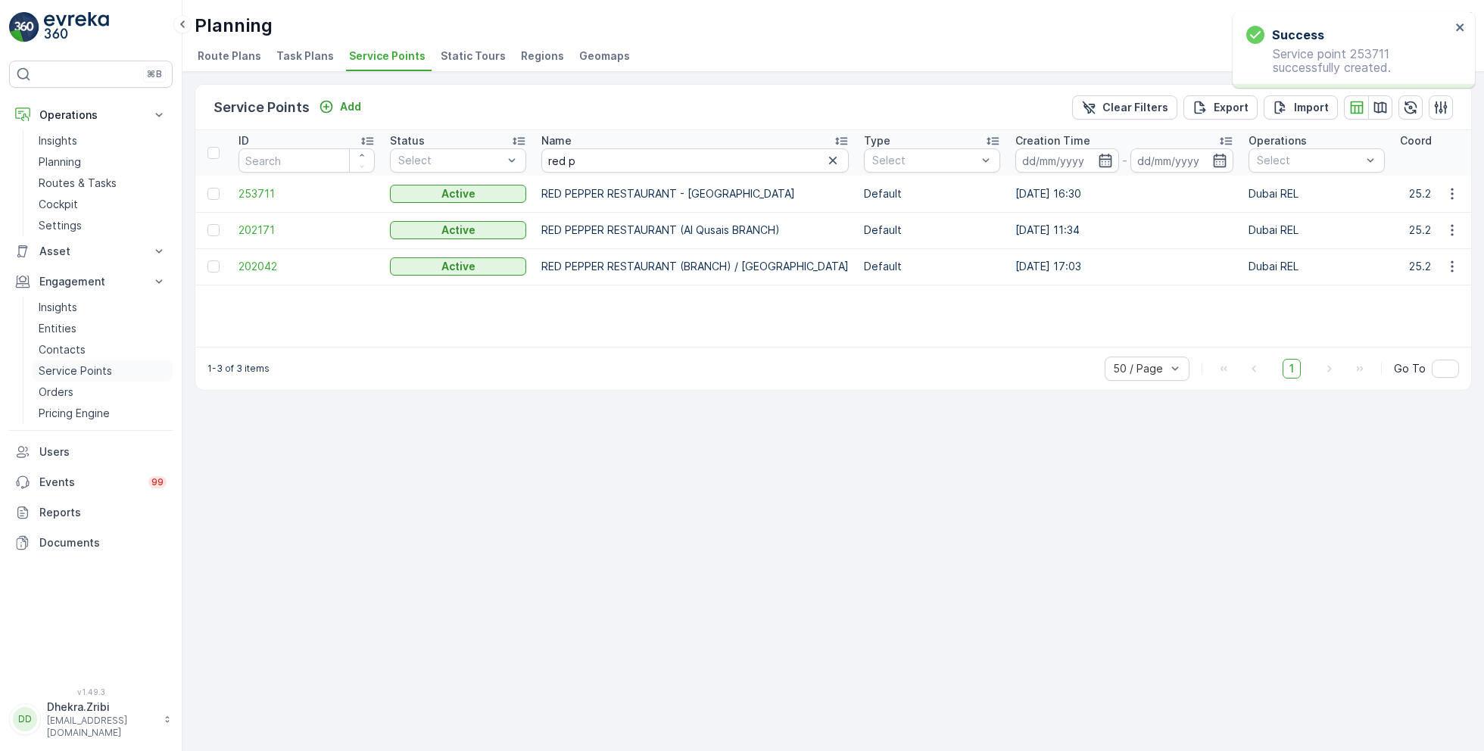
click at [79, 367] on p "Service Points" at bounding box center [75, 370] width 73 height 15
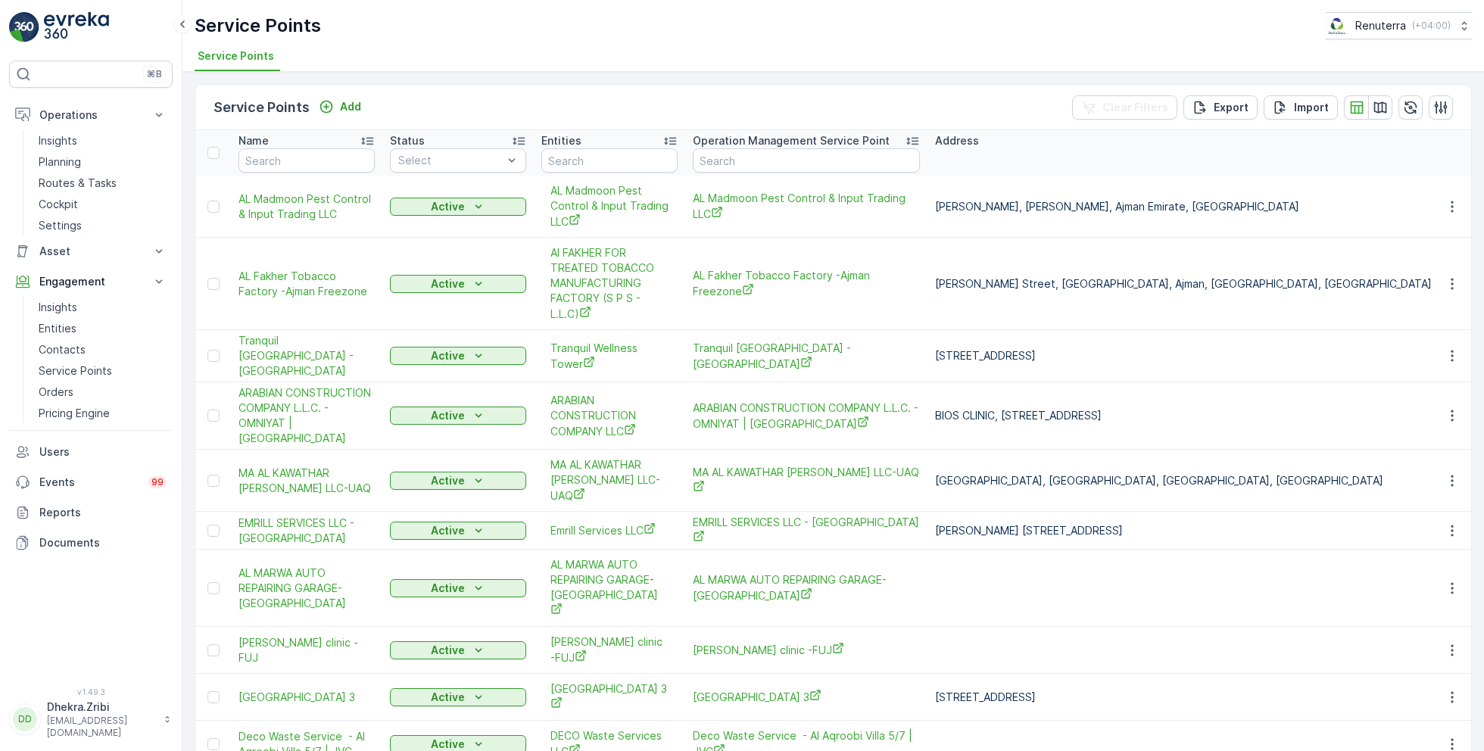
click at [340, 97] on div "Service Points Add" at bounding box center [291, 107] width 154 height 21
click at [348, 102] on p "Add" at bounding box center [350, 106] width 21 height 15
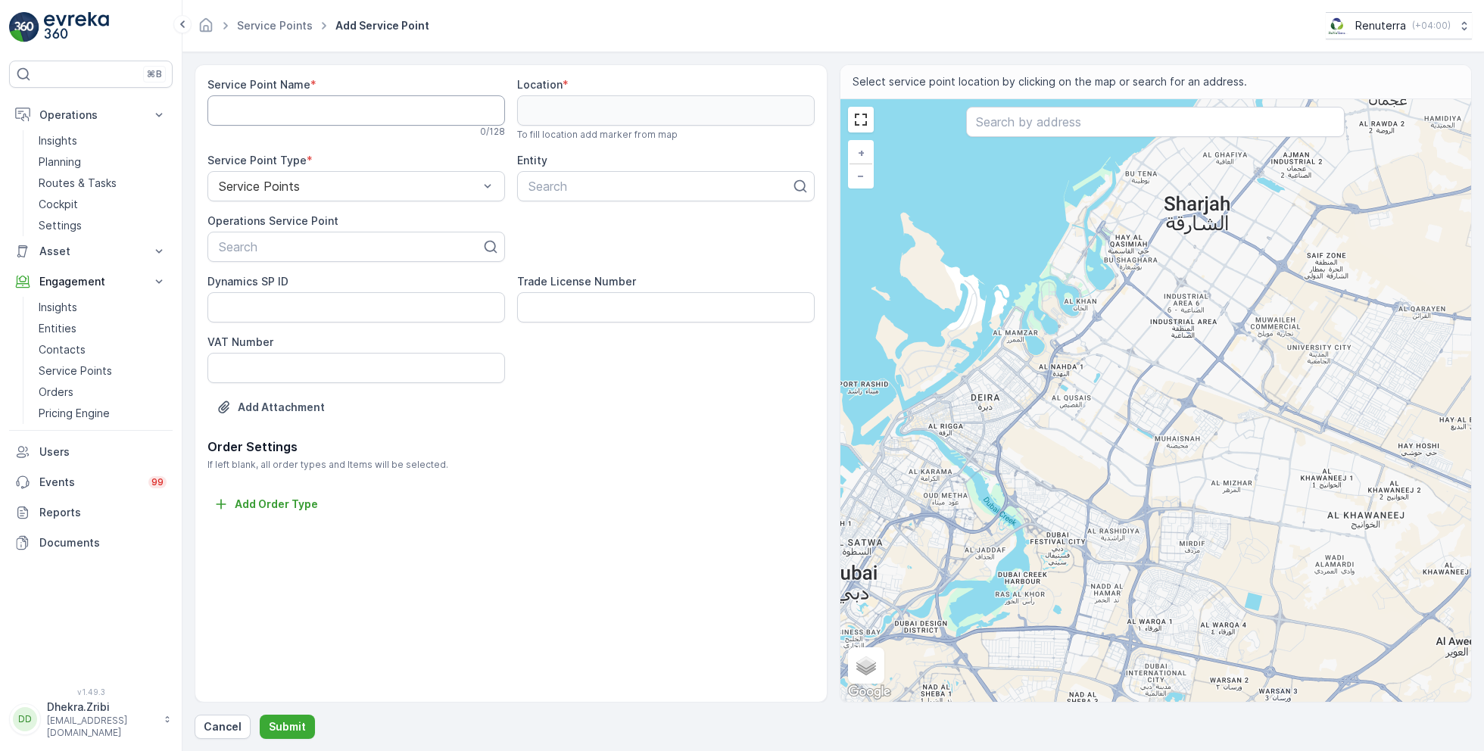
click at [392, 107] on Name "Service Point Name" at bounding box center [356, 110] width 298 height 30
paste Name "RED PEPPER RESTAURANT - Al Karama"
type Name "RED PEPPER RESTAURANT - Al Karama"
click at [316, 247] on div at bounding box center [350, 247] width 266 height 14
paste input "RED PEPPER RESTAURANT - Al Karama"
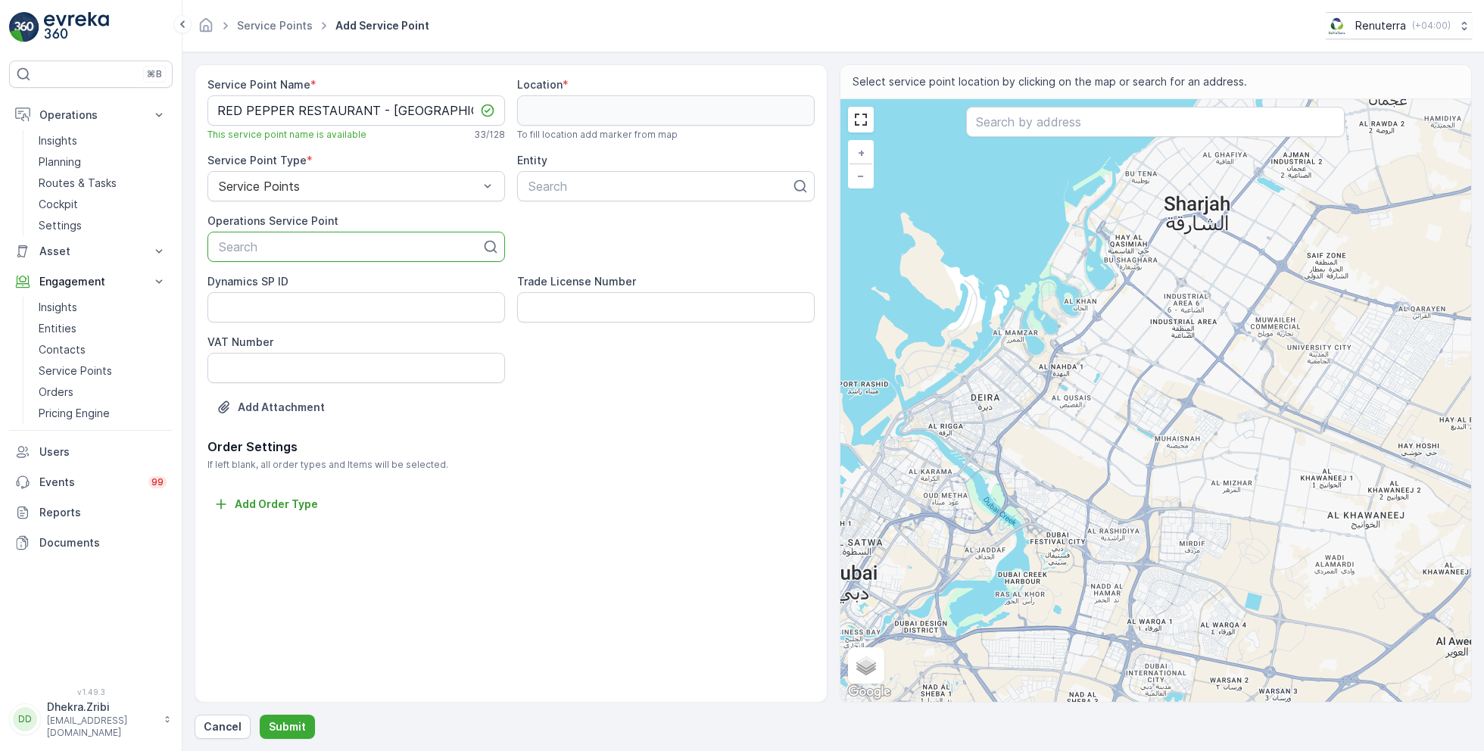
type input "RED PEPPER RESTAURANT - Al Karama"
click at [361, 288] on span "RED PEPPER RESTAURANT - Al Karama" at bounding box center [356, 290] width 279 height 27
click at [1011, 124] on input "text" at bounding box center [1155, 122] width 379 height 30
paste input "Red Pepper Restaurant - Al Karama"
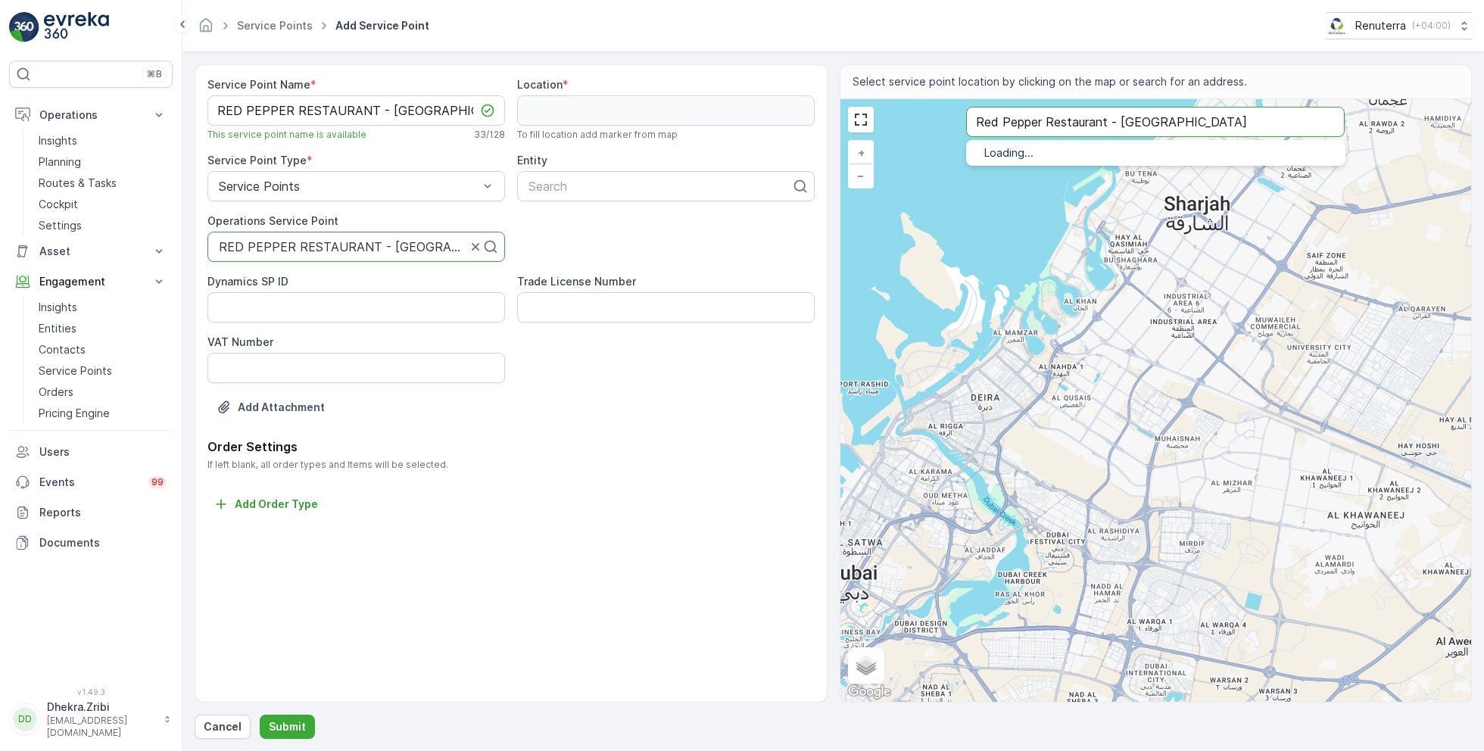
type input "Red Pepper Restaurant - Al Karama"
click at [1083, 179] on p "14B Street - Dubai - United Arab Emirates" at bounding box center [1174, 184] width 318 height 12
type input "25.2497229,55.30618459999999"
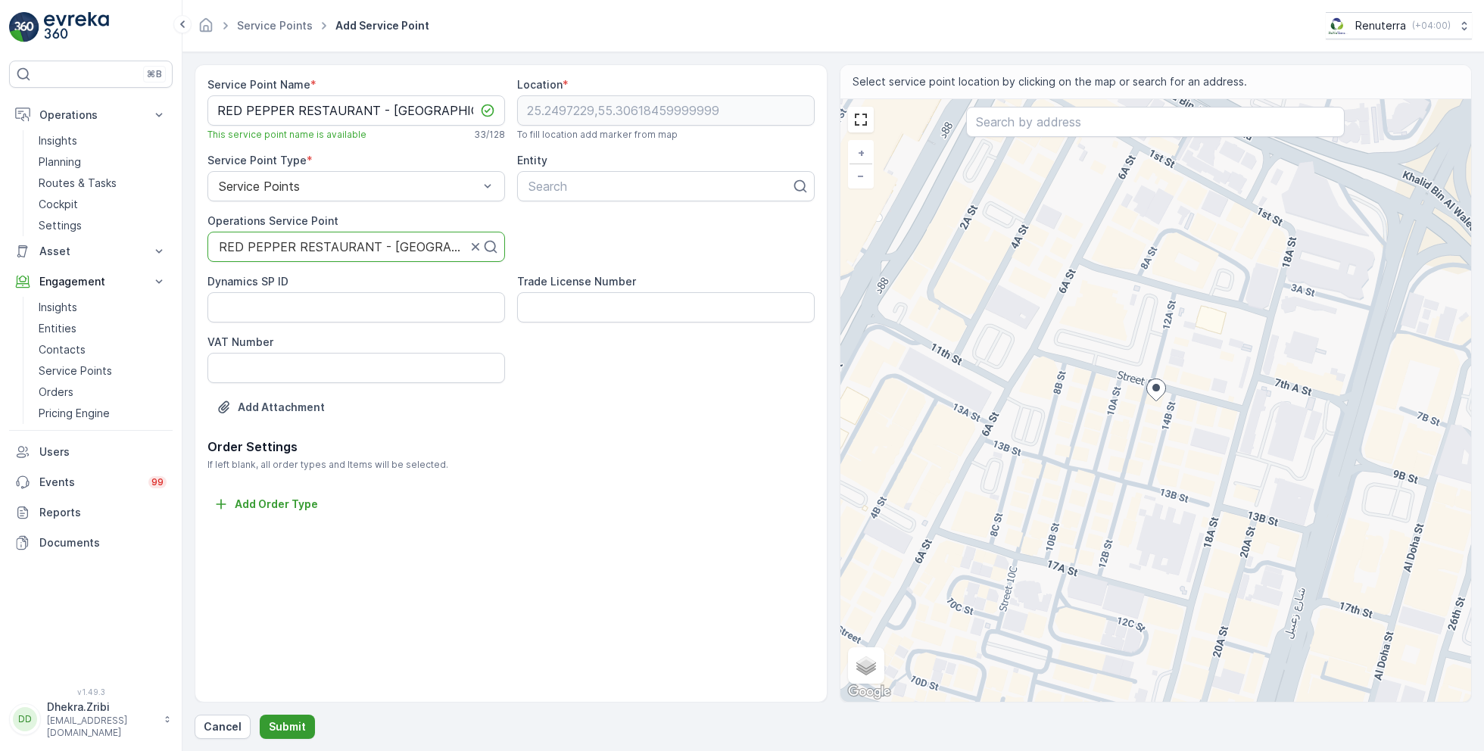
click at [285, 718] on button "Submit" at bounding box center [287, 727] width 55 height 24
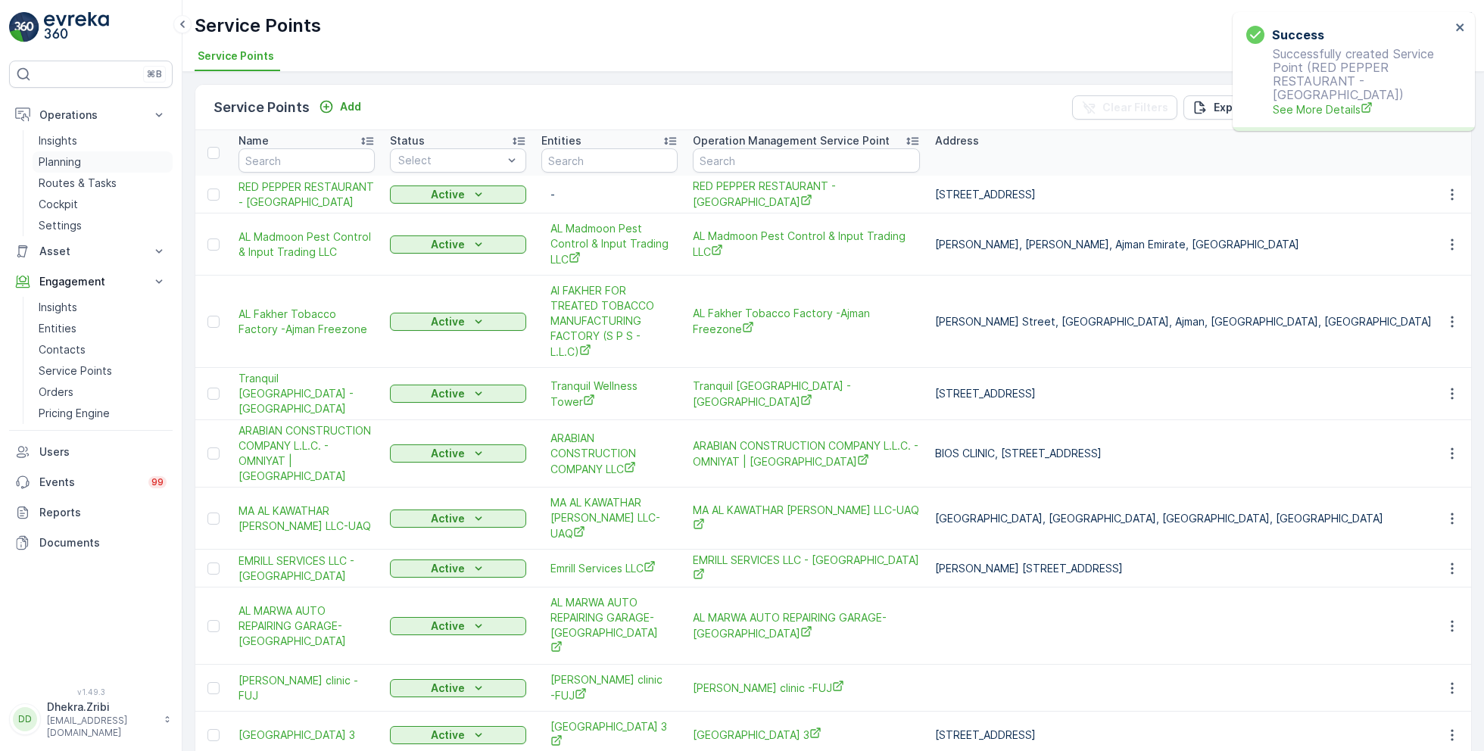
click at [61, 157] on p "Planning" at bounding box center [60, 161] width 42 height 15
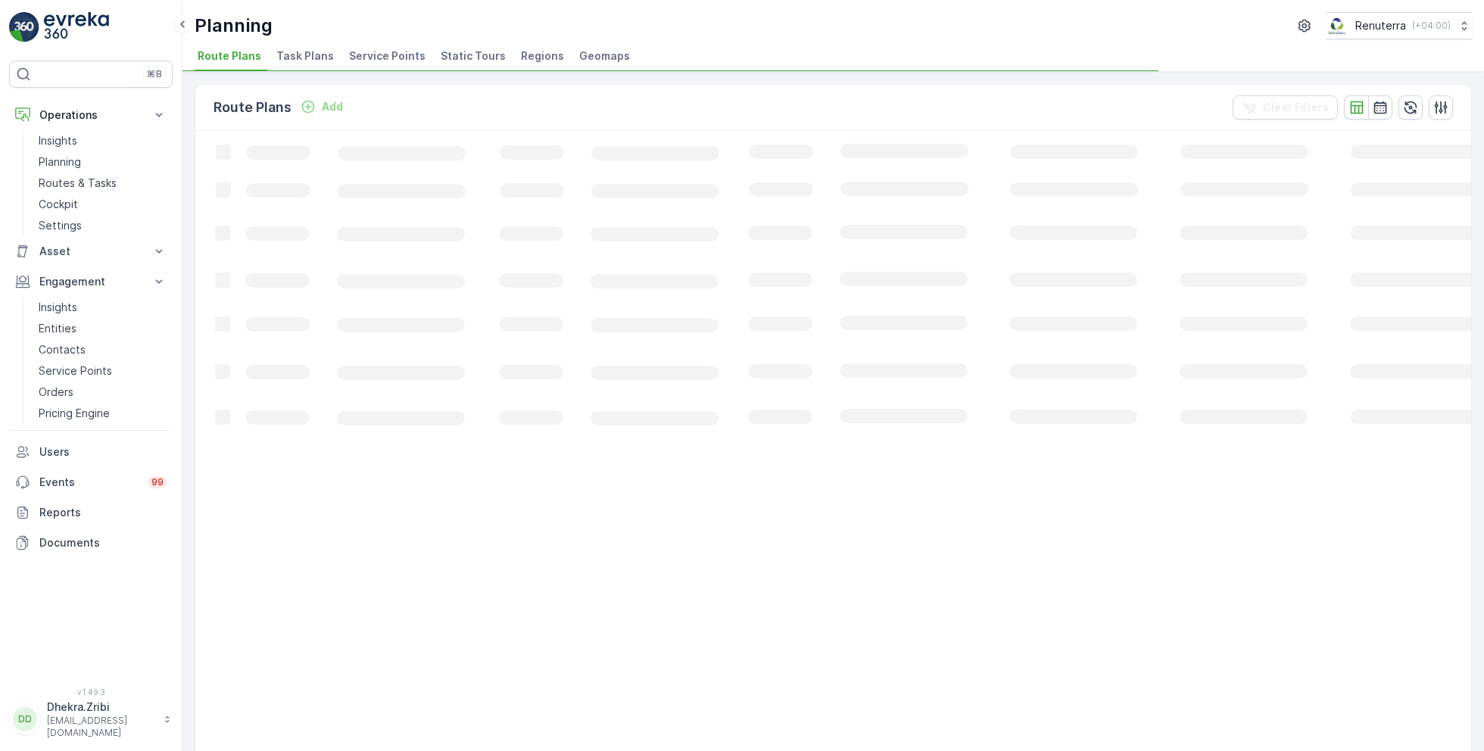
click at [360, 57] on span "Service Points" at bounding box center [387, 55] width 76 height 15
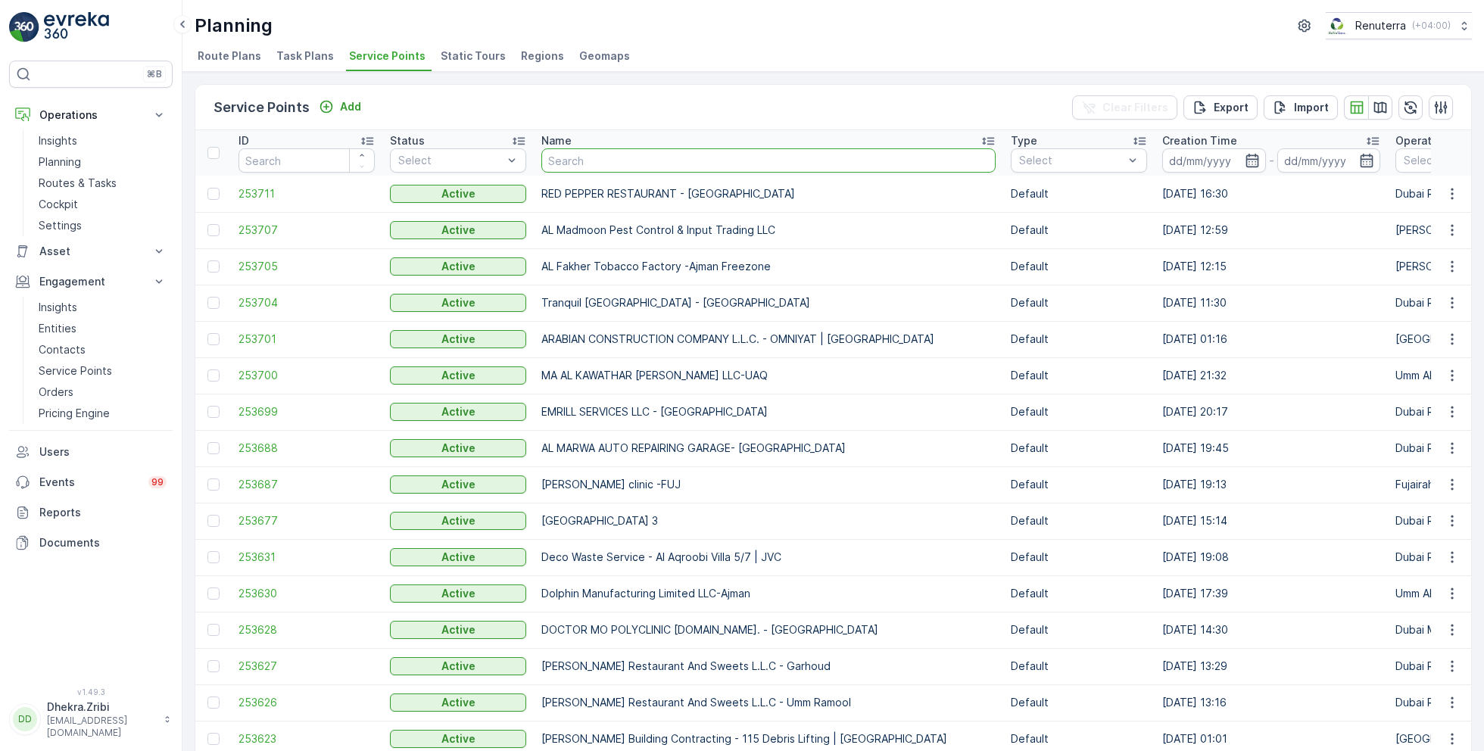
click at [678, 157] on input "text" at bounding box center [768, 160] width 454 height 24
type input "al farj"
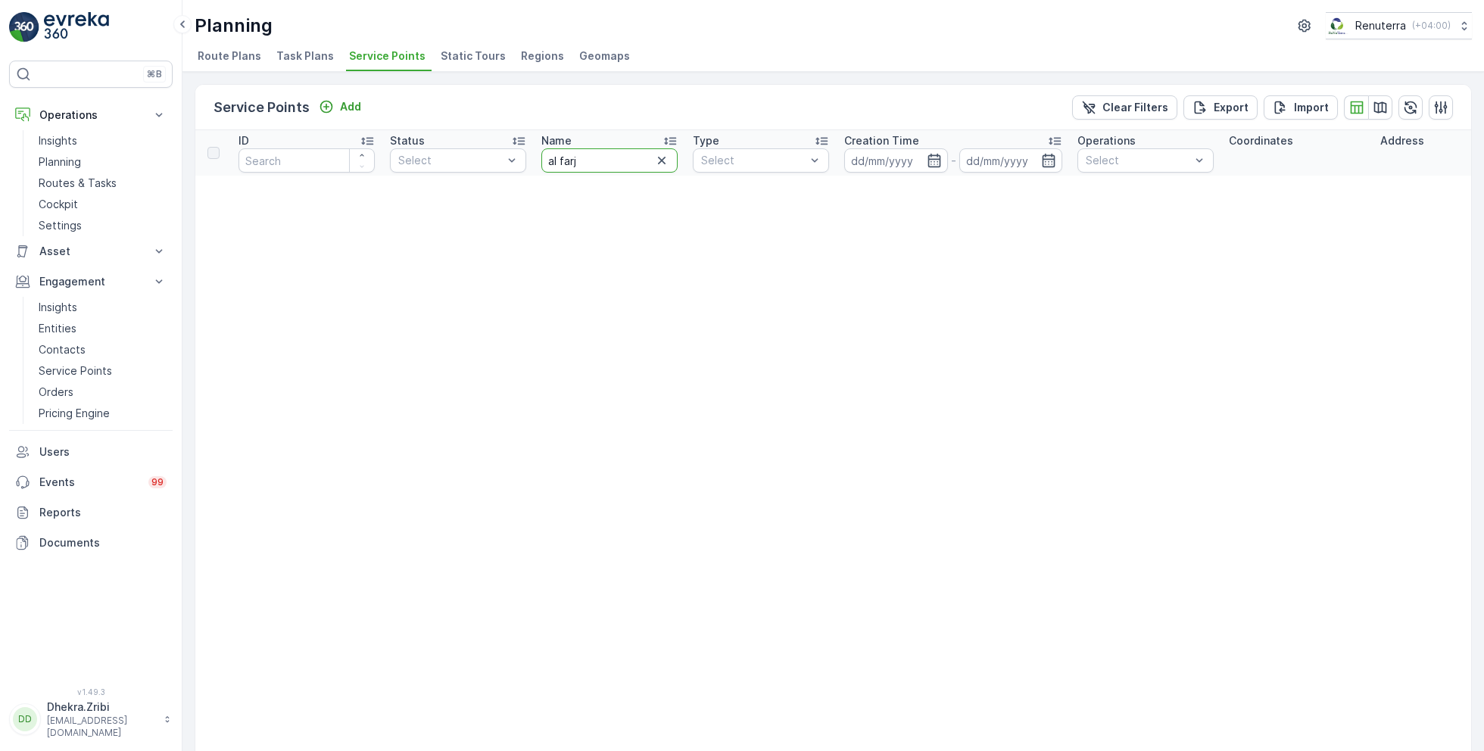
click at [592, 168] on input "al farj" at bounding box center [609, 160] width 136 height 24
type input "al fa"
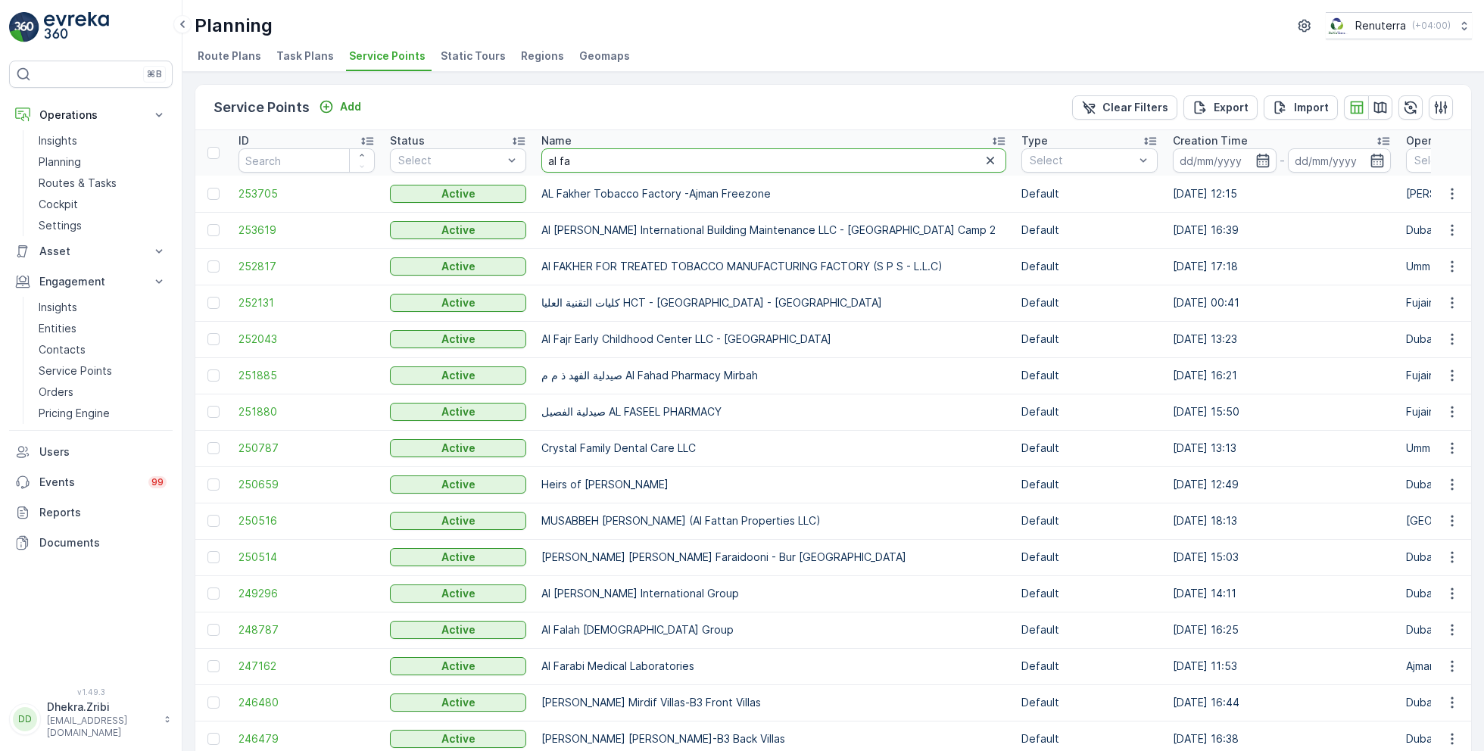
click at [600, 158] on input "al fa" at bounding box center [773, 160] width 465 height 24
type input "al faj"
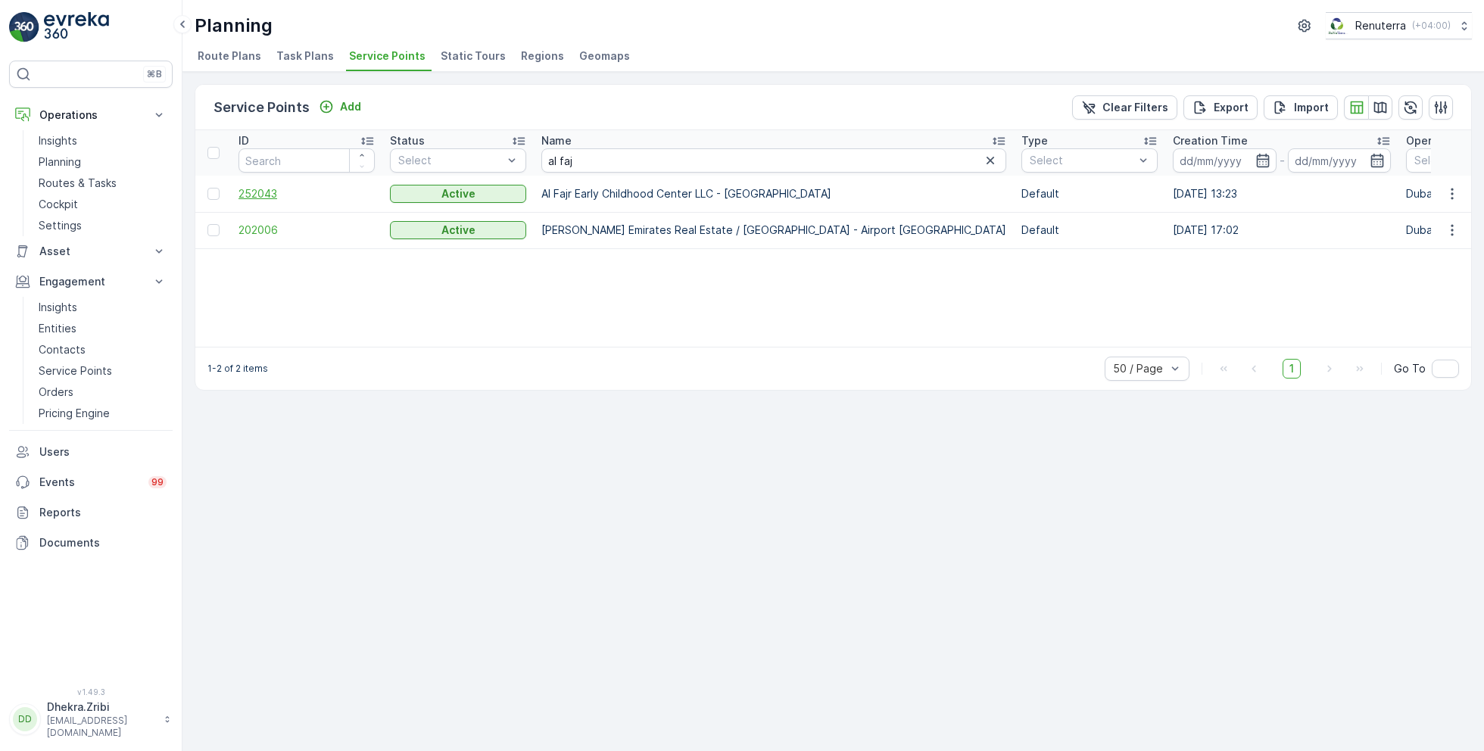
click at [266, 189] on span "252043" at bounding box center [306, 193] width 136 height 15
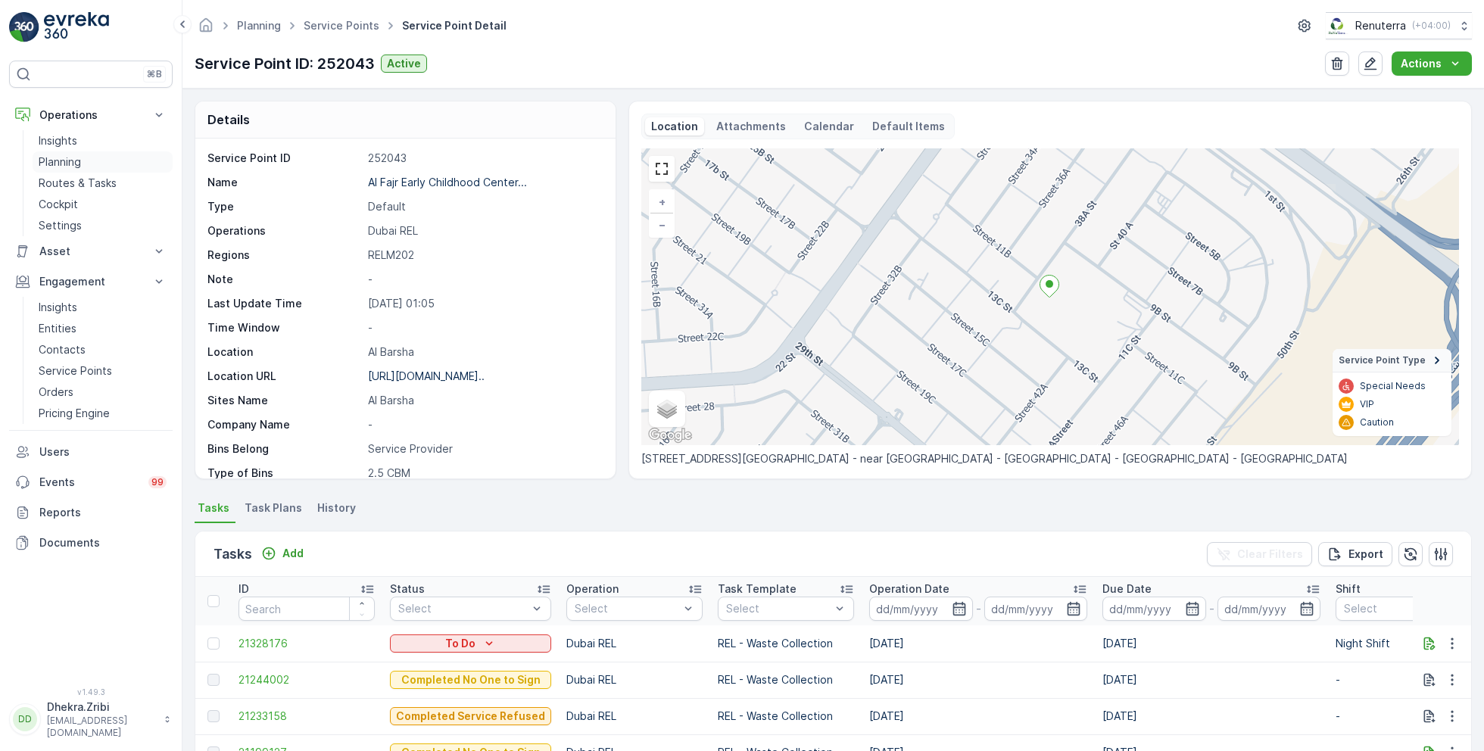
click at [63, 160] on p "Planning" at bounding box center [60, 161] width 42 height 15
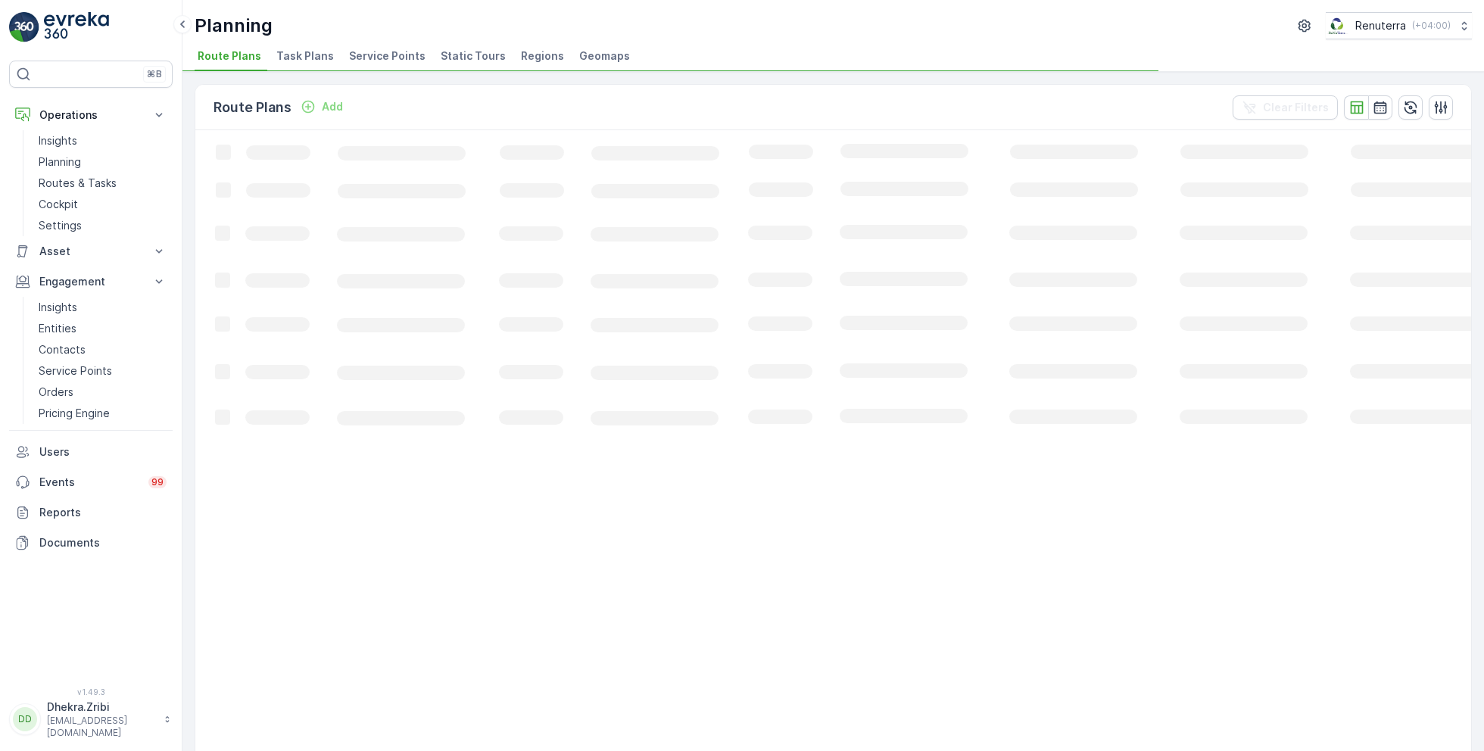
click at [394, 55] on span "Service Points" at bounding box center [387, 55] width 76 height 15
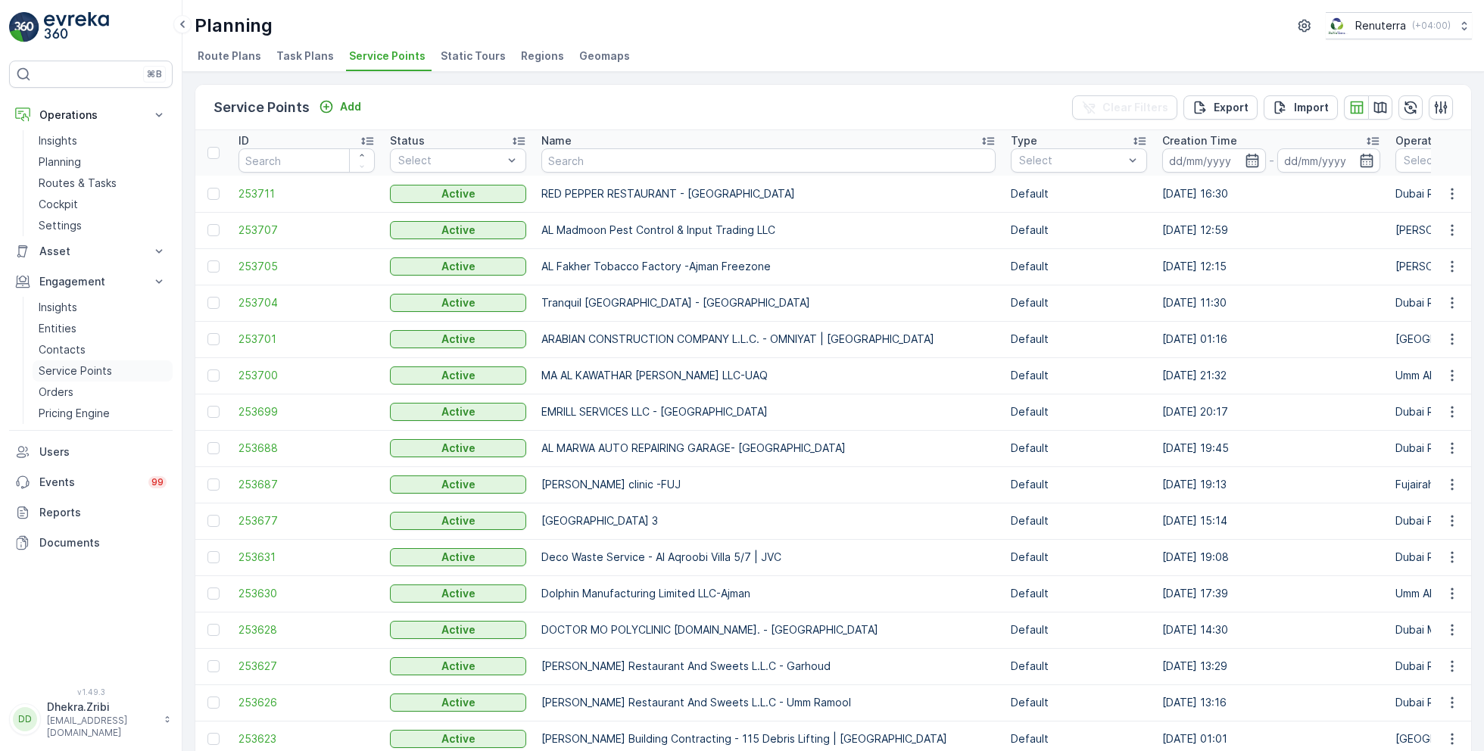
click at [79, 368] on p "Service Points" at bounding box center [75, 370] width 73 height 15
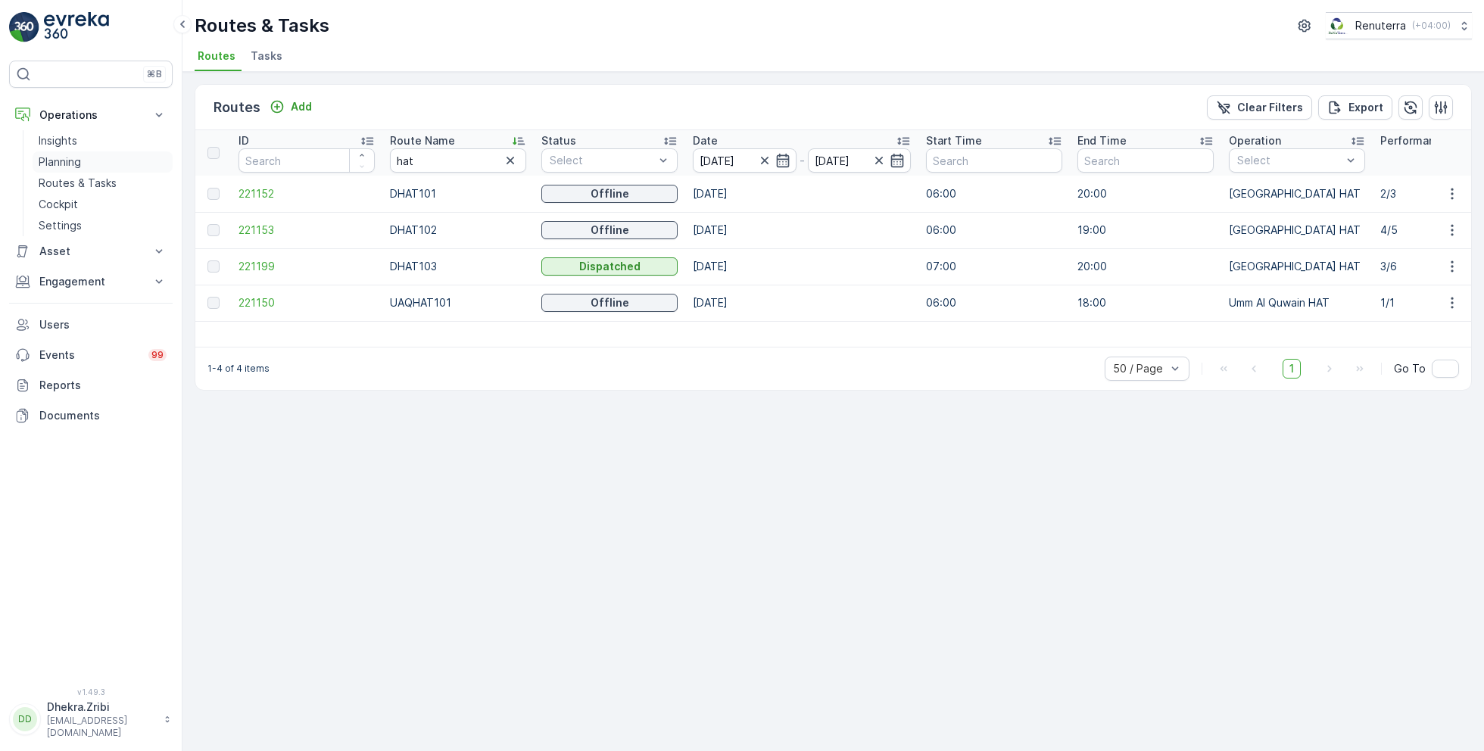
click at [69, 156] on p "Planning" at bounding box center [60, 161] width 42 height 15
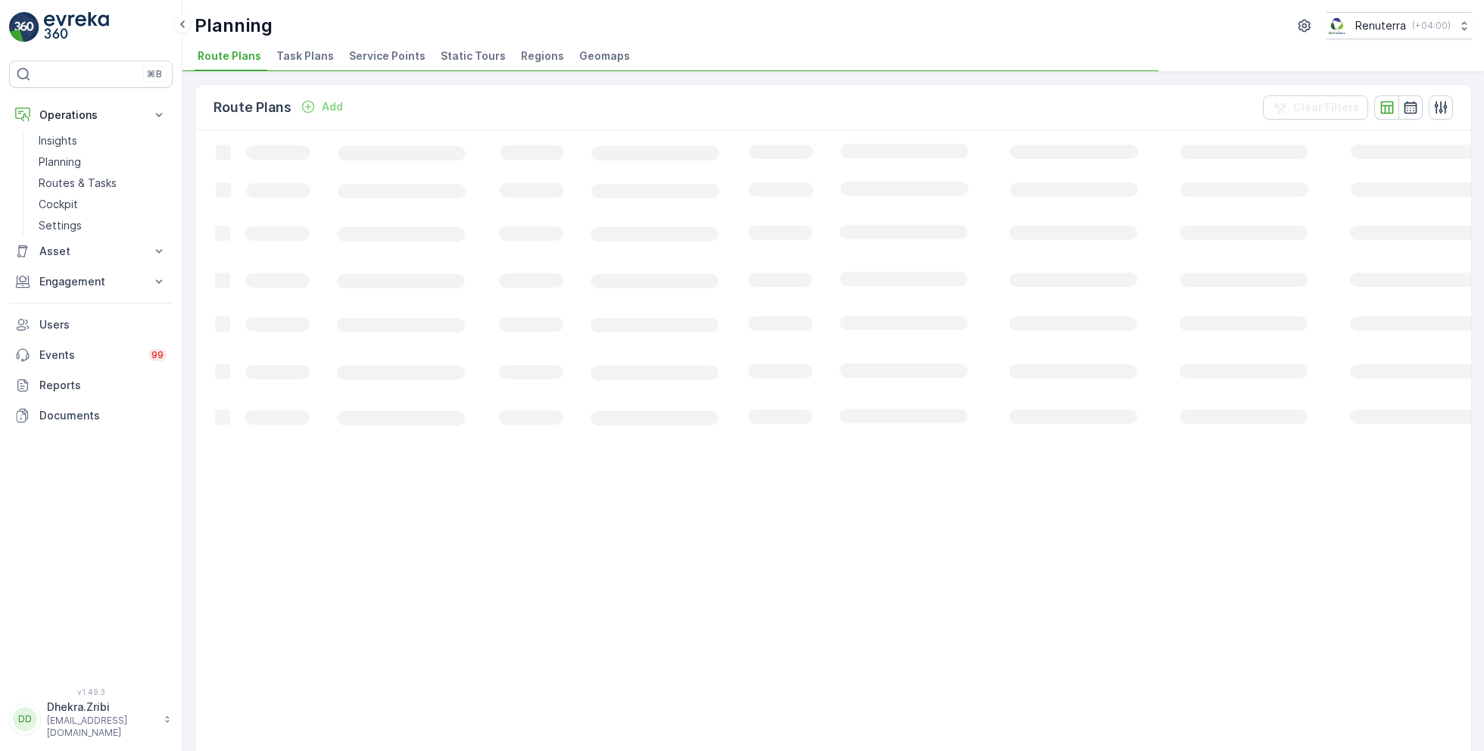
click at [391, 54] on span "Service Points" at bounding box center [387, 55] width 76 height 15
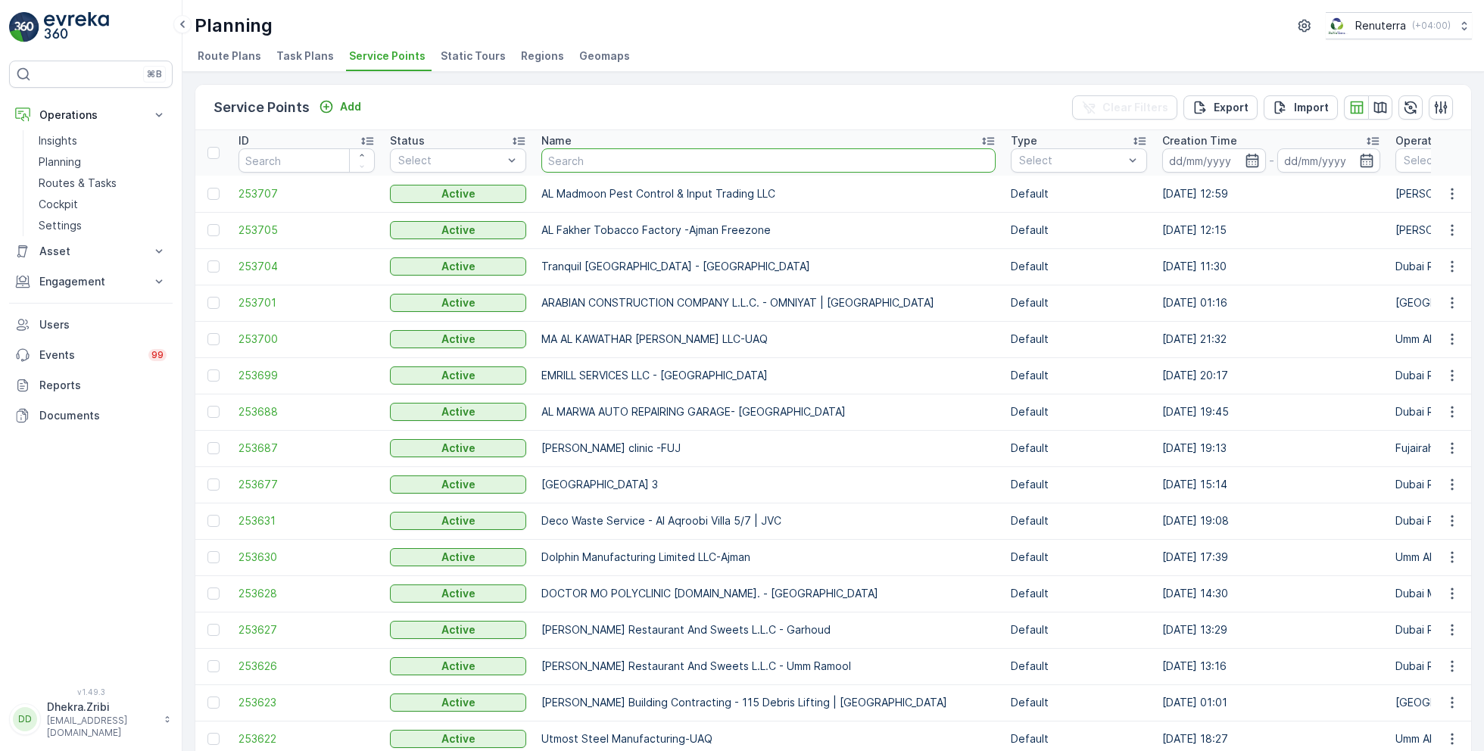
click at [605, 170] on input "text" at bounding box center [768, 160] width 454 height 24
type input "food pl"
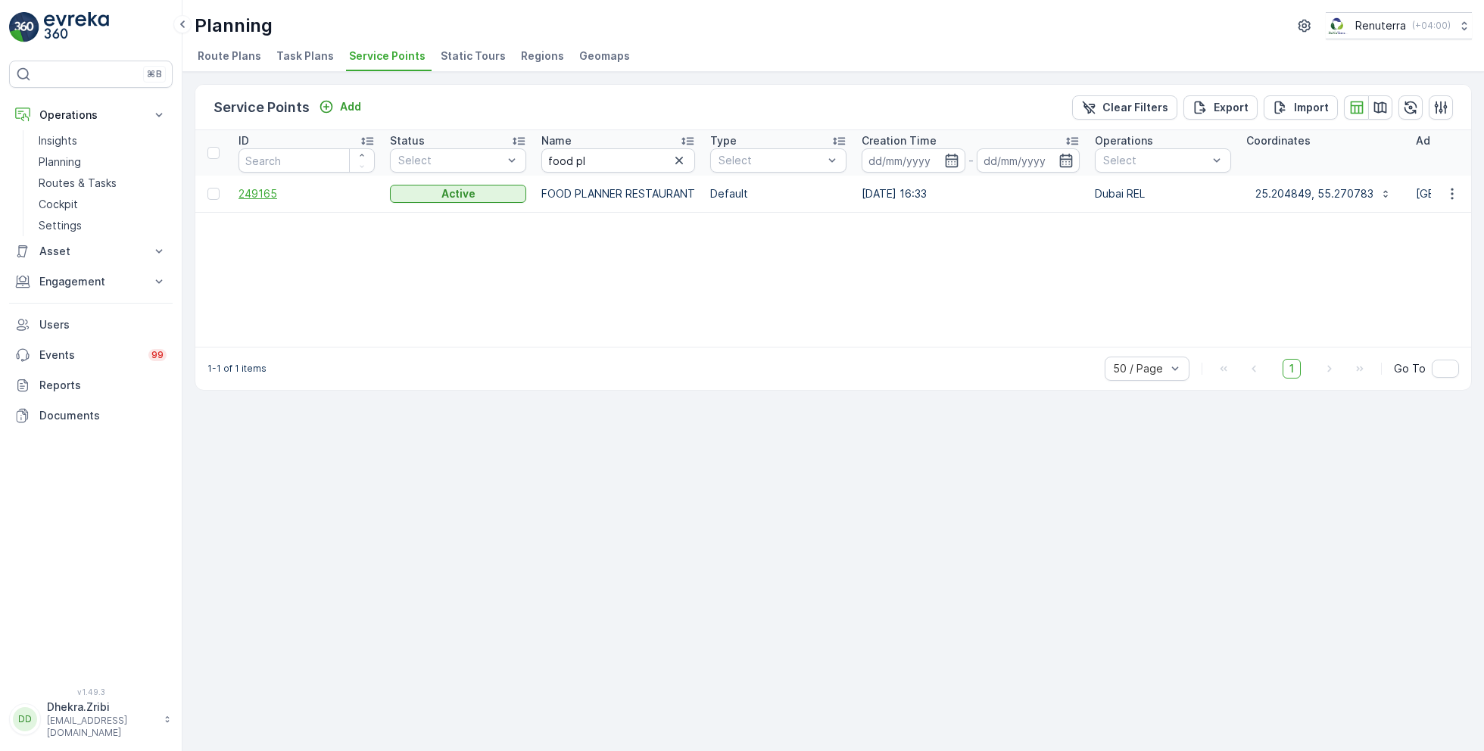
click at [266, 197] on span "249165" at bounding box center [306, 193] width 136 height 15
click at [492, 238] on div "ID Status Select Name food pl Type Select Creation Time - Operations Select Coo…" at bounding box center [833, 238] width 1276 height 217
click at [266, 197] on span "249165" at bounding box center [306, 193] width 136 height 15
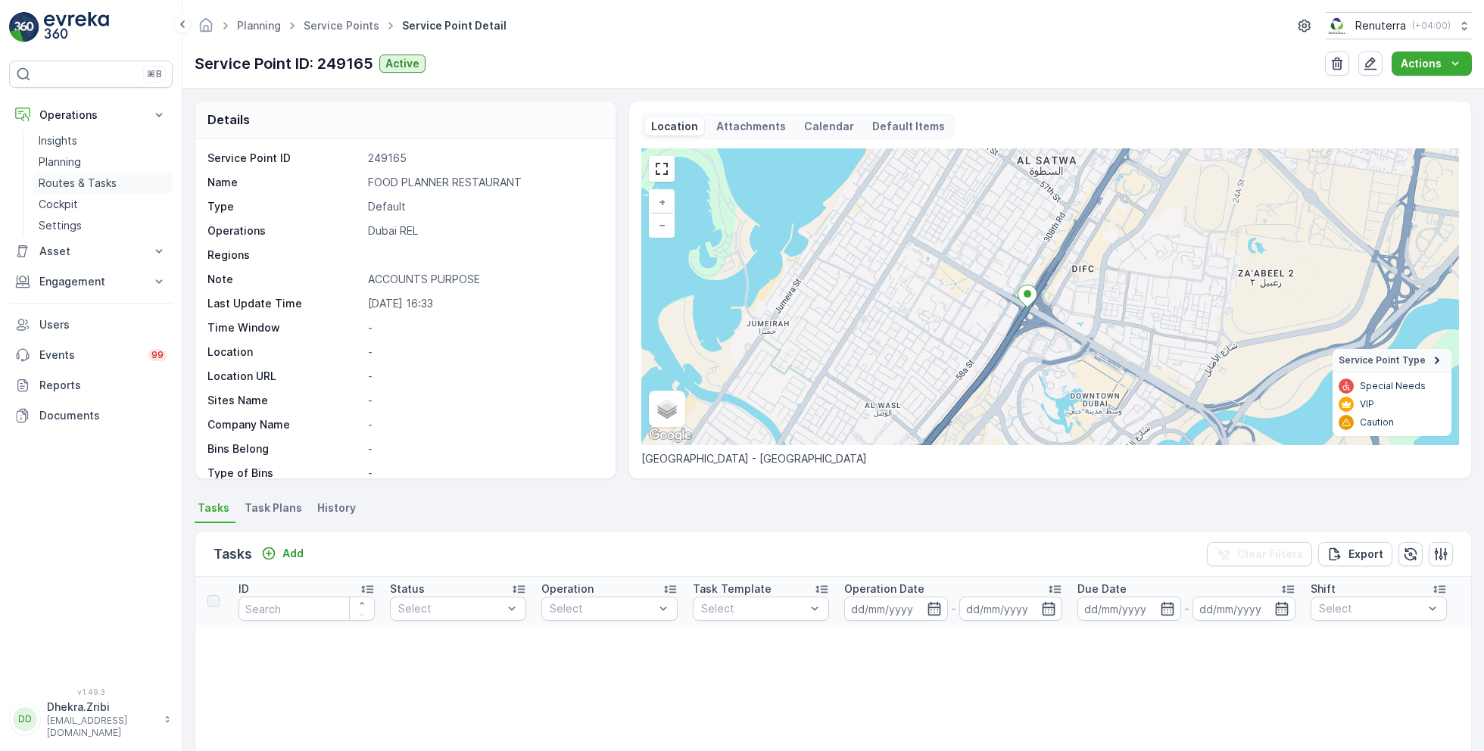
click at [67, 176] on p "Routes & Tasks" at bounding box center [78, 183] width 78 height 15
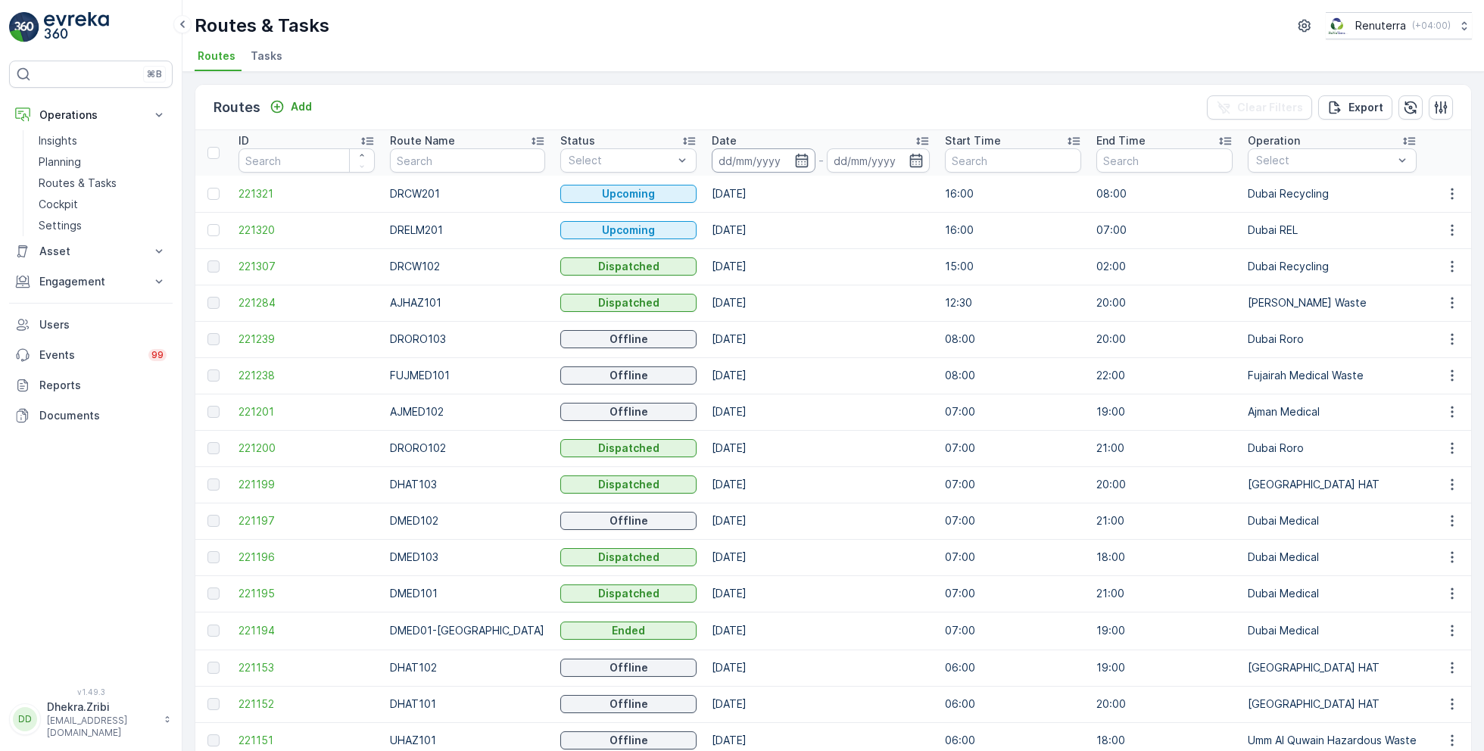
click at [757, 159] on input at bounding box center [764, 160] width 104 height 24
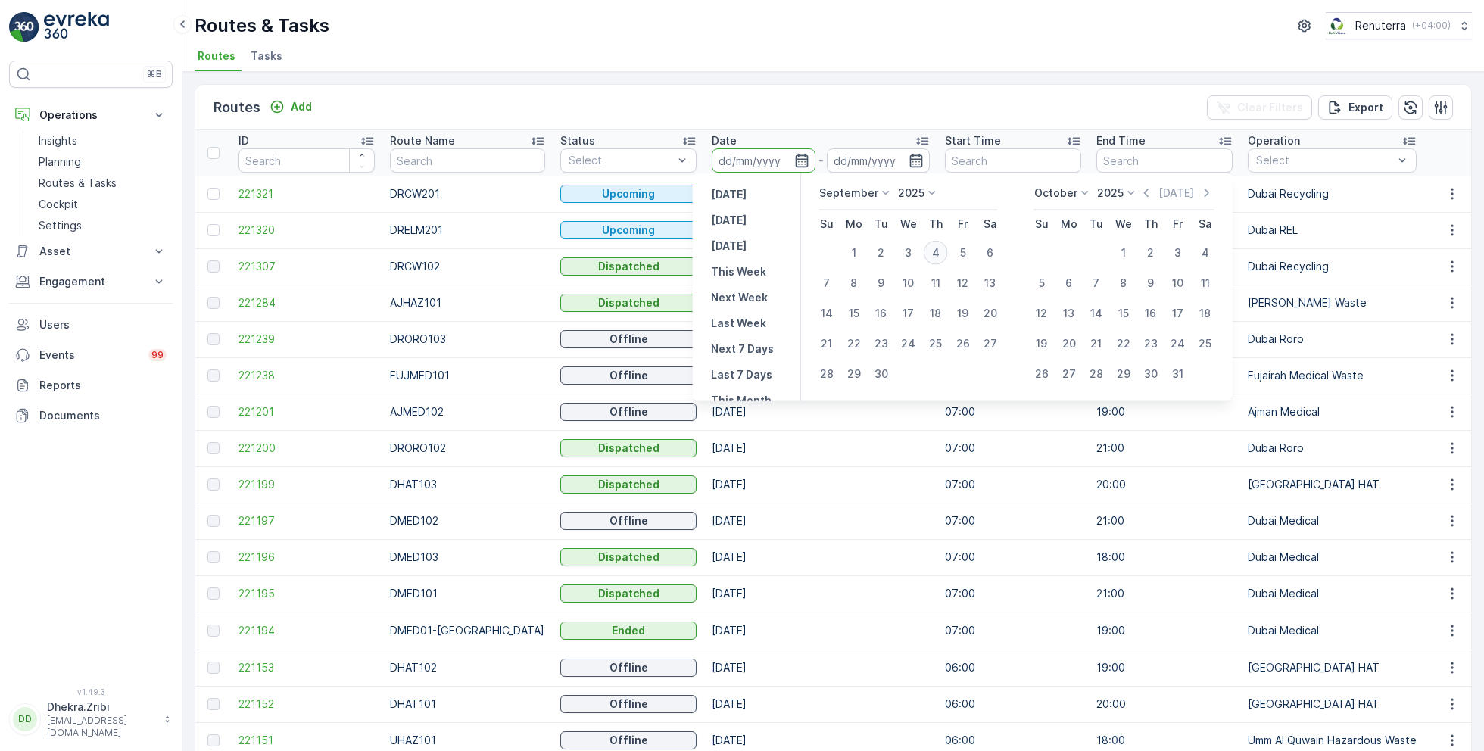
click at [931, 245] on div "4" at bounding box center [936, 253] width 24 height 24
type input "[DATE]"
click at [931, 245] on div "4" at bounding box center [936, 253] width 24 height 24
type input "[DATE]"
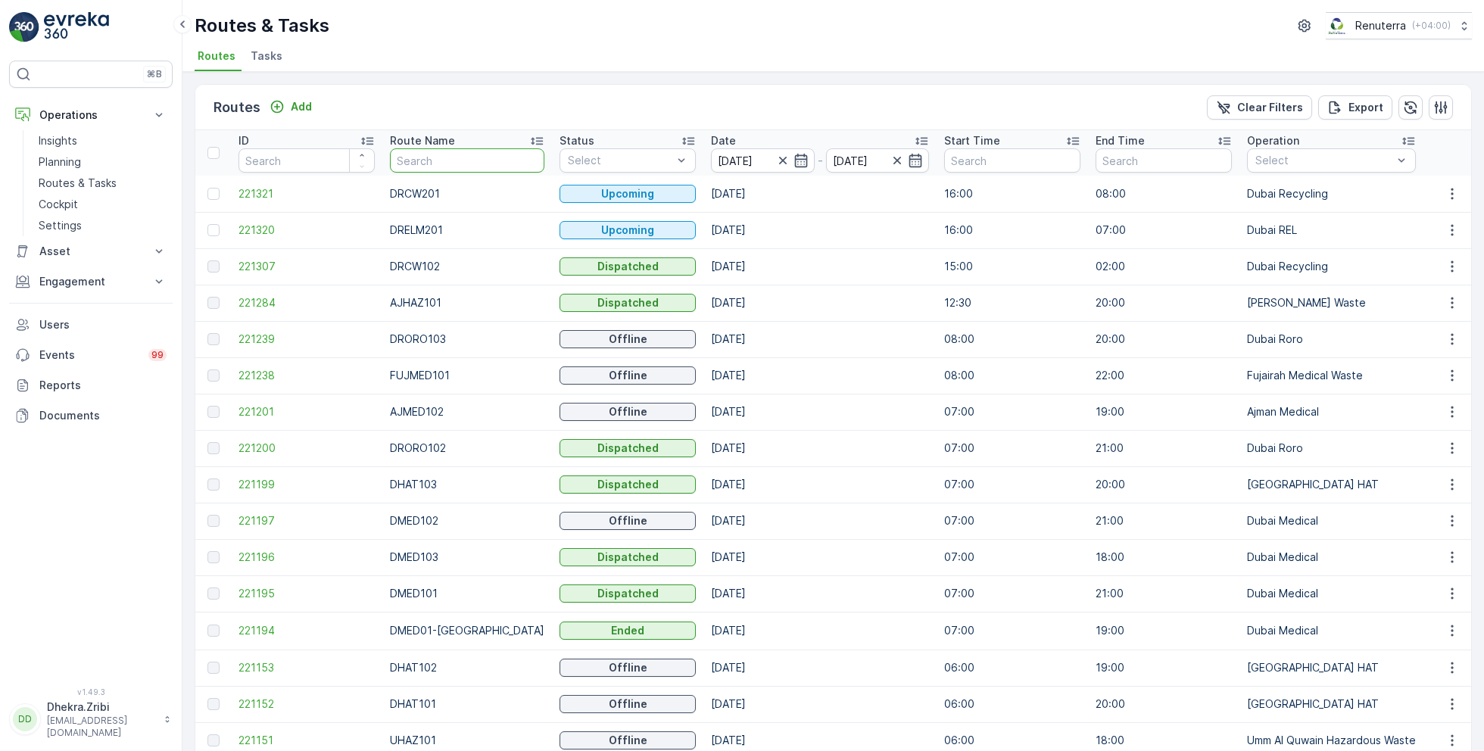
click at [466, 167] on input "text" at bounding box center [467, 160] width 154 height 24
type input "hat"
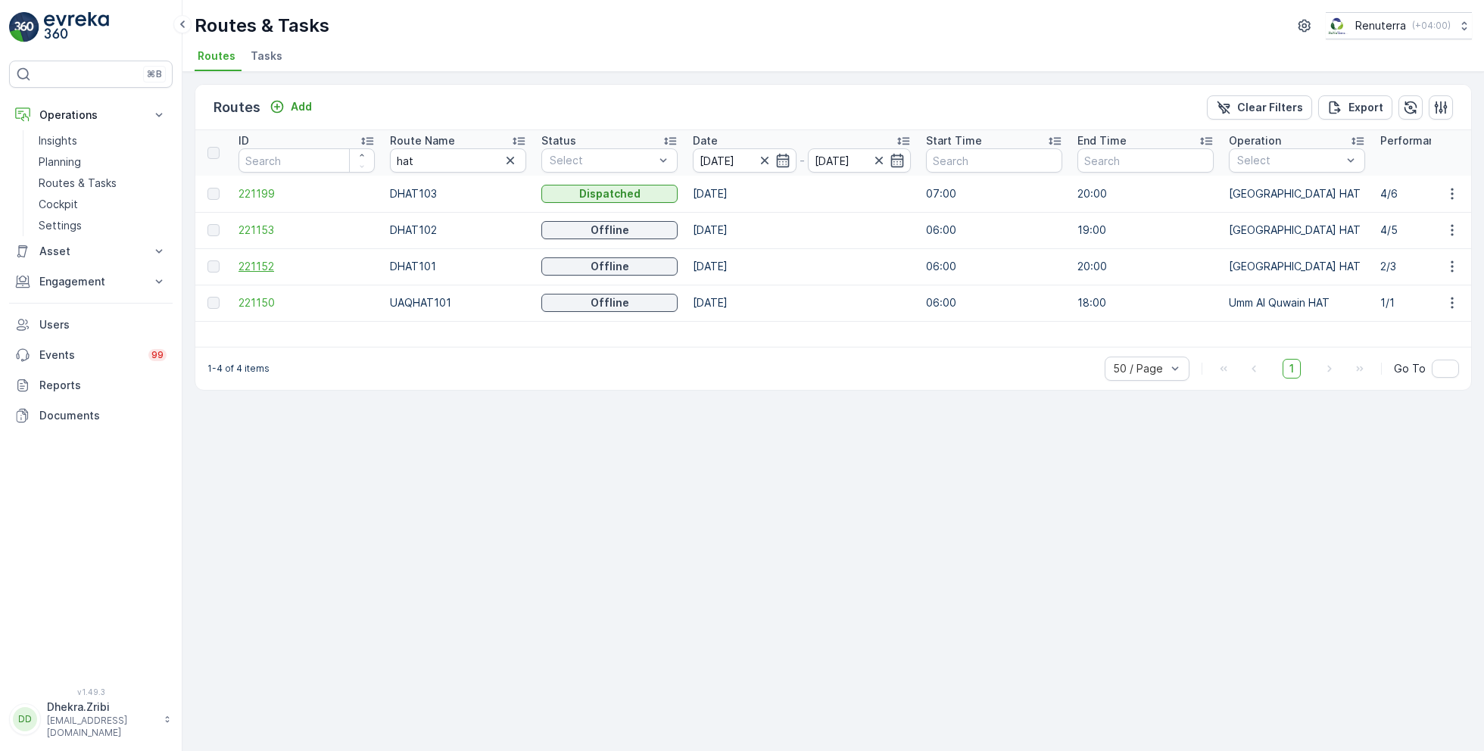
click at [258, 262] on span "221152" at bounding box center [306, 266] width 136 height 15
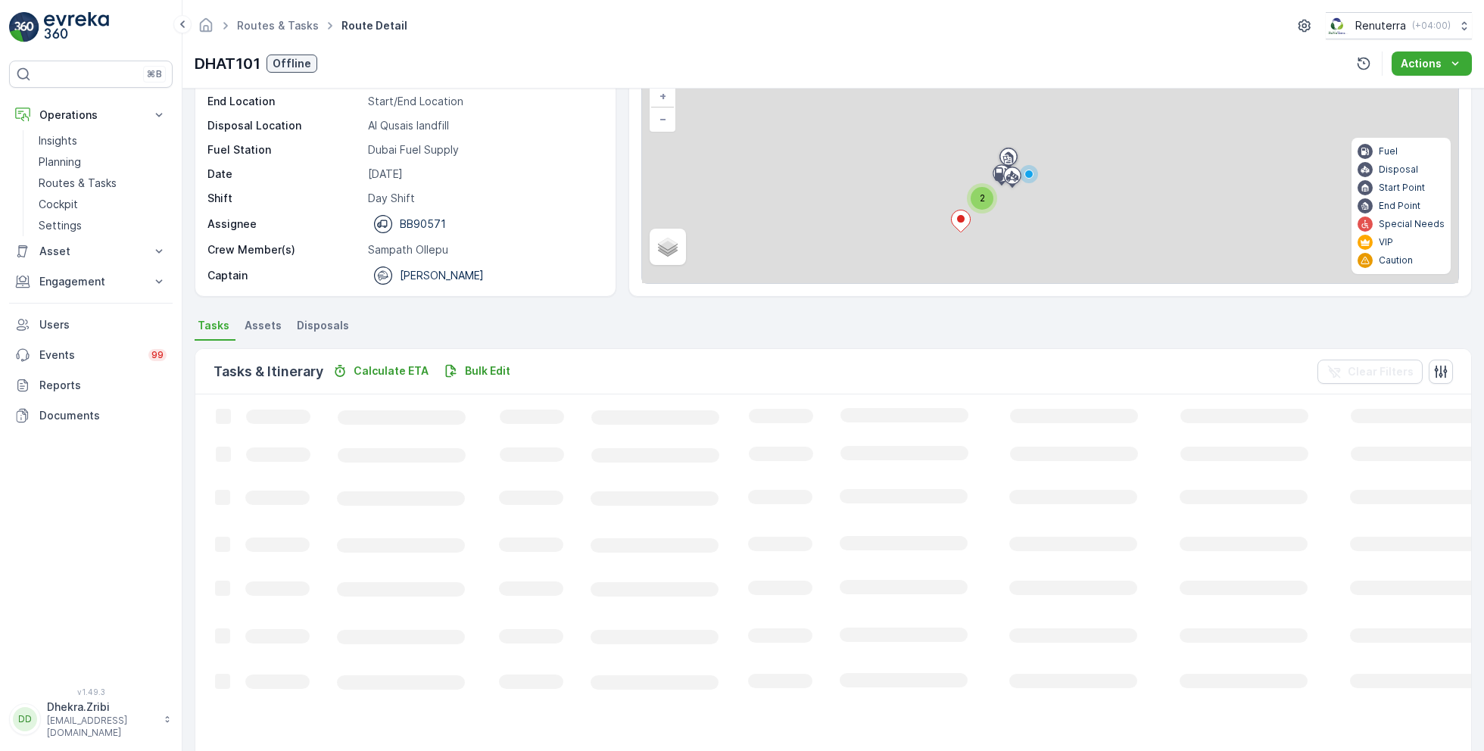
scroll to position [29, 0]
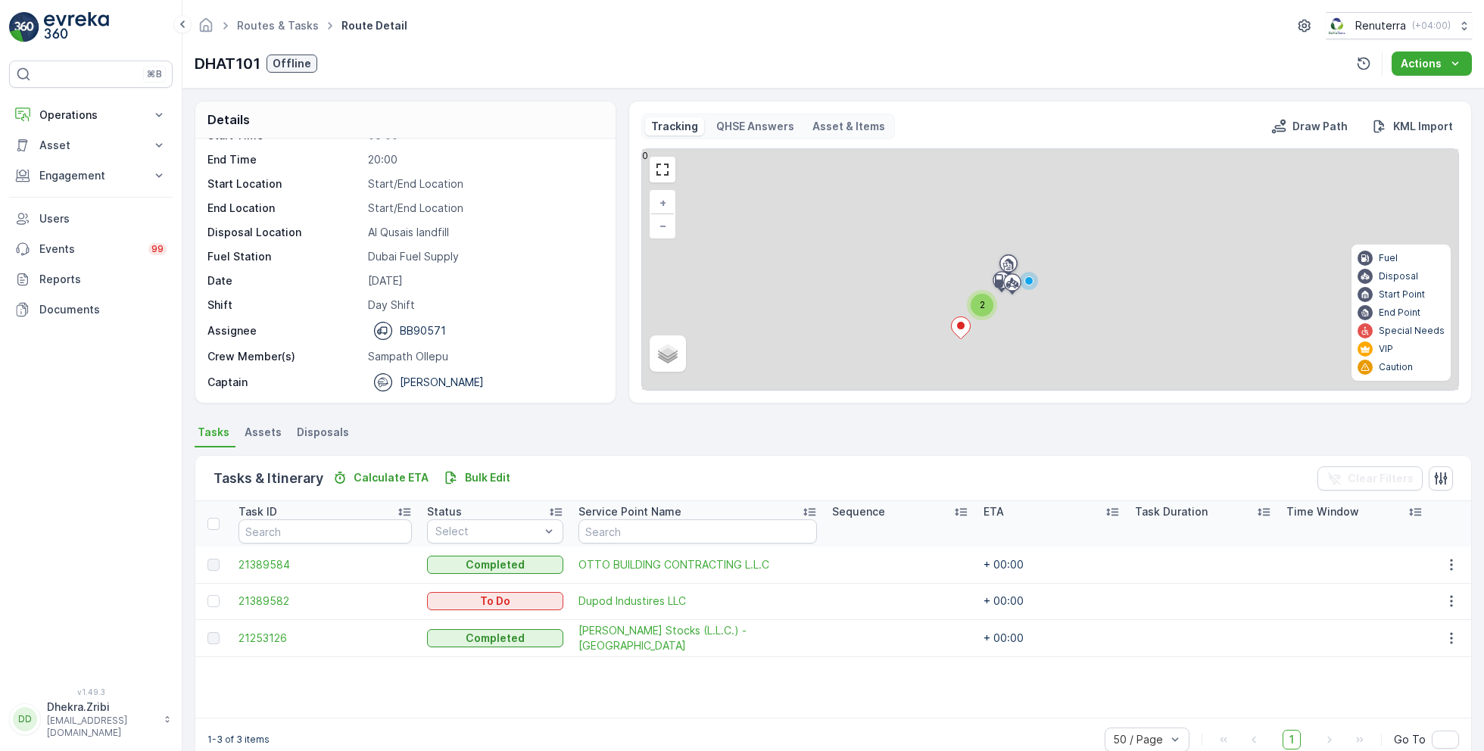
scroll to position [29, 0]
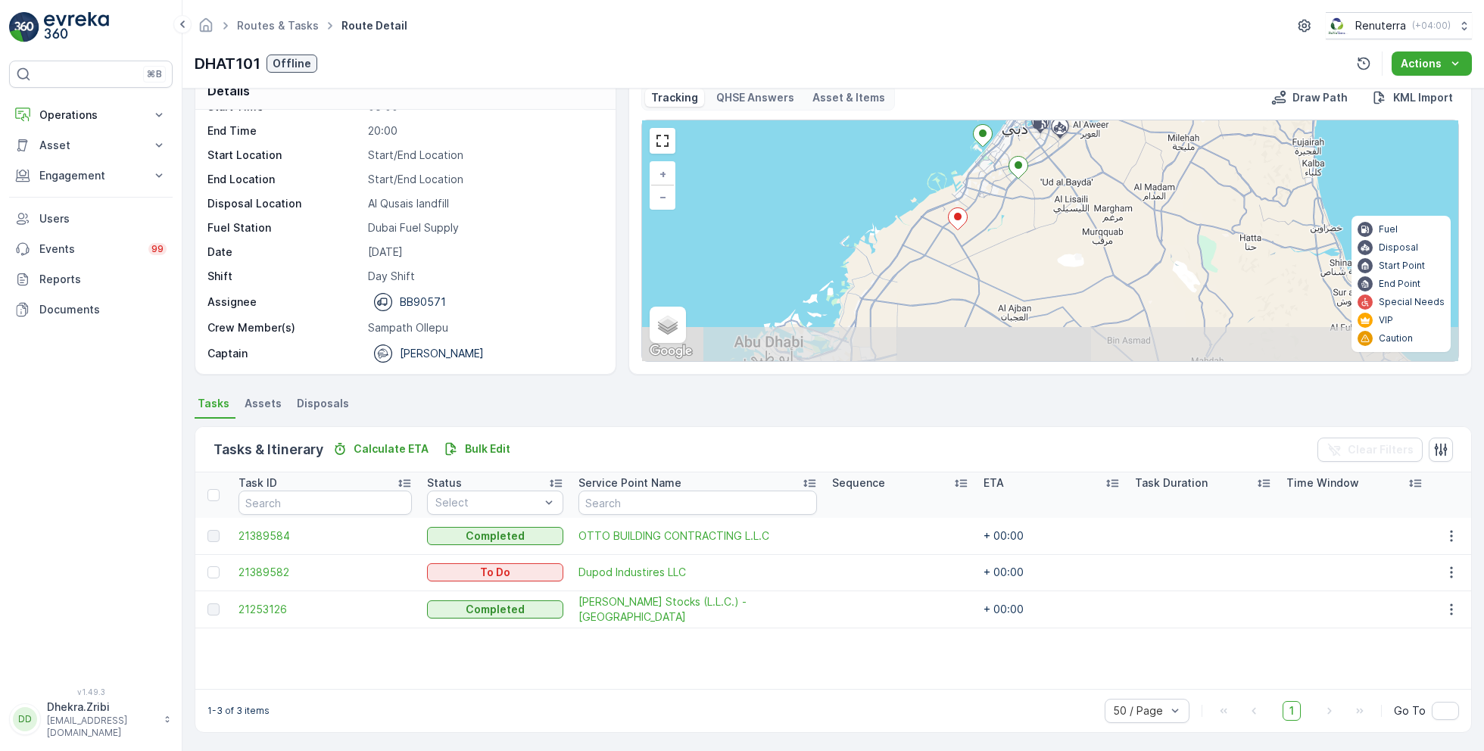
drag, startPoint x: 971, startPoint y: 311, endPoint x: 974, endPoint y: 229, distance: 82.6
click at [974, 229] on div "+ − Satellite Roadmap Terrain Hybrid Leaflet Keyboard shortcuts Map Data Map da…" at bounding box center [1050, 240] width 816 height 241
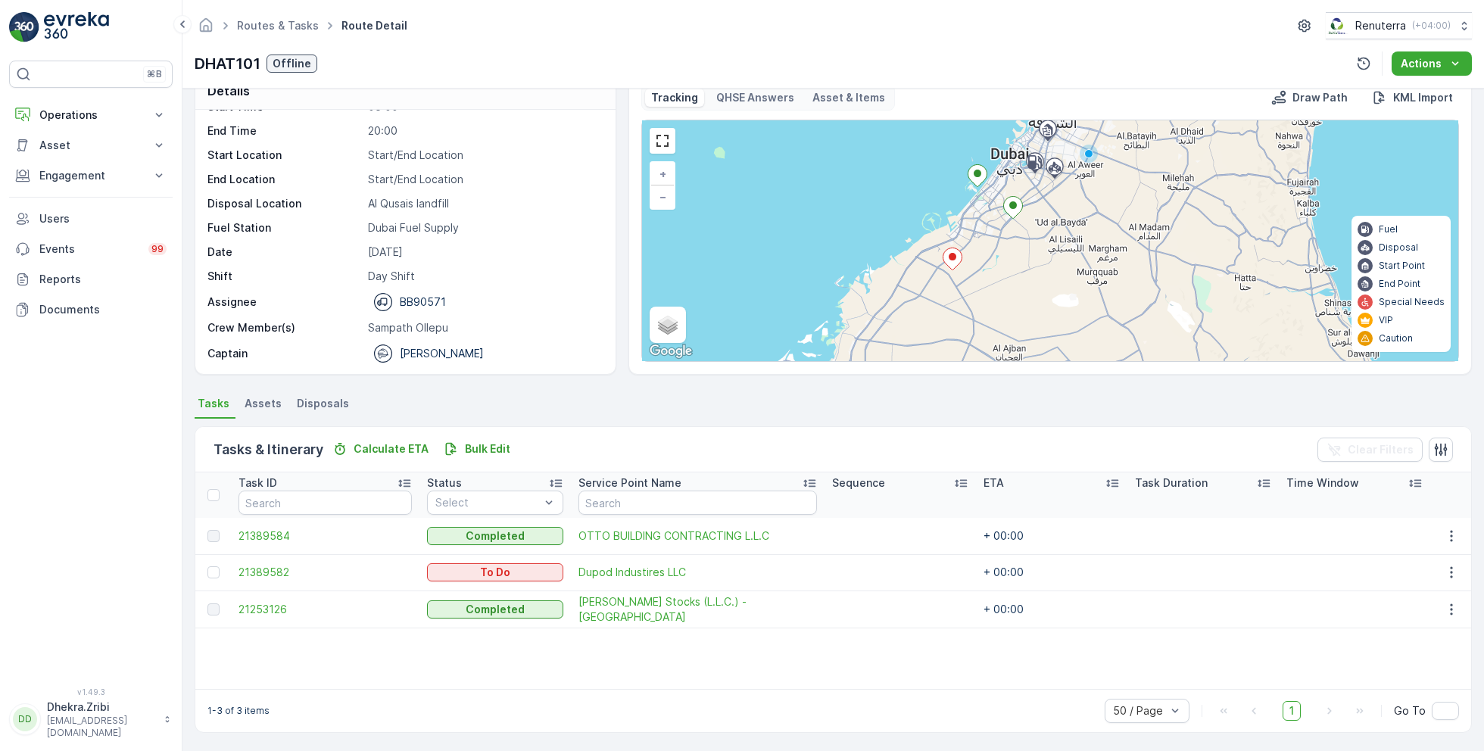
drag, startPoint x: 1008, startPoint y: 202, endPoint x: 999, endPoint y: 249, distance: 47.7
click at [999, 251] on div "+ − Satellite Roadmap Terrain Hybrid Leaflet Keyboard shortcuts Map Data Map da…" at bounding box center [1050, 240] width 816 height 241
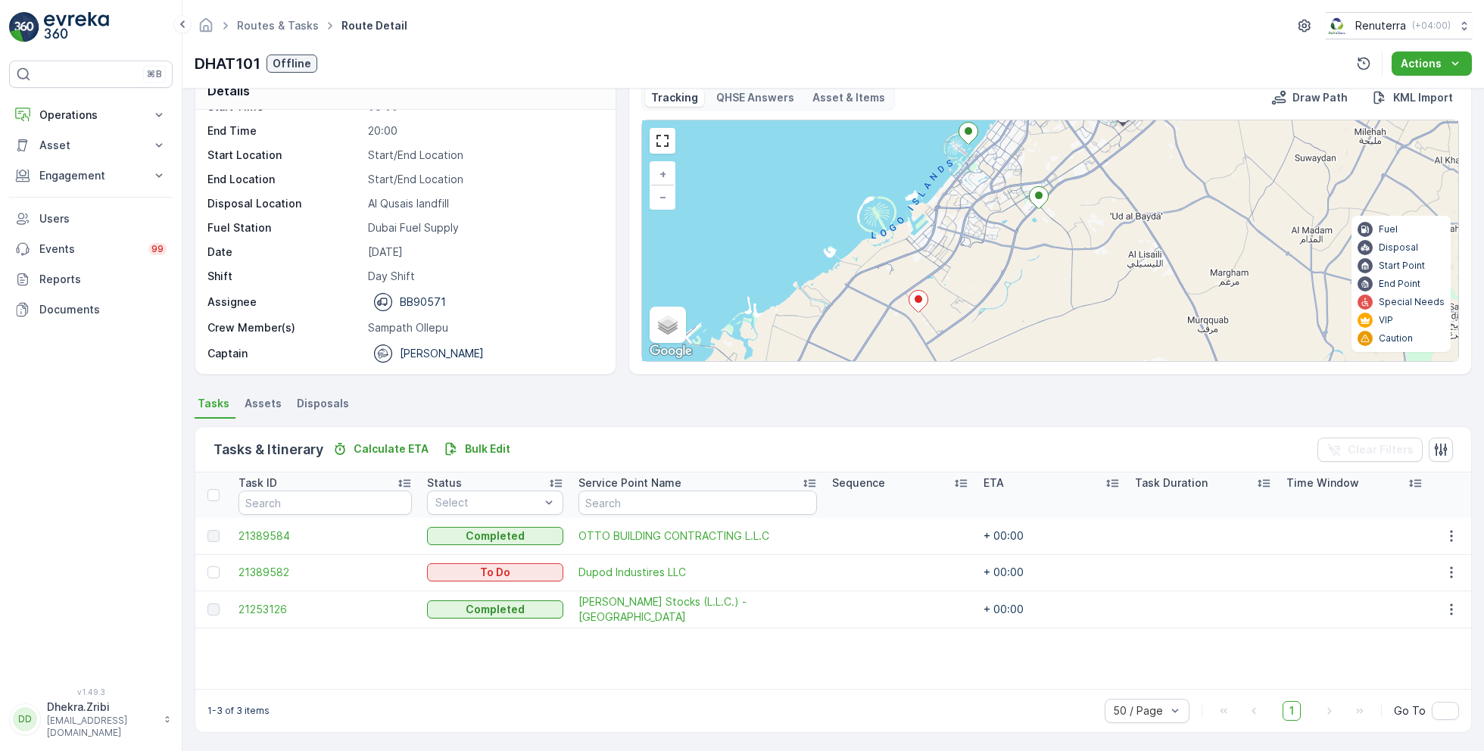
drag, startPoint x: 987, startPoint y: 297, endPoint x: 985, endPoint y: 247, distance: 50.0
click at [985, 247] on div "+ − Satellite Roadmap Terrain Hybrid Leaflet Keyboard shortcuts Map Data Map da…" at bounding box center [1050, 240] width 816 height 241
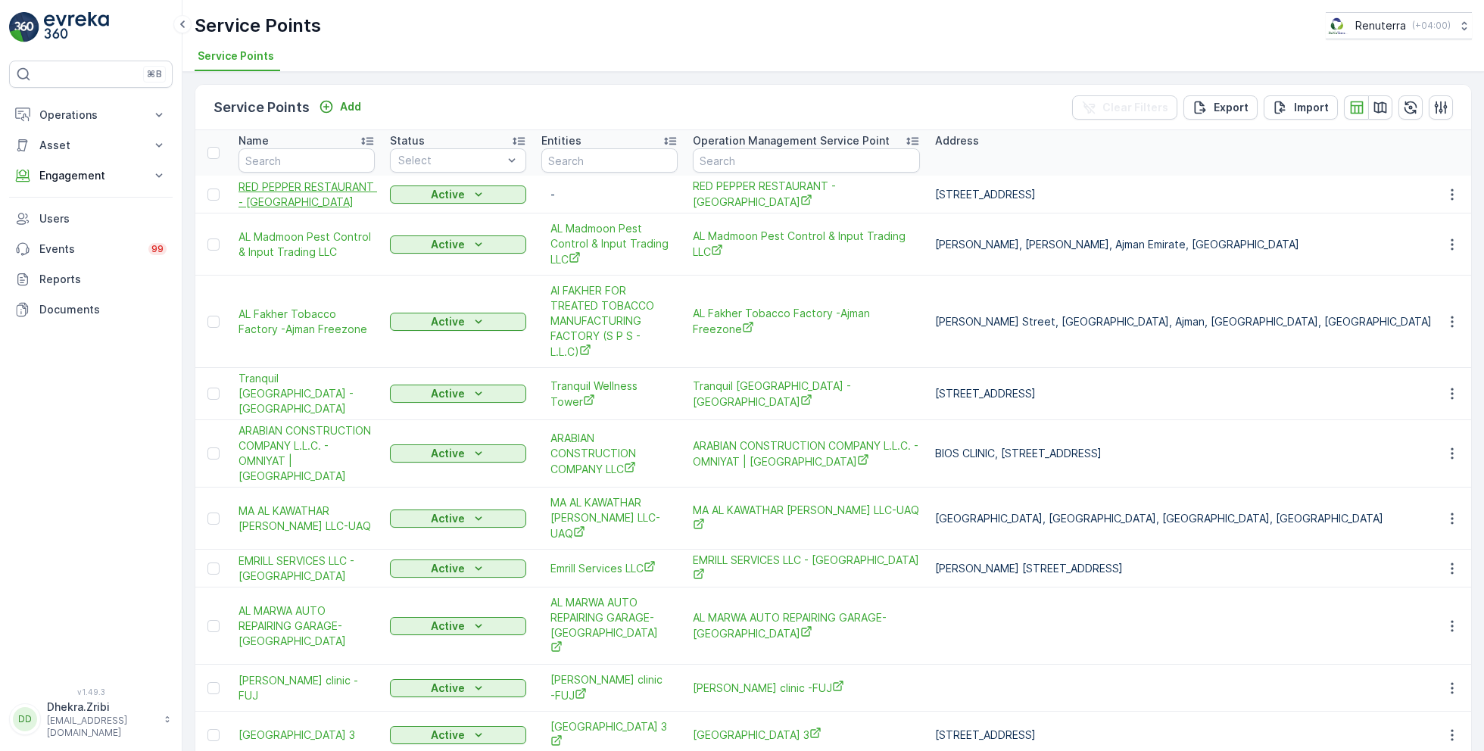
click at [314, 182] on span "RED PEPPER RESTAURANT - [GEOGRAPHIC_DATA]" at bounding box center [306, 194] width 136 height 30
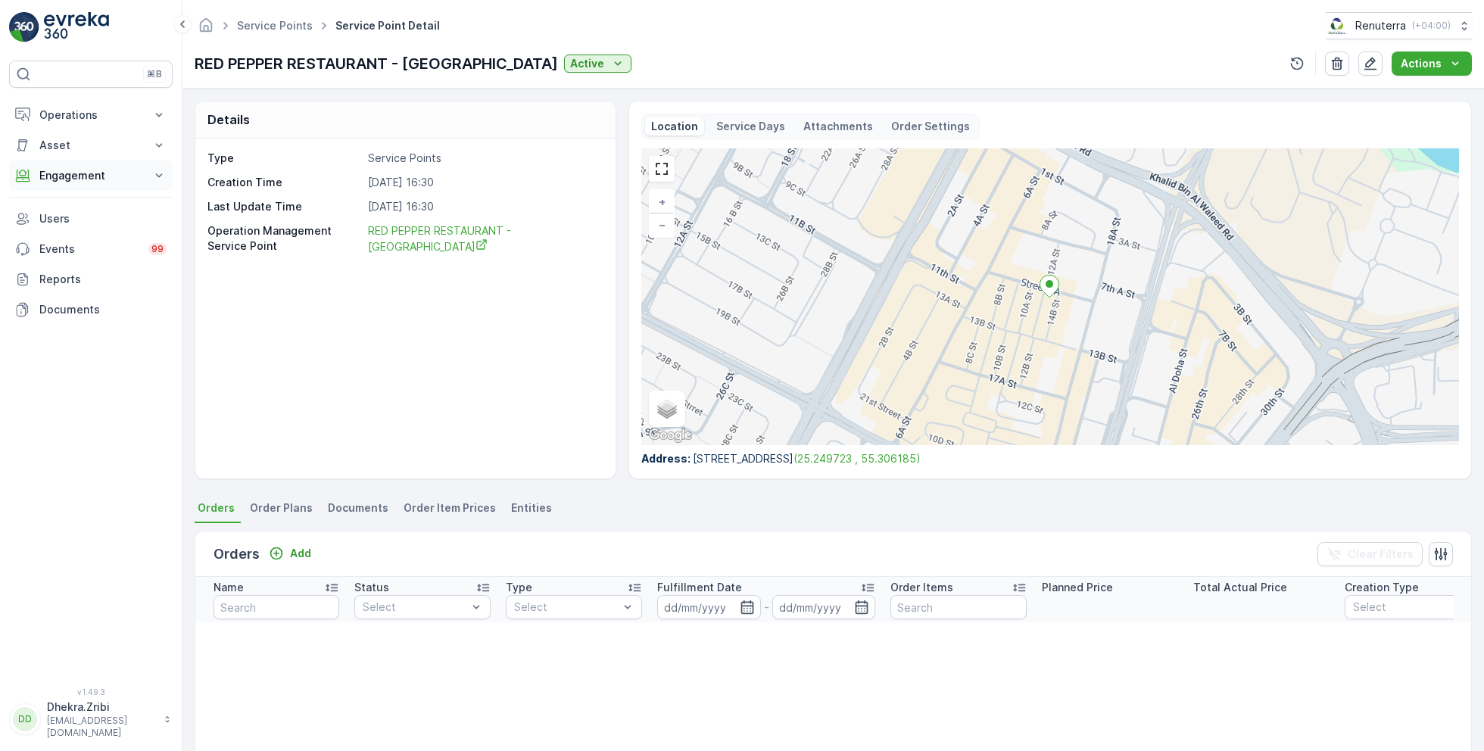
click at [82, 169] on p "Engagement" at bounding box center [90, 175] width 103 height 15
click at [69, 217] on p "Entities" at bounding box center [58, 222] width 38 height 15
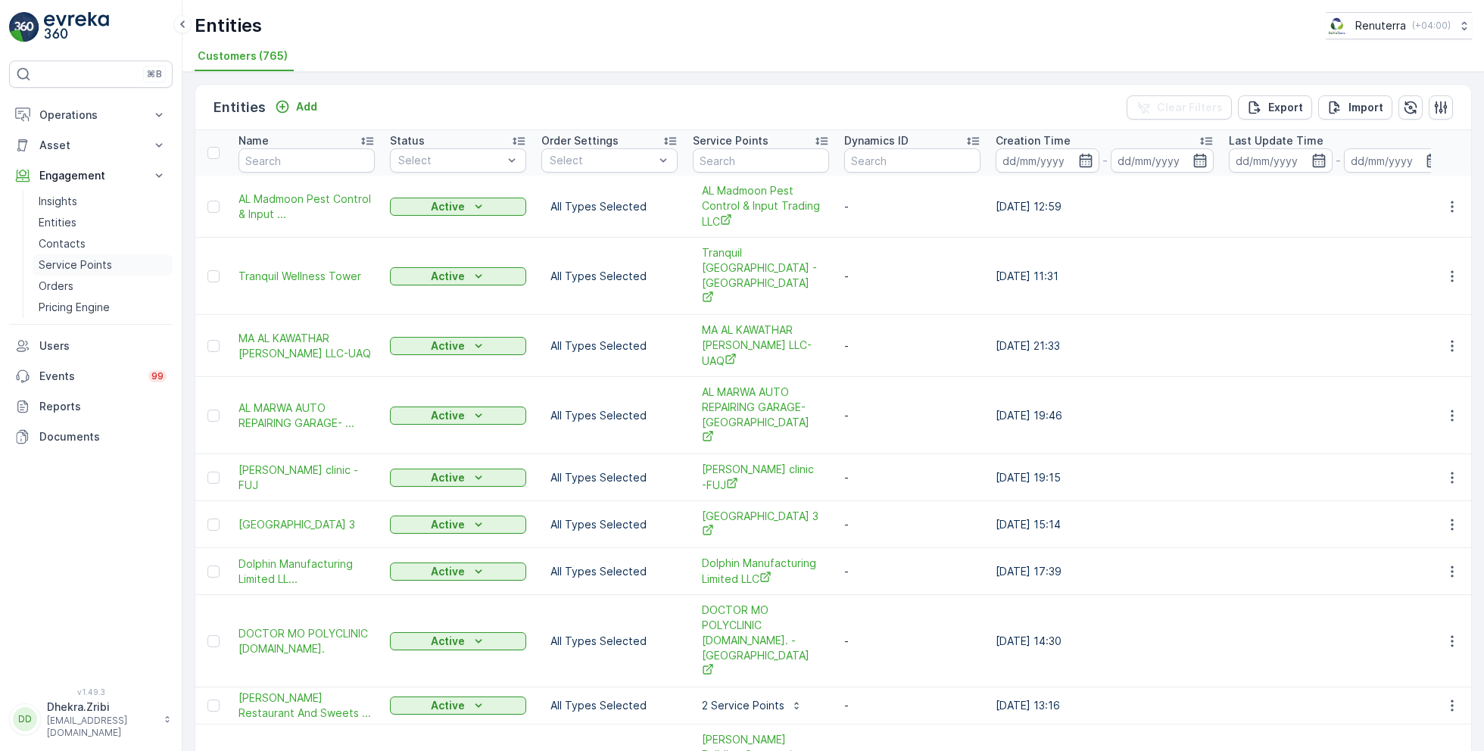
click at [81, 265] on p "Service Points" at bounding box center [75, 264] width 73 height 15
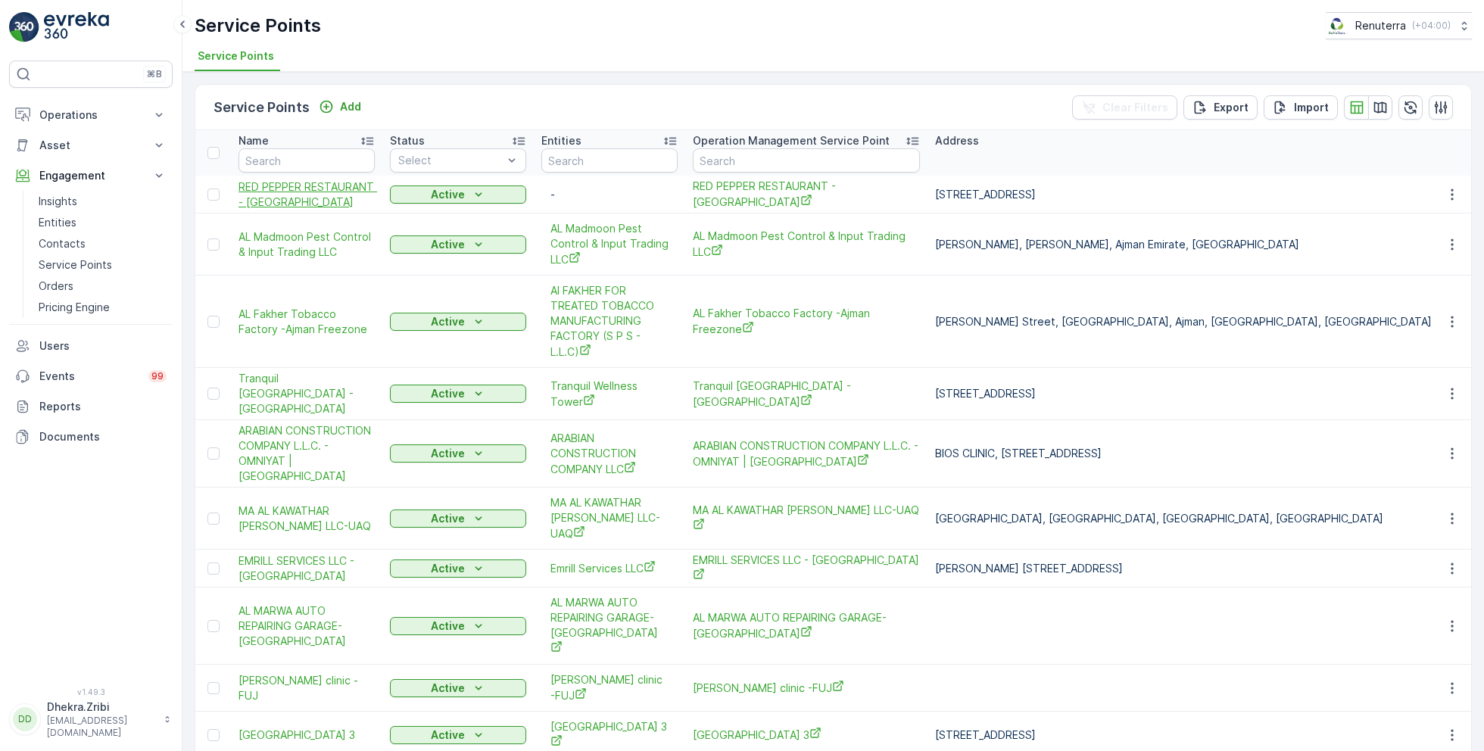
click at [316, 191] on span "RED PEPPER RESTAURANT - Al Karama" at bounding box center [306, 194] width 136 height 30
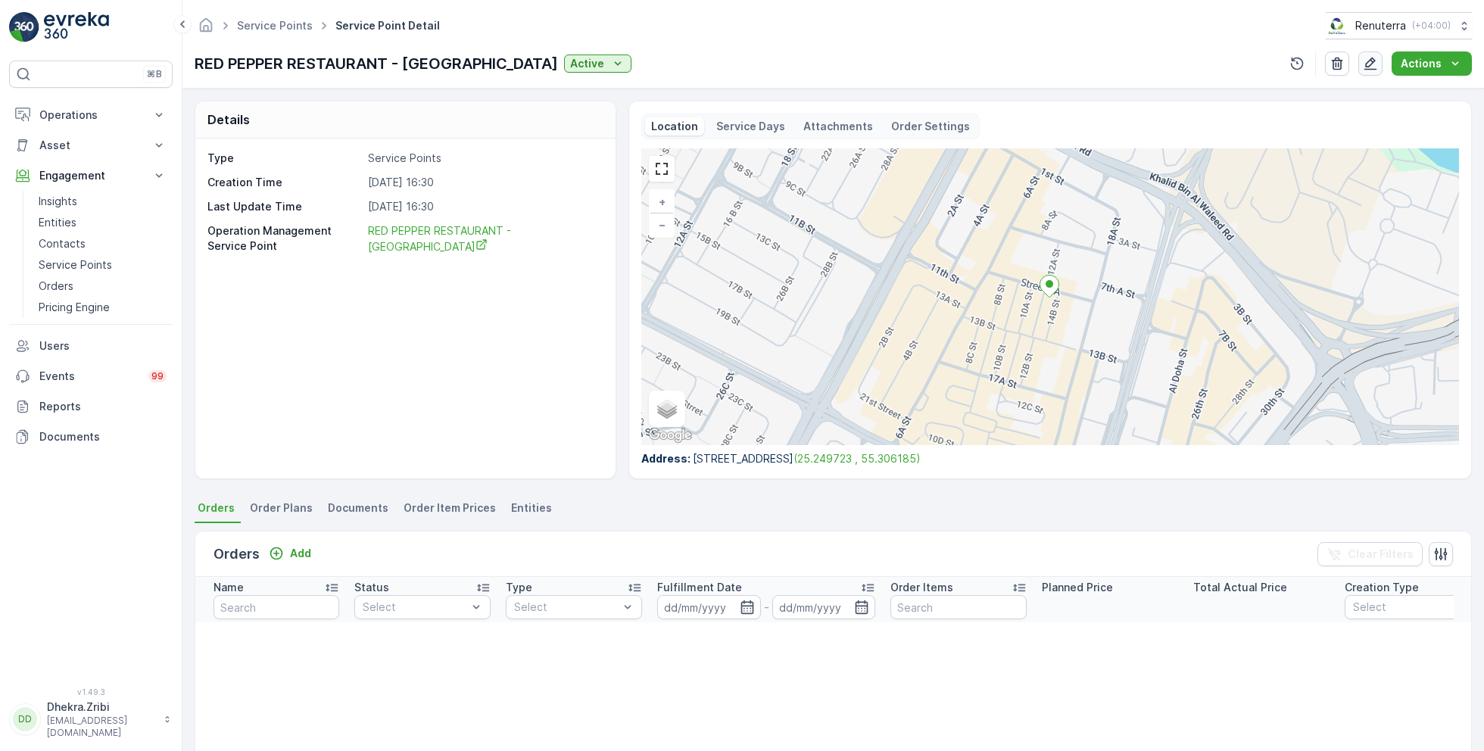
click at [1376, 61] on icon "button" at bounding box center [1370, 63] width 15 height 15
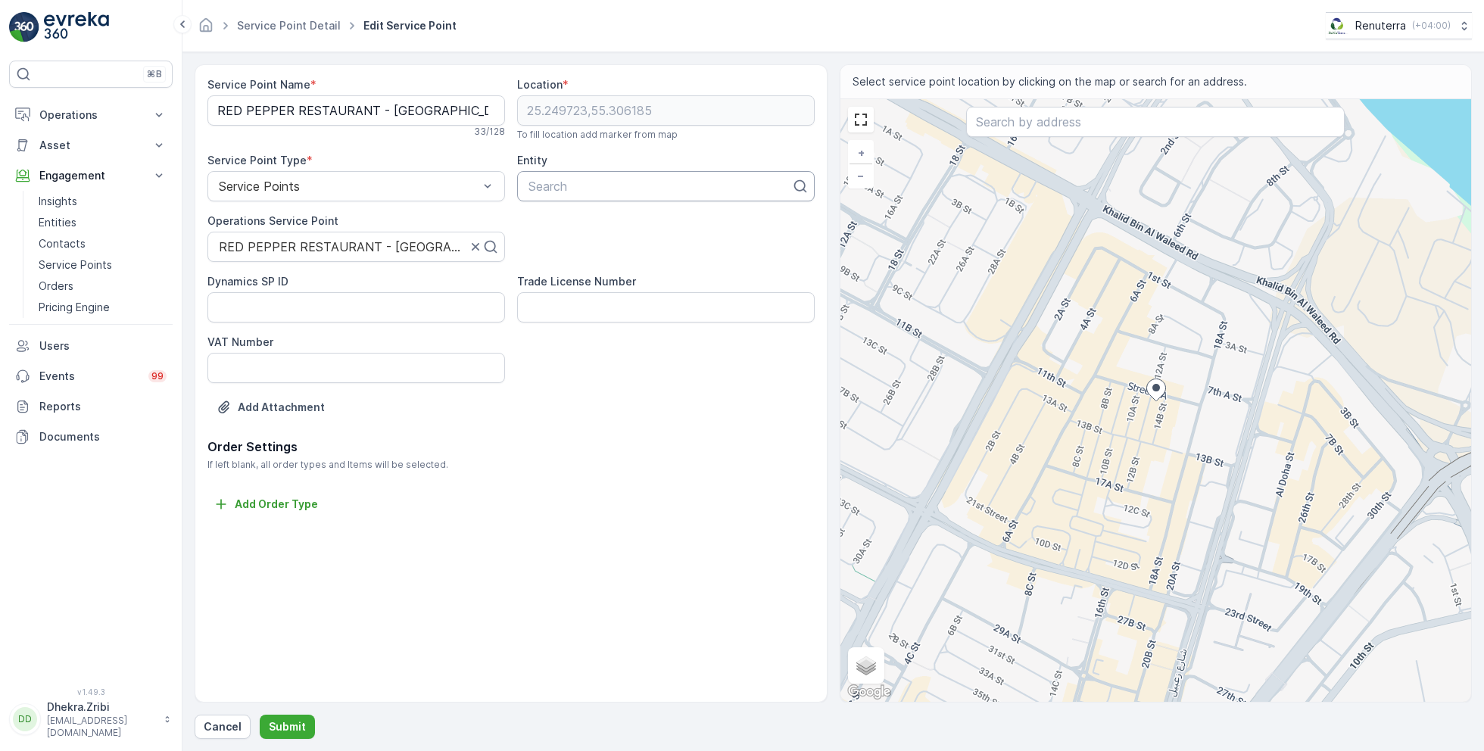
click at [622, 181] on div at bounding box center [660, 186] width 266 height 14
type input "red pap"
click at [659, 430] on div "Add Attachment" at bounding box center [510, 416] width 607 height 42
click at [62, 217] on p "Entities" at bounding box center [58, 222] width 38 height 15
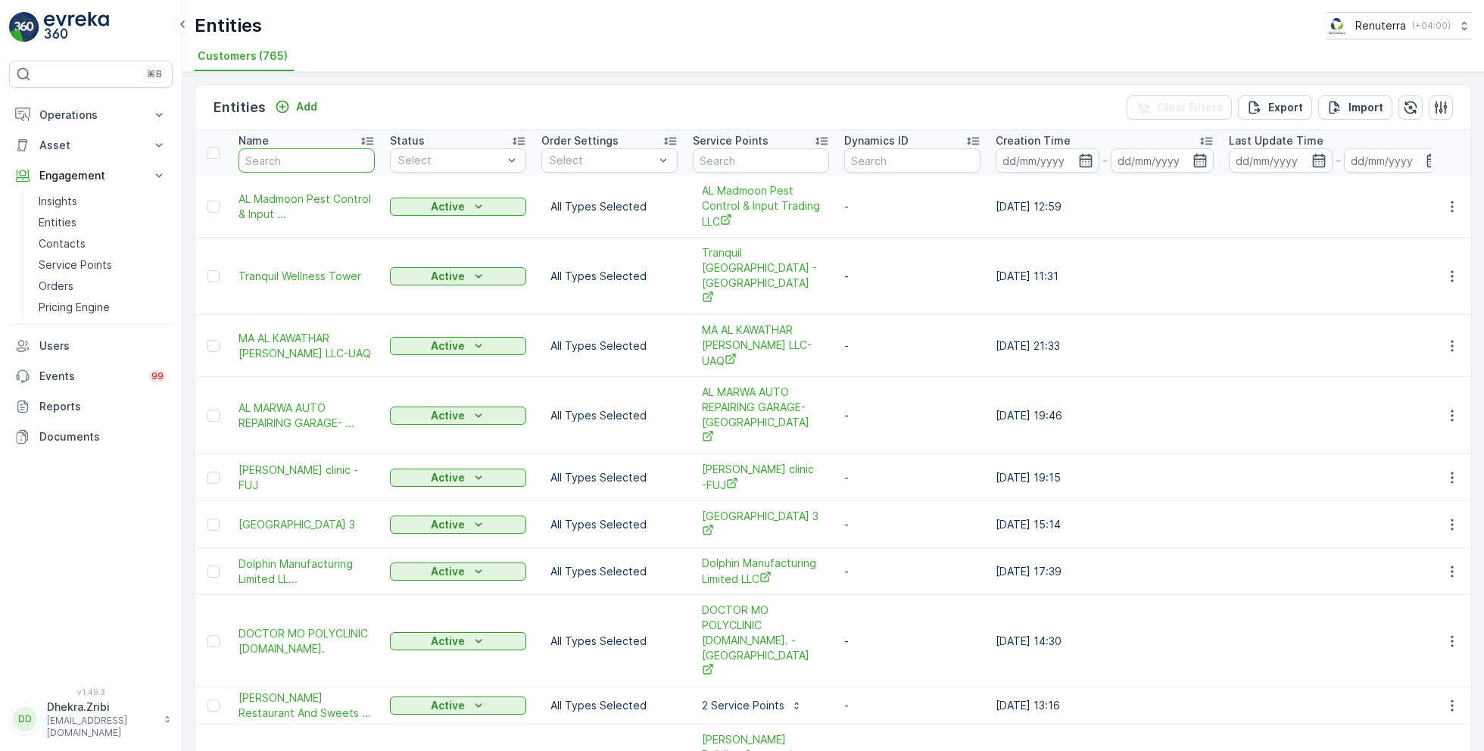
click at [318, 161] on input "text" at bounding box center [306, 160] width 136 height 24
type input "red"
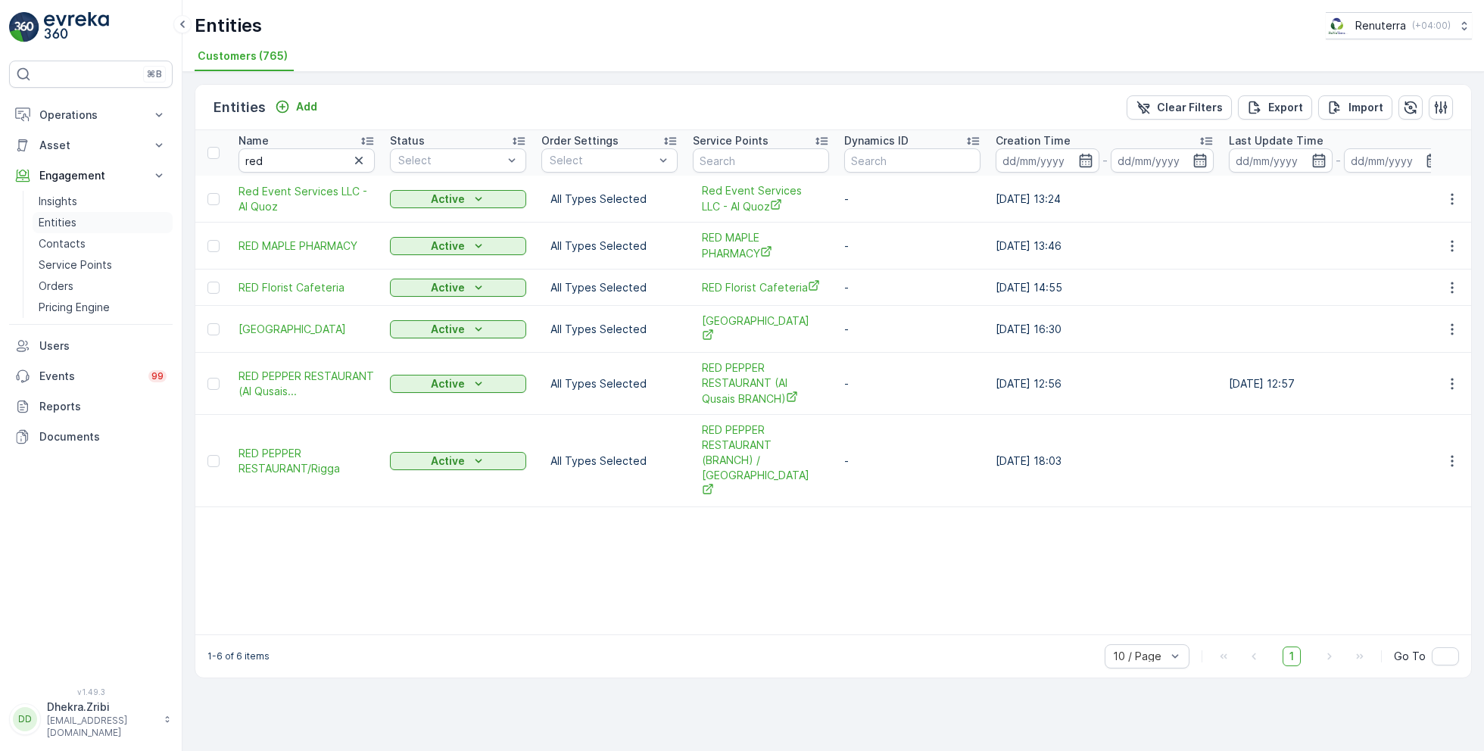
click at [74, 220] on p "Entities" at bounding box center [58, 222] width 38 height 15
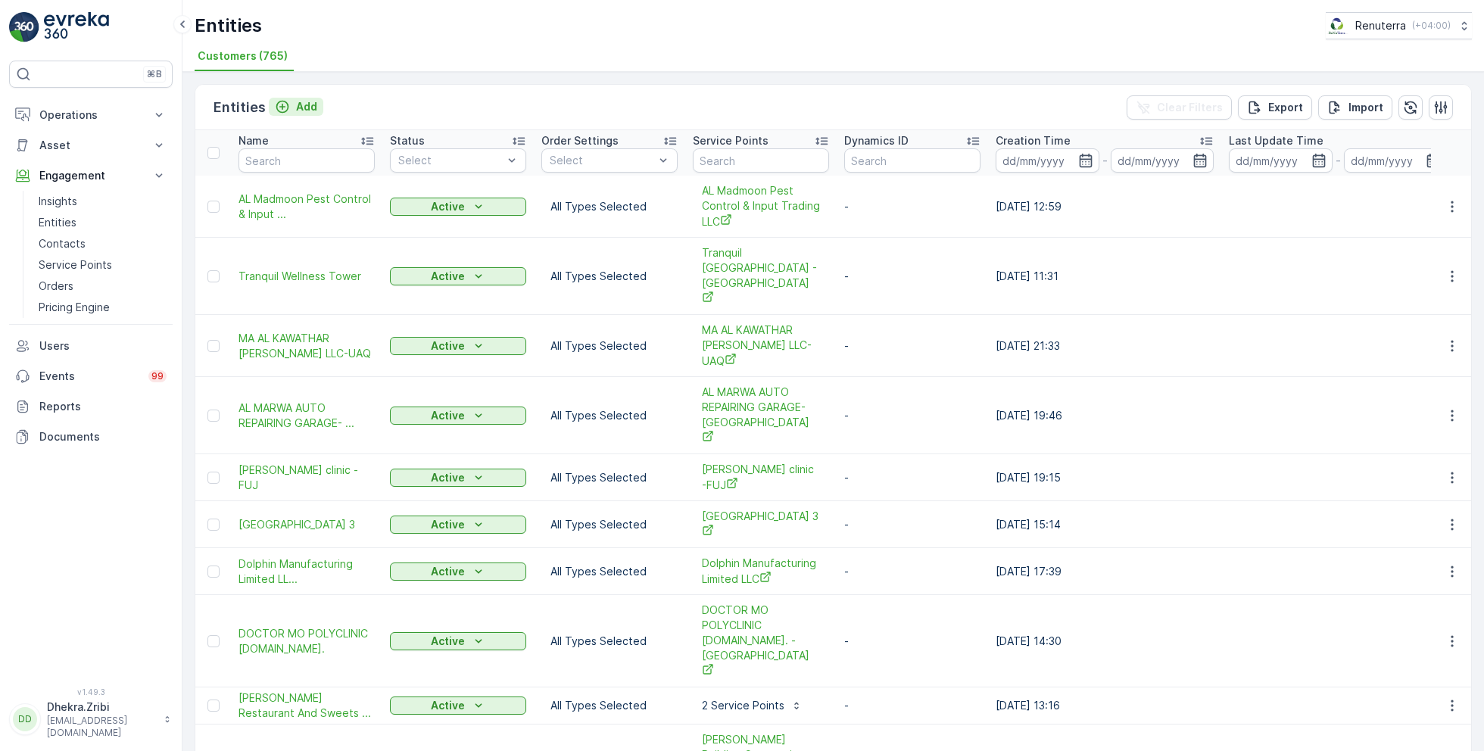
click at [308, 104] on p "Add" at bounding box center [306, 106] width 21 height 15
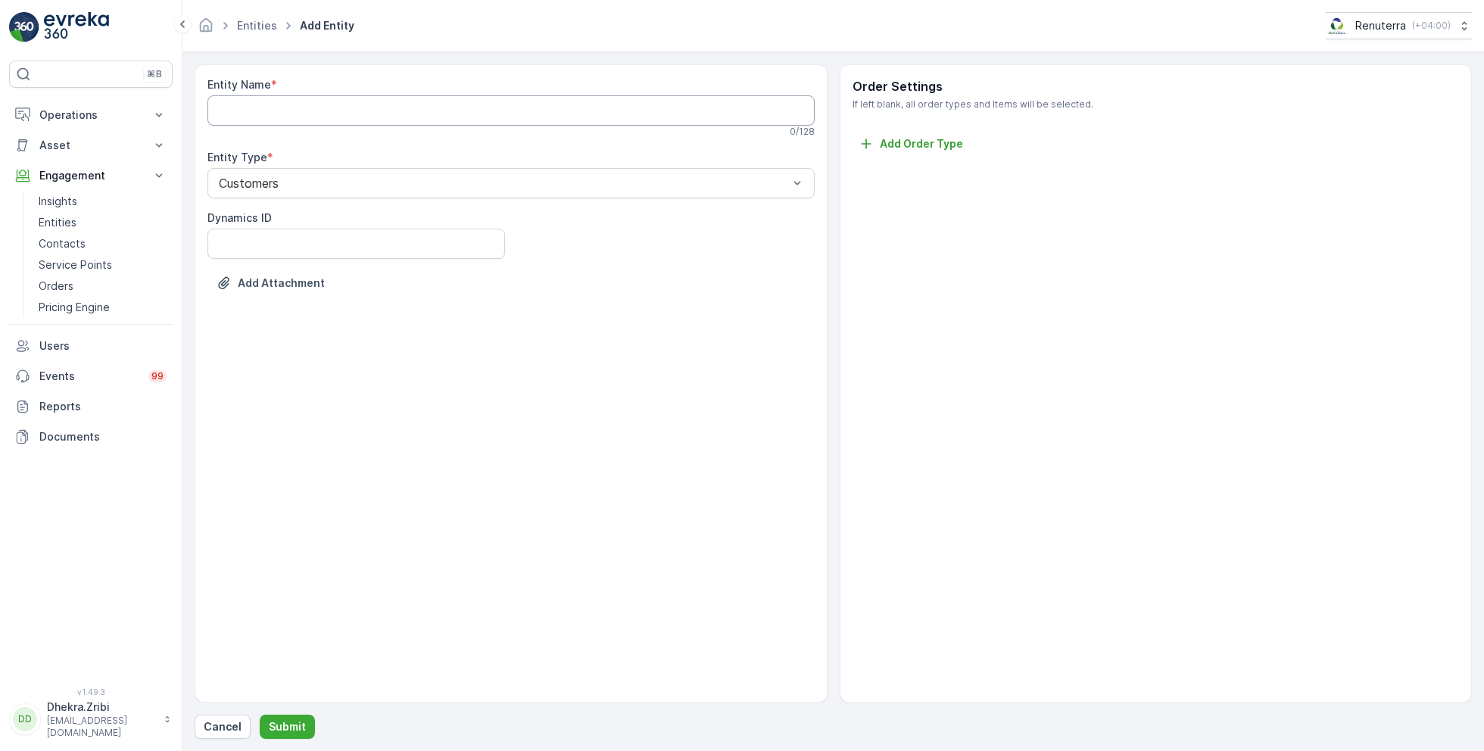
click at [359, 116] on Name "Entity Name" at bounding box center [510, 110] width 607 height 30
paste Name "RED PEPPER RESTAURANT - Al Karama"
type Name "RED PEPPER RESTAURANT"
click at [297, 719] on p "Submit" at bounding box center [287, 726] width 37 height 15
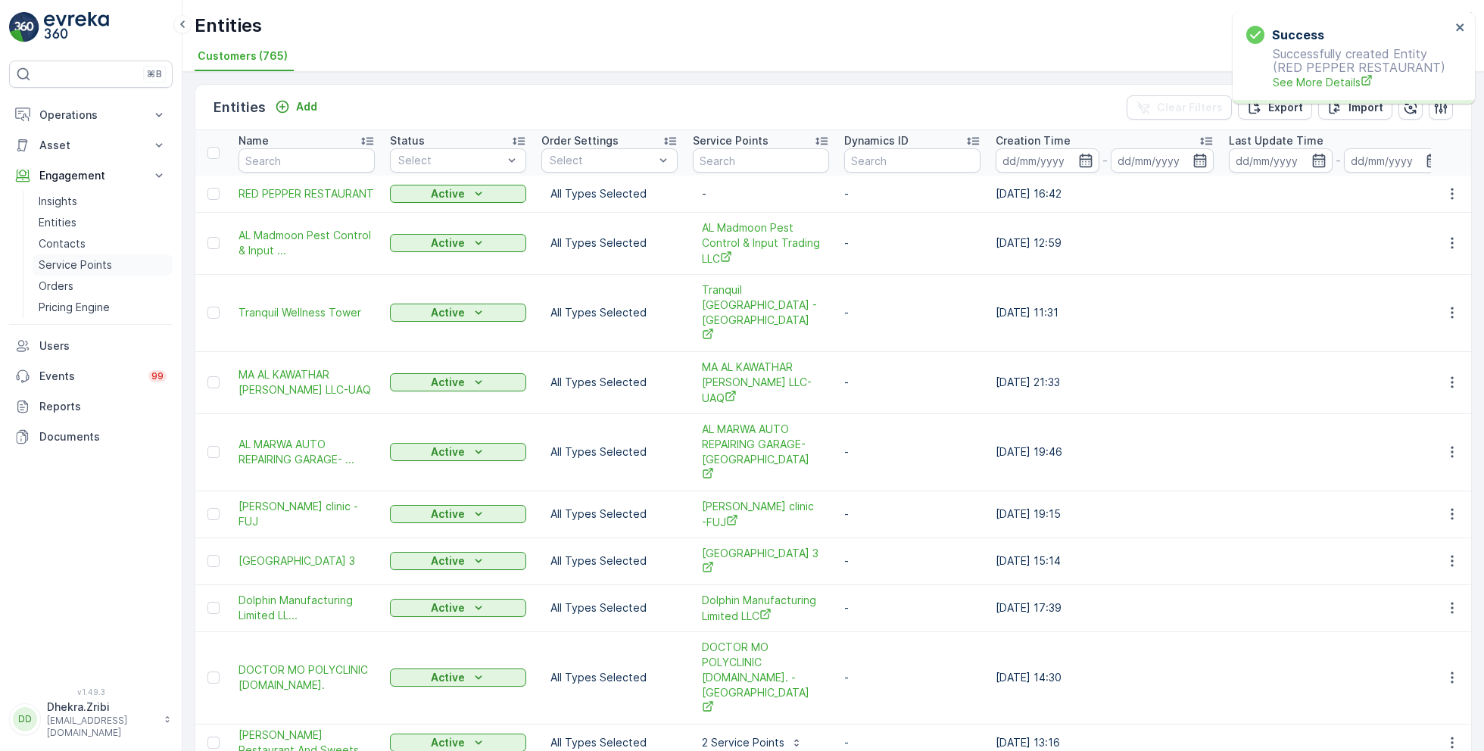
click at [95, 258] on p "Service Points" at bounding box center [75, 264] width 73 height 15
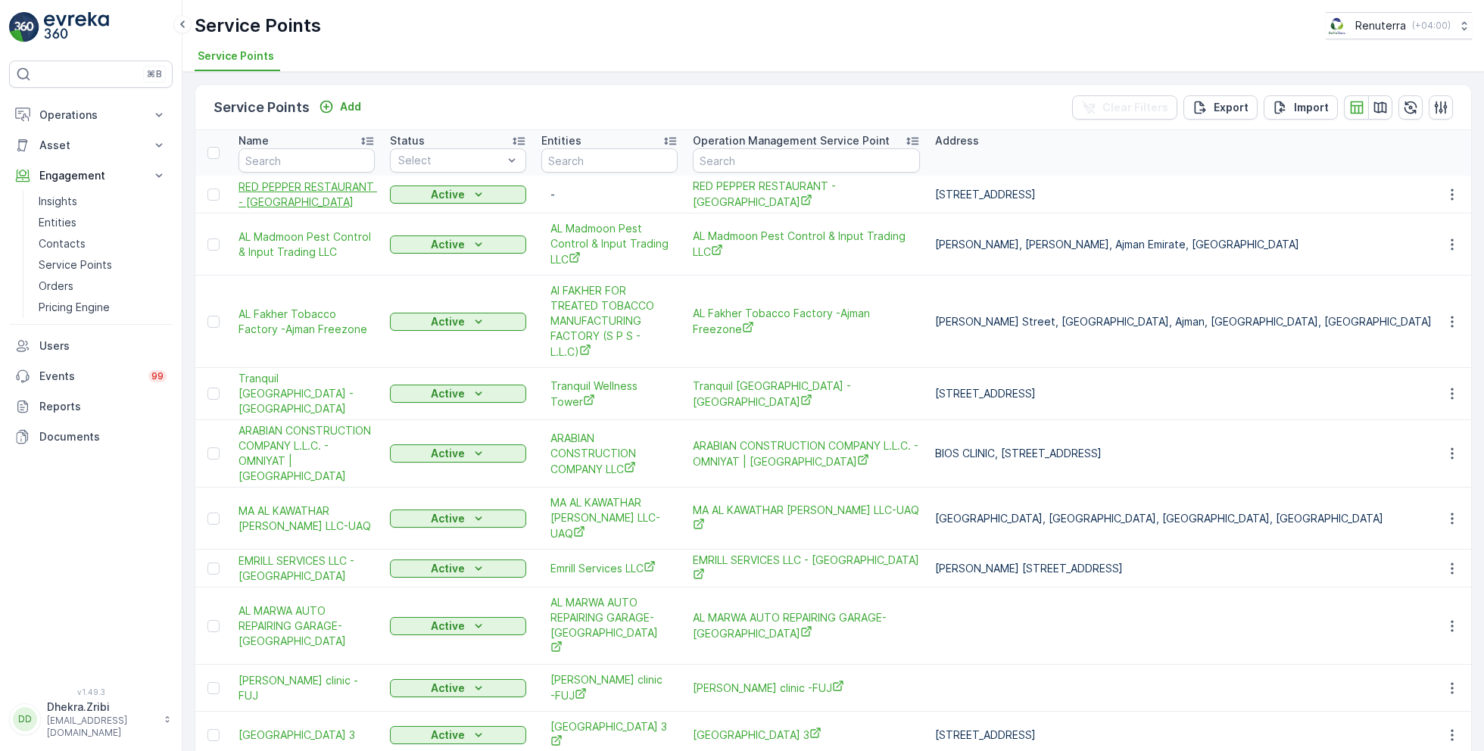
click at [285, 181] on span "RED PEPPER RESTAURANT - Al Karama" at bounding box center [306, 194] width 136 height 30
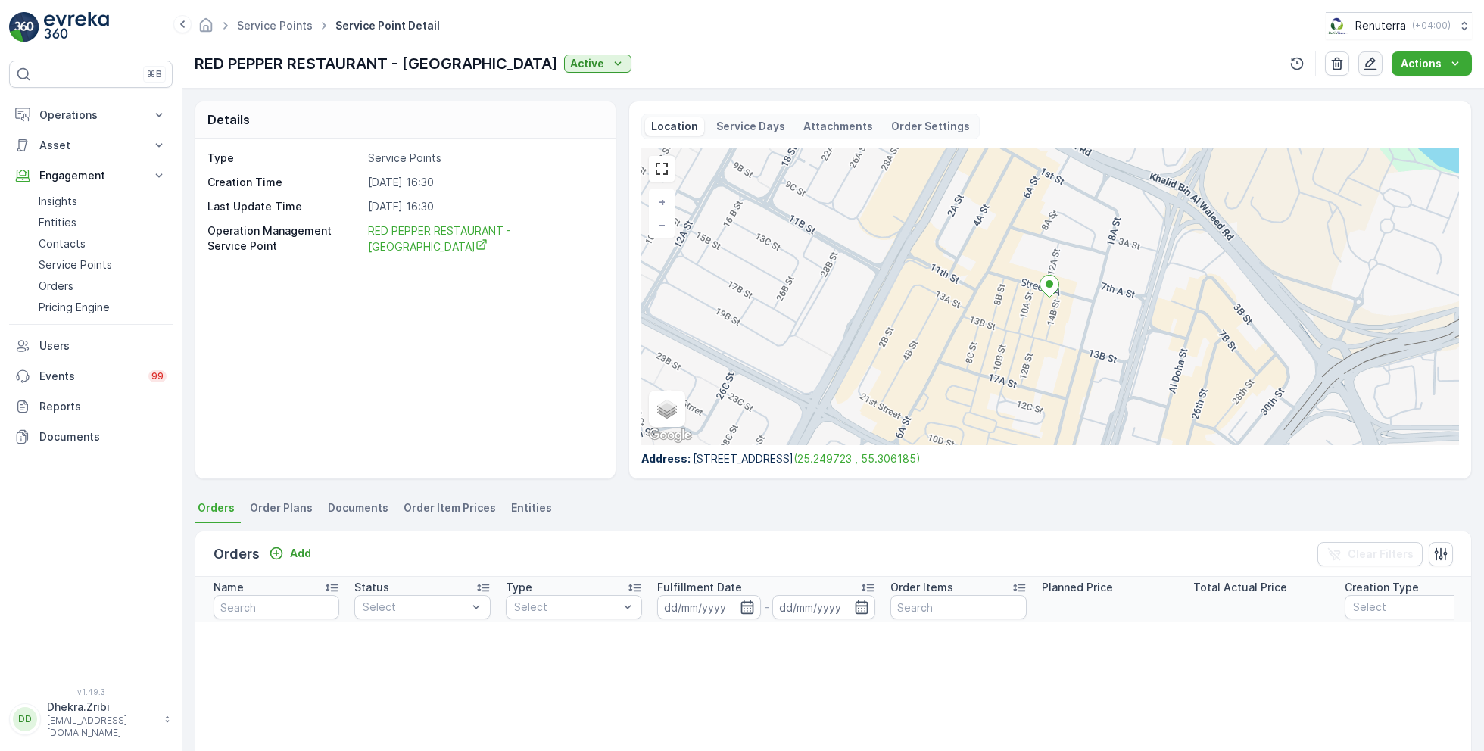
click at [1374, 61] on icon "button" at bounding box center [1370, 64] width 13 height 13
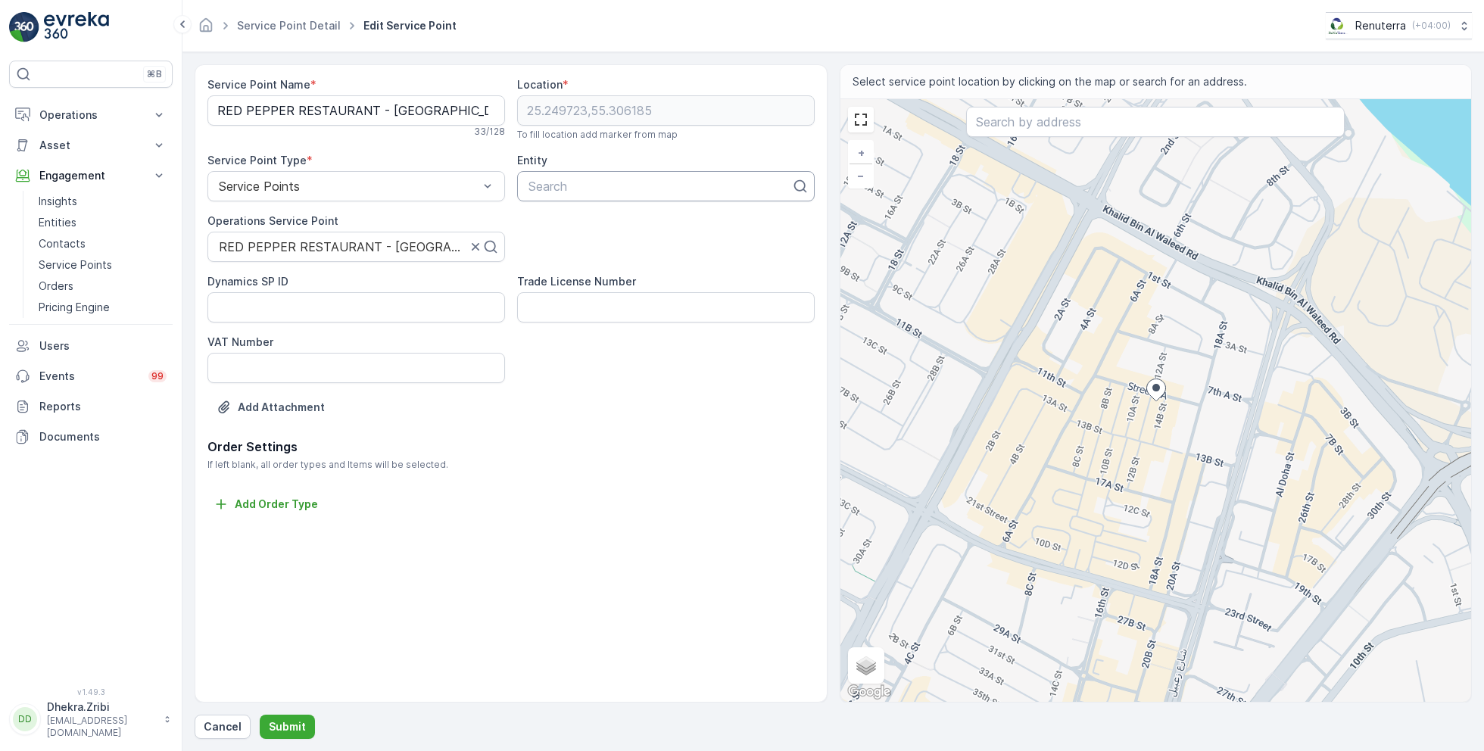
click at [578, 179] on div at bounding box center [660, 186] width 266 height 14
type input "red"
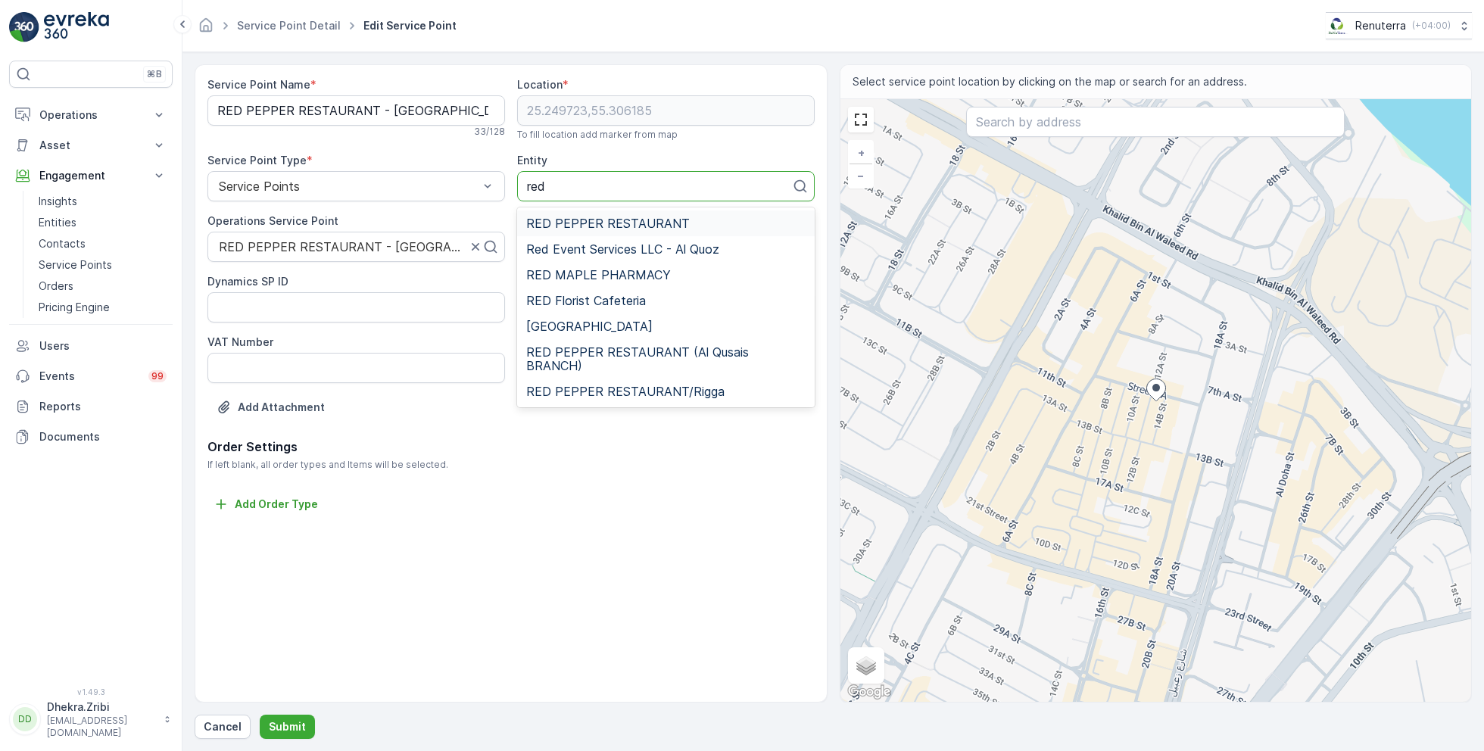
click at [591, 220] on span "RED PEPPER RESTAURANT" at bounding box center [608, 224] width 164 height 14
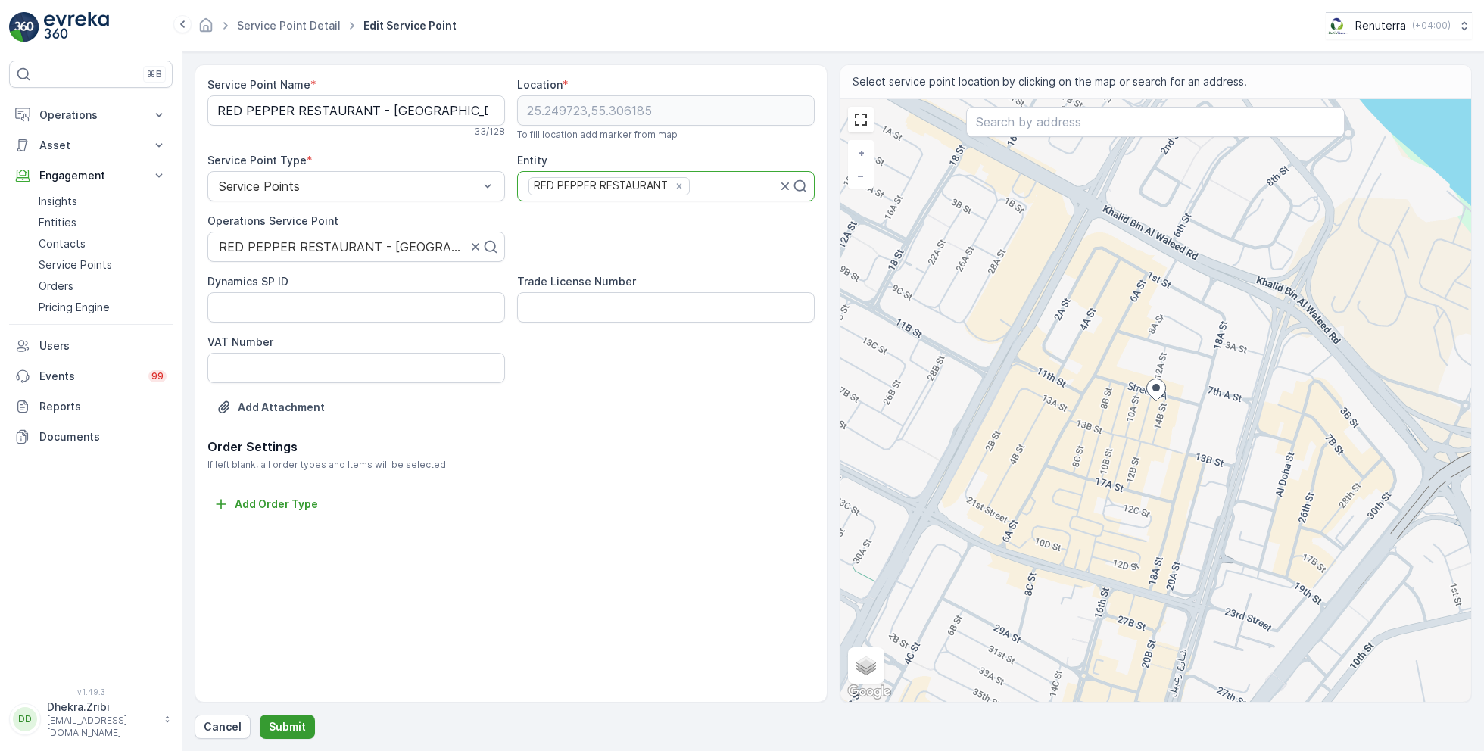
click at [306, 725] on button "Submit" at bounding box center [287, 727] width 55 height 24
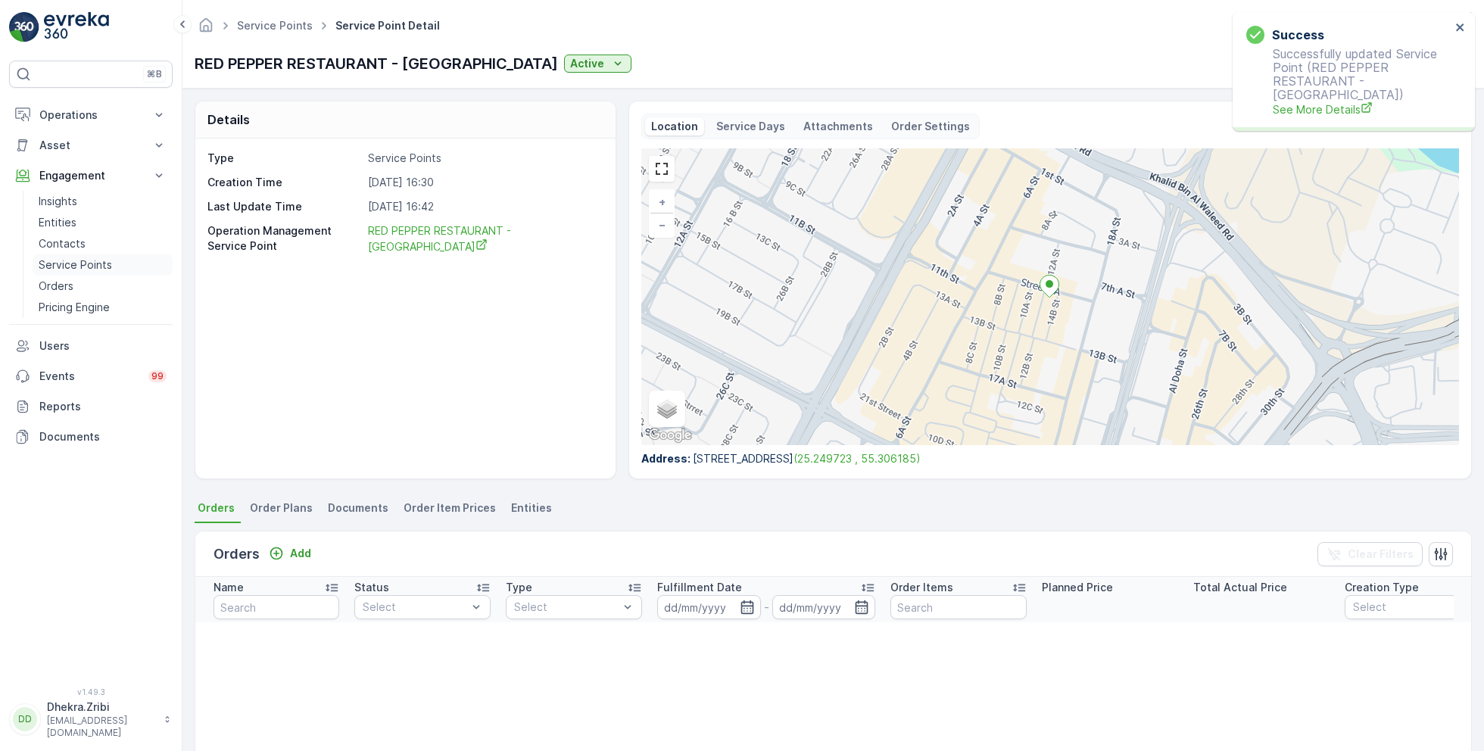
click at [79, 260] on p "Service Points" at bounding box center [75, 264] width 73 height 15
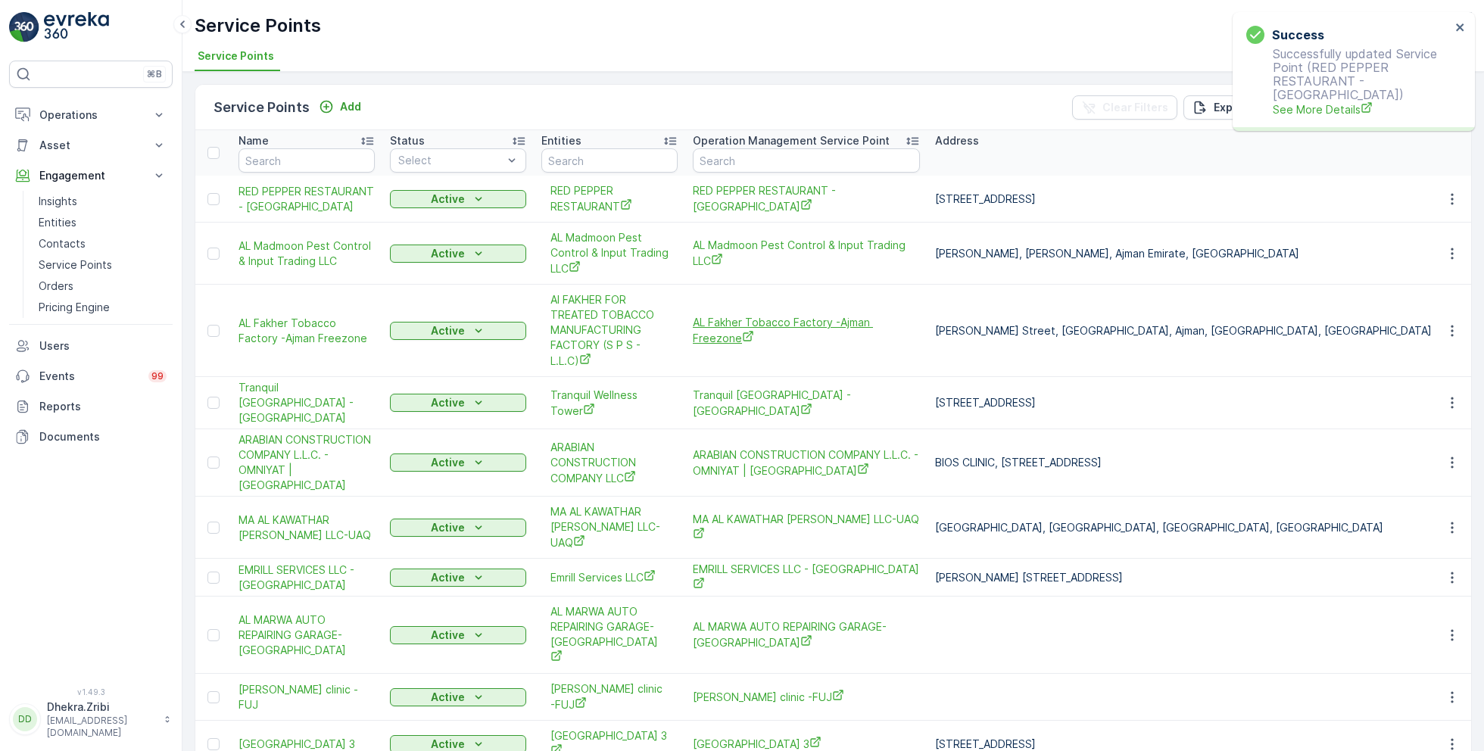
scroll to position [56, 0]
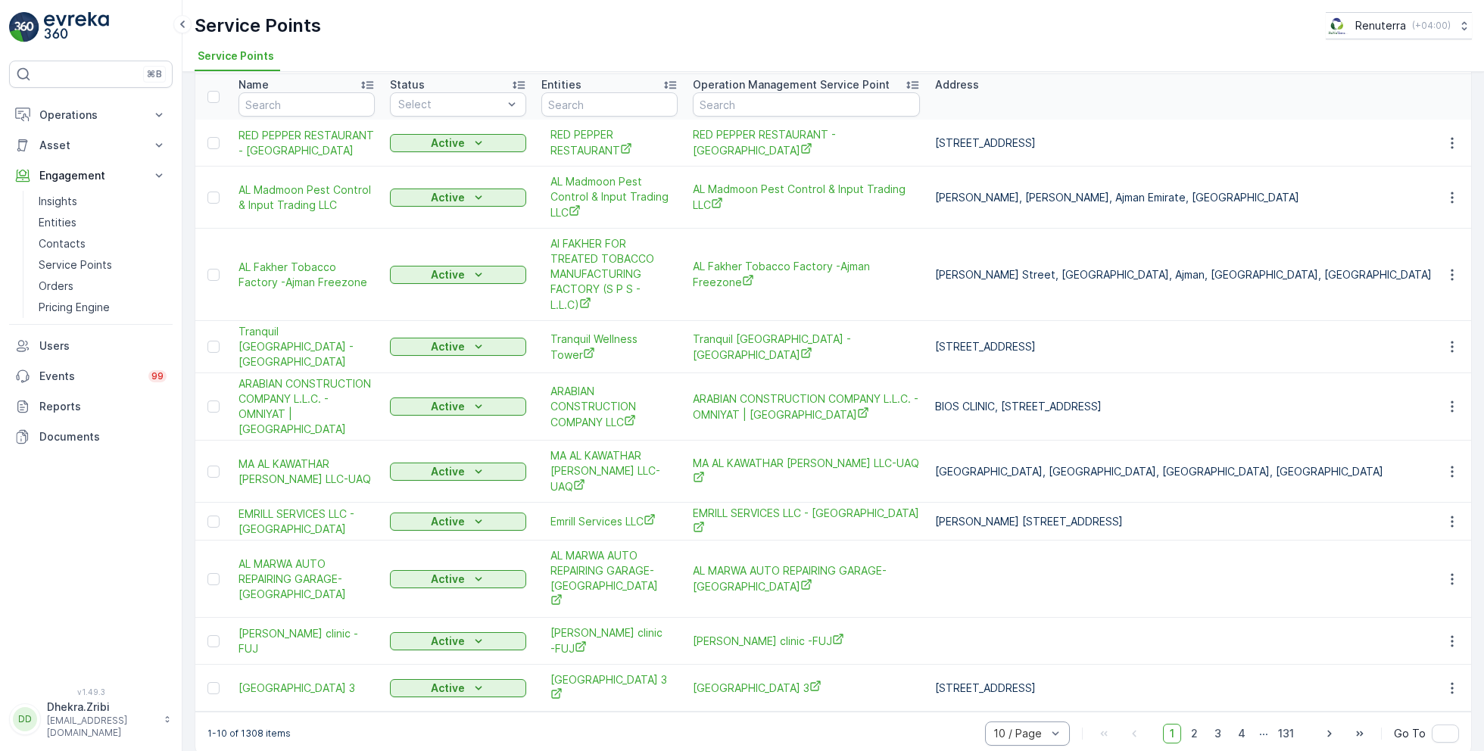
click at [1045, 722] on div "10 / Page" at bounding box center [1027, 734] width 85 height 24
click at [1036, 688] on div "50 / Page" at bounding box center [1027, 700] width 85 height 24
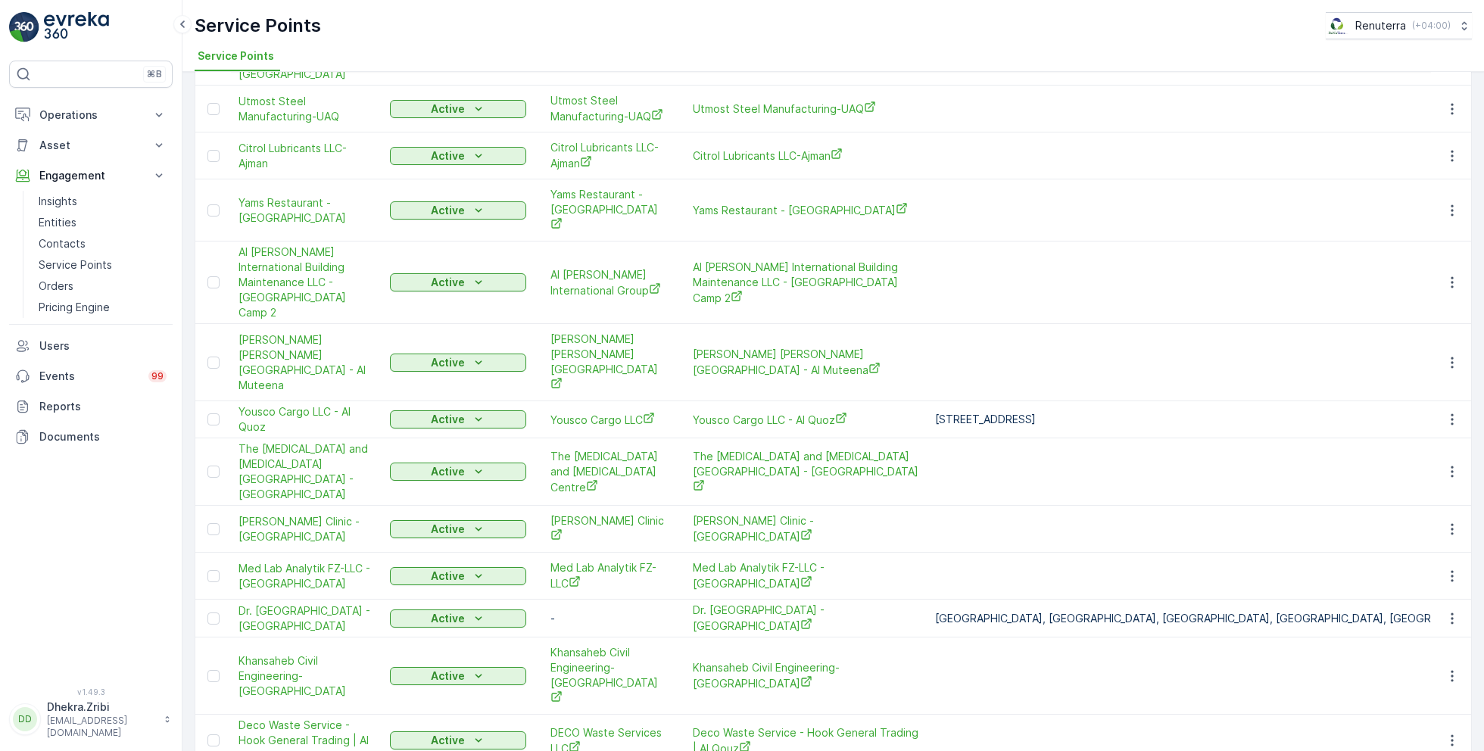
scroll to position [1045, 0]
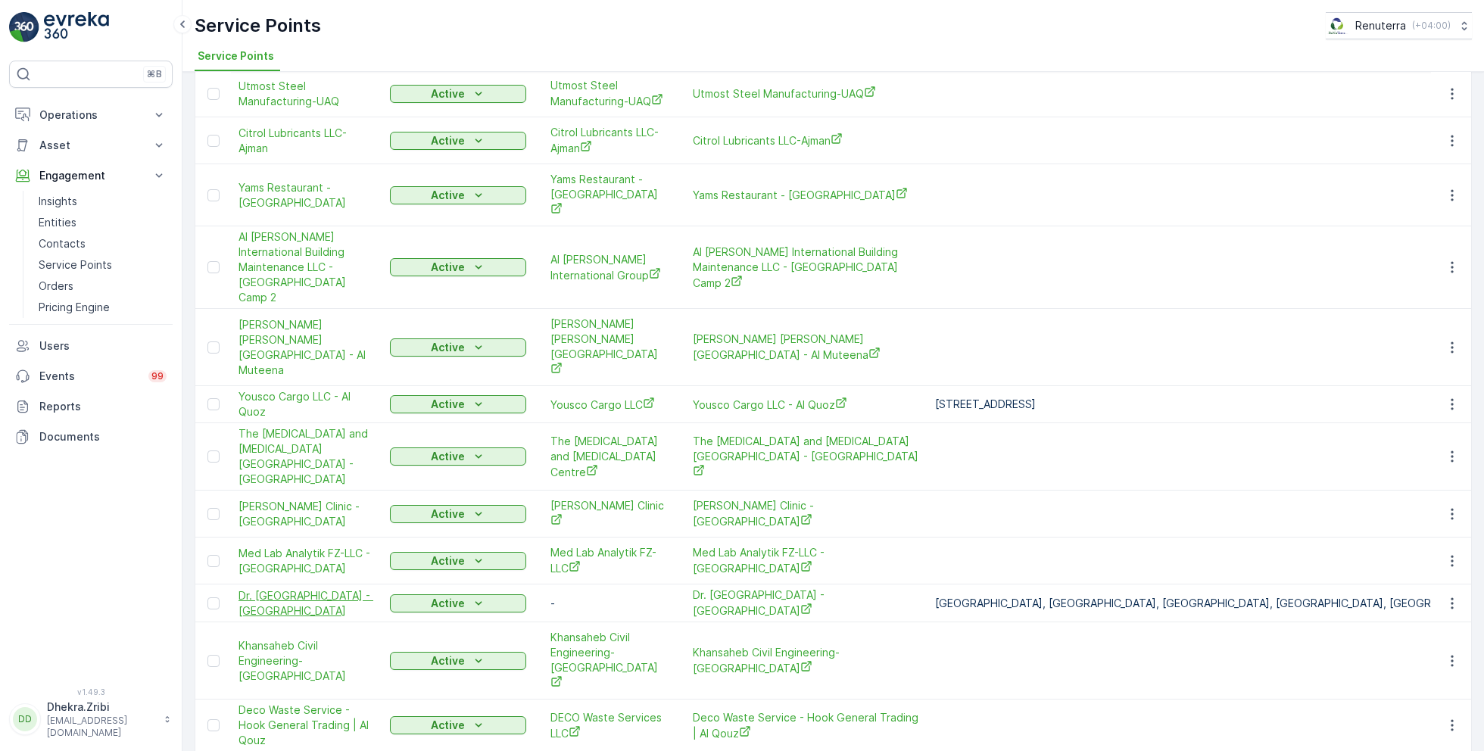
click at [295, 588] on span "Dr. Dana Diet Center - Dubai Health Care City" at bounding box center [306, 603] width 136 height 30
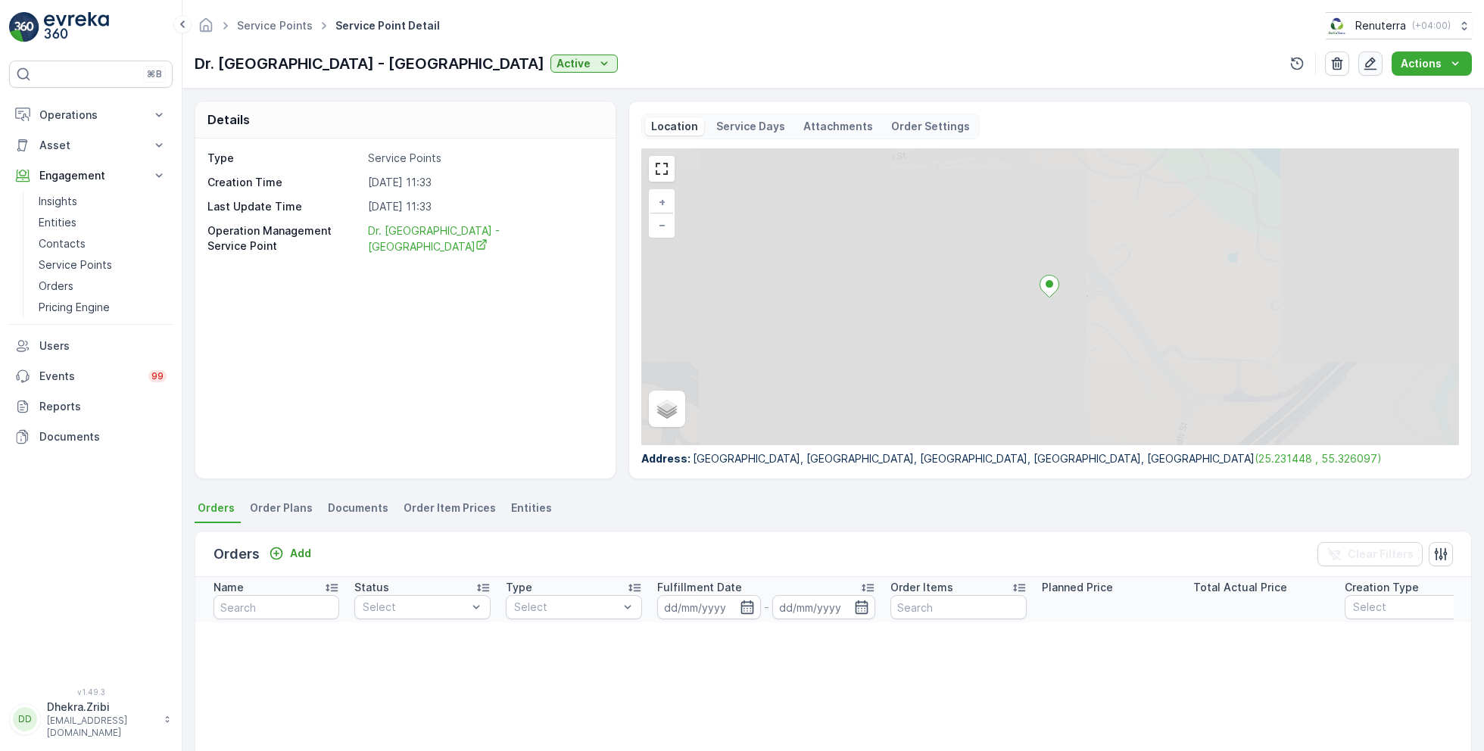
click at [1363, 64] on button "button" at bounding box center [1370, 63] width 24 height 24
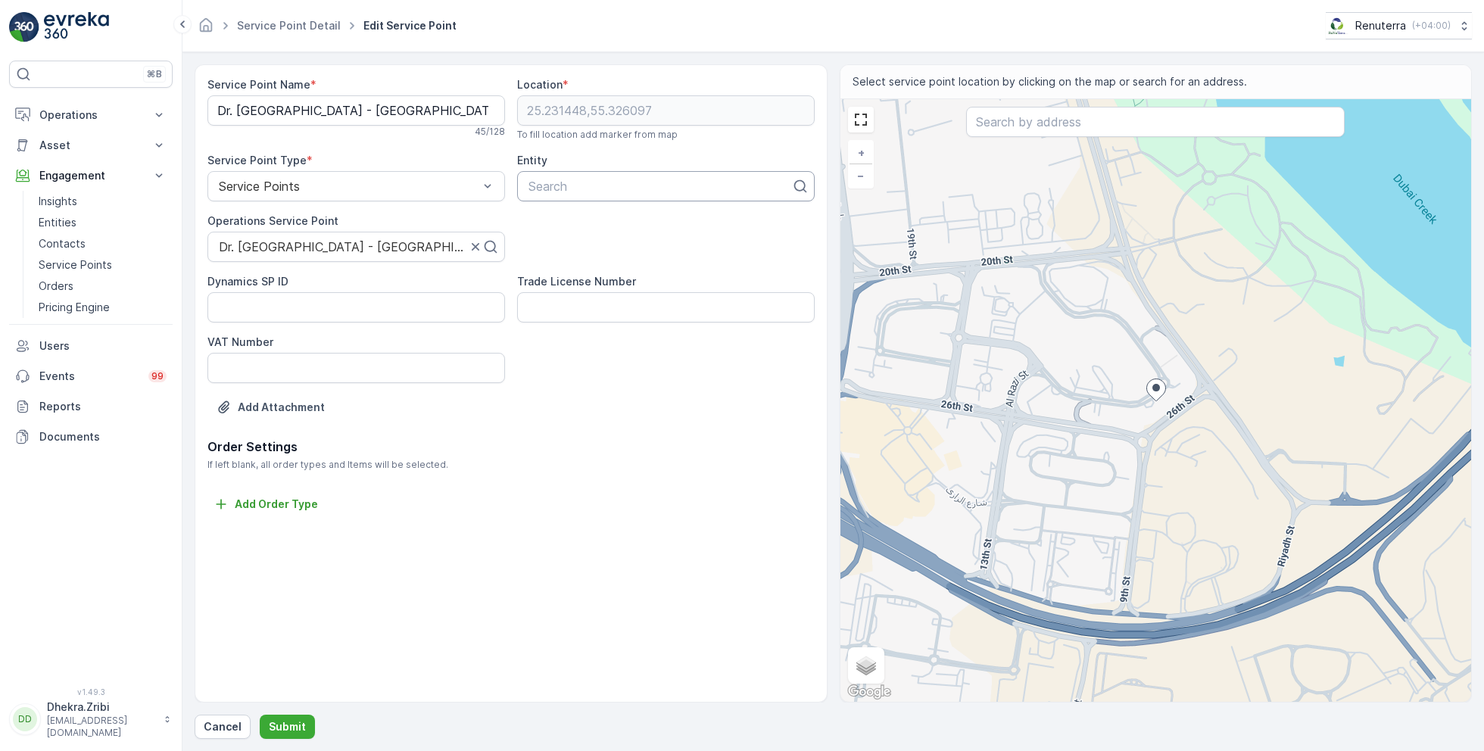
click at [617, 189] on div at bounding box center [660, 186] width 266 height 14
type input "dr."
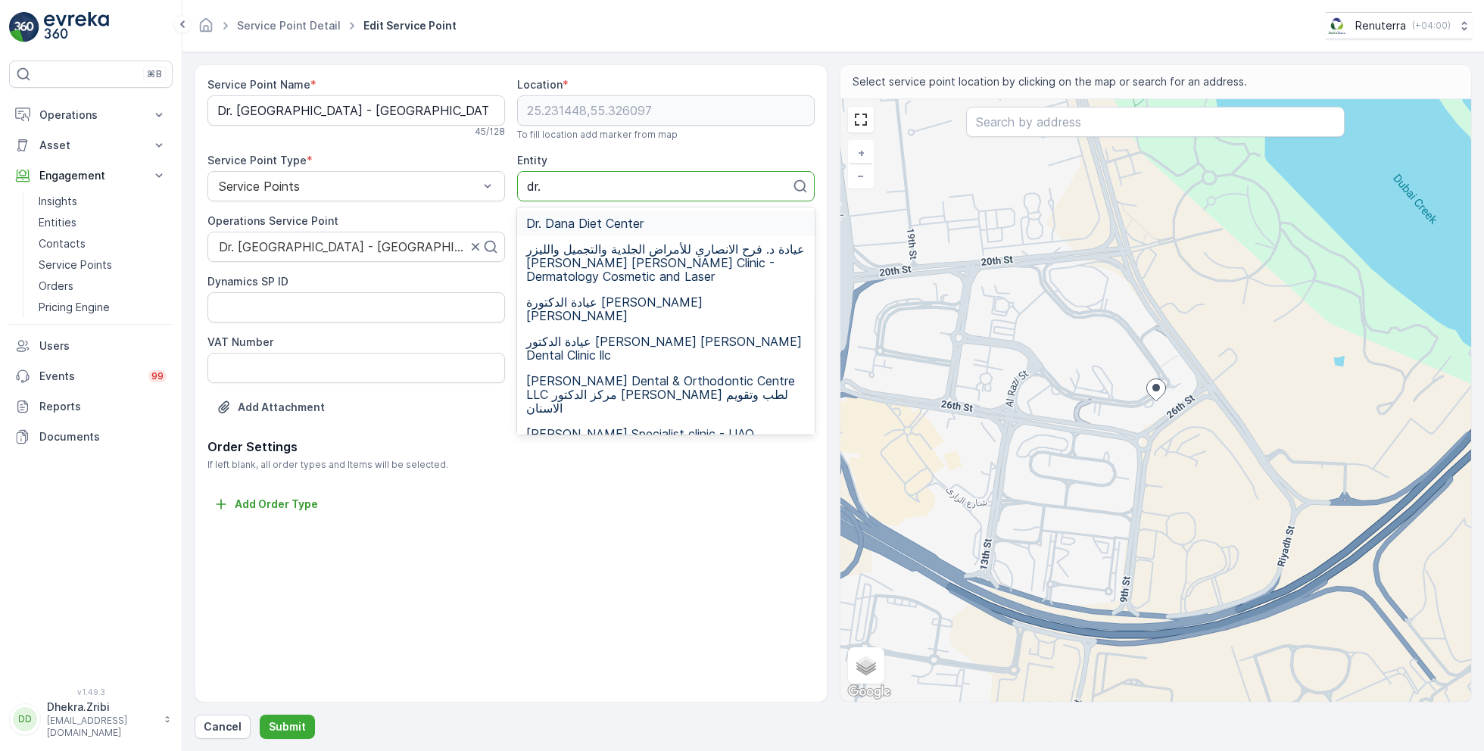
click at [659, 219] on div "Dr. Dana Diet Center" at bounding box center [665, 224] width 279 height 14
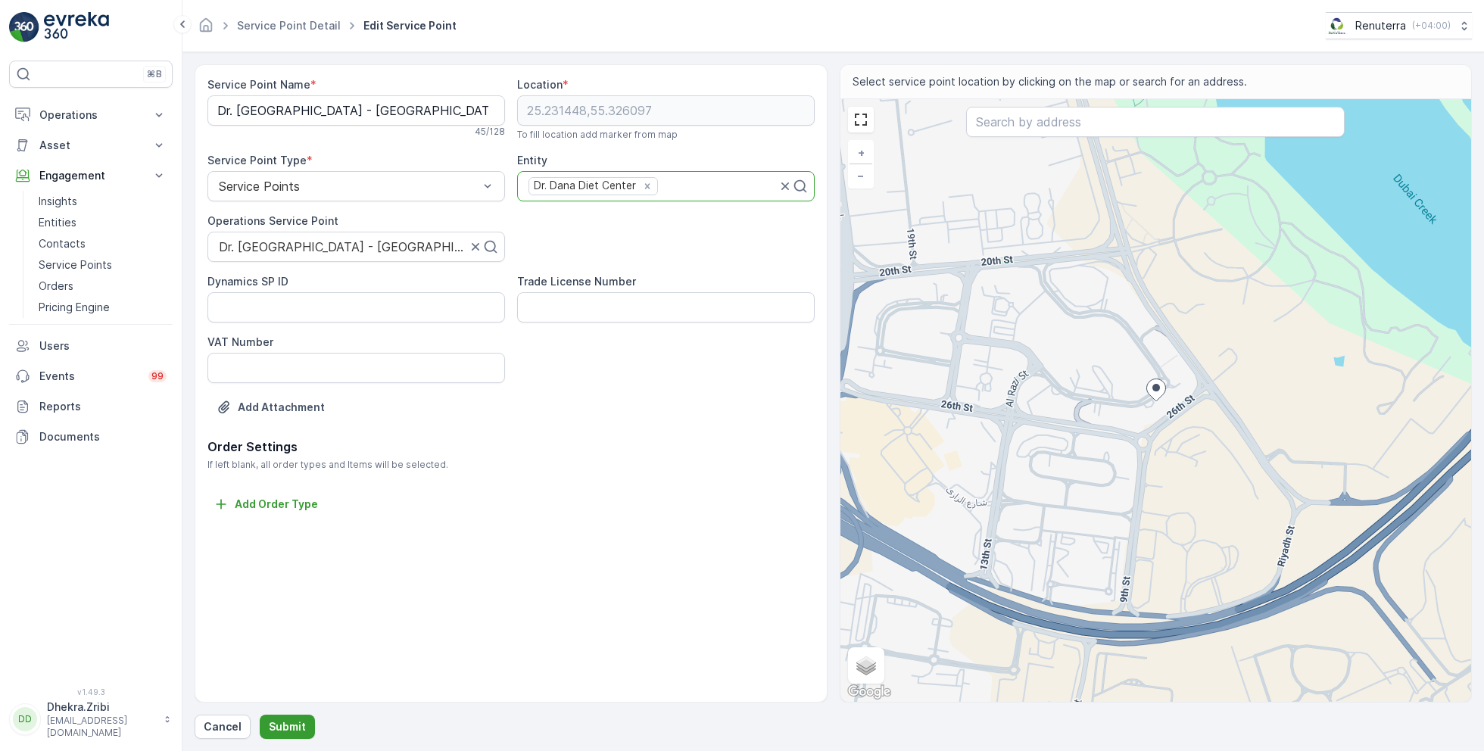
click at [279, 722] on p "Submit" at bounding box center [287, 726] width 37 height 15
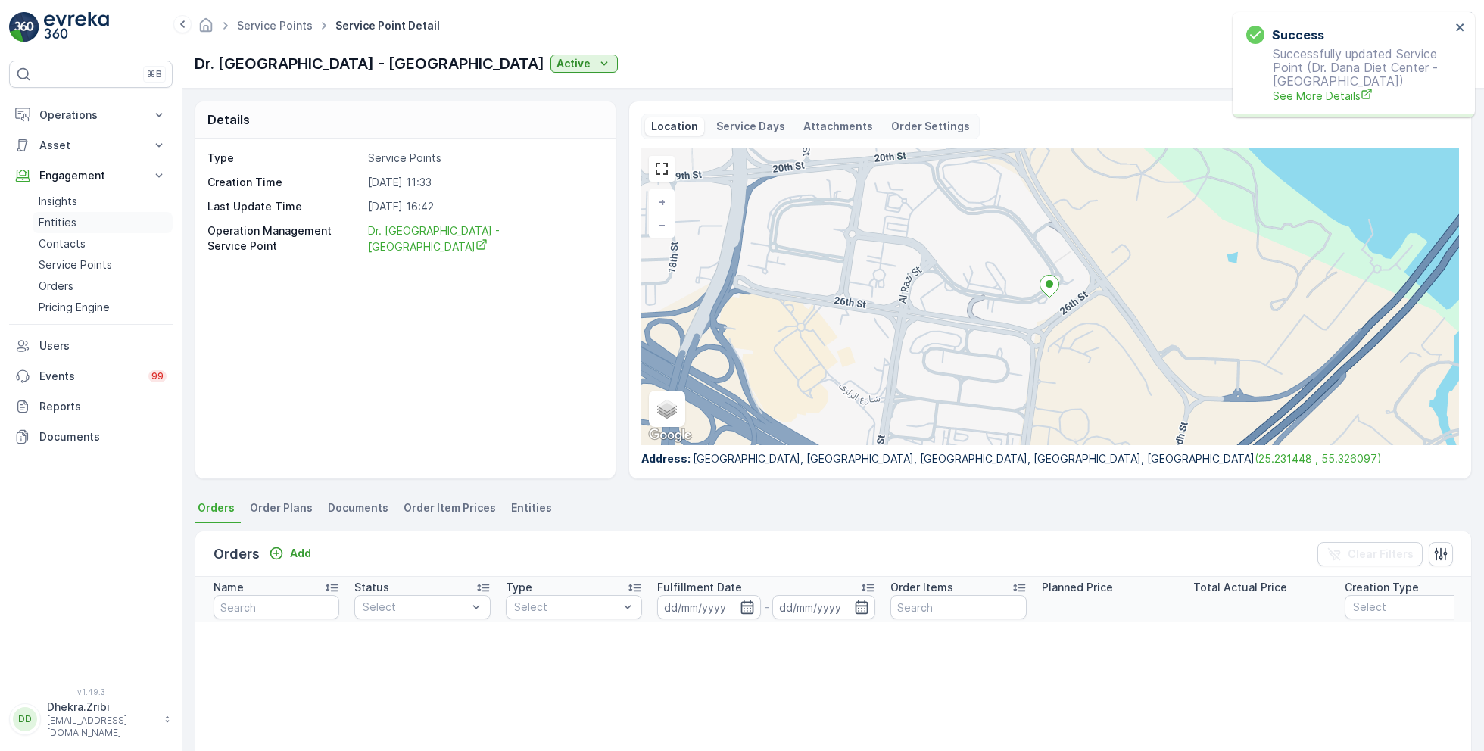
click at [73, 220] on p "Entities" at bounding box center [58, 222] width 38 height 15
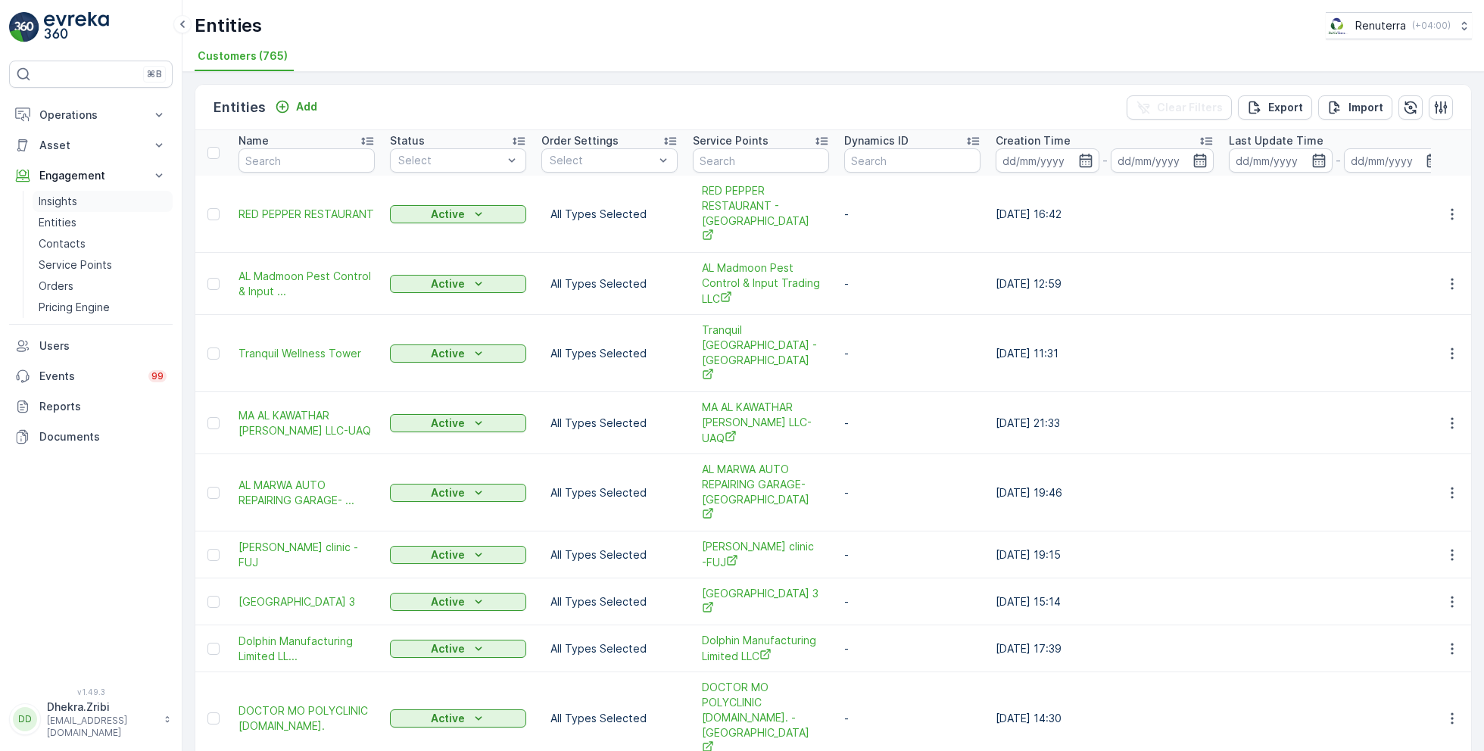
click at [57, 196] on p "Insights" at bounding box center [58, 201] width 39 height 15
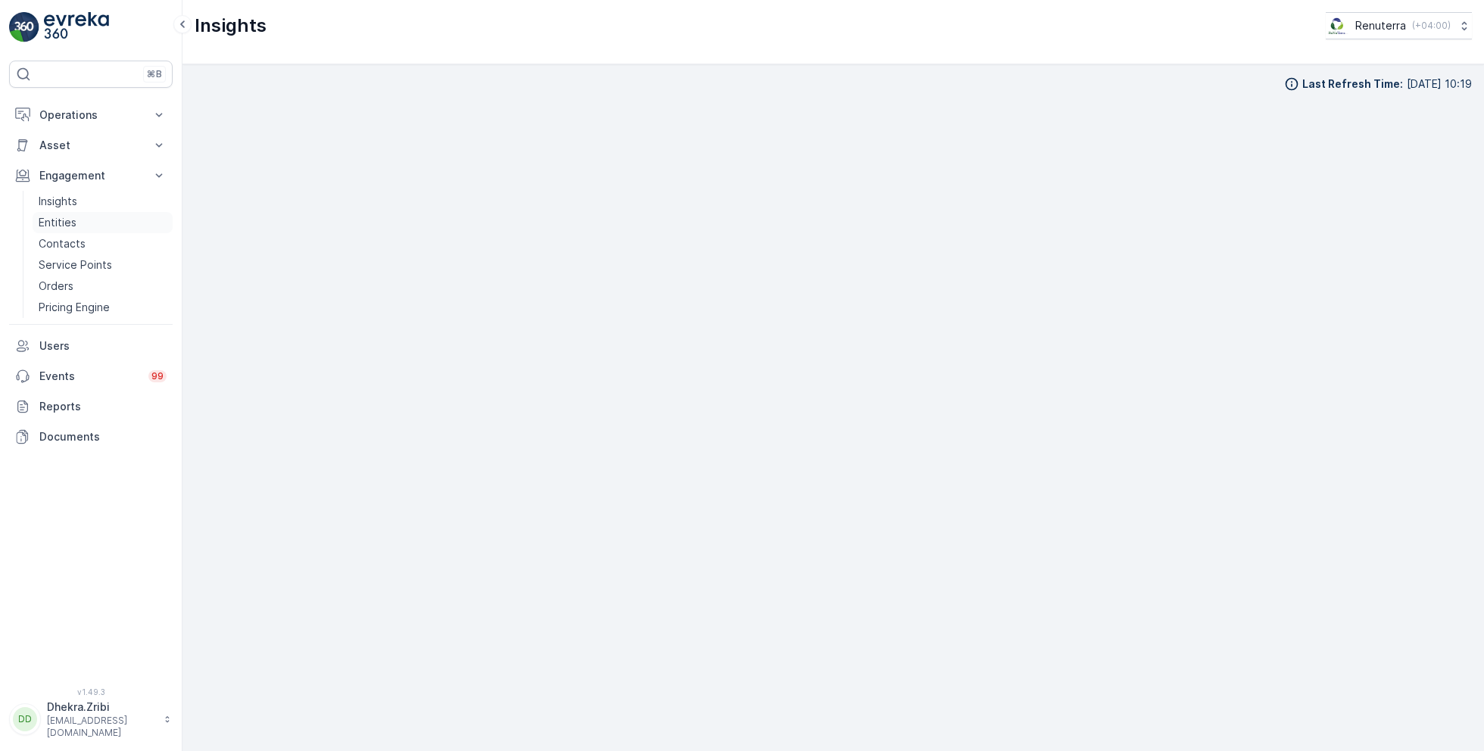
click at [71, 220] on p "Entities" at bounding box center [58, 222] width 38 height 15
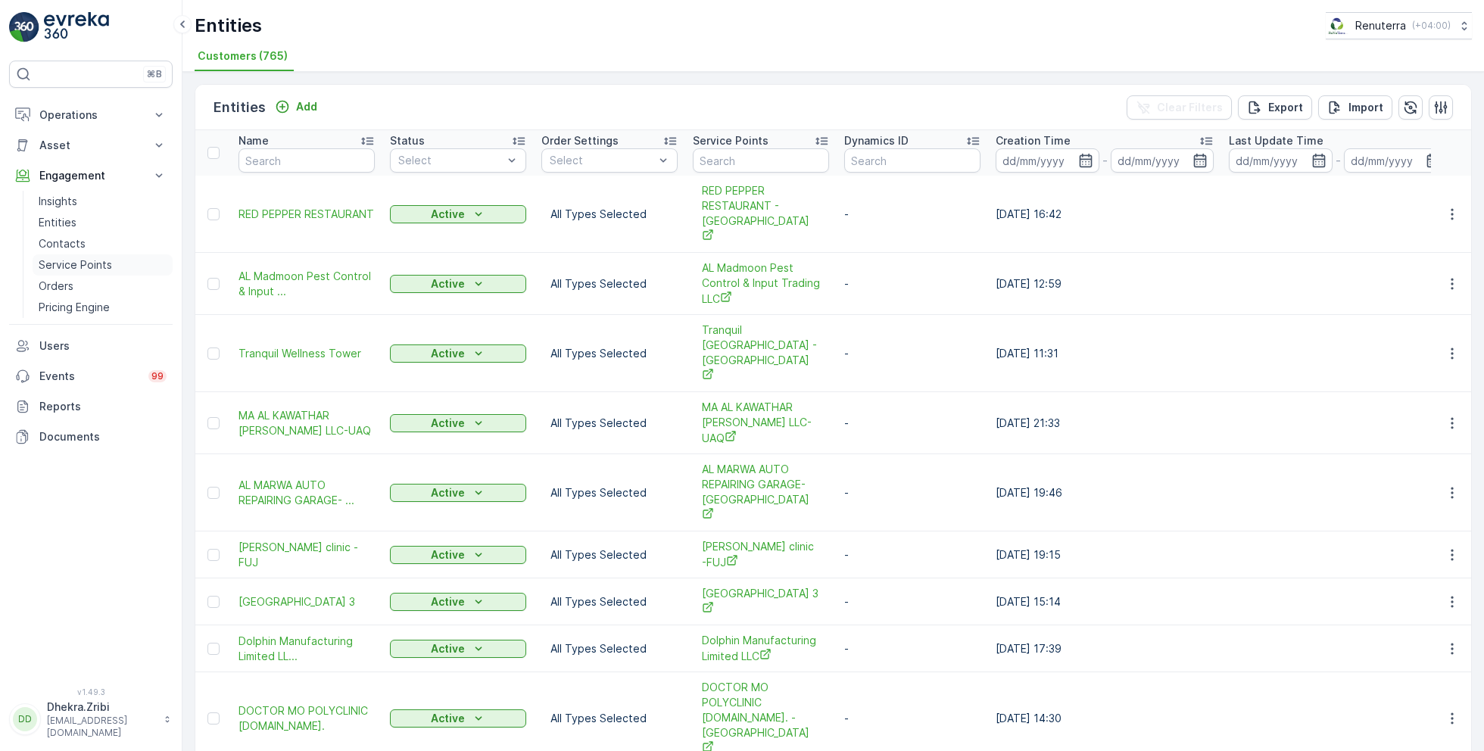
click at [88, 267] on p "Service Points" at bounding box center [75, 264] width 73 height 15
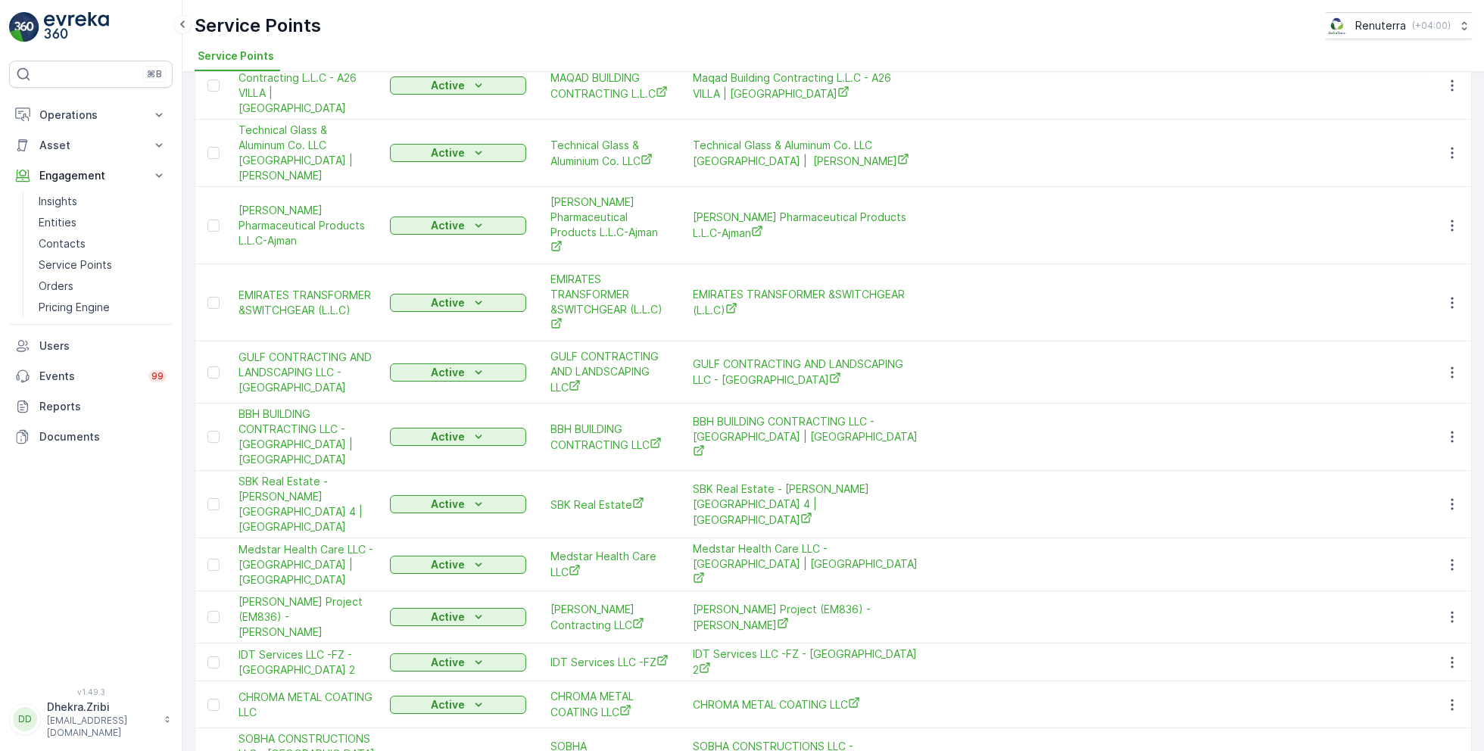
scroll to position [2071, 0]
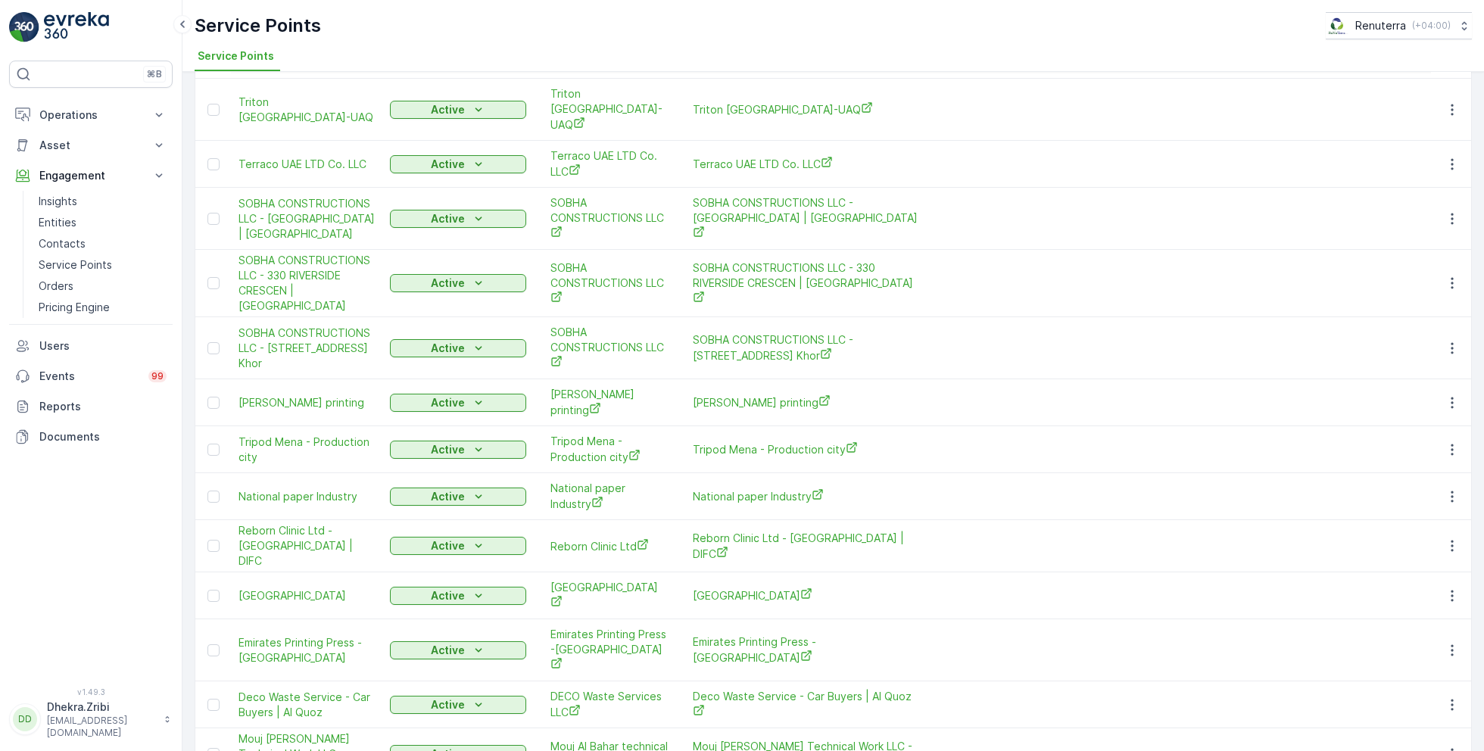
scroll to position [1968, 0]
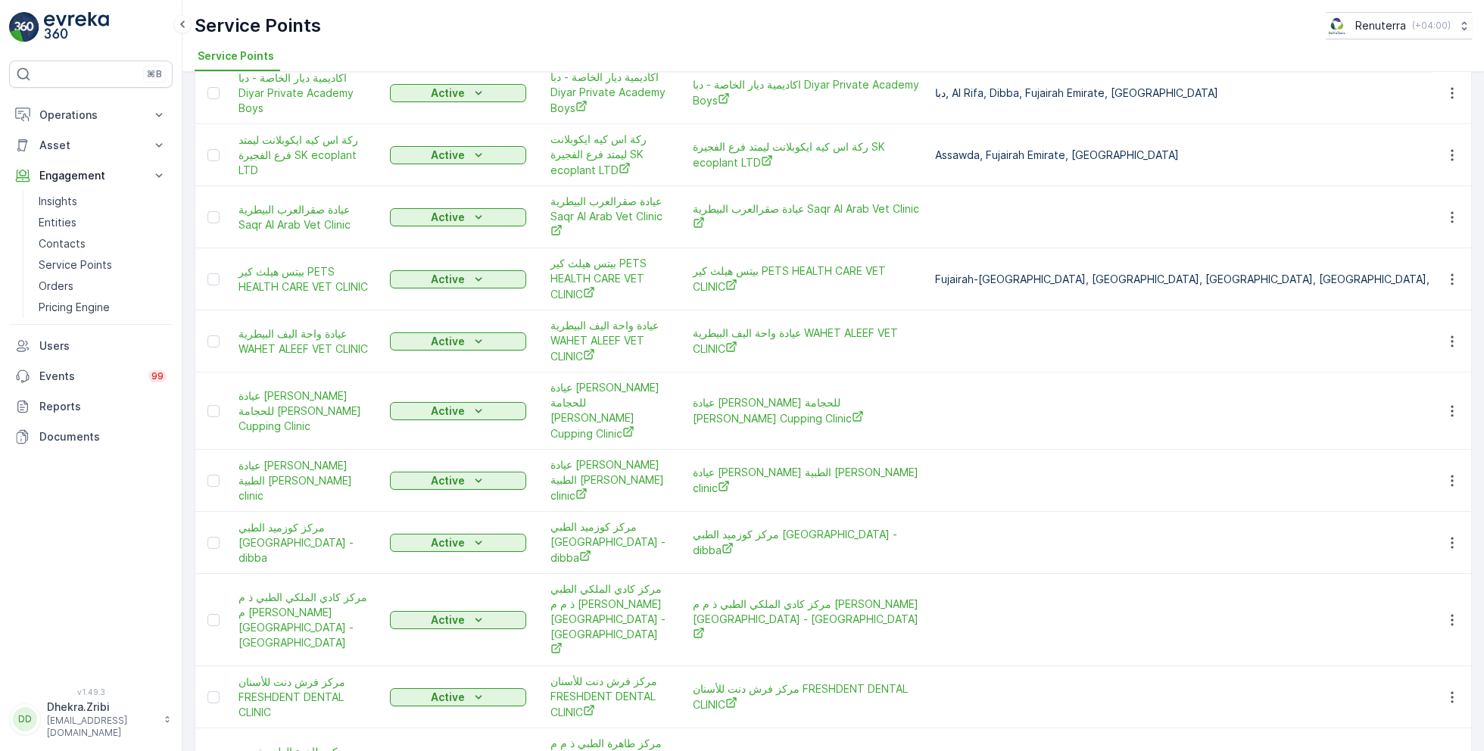
scroll to position [2074, 0]
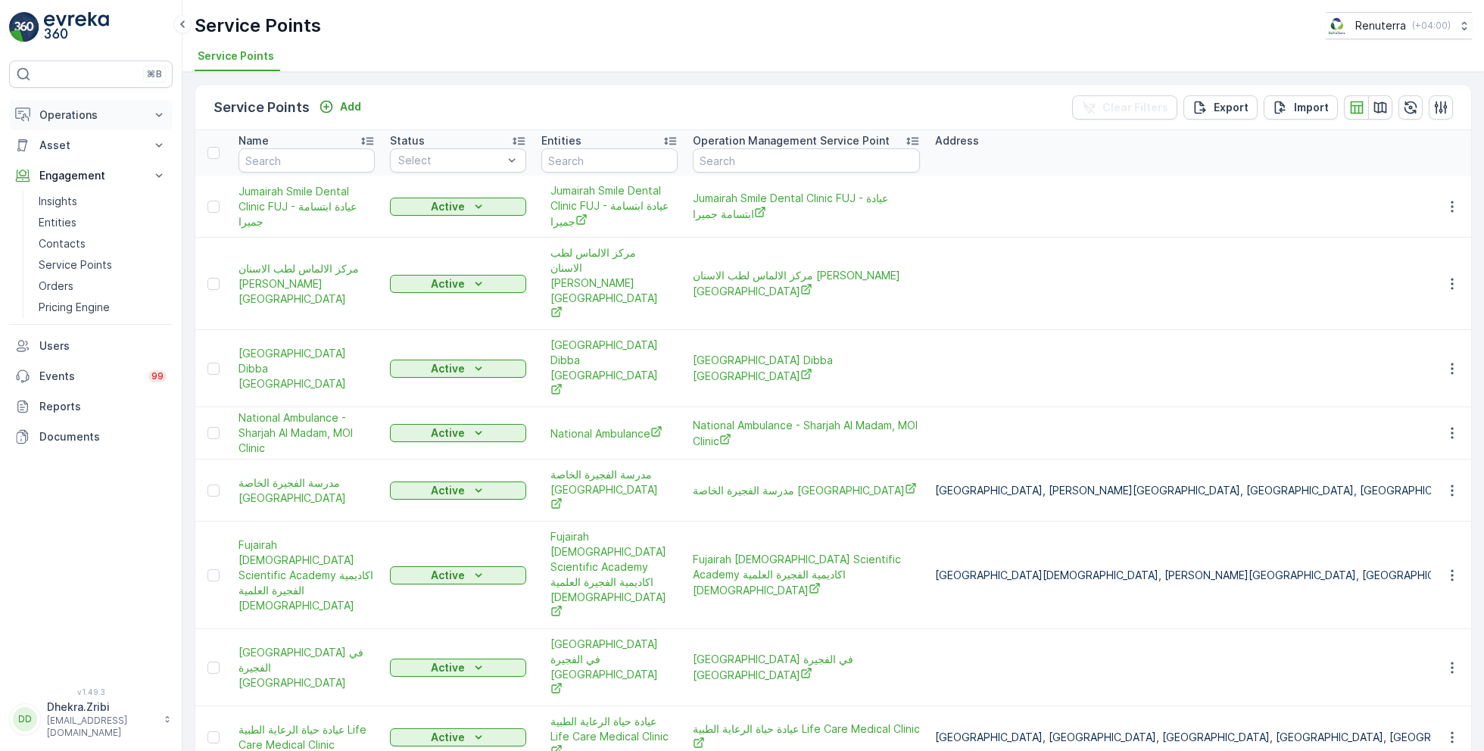
click at [73, 114] on p "Operations" at bounding box center [90, 115] width 103 height 15
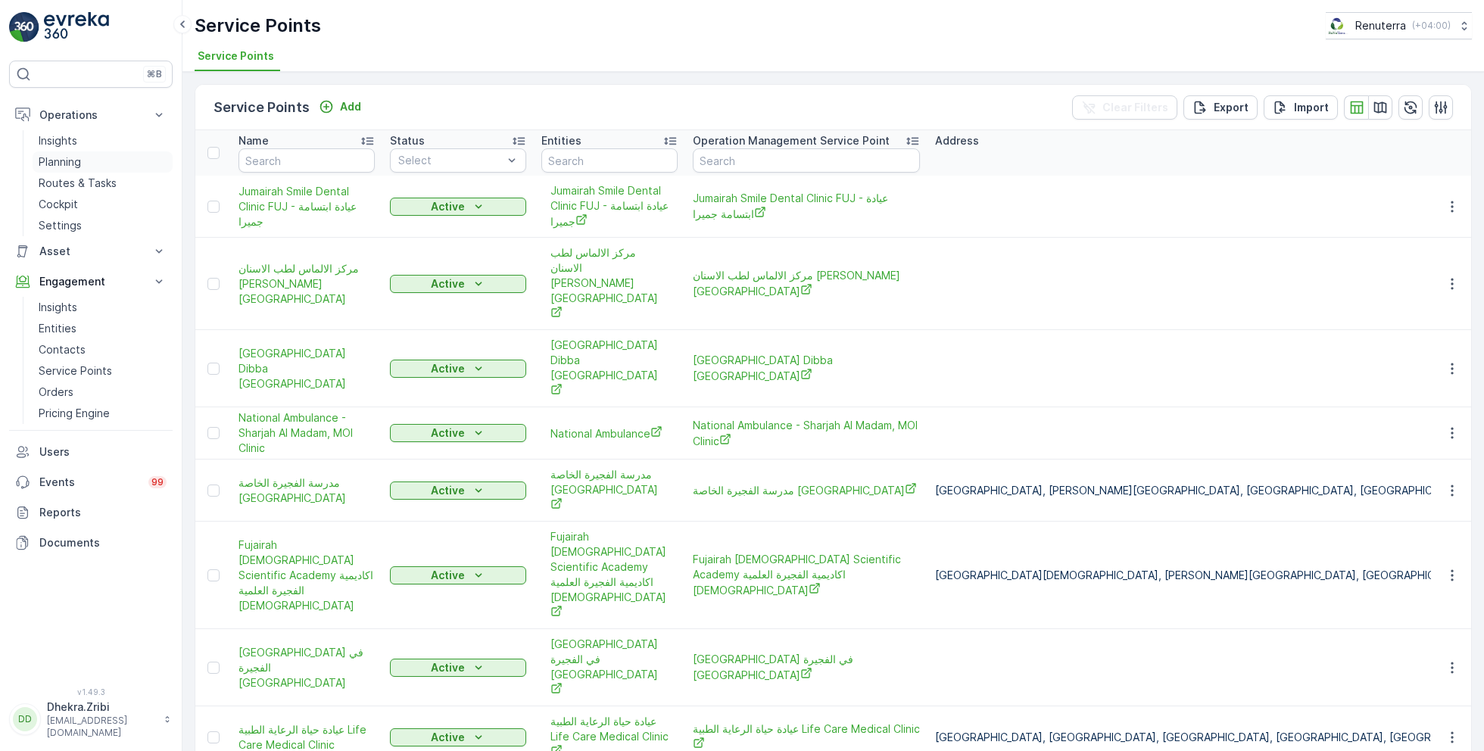
click at [79, 160] on p "Planning" at bounding box center [60, 161] width 42 height 15
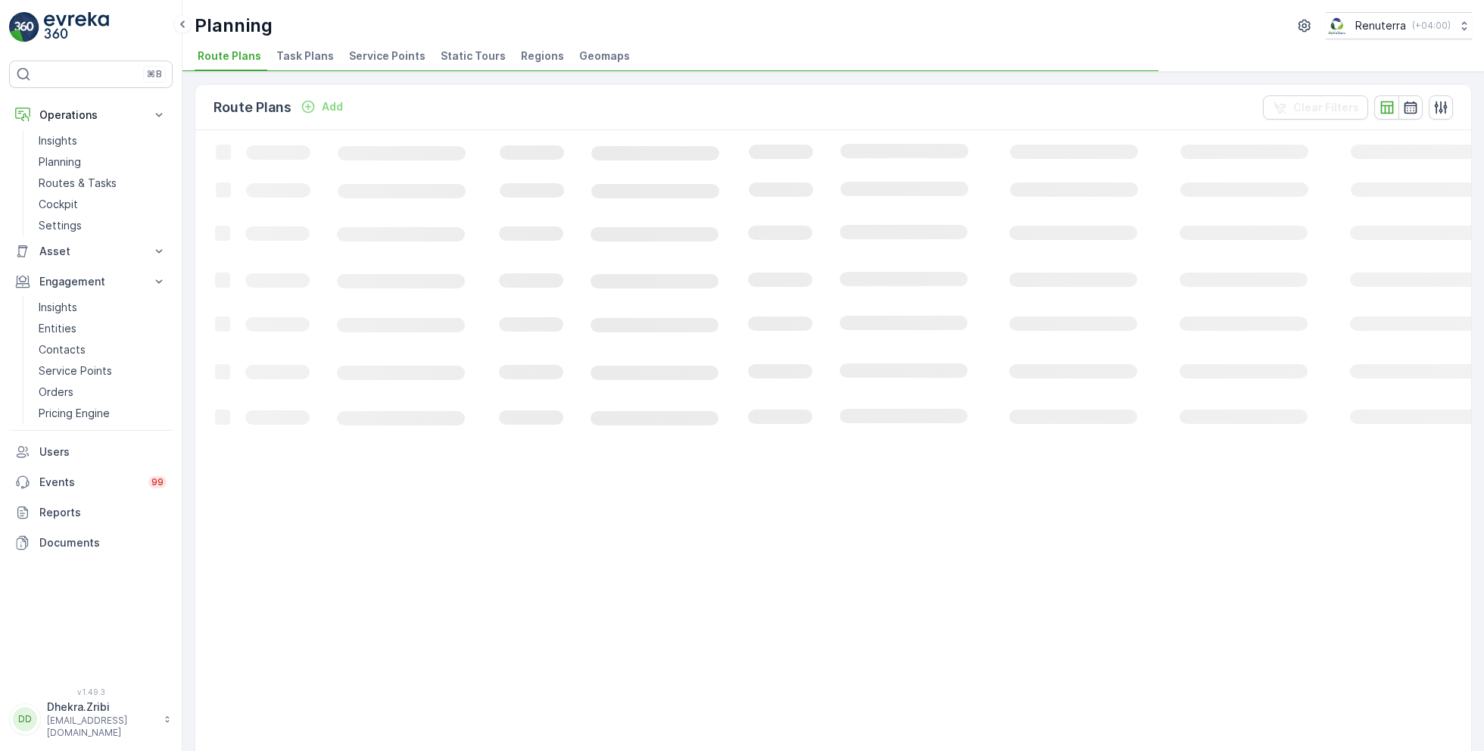
click at [376, 57] on span "Service Points" at bounding box center [387, 55] width 76 height 15
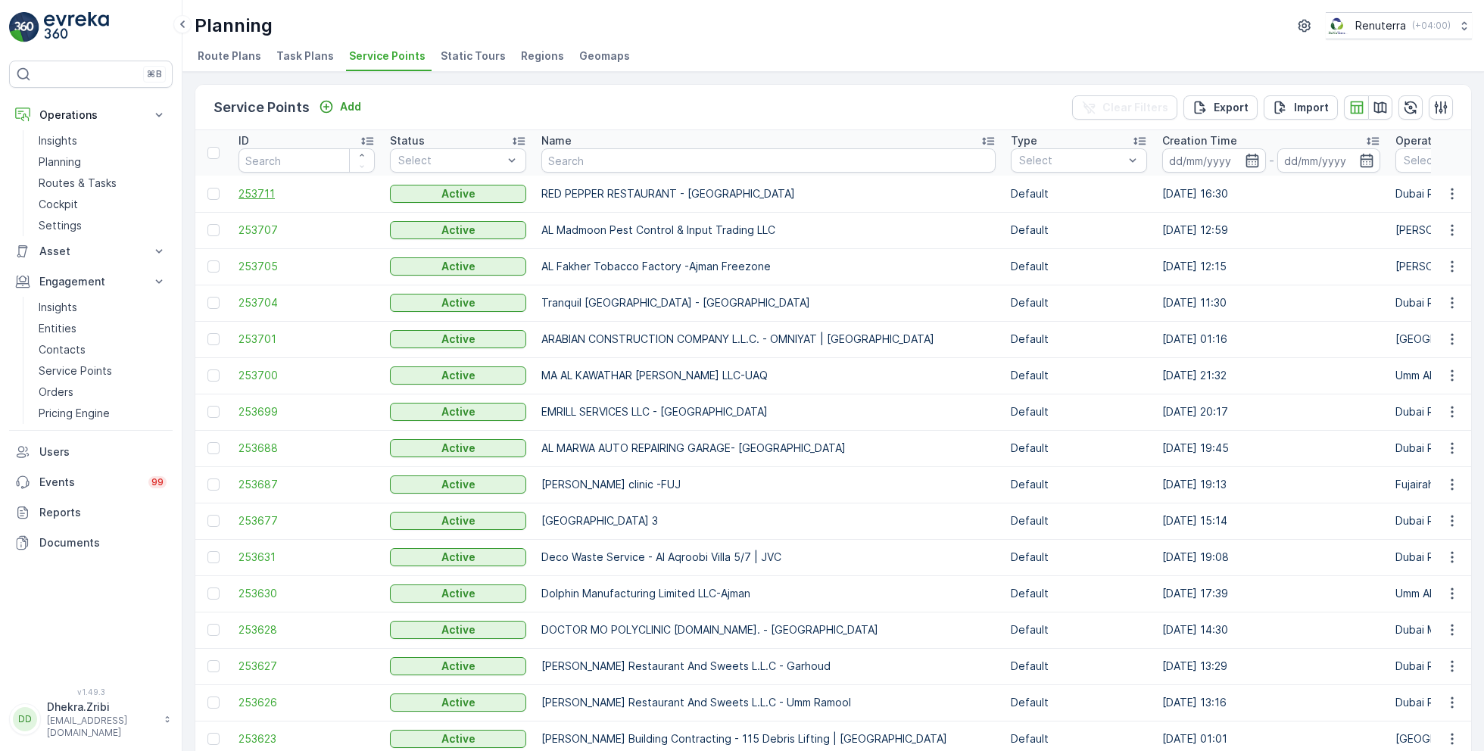
click at [265, 189] on span "253711" at bounding box center [306, 193] width 136 height 15
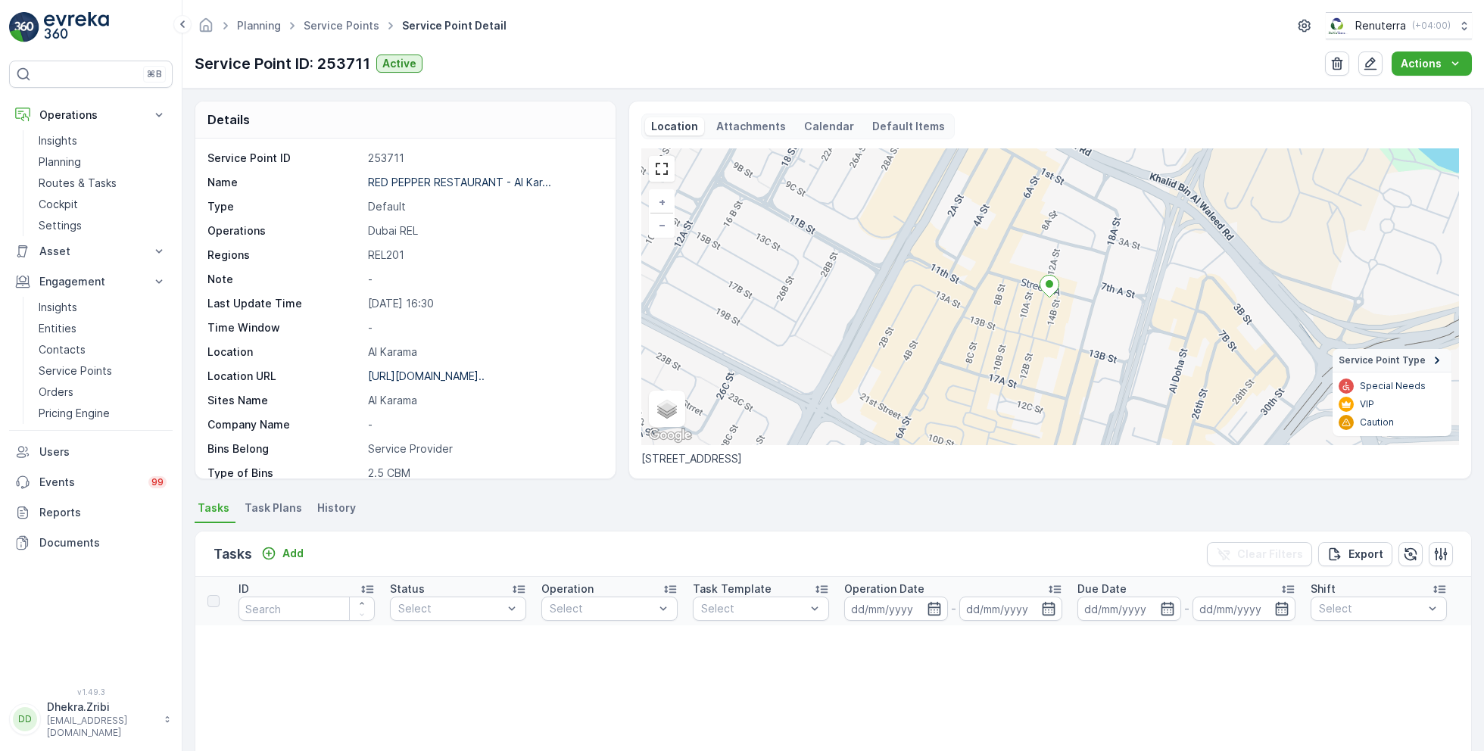
click at [261, 509] on span "Task Plans" at bounding box center [274, 507] width 58 height 15
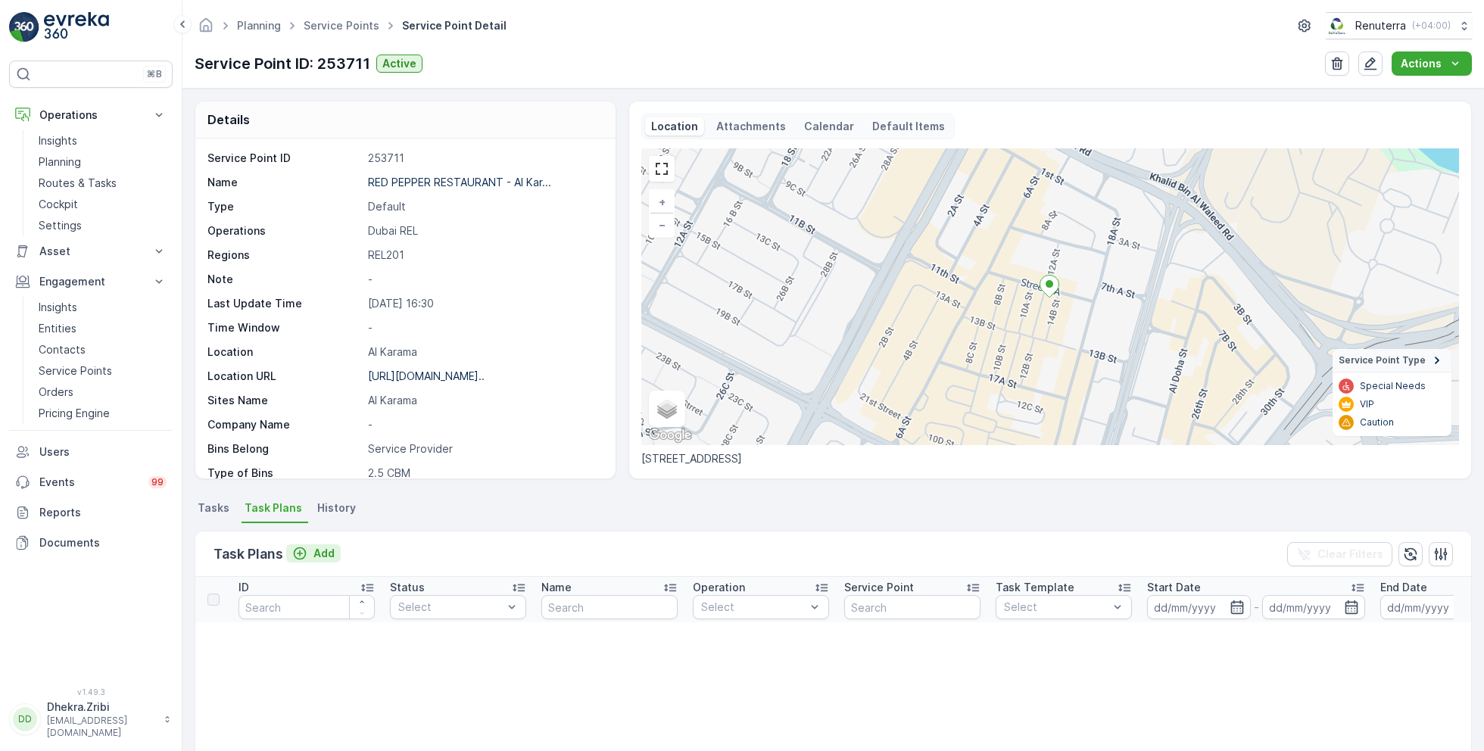
click at [328, 553] on p "Add" at bounding box center [323, 553] width 21 height 15
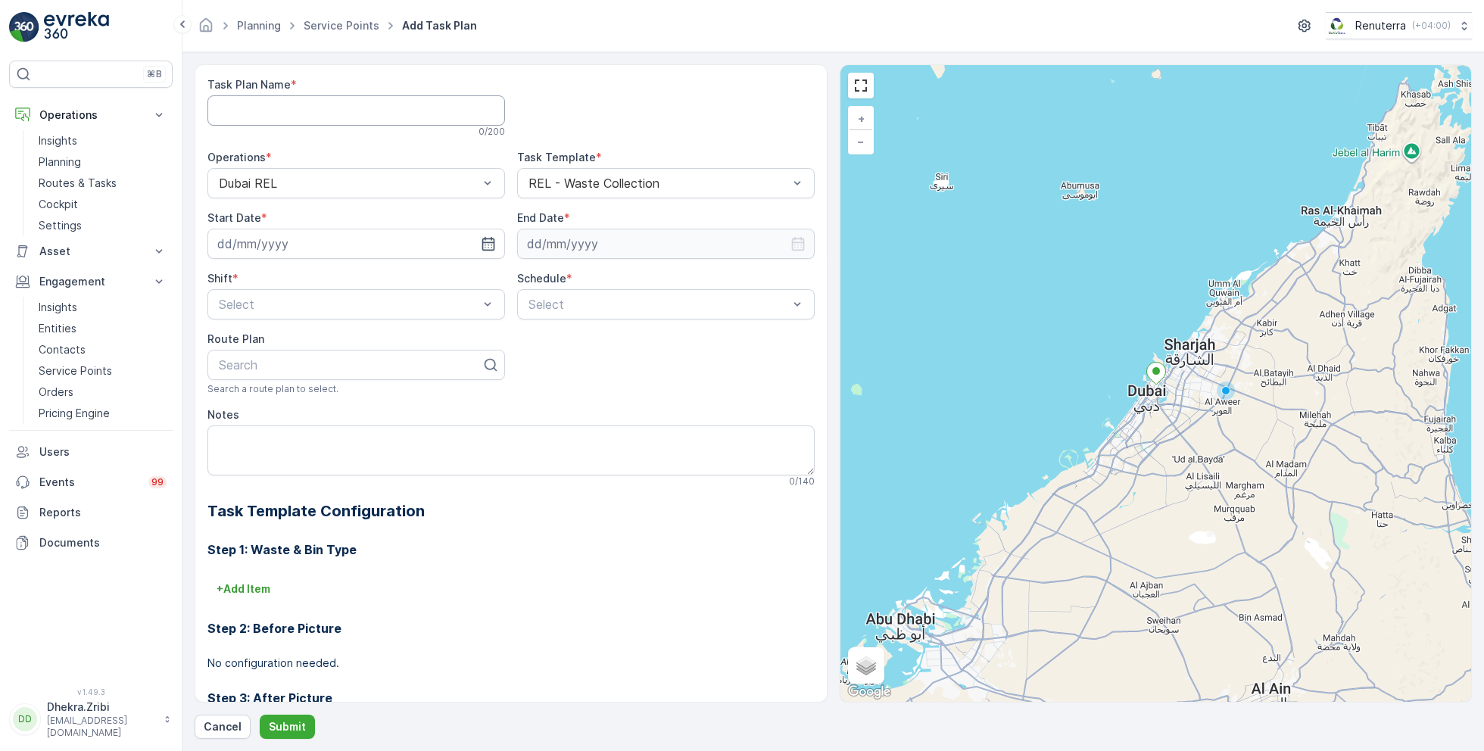
click at [289, 109] on Name "Task Plan Name" at bounding box center [356, 110] width 298 height 30
type Name "REL002"
click at [401, 242] on input at bounding box center [356, 244] width 298 height 30
click at [399, 336] on div "6" at bounding box center [397, 339] width 24 height 24
type input "06.09.2025"
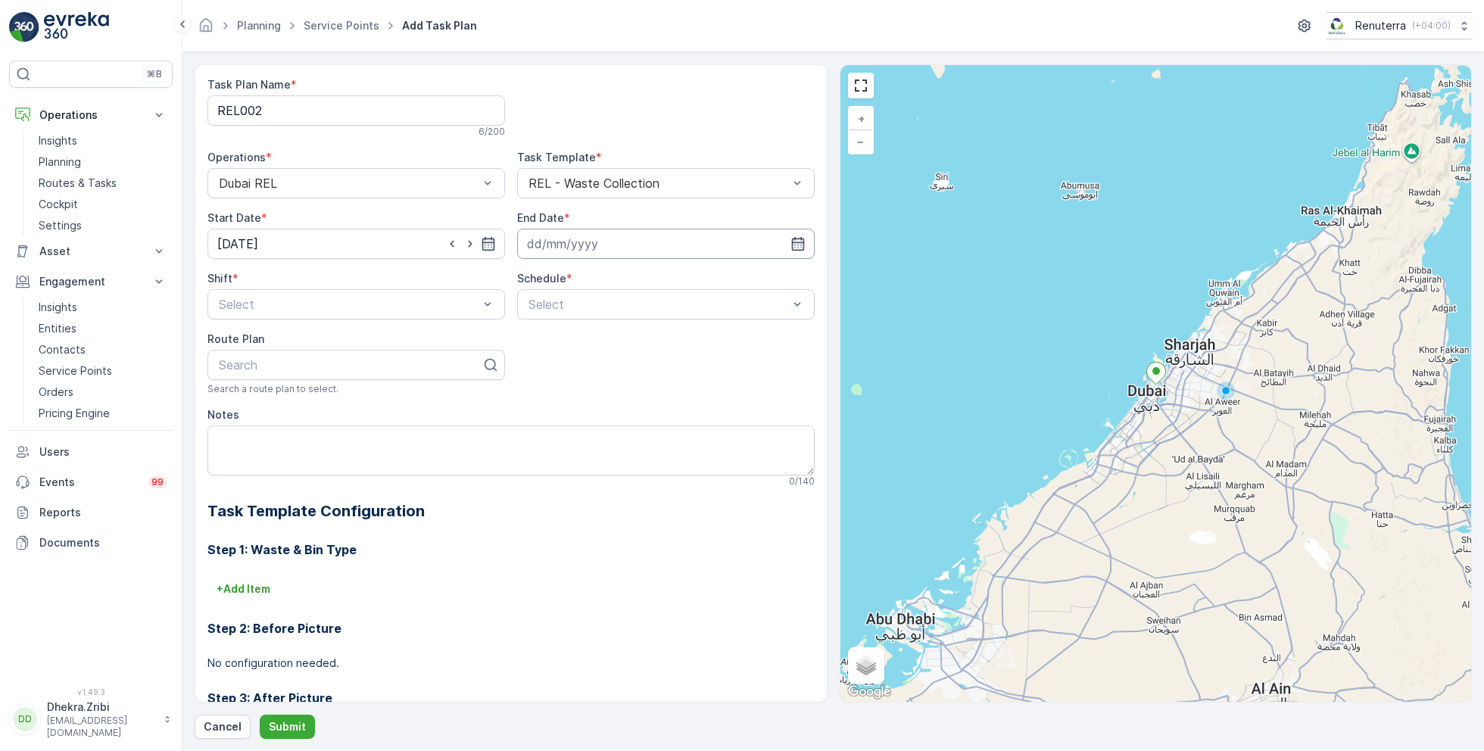
click at [617, 242] on input at bounding box center [666, 244] width 298 height 30
click at [560, 282] on p "September" at bounding box center [563, 279] width 59 height 15
click at [575, 417] on span "December" at bounding box center [569, 418] width 53 height 15
click at [625, 282] on p "2025" at bounding box center [621, 279] width 26 height 15
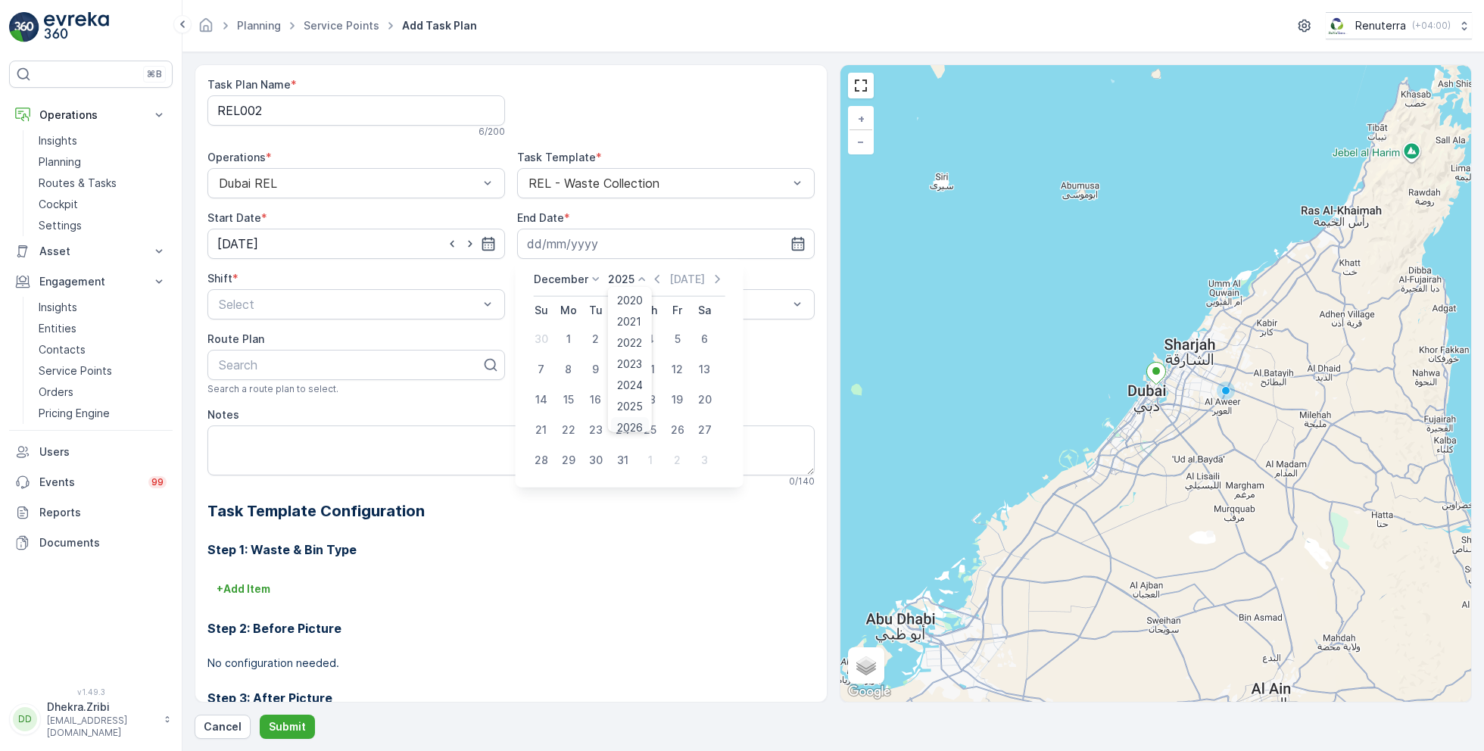
scroll to position [6, 0]
click at [633, 417] on span "2026" at bounding box center [630, 421] width 26 height 15
click at [650, 467] on div "31" at bounding box center [650, 460] width 24 height 24
type input "31.12.2026"
click at [285, 366] on div "Night Shift" at bounding box center [356, 367] width 279 height 14
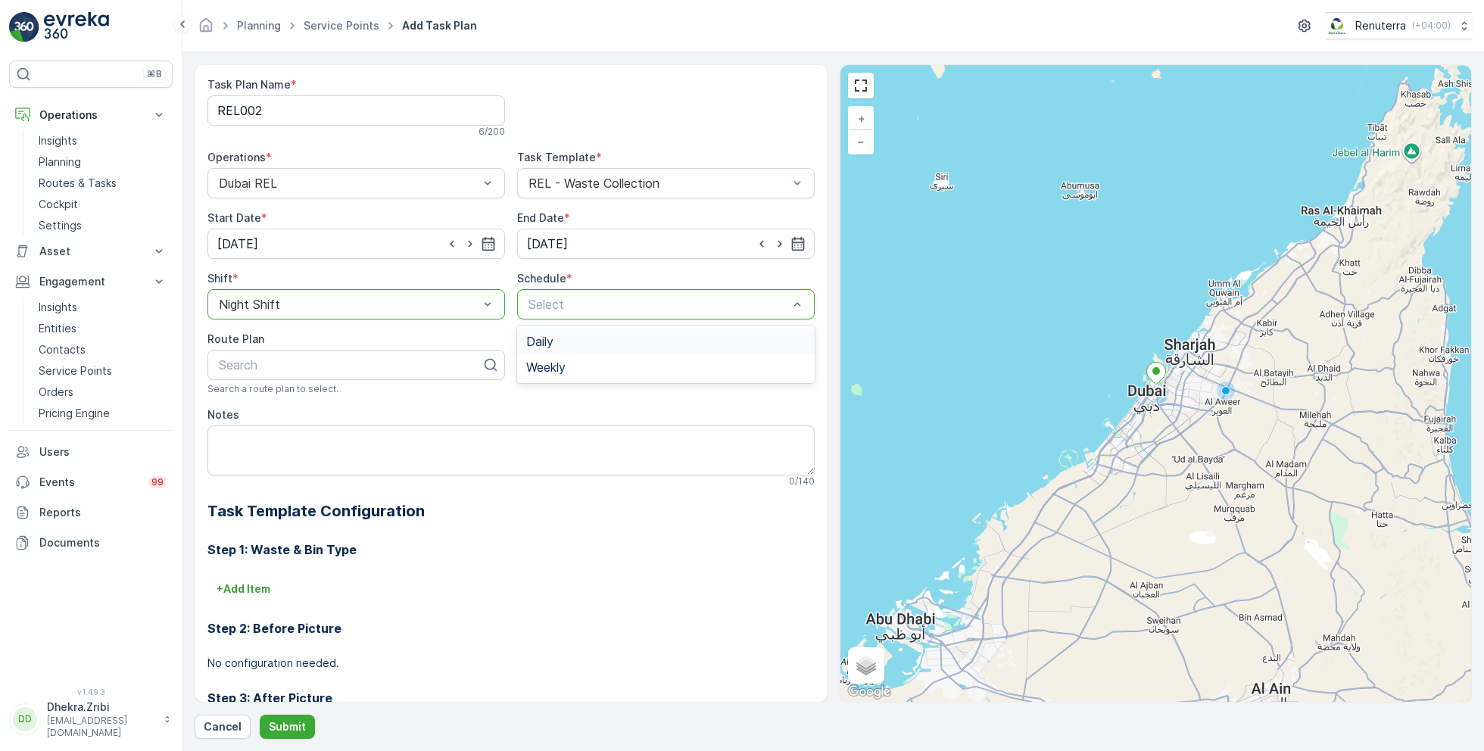
click at [553, 345] on div "Daily" at bounding box center [665, 342] width 279 height 14
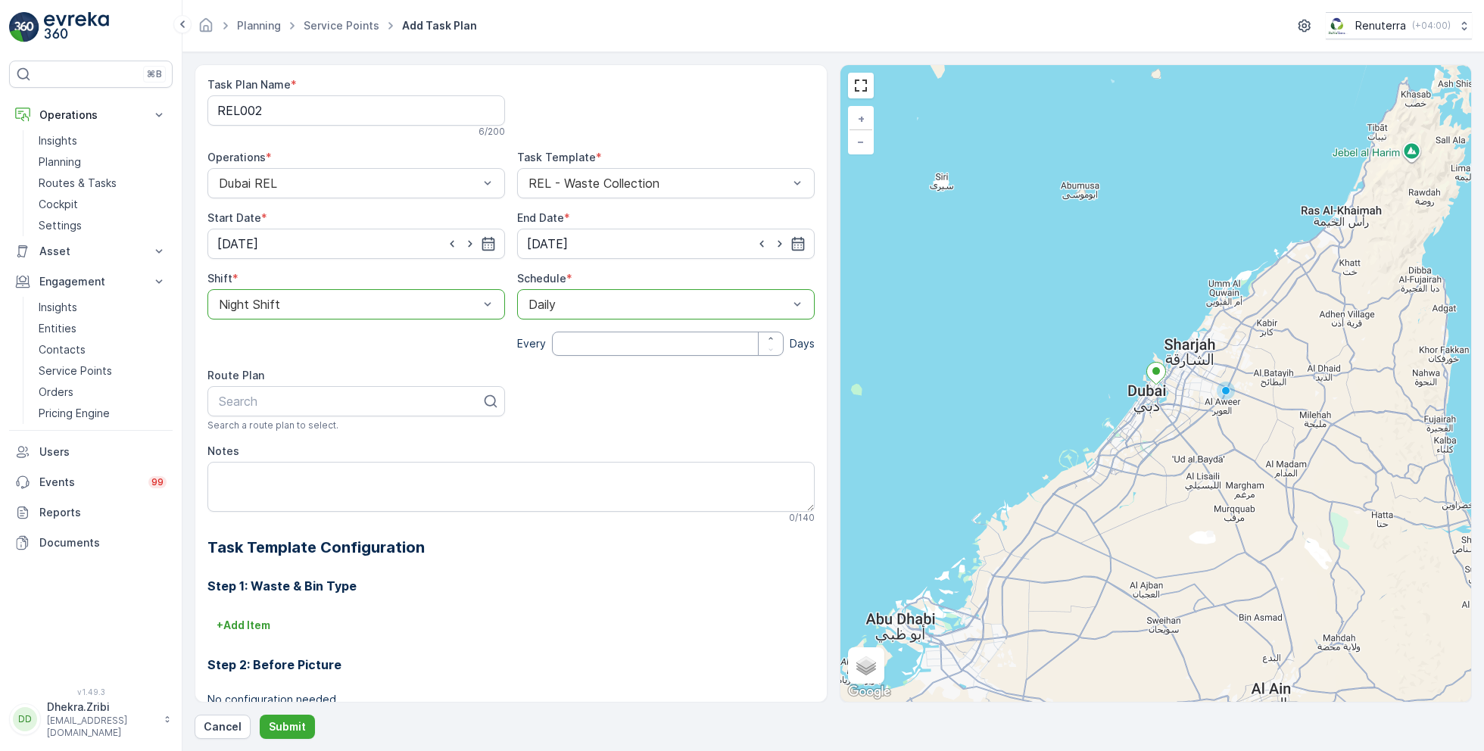
click at [581, 341] on input "number" at bounding box center [668, 344] width 232 height 24
type input "2"
click at [326, 404] on div at bounding box center [350, 401] width 266 height 14
type input "rel201"
click at [288, 432] on div "DREL201" at bounding box center [356, 439] width 279 height 14
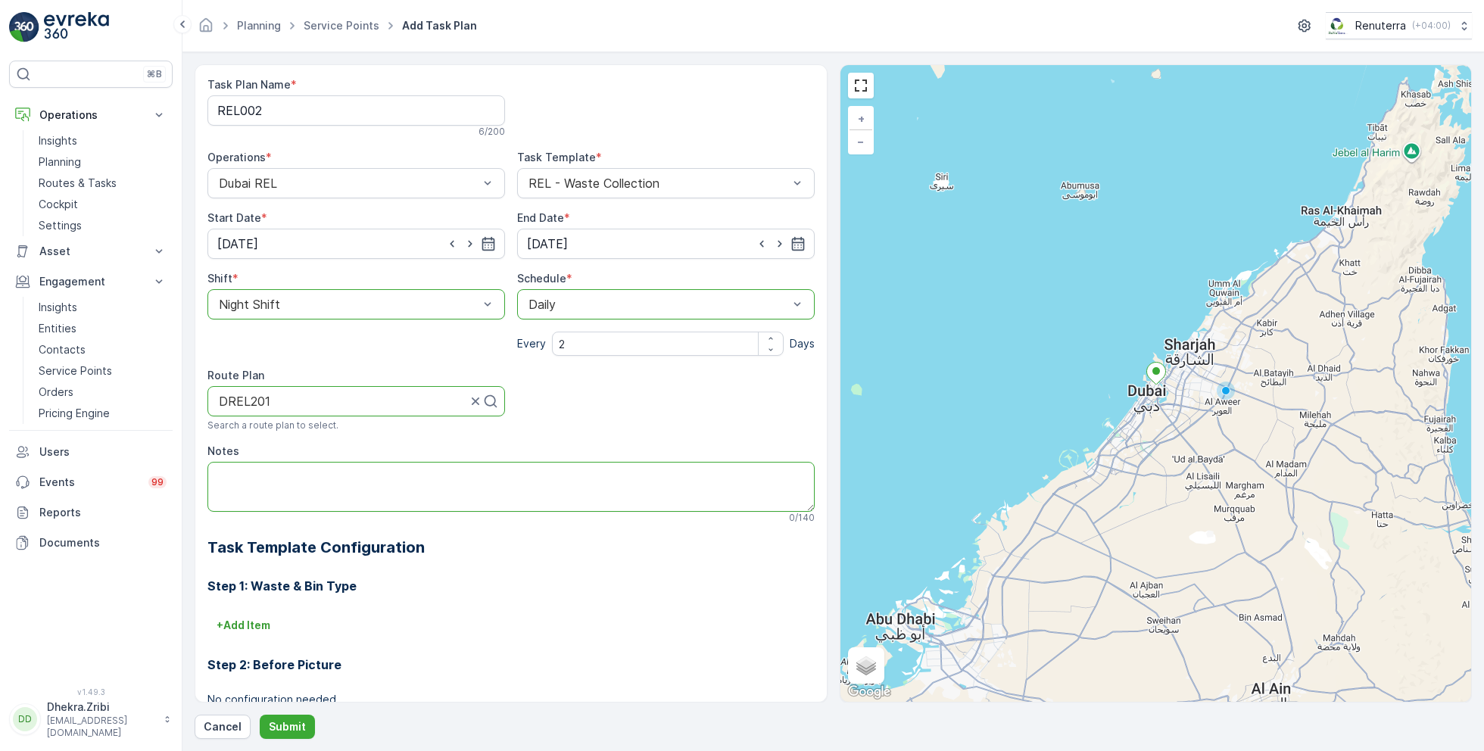
click at [307, 485] on textarea "Notes" at bounding box center [510, 487] width 607 height 50
paste textarea "+971 50 205 4356"
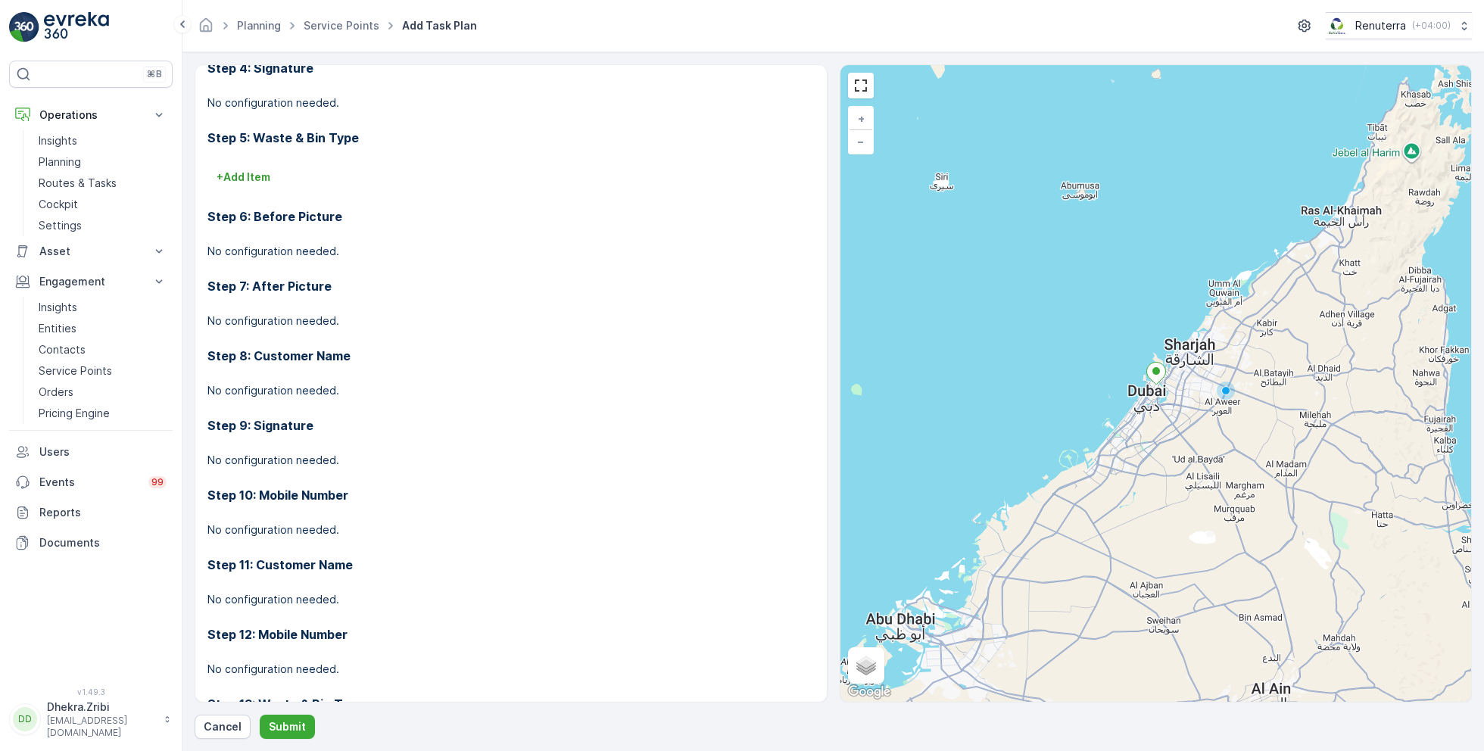
scroll to position [0, 0]
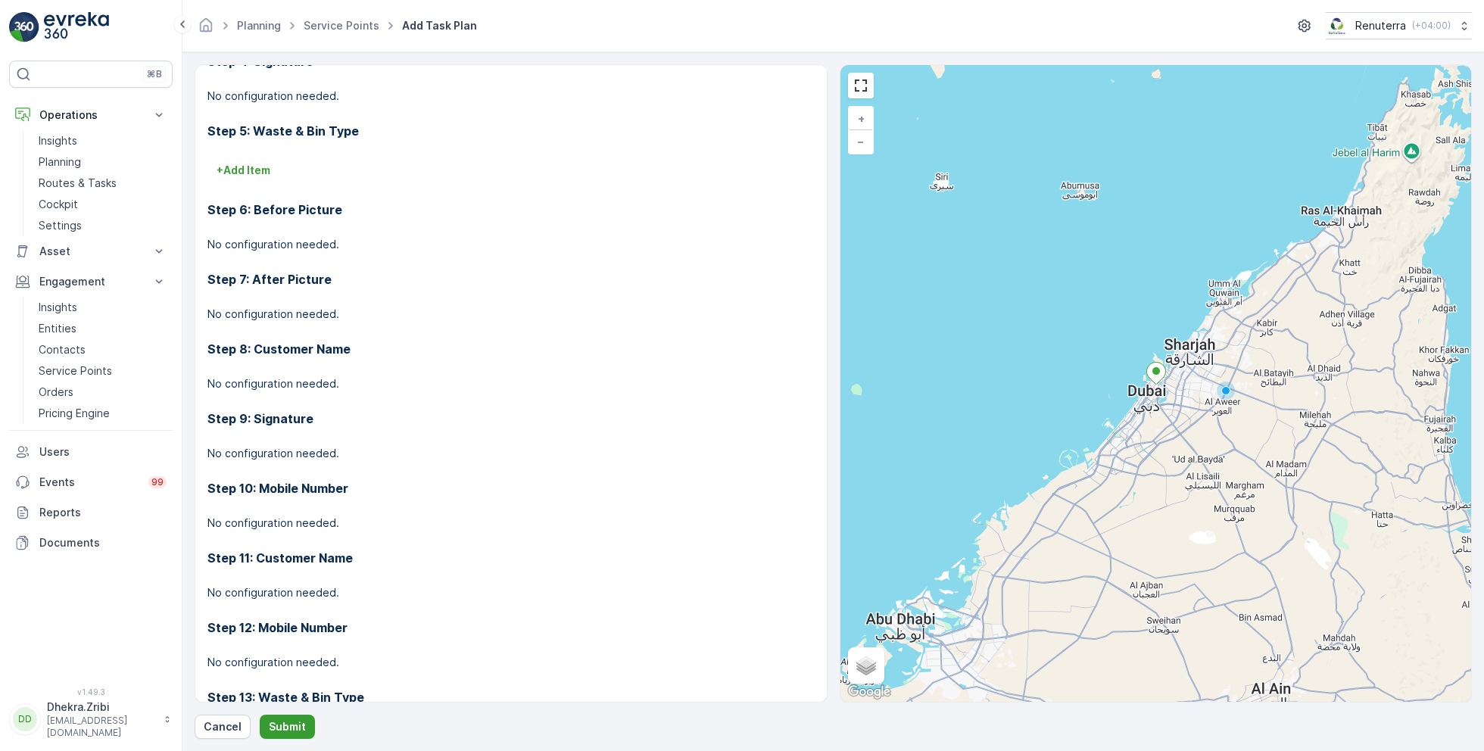
type textarea "POC: +971 50 205 4356"
click at [294, 722] on p "Submit" at bounding box center [287, 726] width 37 height 15
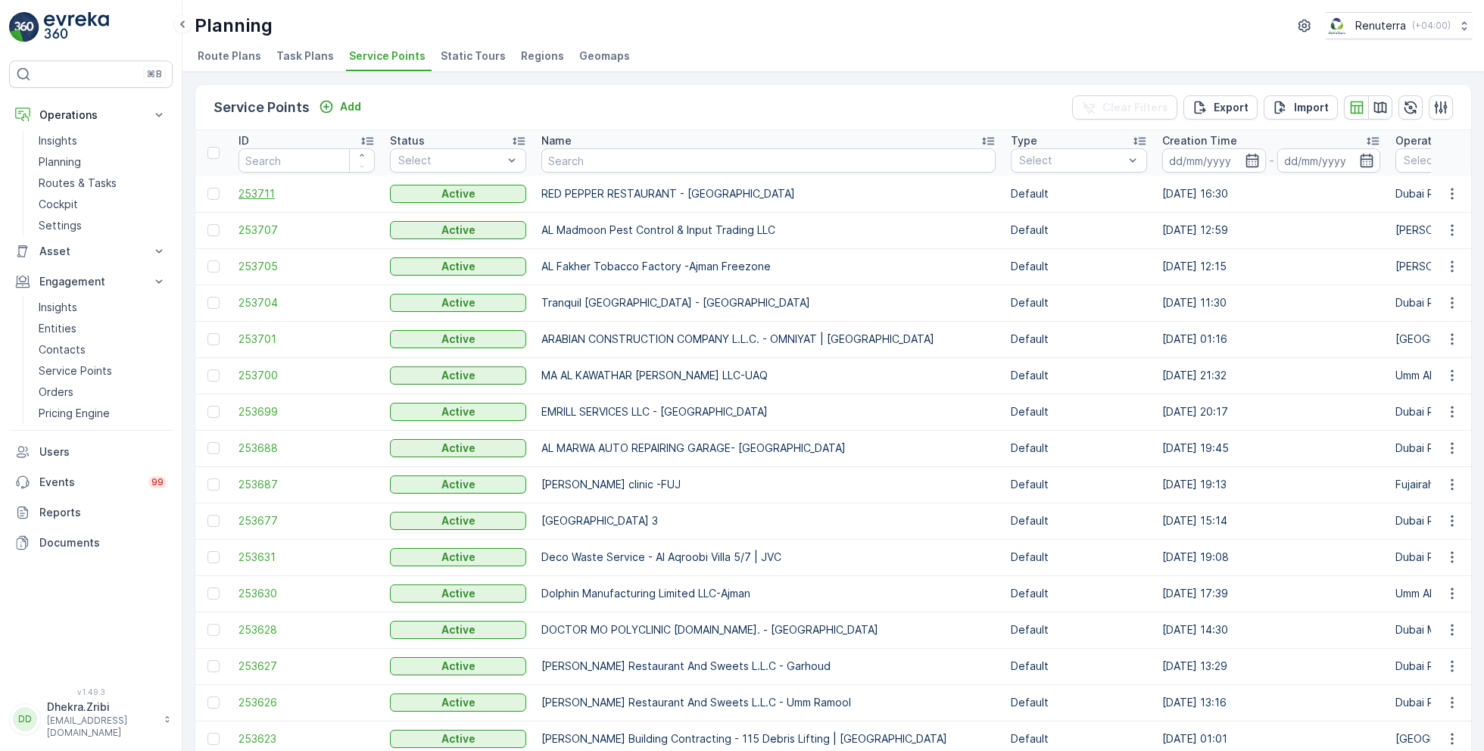
click at [261, 189] on span "253711" at bounding box center [306, 193] width 136 height 15
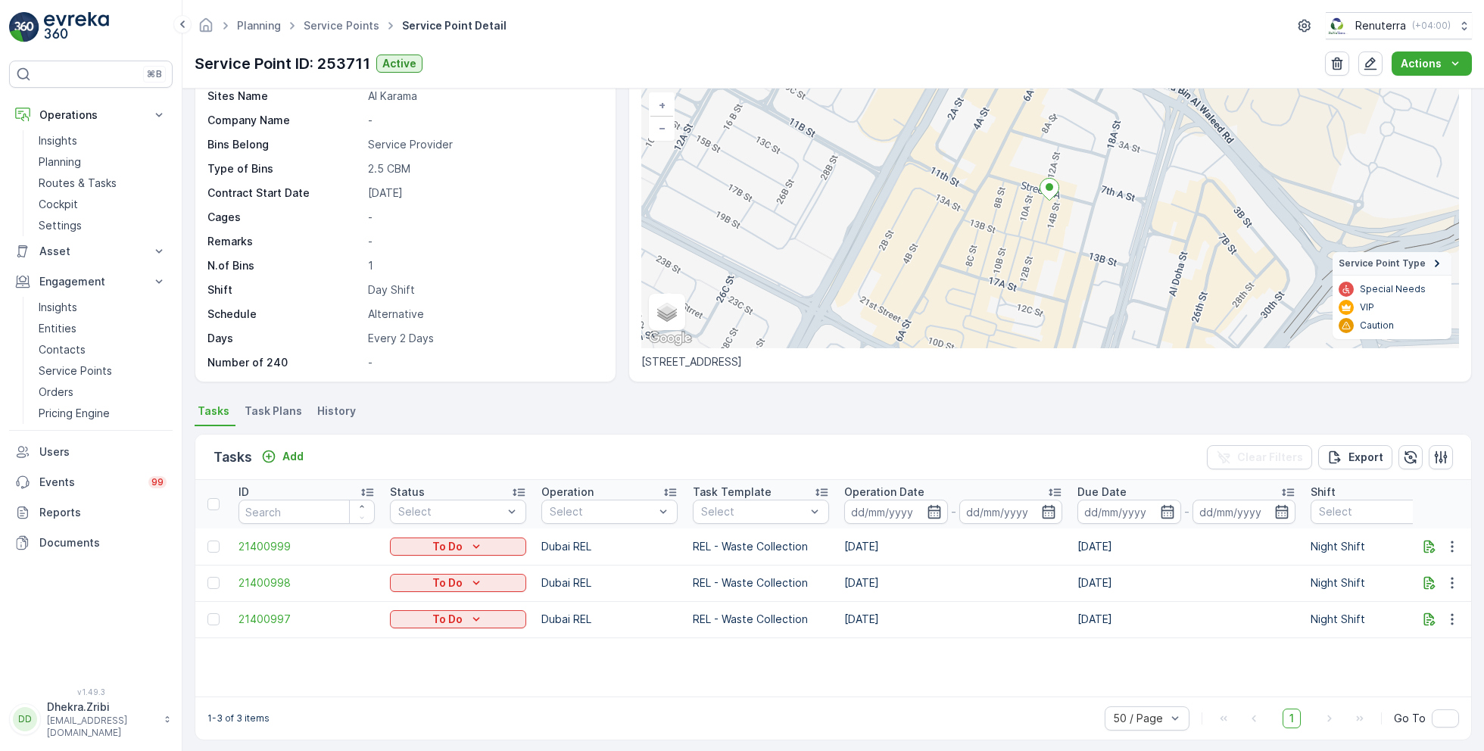
scroll to position [104, 0]
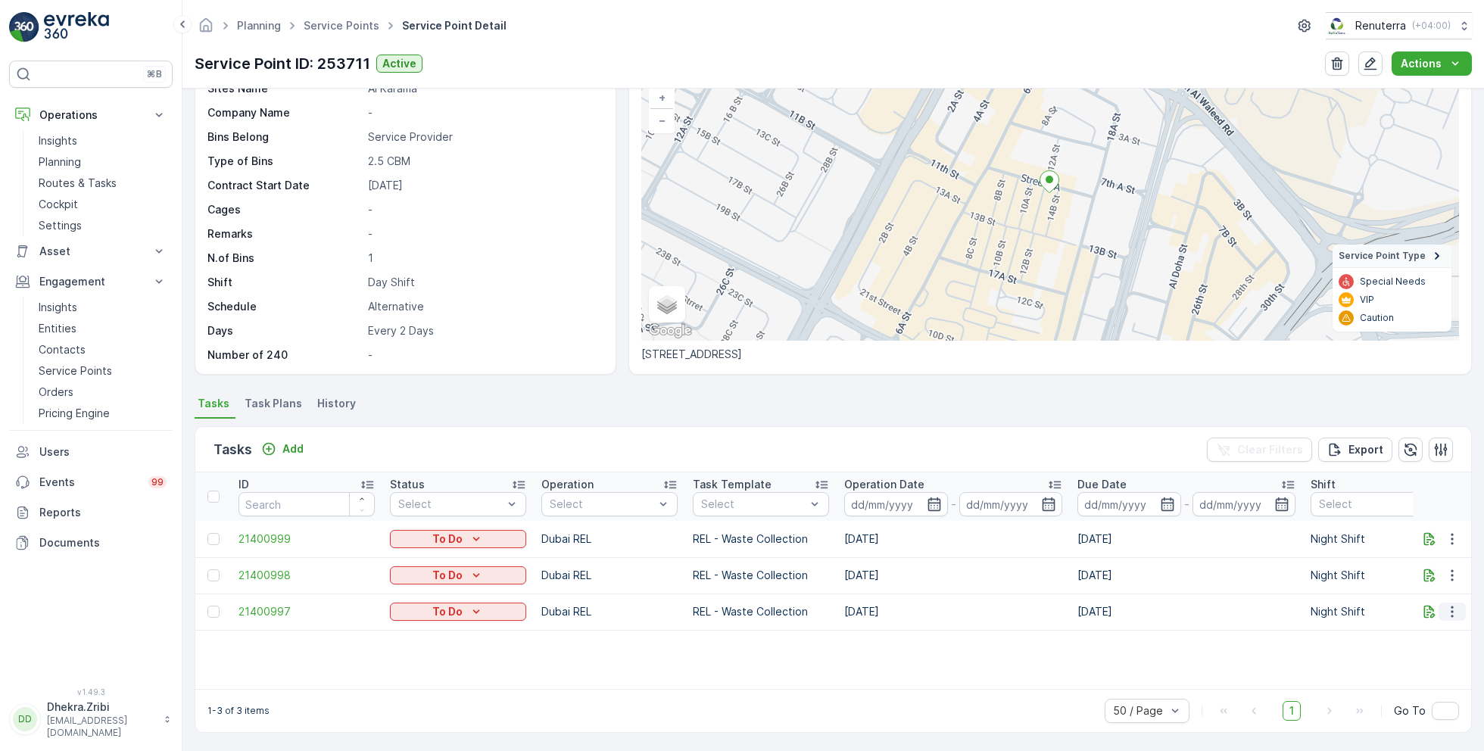
click at [1451, 607] on icon "button" at bounding box center [1452, 611] width 15 height 15
click at [1410, 672] on span "Change Route" at bounding box center [1412, 676] width 73 height 15
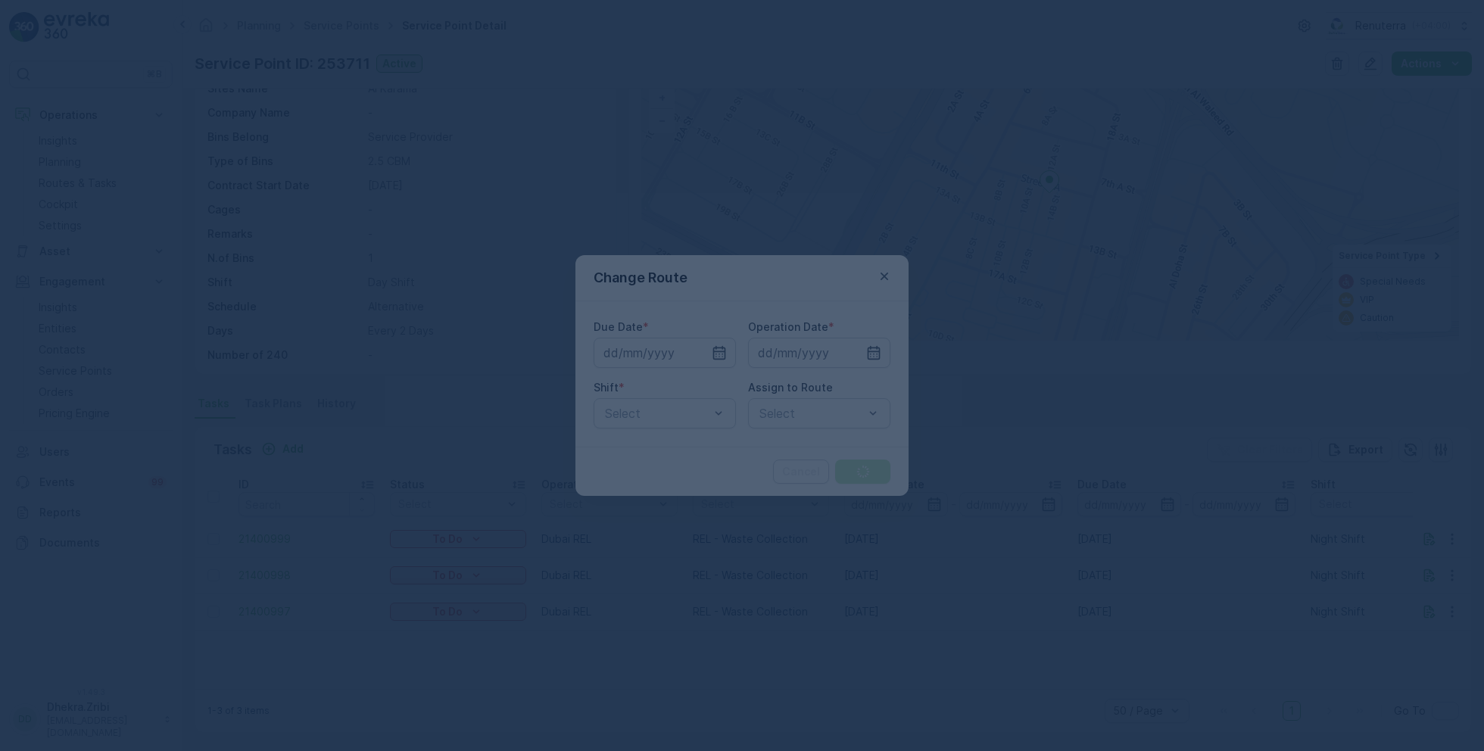
type input "06.09.2025"
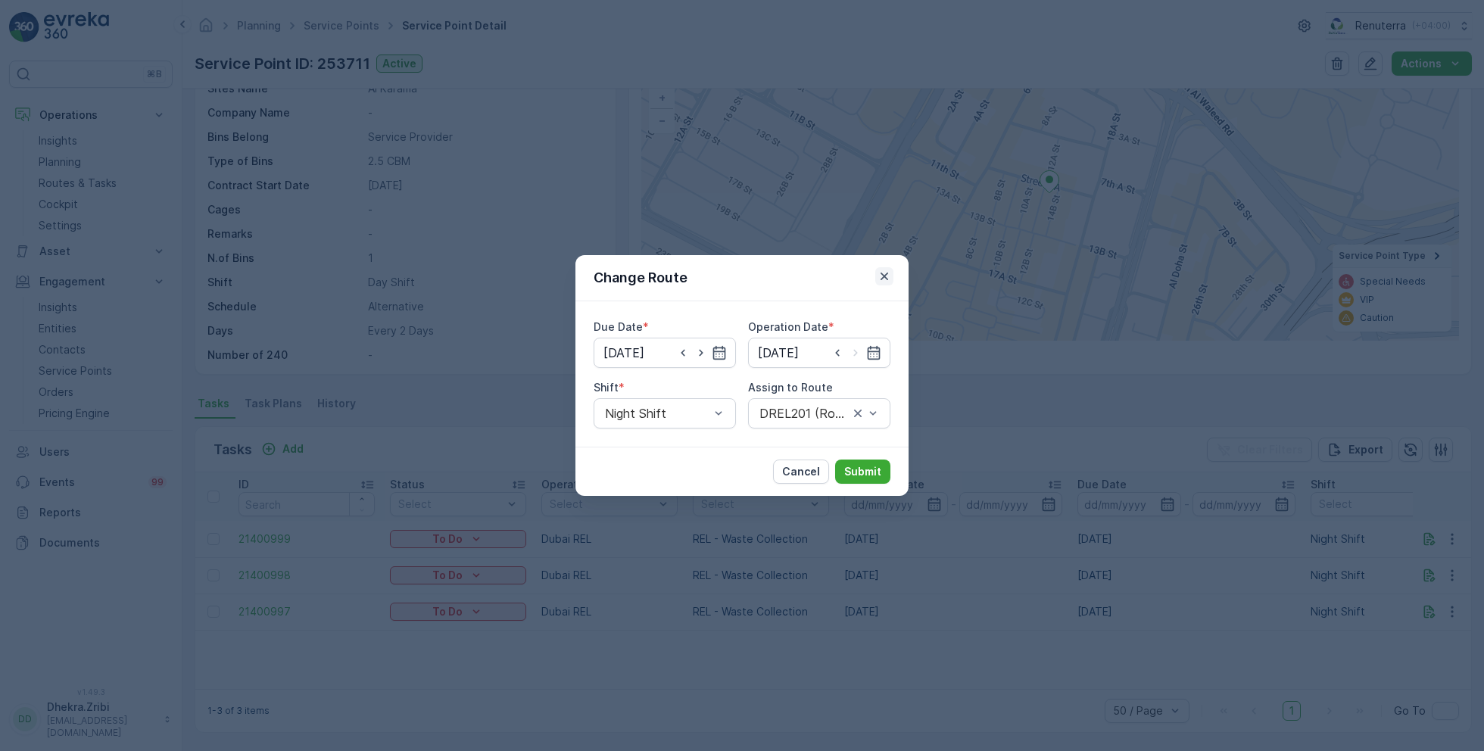
click at [887, 273] on icon "button" at bounding box center [884, 276] width 15 height 15
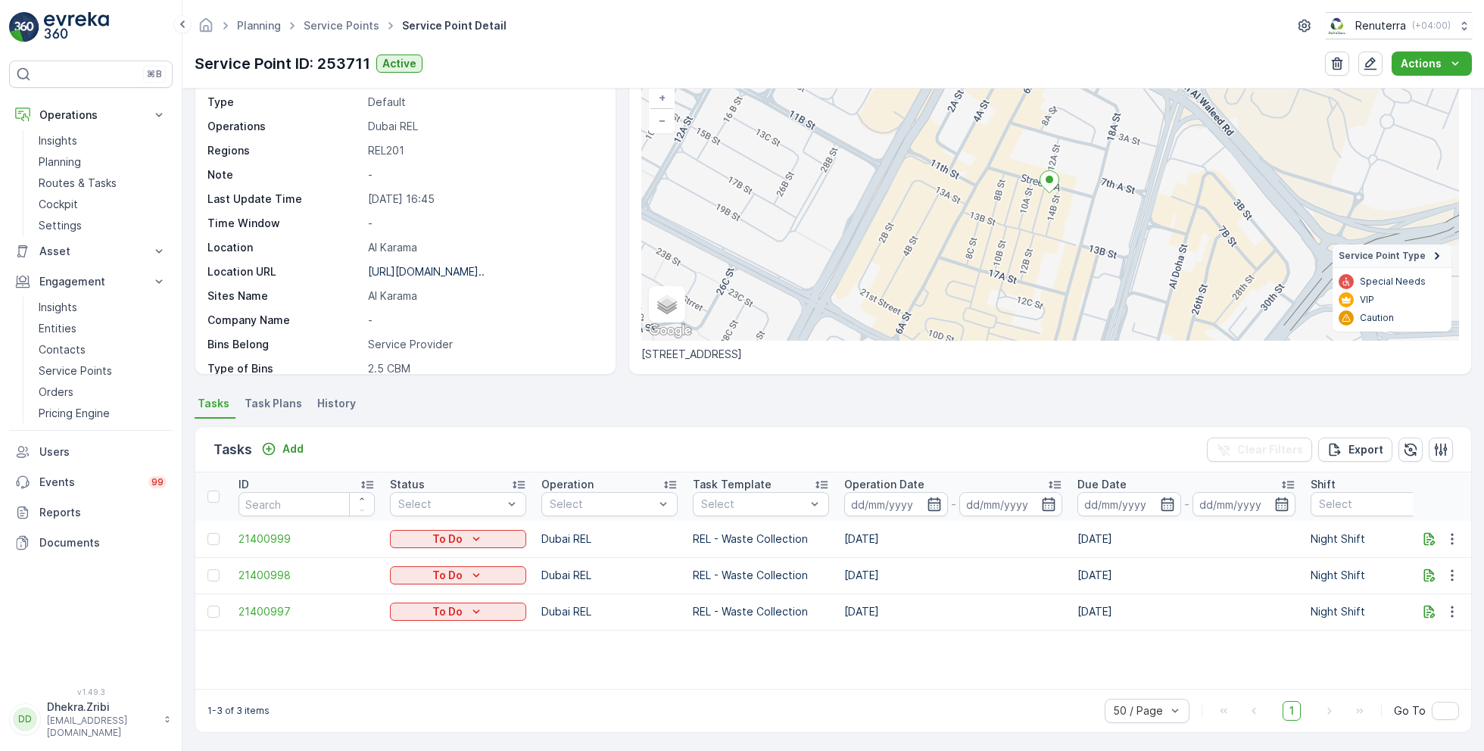
scroll to position [0, 0]
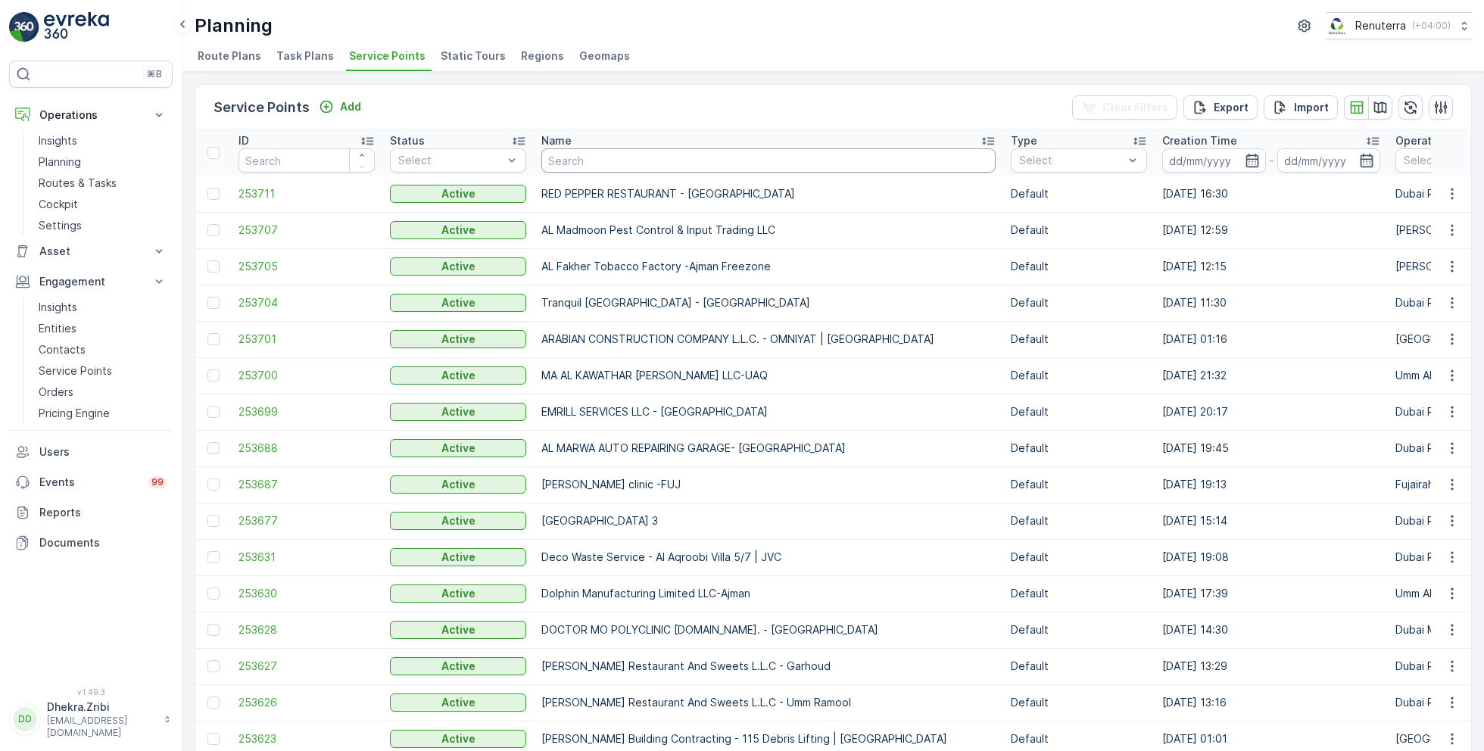
click at [703, 161] on input "text" at bounding box center [768, 160] width 454 height 24
click at [943, 43] on div "Planning Renuterra ( +04:00 ) Route Plans Task Plans Service Points Static Tour…" at bounding box center [832, 36] width 1301 height 72
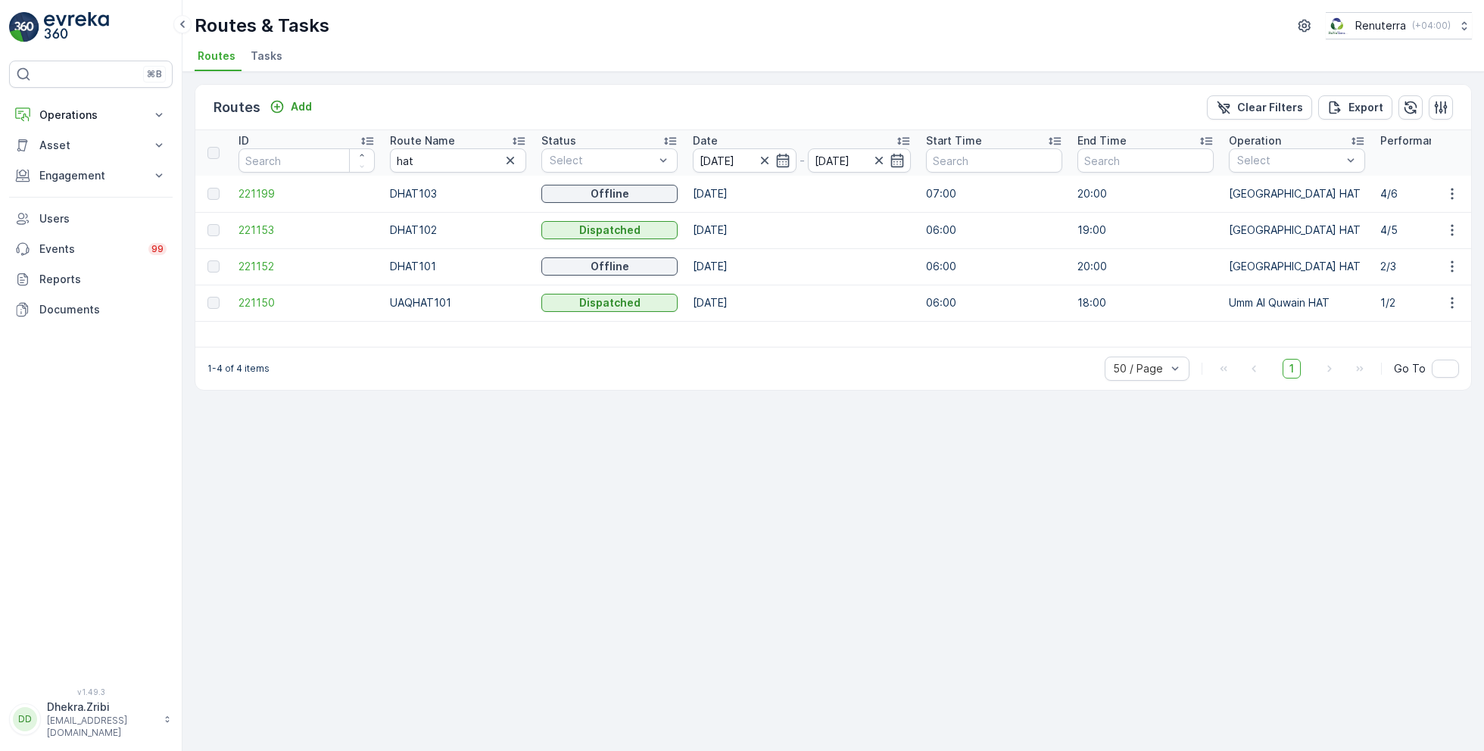
click at [490, 46] on ul "Routes Tasks" at bounding box center [827, 58] width 1265 height 26
click at [761, 514] on div "Routes Add Clear Filters Export ID Route Name hat Status Select Date 04.09.2025…" at bounding box center [832, 411] width 1301 height 679
click at [251, 191] on span "221199" at bounding box center [306, 193] width 136 height 15
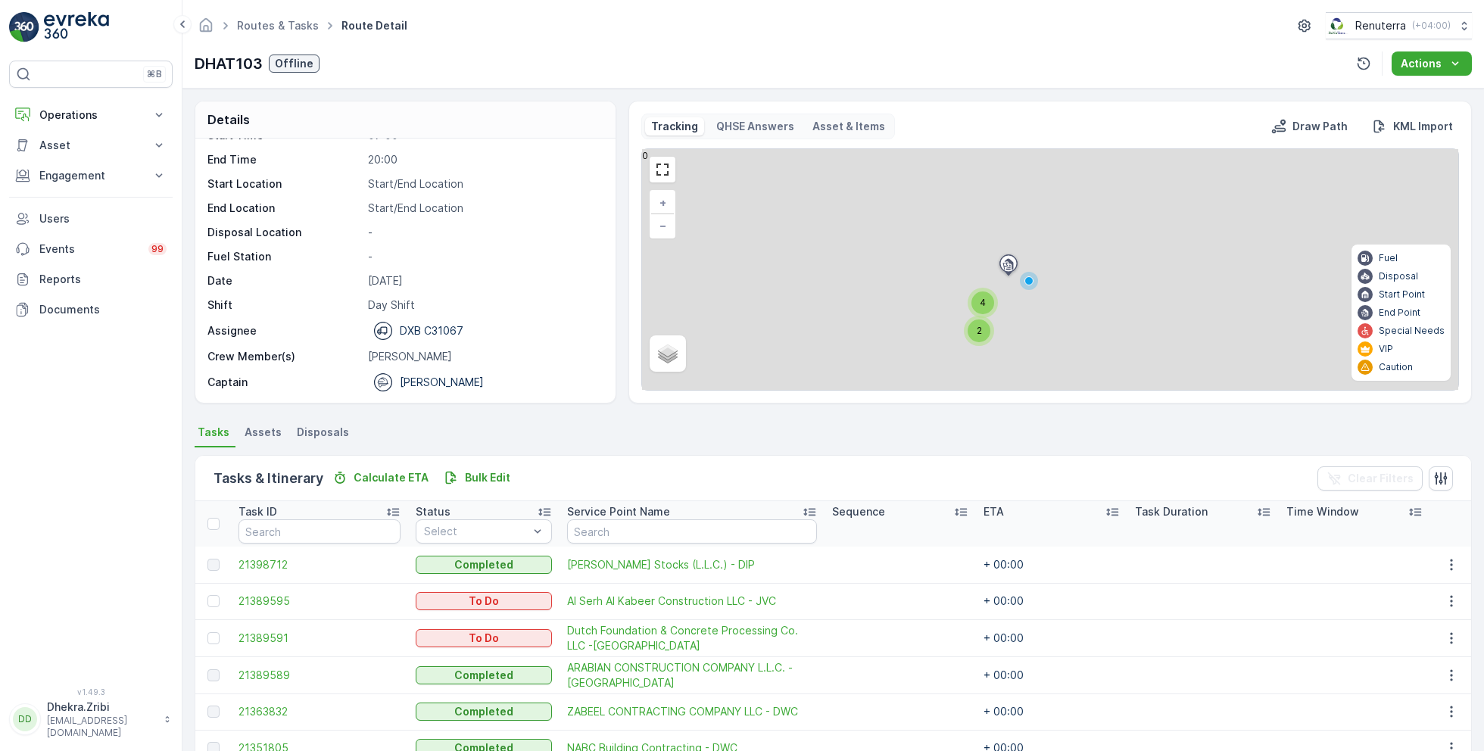
scroll to position [77, 0]
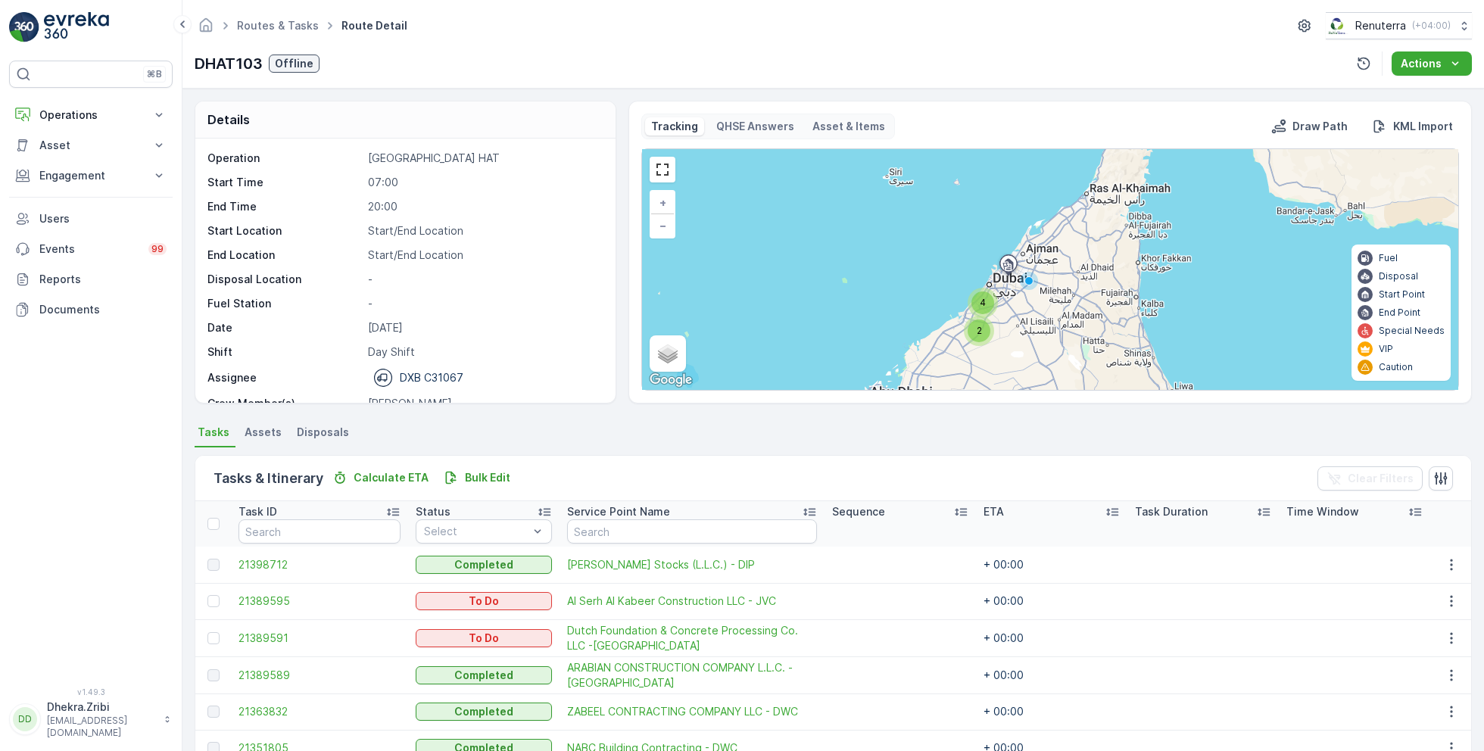
scroll to position [47, 0]
